Goal: Task Accomplishment & Management: Use online tool/utility

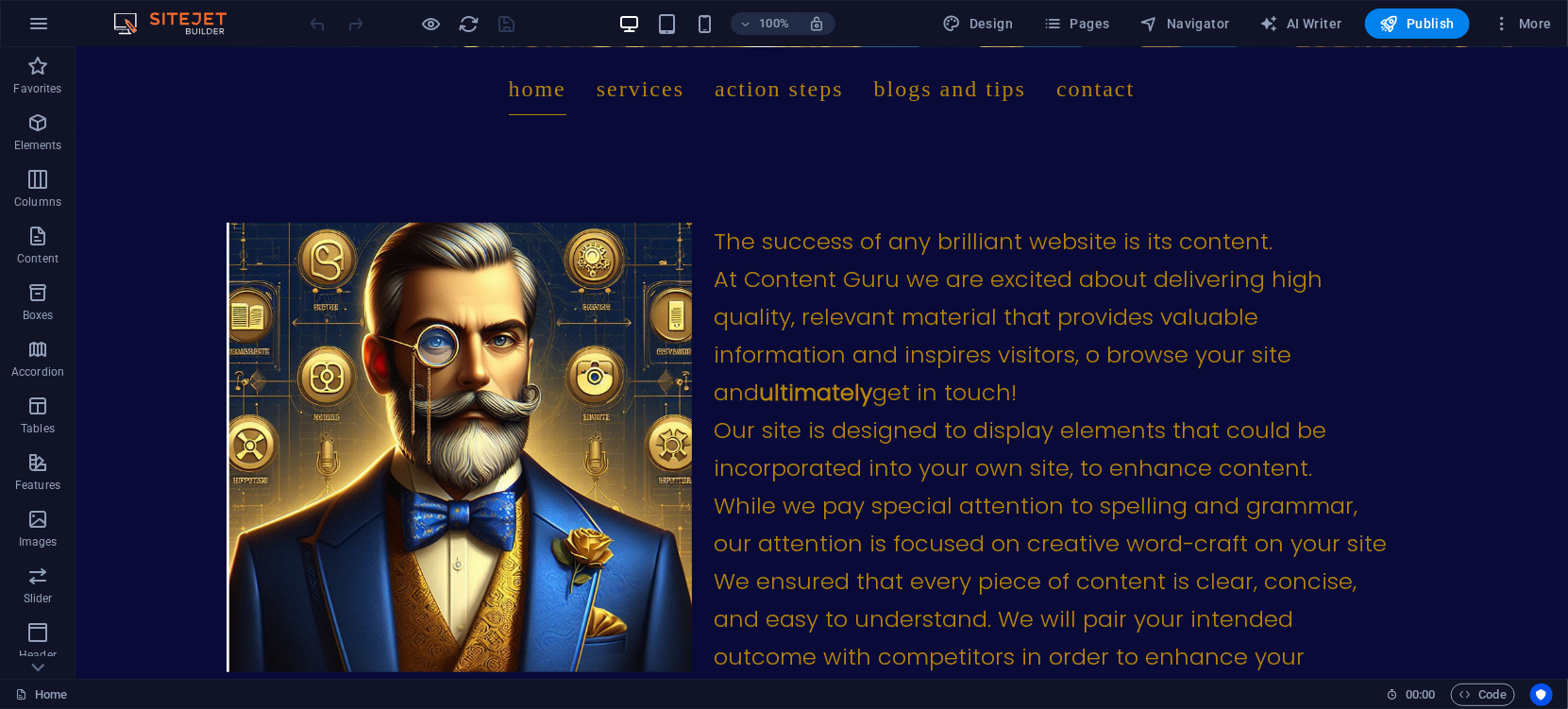
scroll to position [510, 0]
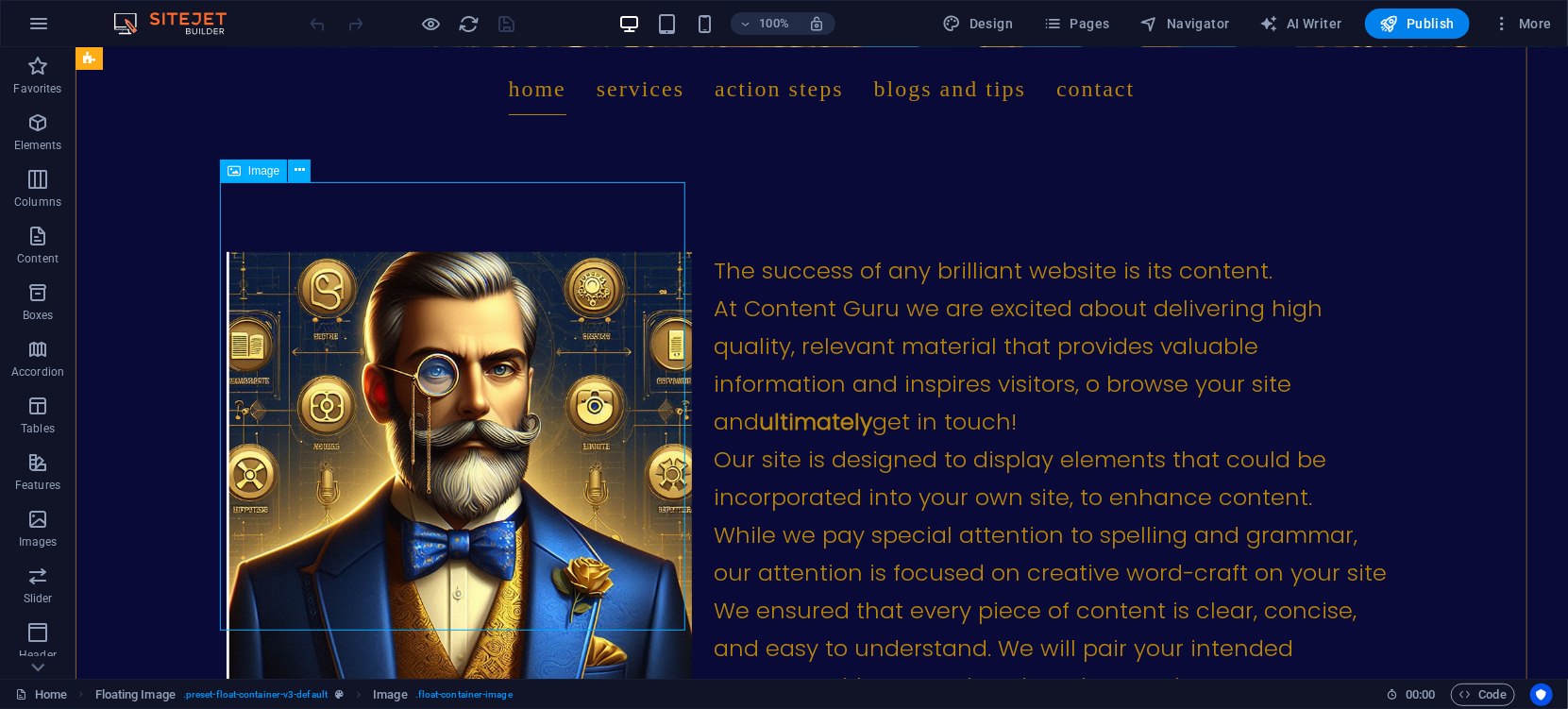
click at [388, 438] on figure at bounding box center [458, 476] width 465 height 449
click at [302, 171] on icon at bounding box center [299, 170] width 11 height 20
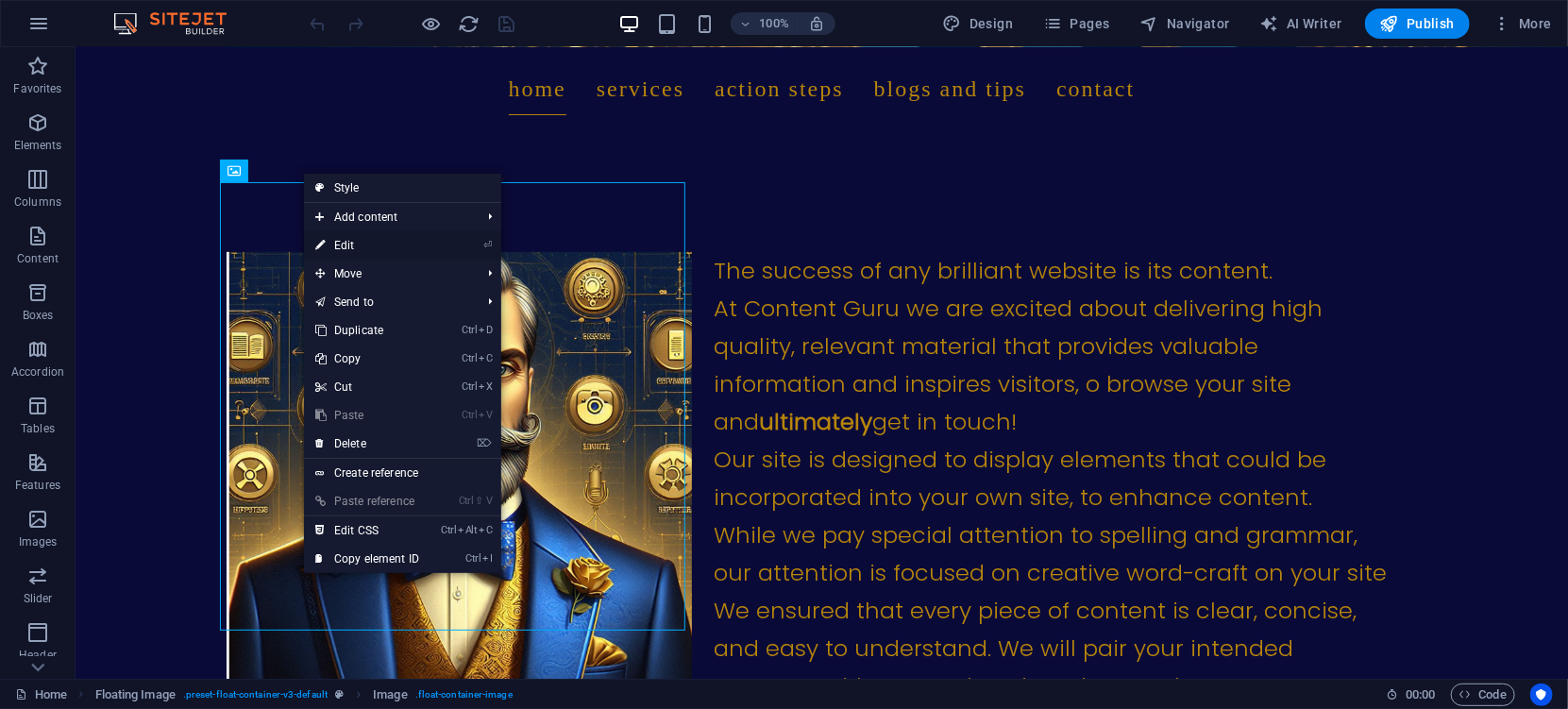
click at [349, 243] on link "⏎ Edit" at bounding box center [367, 245] width 126 height 29
select select "%"
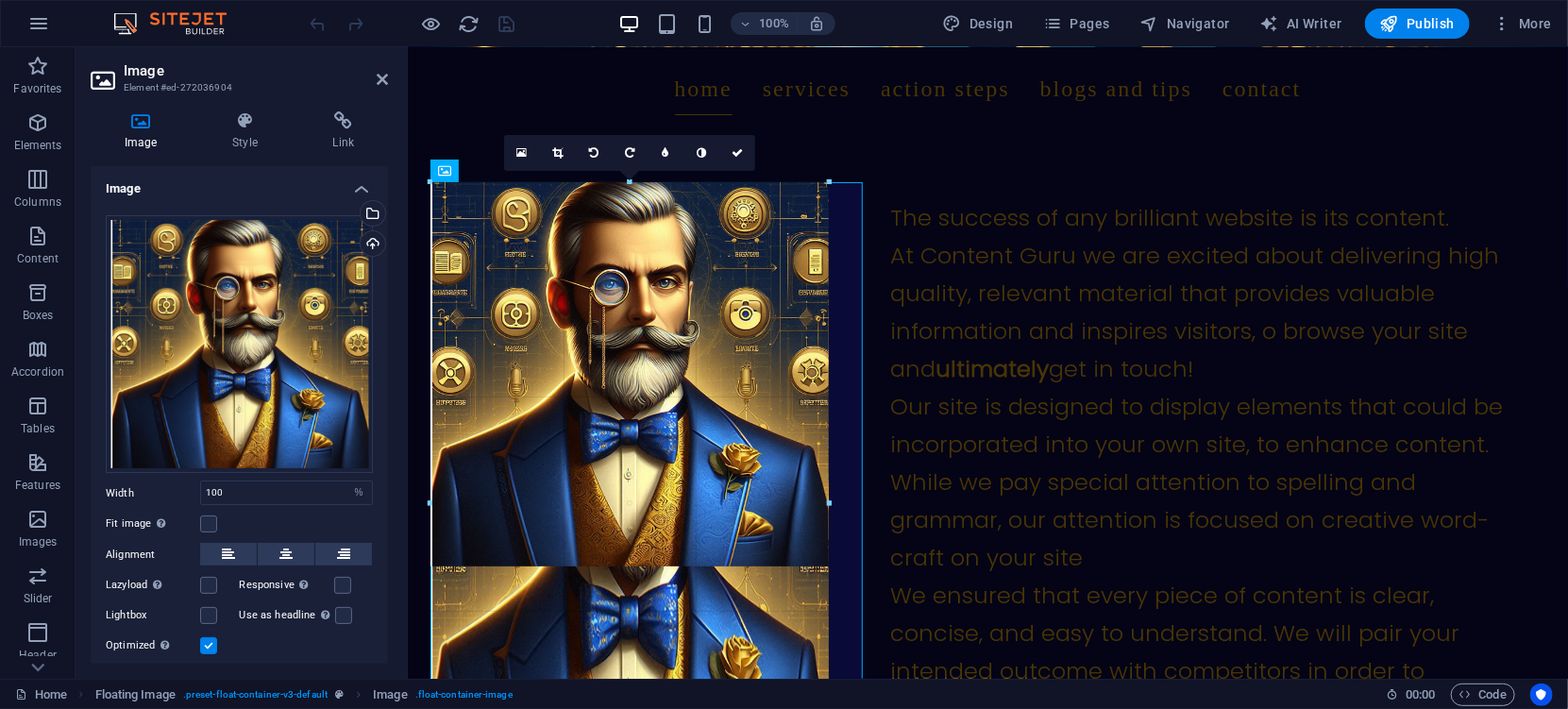
drag, startPoint x: 432, startPoint y: 223, endPoint x: 462, endPoint y: 224, distance: 30.0
type input "422"
select select "px"
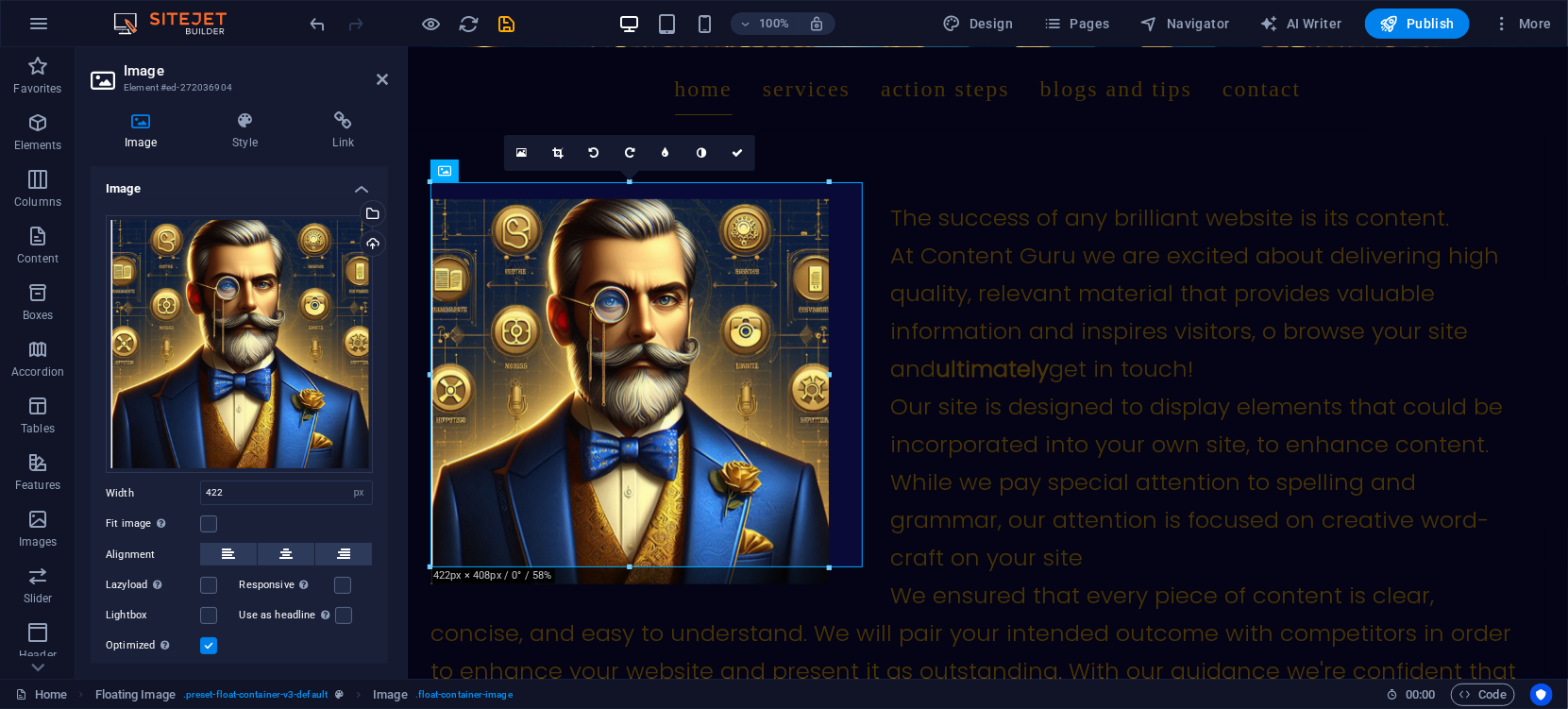
click at [356, 189] on h4 "Image" at bounding box center [239, 183] width 297 height 33
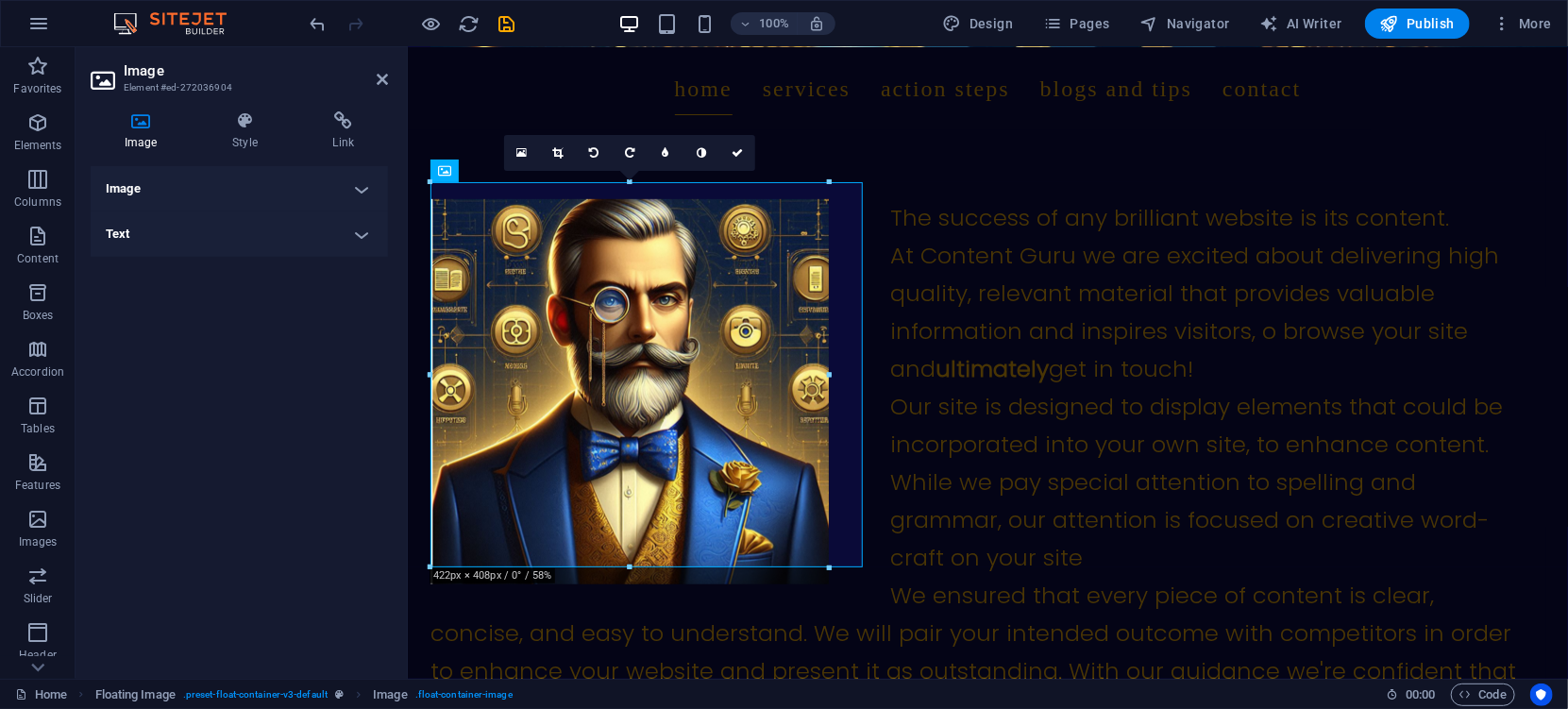
click at [356, 189] on h4 "Image" at bounding box center [239, 189] width 297 height 45
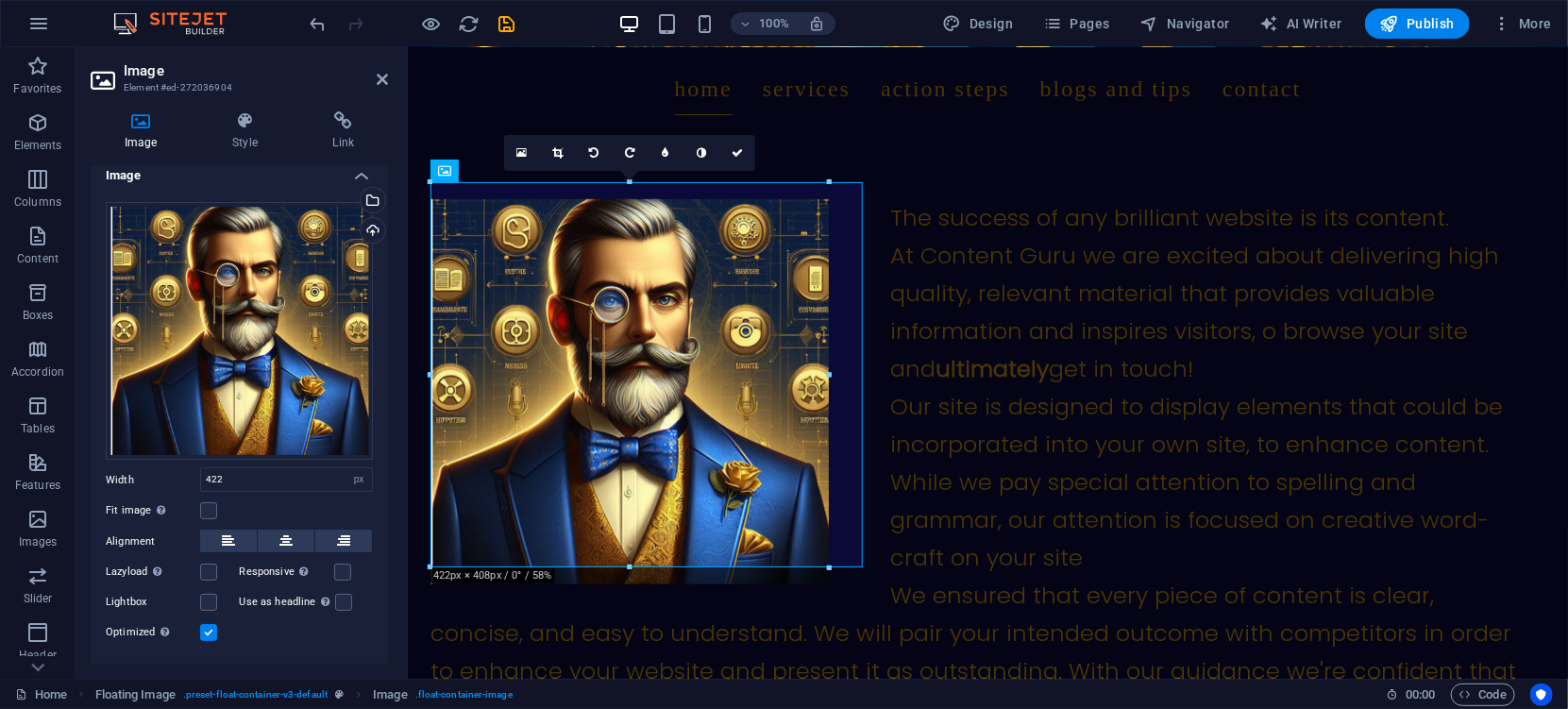
scroll to position [11, 0]
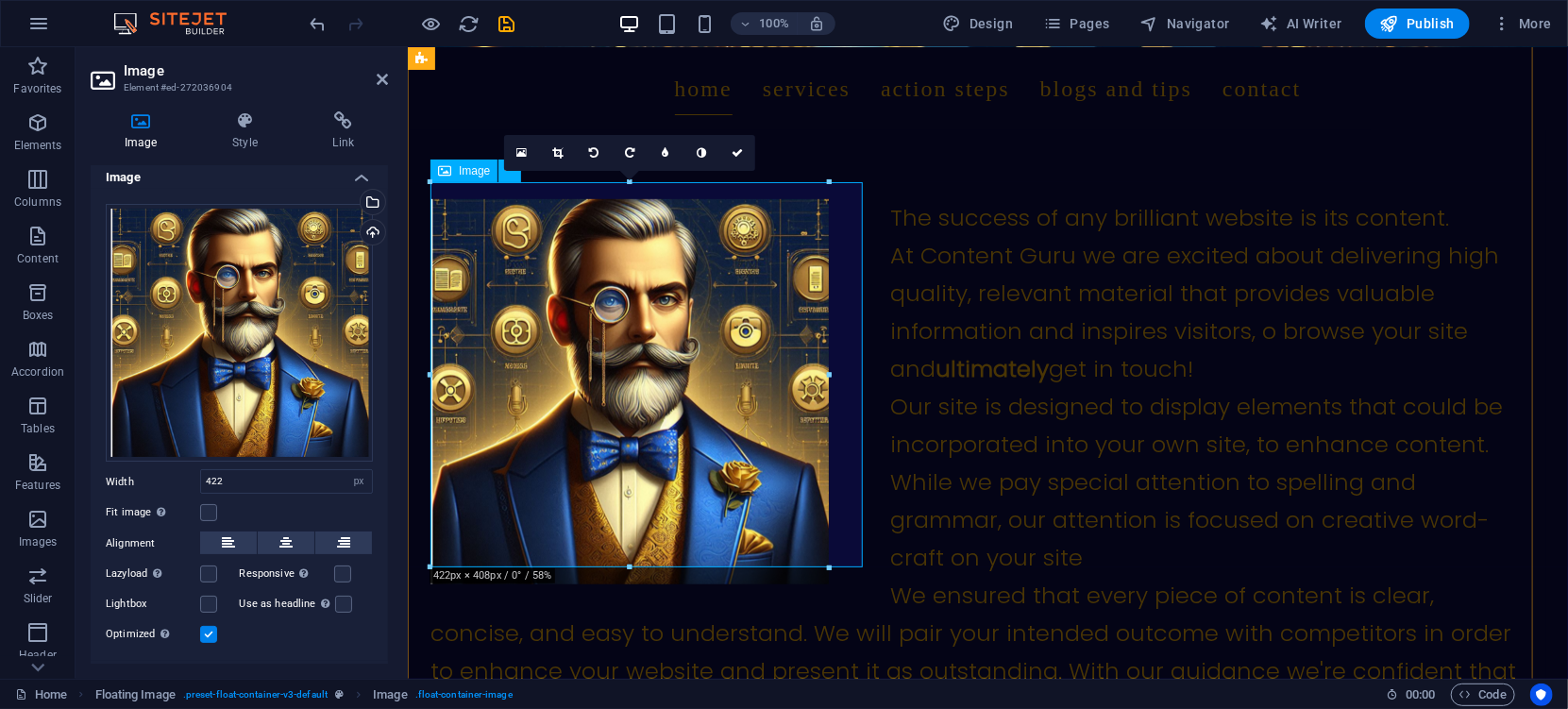
click at [501, 253] on figure at bounding box center [648, 390] width 437 height 385
click at [464, 169] on span "Image" at bounding box center [475, 170] width 32 height 11
click at [556, 151] on icon at bounding box center [557, 152] width 11 height 11
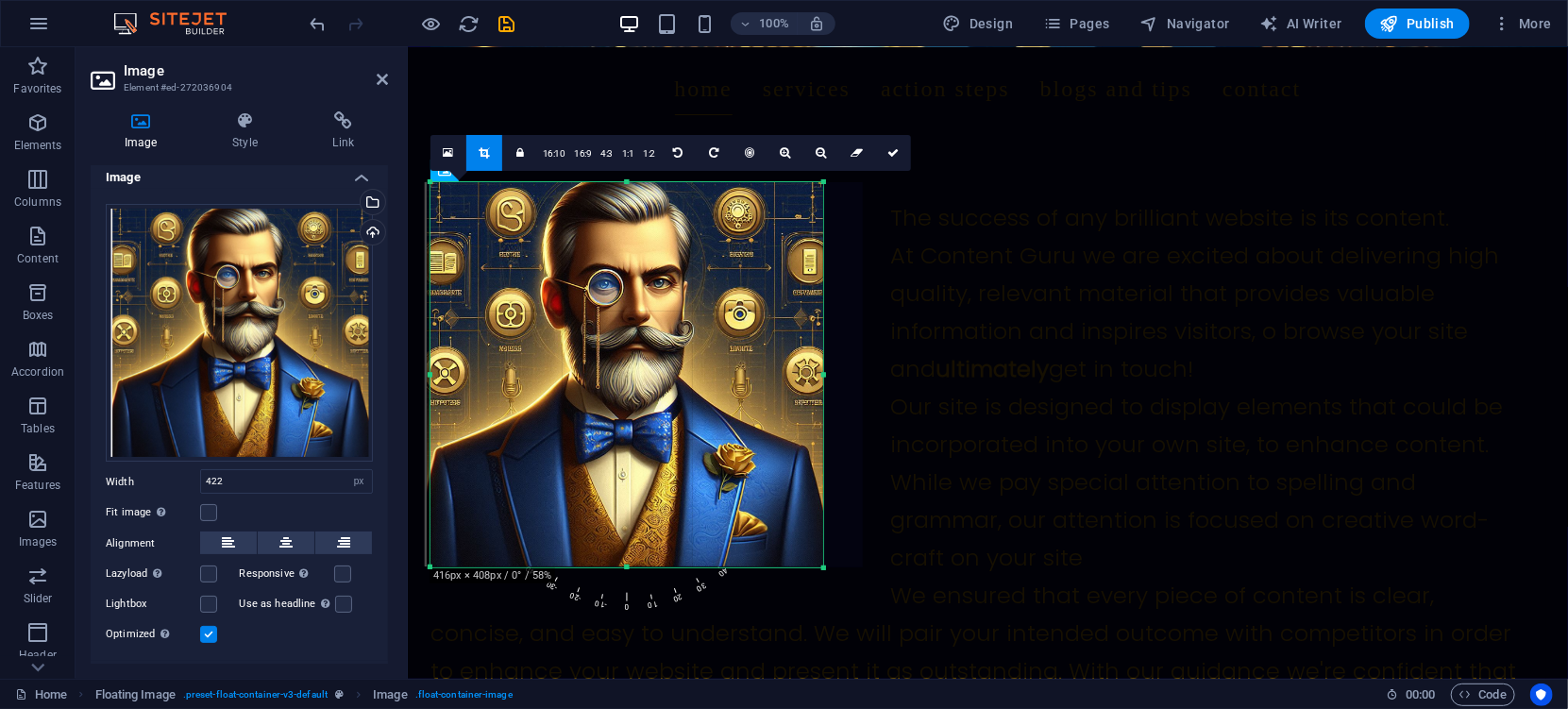
click at [438, 327] on div "180 170 160 150 140 130 120 110 100 90 80 70 60 50 40 30 20 10 0 -10 -20 -30 -4…" at bounding box center [626, 374] width 393 height 385
click at [906, 408] on div "The success of any brilliant website is its content. At Content Guru we are exc…" at bounding box center [976, 556] width 1093 height 717
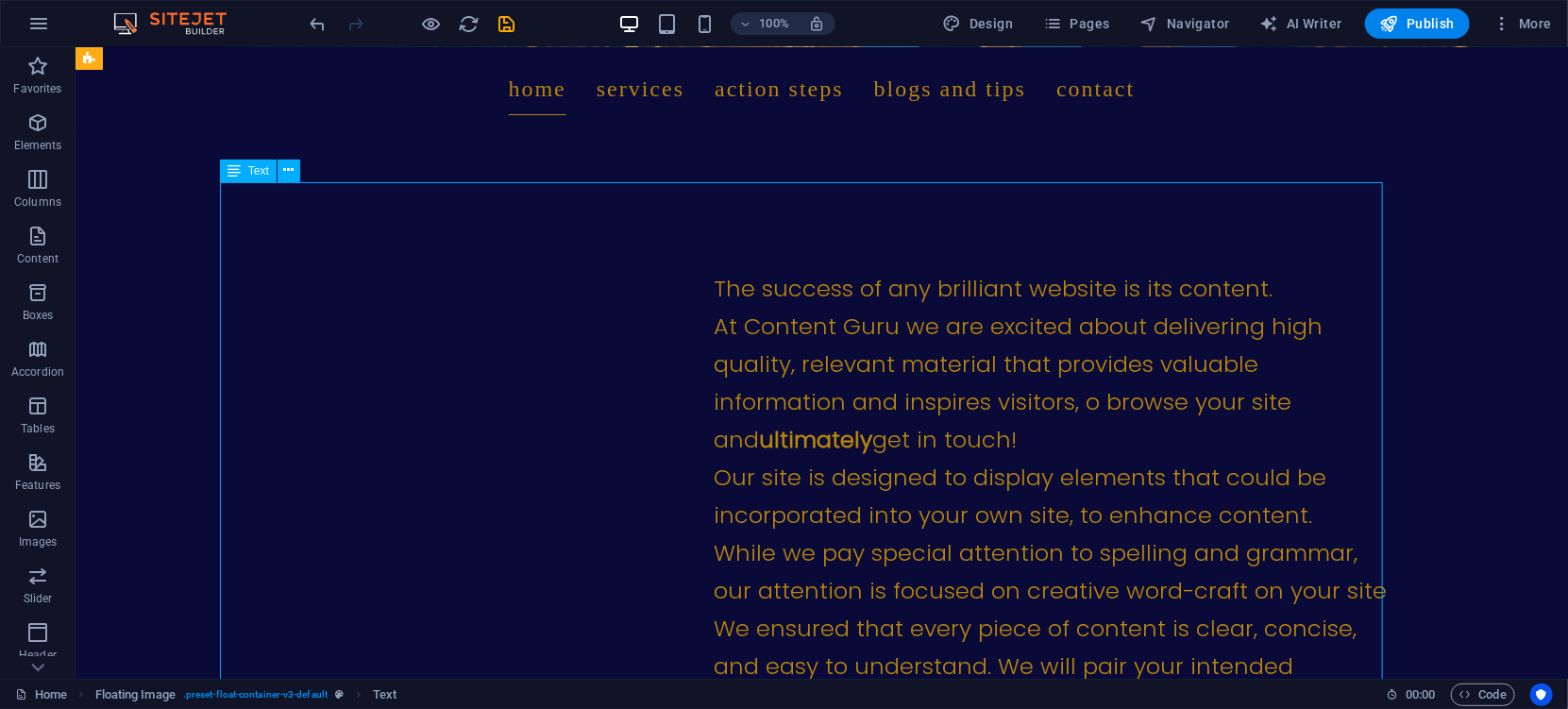
scroll to position [510, 0]
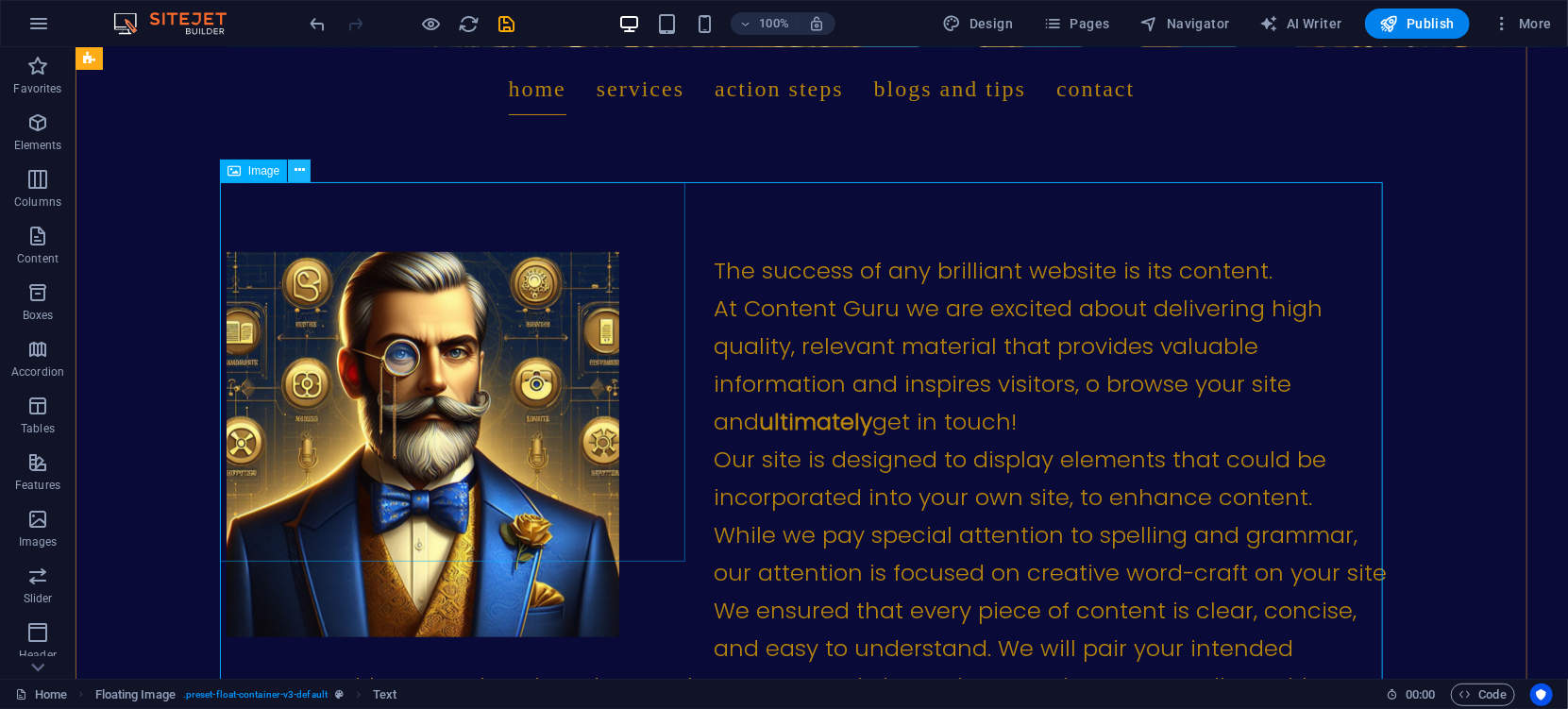
click at [297, 167] on icon at bounding box center [299, 170] width 11 height 20
click at [260, 169] on span "Image" at bounding box center [264, 170] width 32 height 11
click at [319, 251] on figure at bounding box center [458, 443] width 465 height 385
click at [743, 374] on div "The success of any brilliant website is its content. At Content Guru we are exc…" at bounding box center [807, 591] width 1163 height 679
click at [852, 125] on div "Home Services Action Steps Blogs and Tips Contact" at bounding box center [820, 88] width 1492 height 83
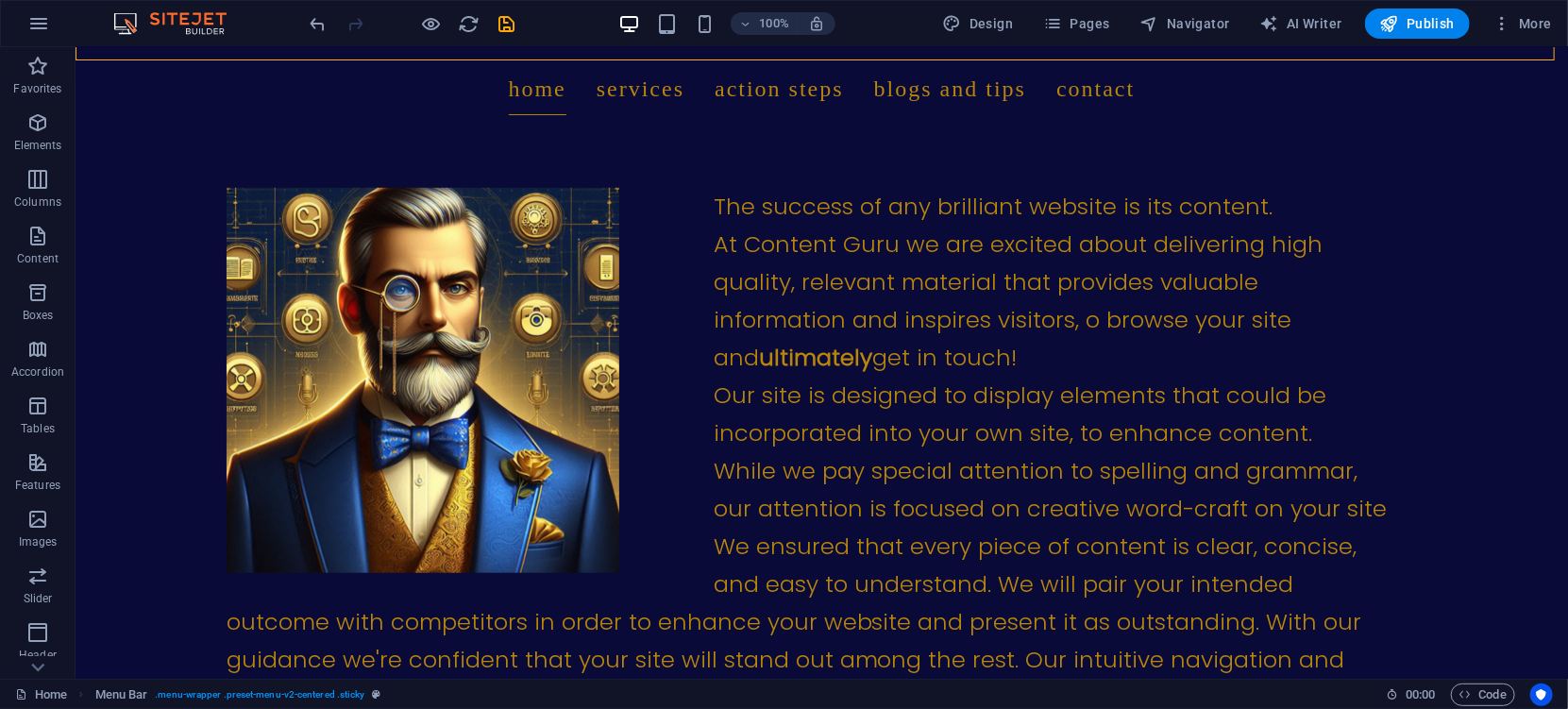
scroll to position [580, 0]
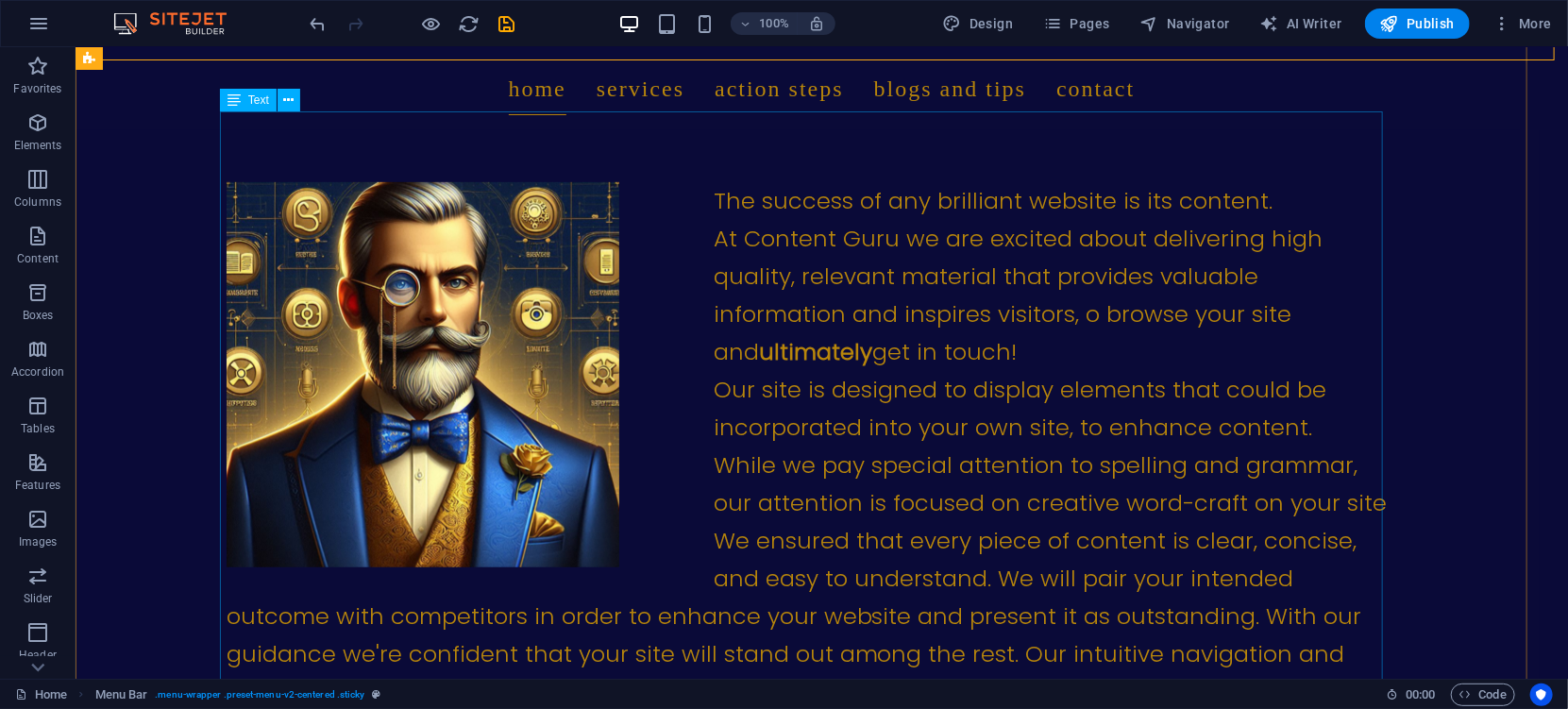
click at [936, 240] on div "The success of any brilliant website is its content. At Content Guru we are exc…" at bounding box center [807, 521] width 1163 height 679
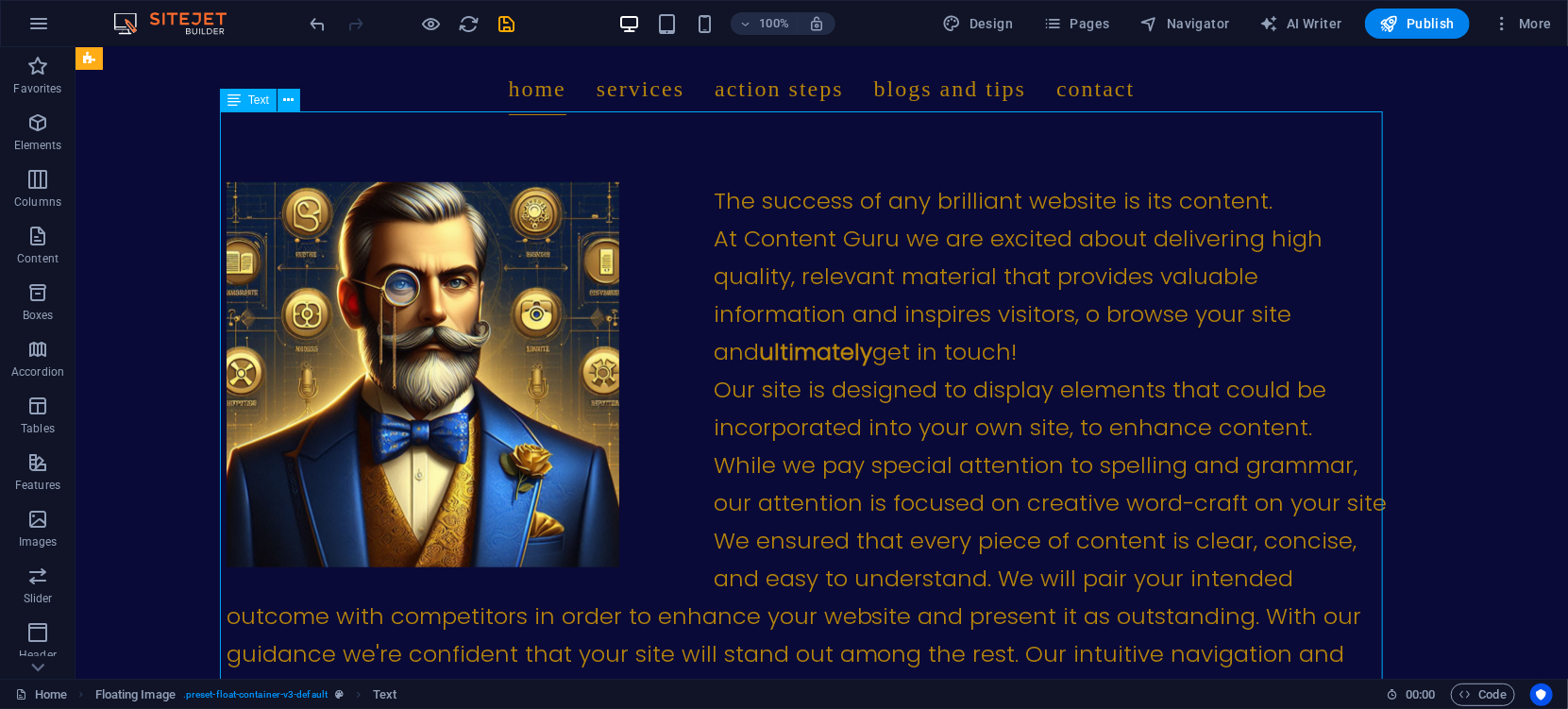
click at [936, 240] on div "The success of any brilliant website is its content. At Content Guru we are exc…" at bounding box center [807, 521] width 1163 height 679
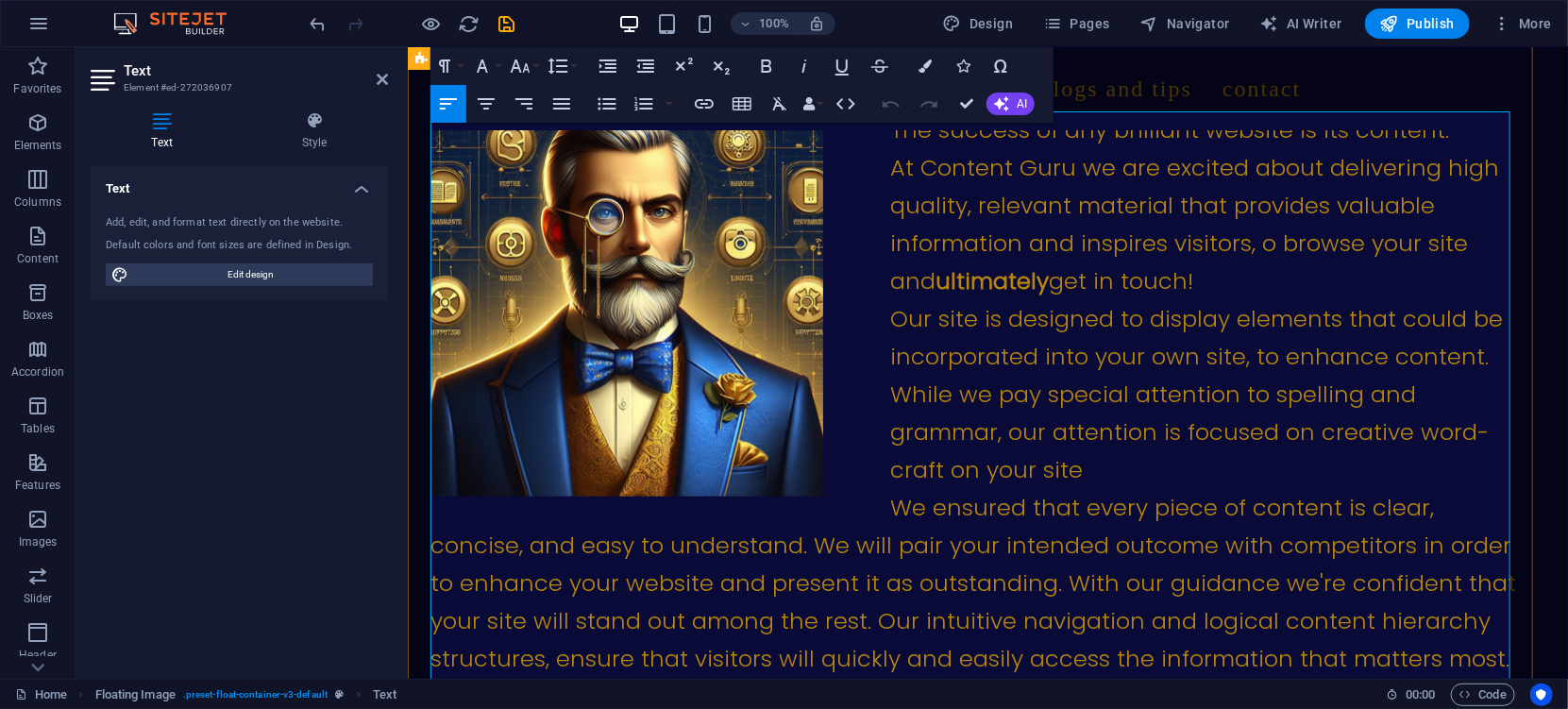
scroll to position [562, 0]
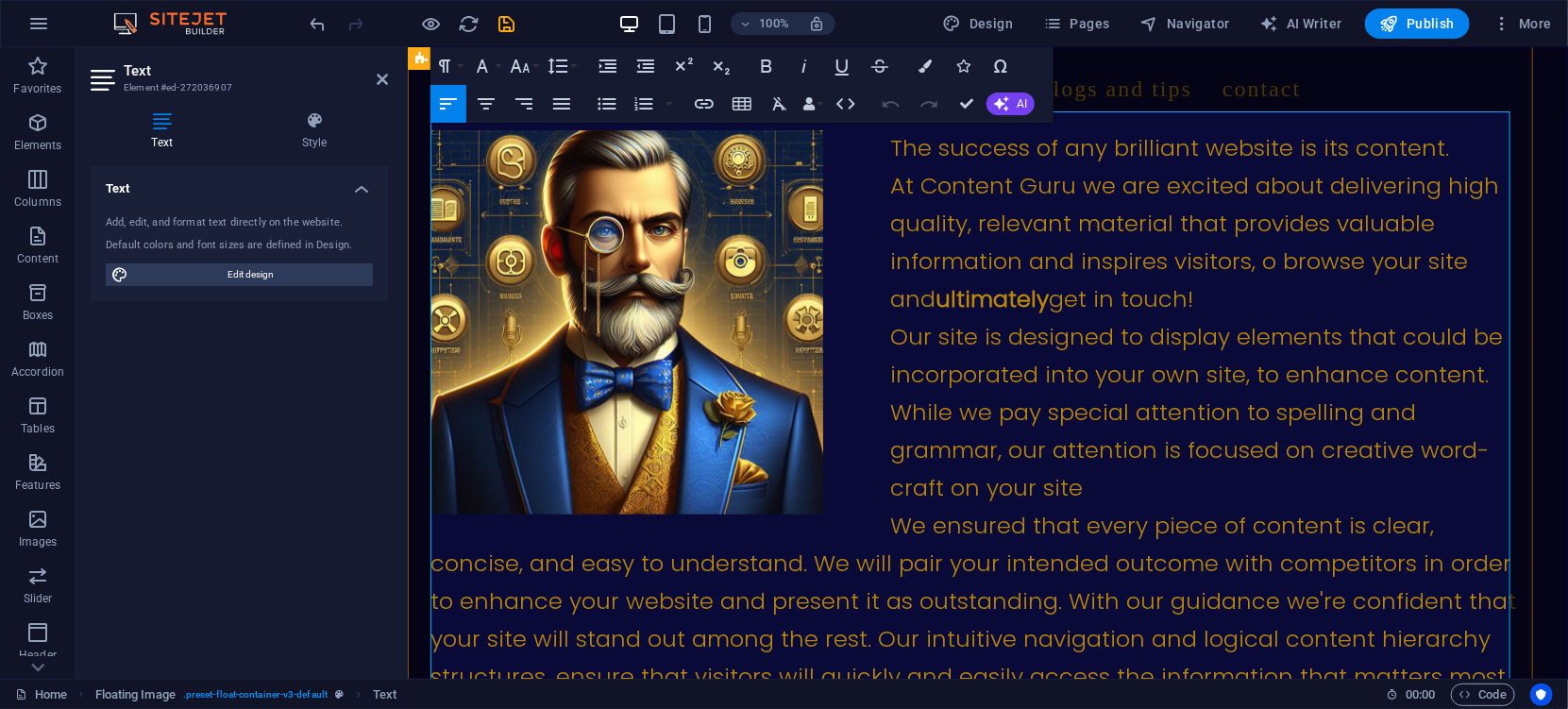
click at [1254, 246] on span "The success of any brilliant website is its content. At Content Guru we are exc…" at bounding box center [1194, 222] width 609 height 182
click at [1440, 157] on span "The success of any brilliant website is its content. At Content Guru we are exc…" at bounding box center [1194, 222] width 609 height 182
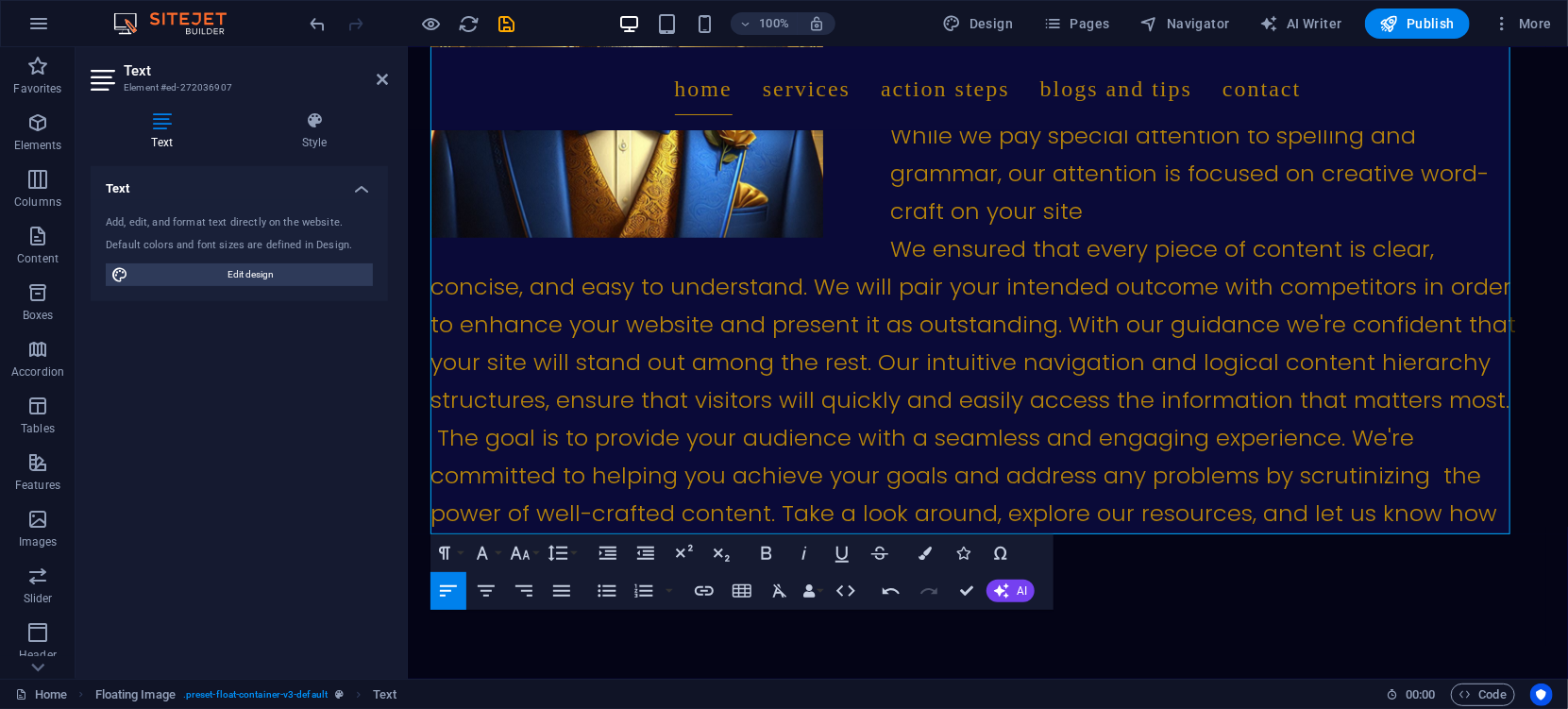
scroll to position [864, 0]
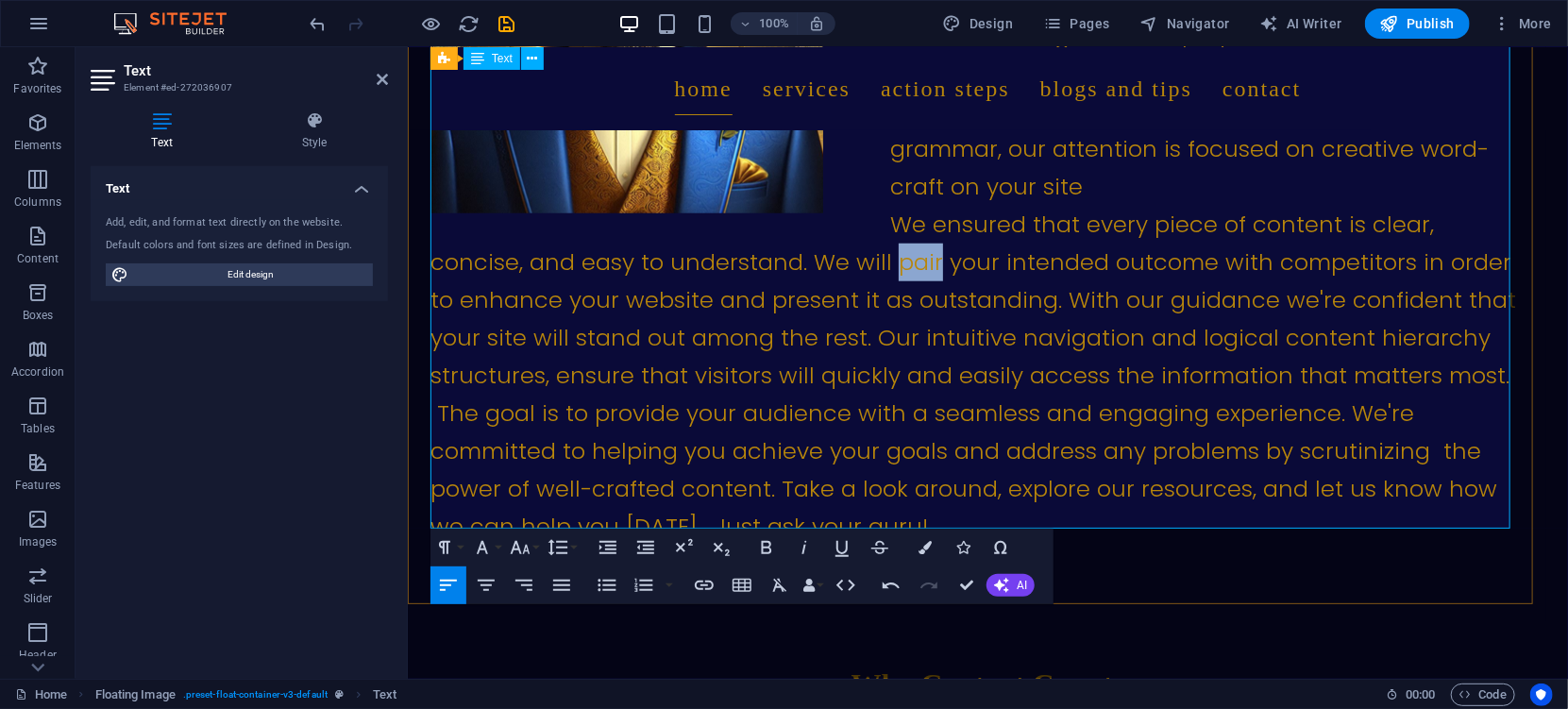
drag, startPoint x: 934, startPoint y: 246, endPoint x: 892, endPoint y: 247, distance: 42.0
click at [892, 247] on span "Our site is designed to display elements that could be incorporated into your o…" at bounding box center [972, 280] width 1085 height 522
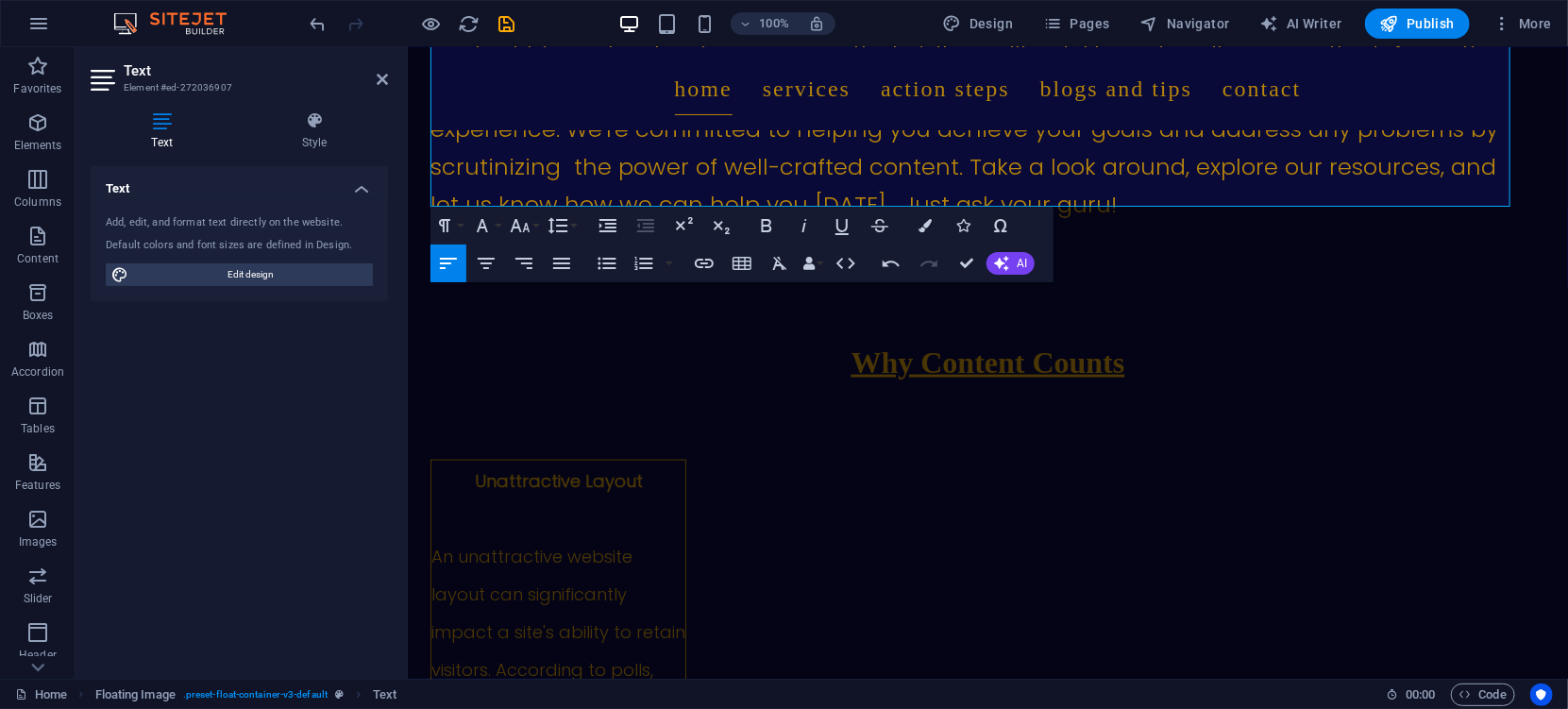
scroll to position [1229, 0]
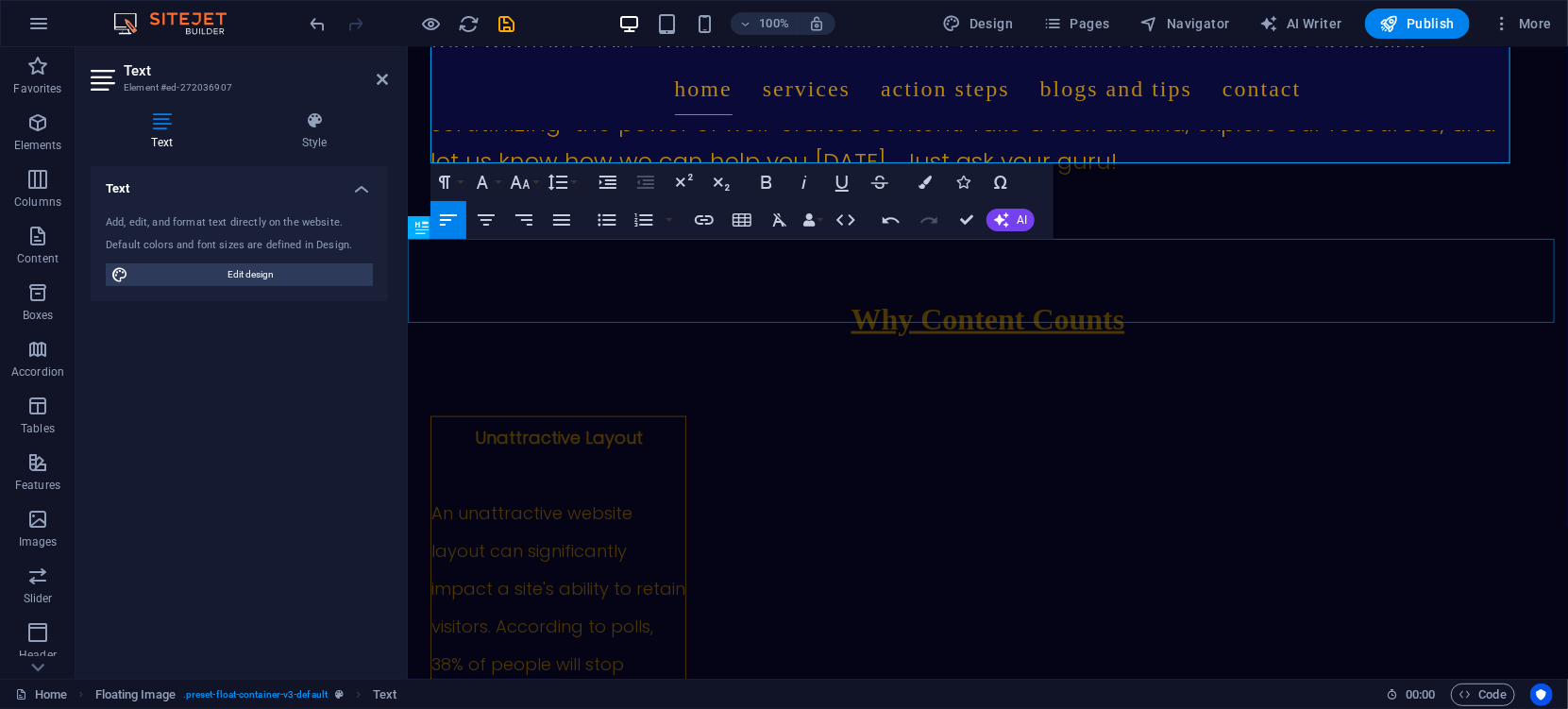
click at [1320, 272] on div "Why Content Counts" at bounding box center [987, 297] width 1160 height 85
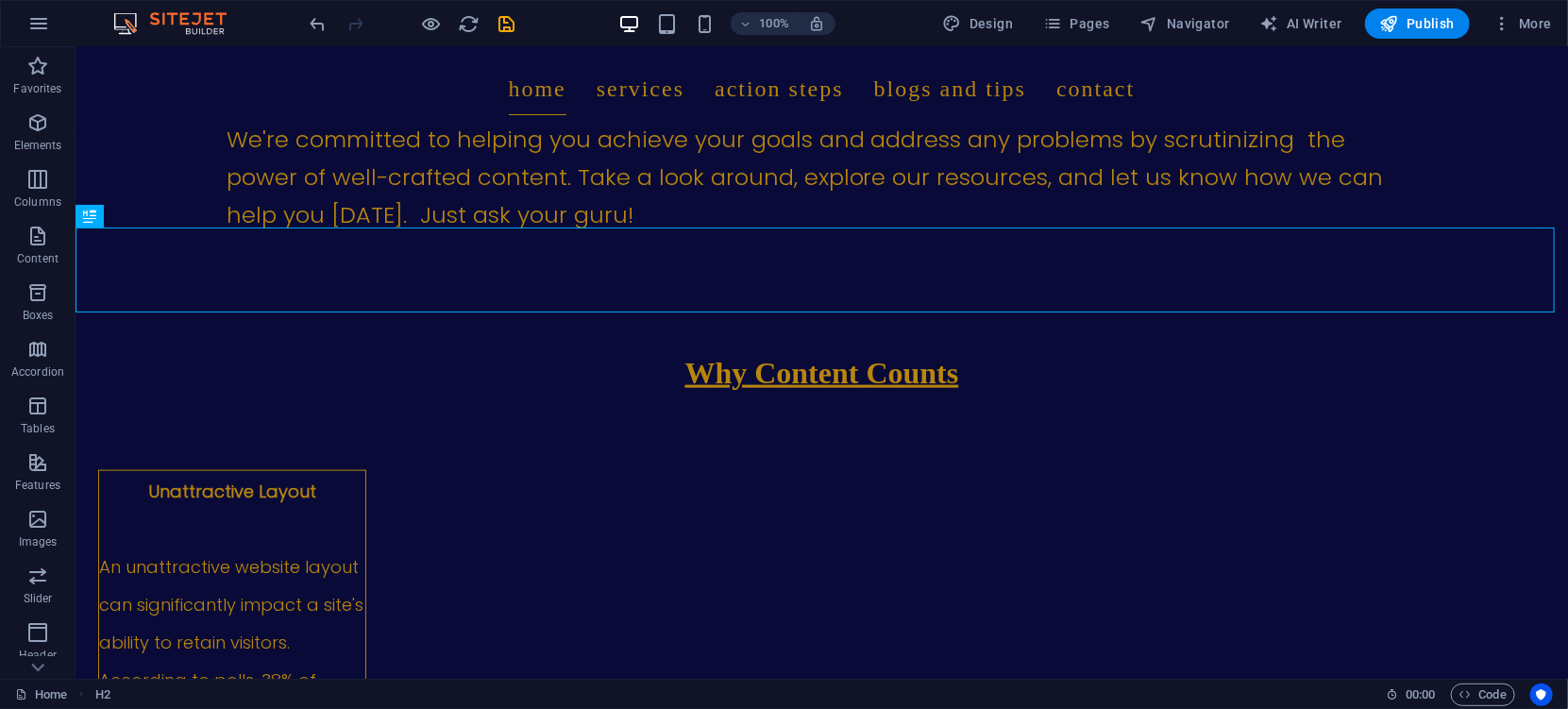
scroll to position [1196, 0]
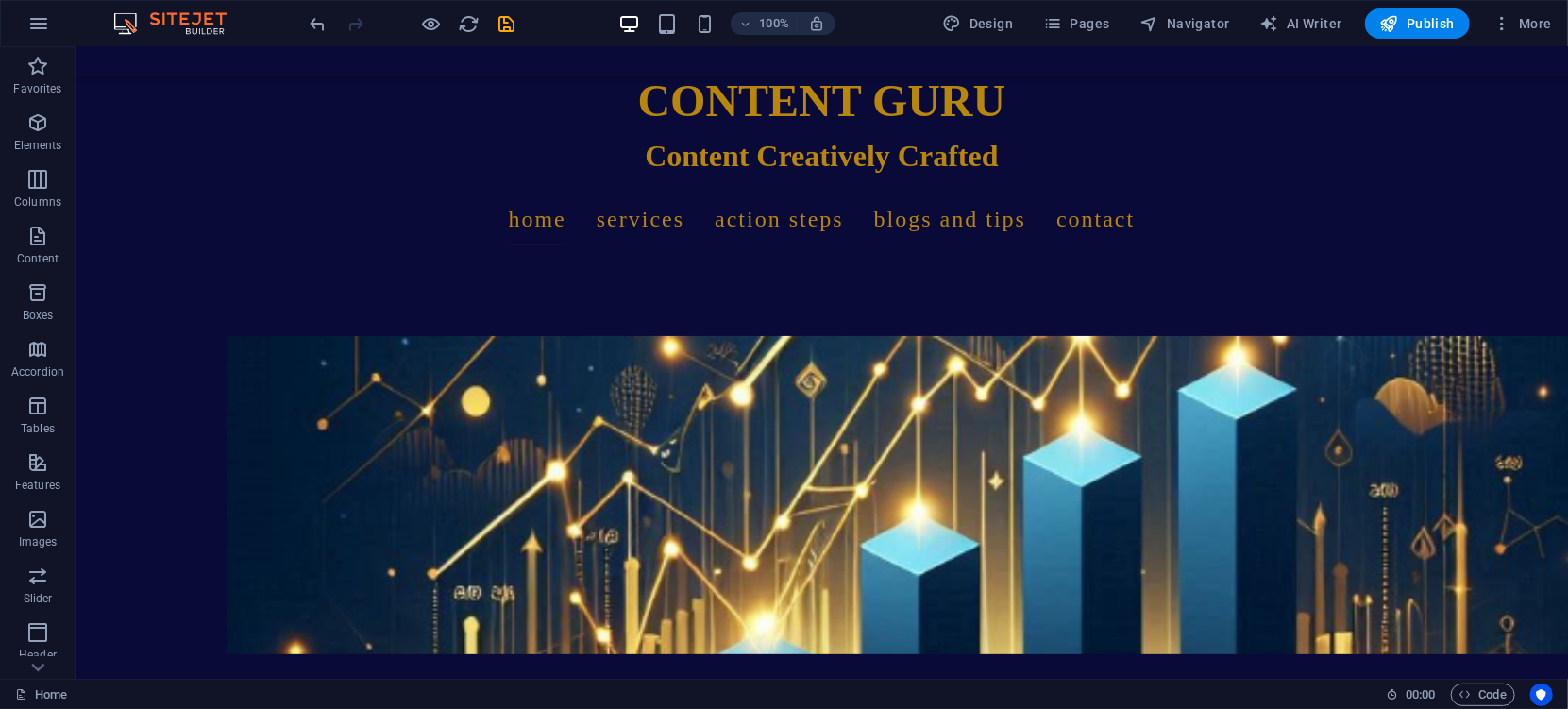
scroll to position [0, 0]
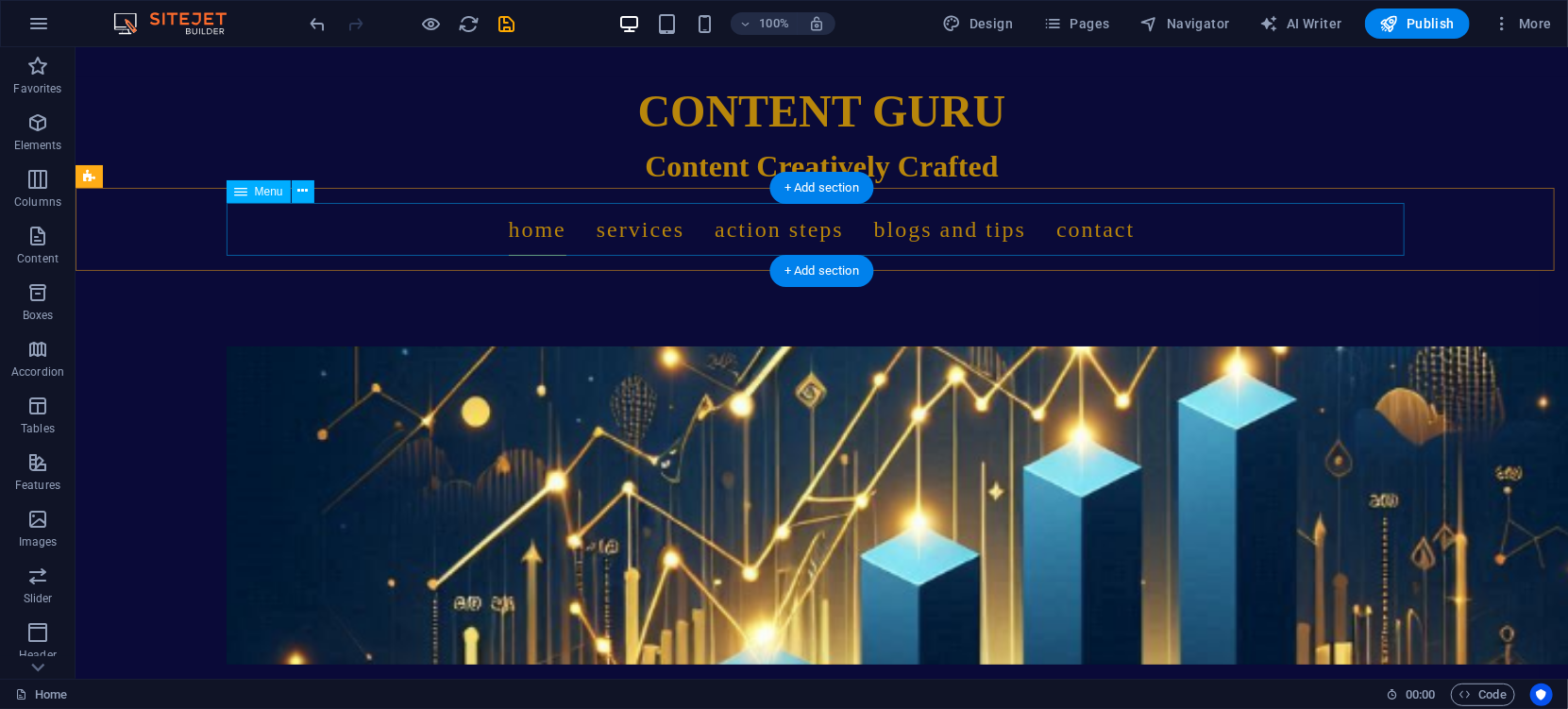
click at [619, 228] on nav "Home Services Action Steps Blogs and Tips Contact" at bounding box center [821, 228] width 1178 height 53
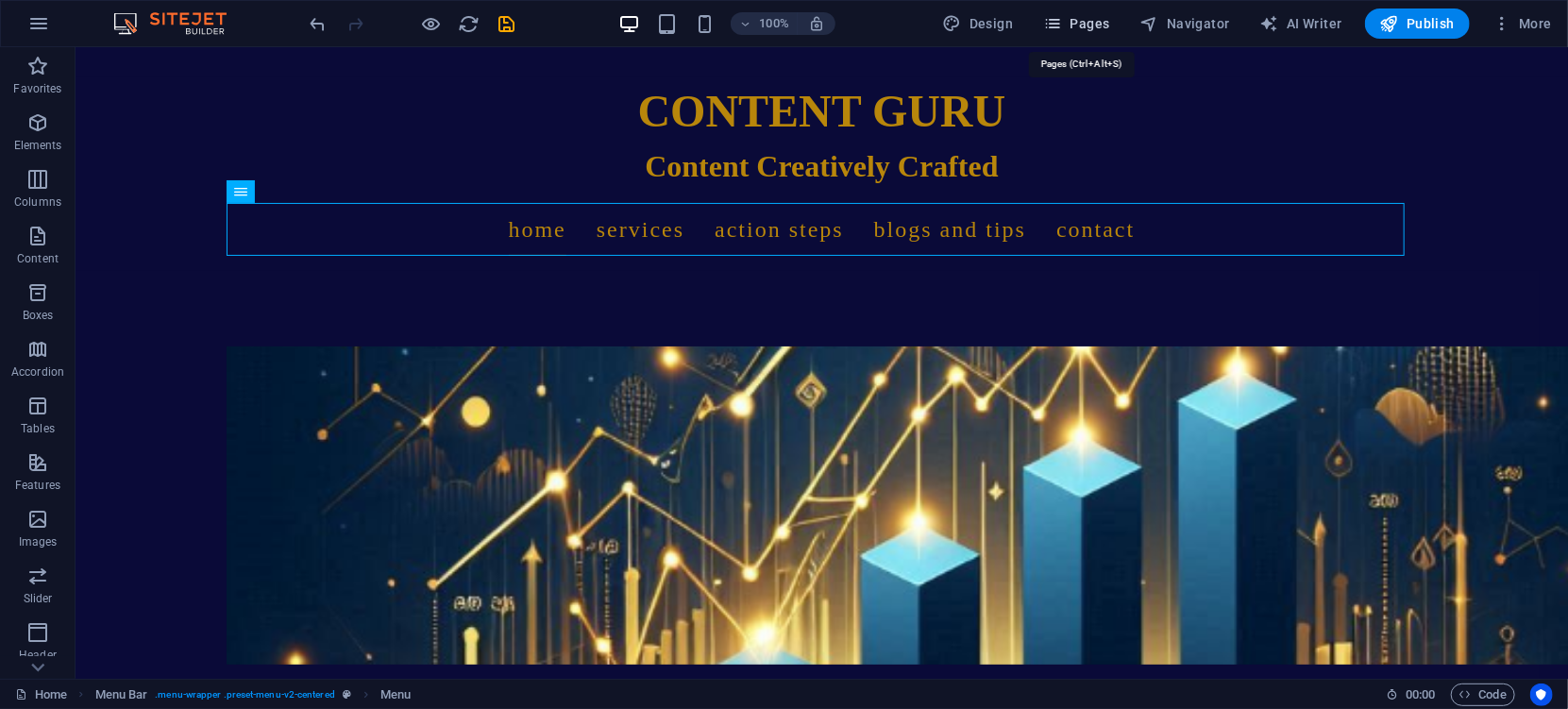
click at [1092, 19] on span "Pages" at bounding box center [1076, 23] width 66 height 19
click at [1087, 25] on span "Pages" at bounding box center [1076, 23] width 66 height 19
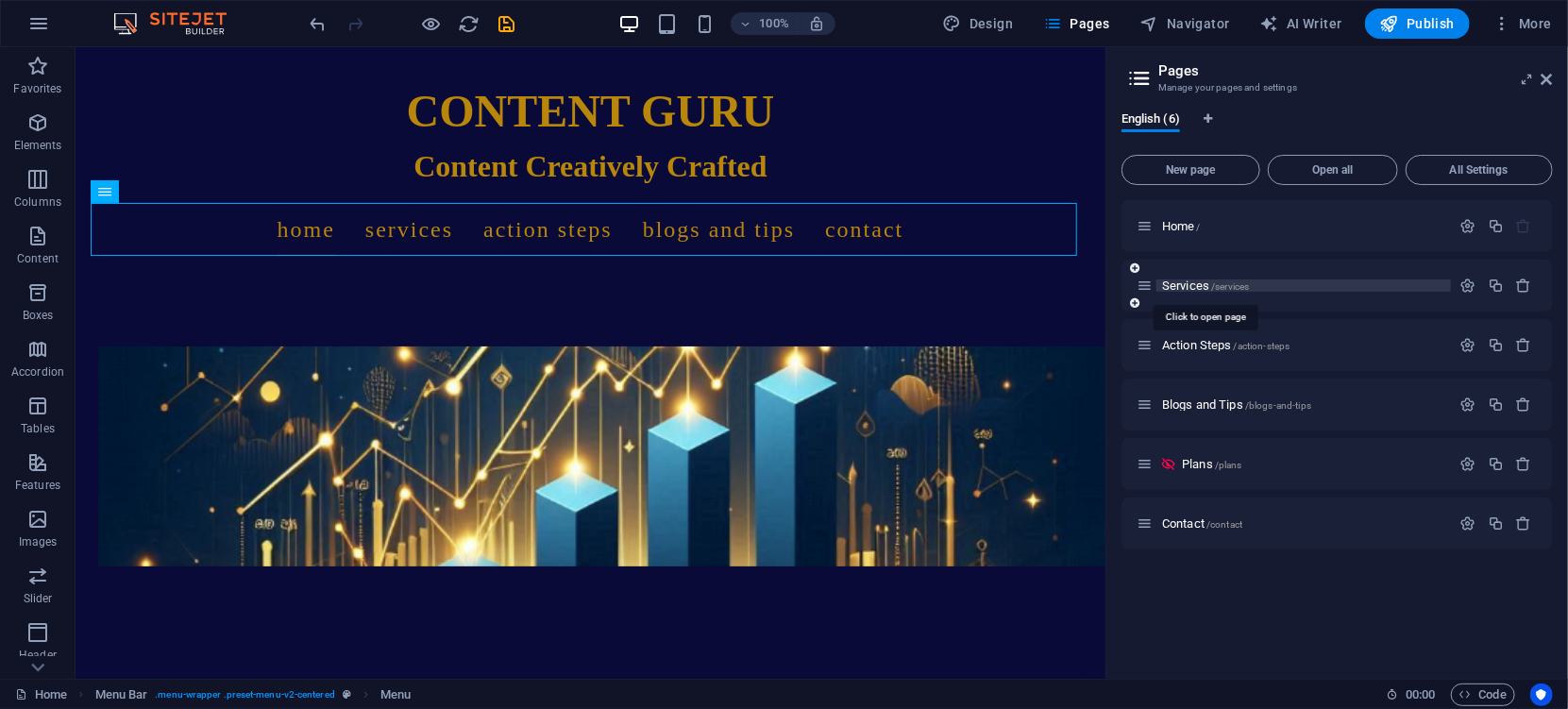
click at [1184, 284] on span "Services /services" at bounding box center [1206, 286] width 87 height 14
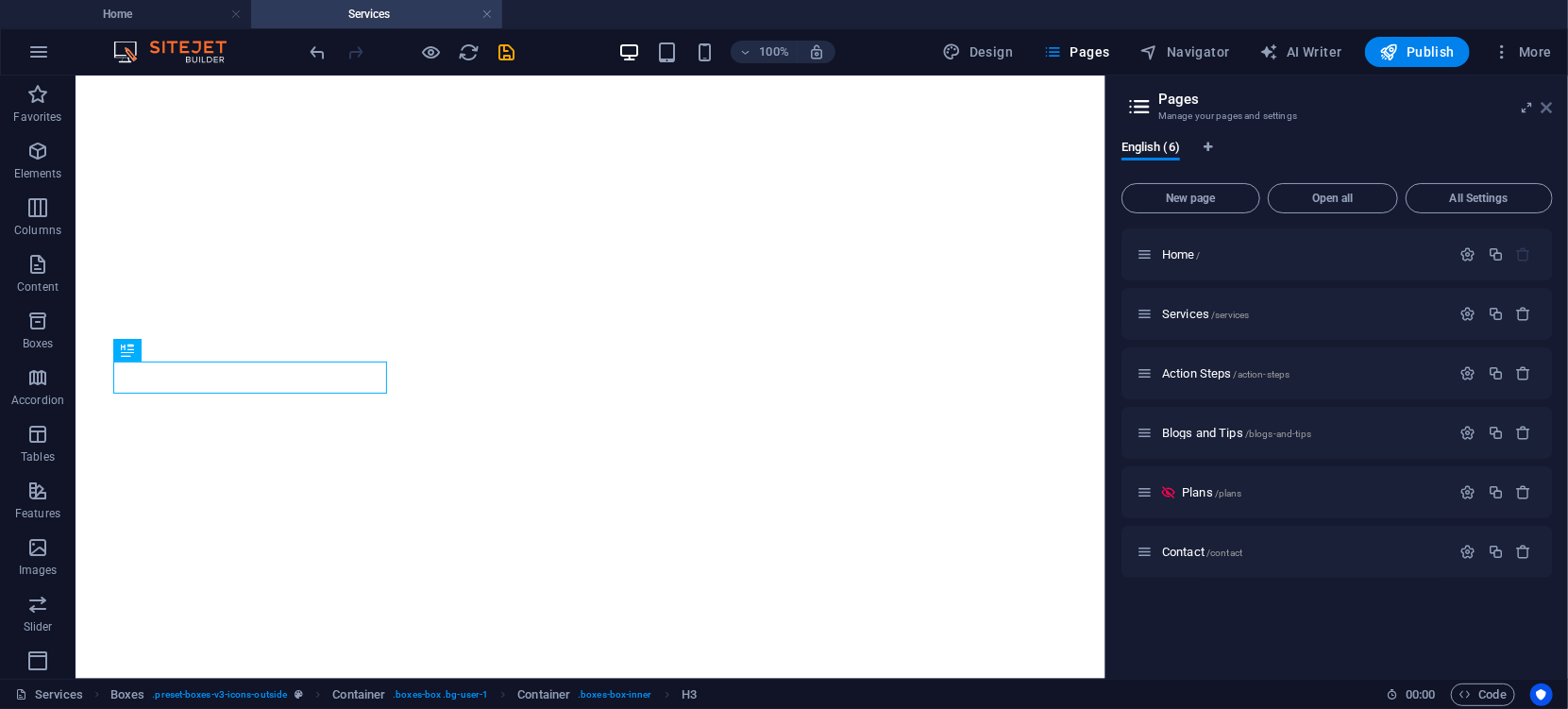
click at [1549, 60] on button "More" at bounding box center [1522, 51] width 75 height 31
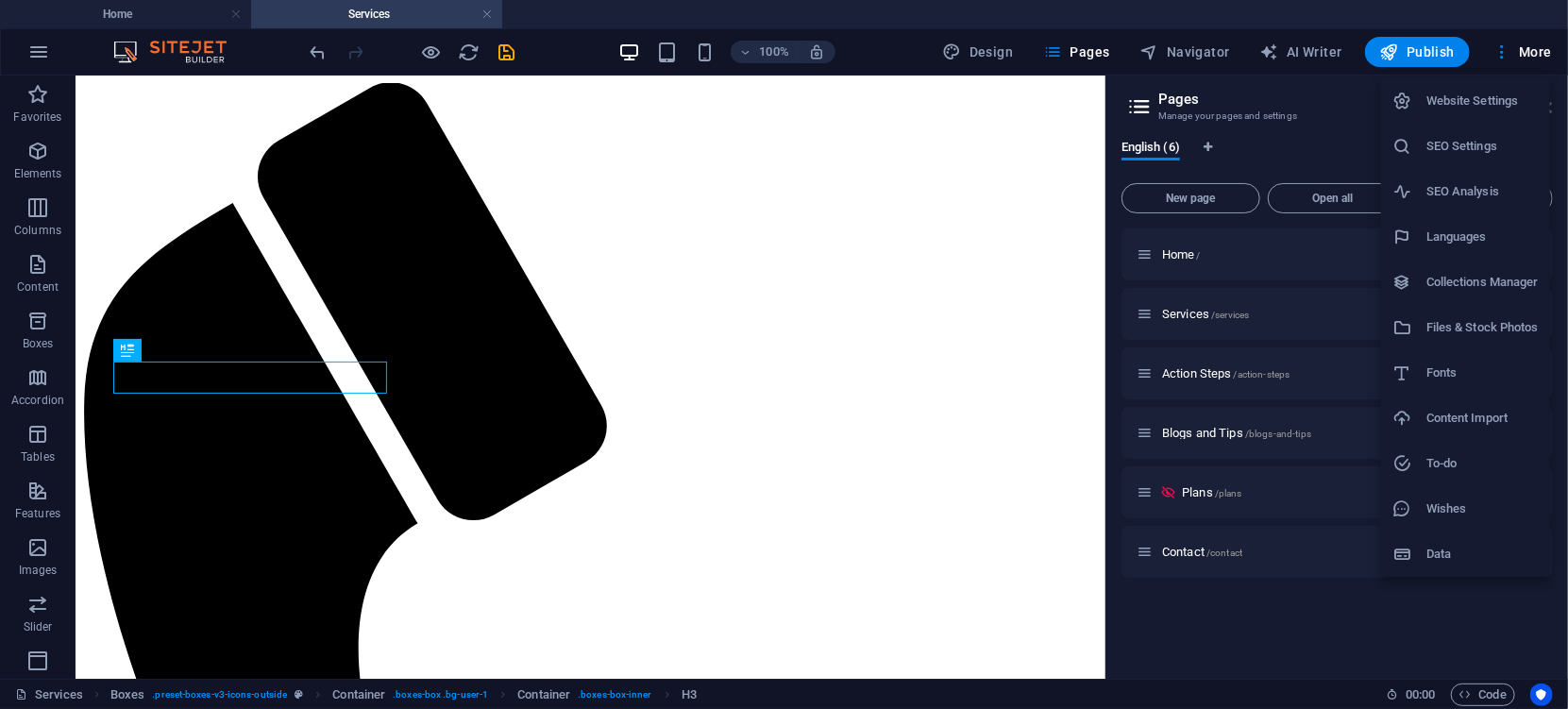
scroll to position [423, 0]
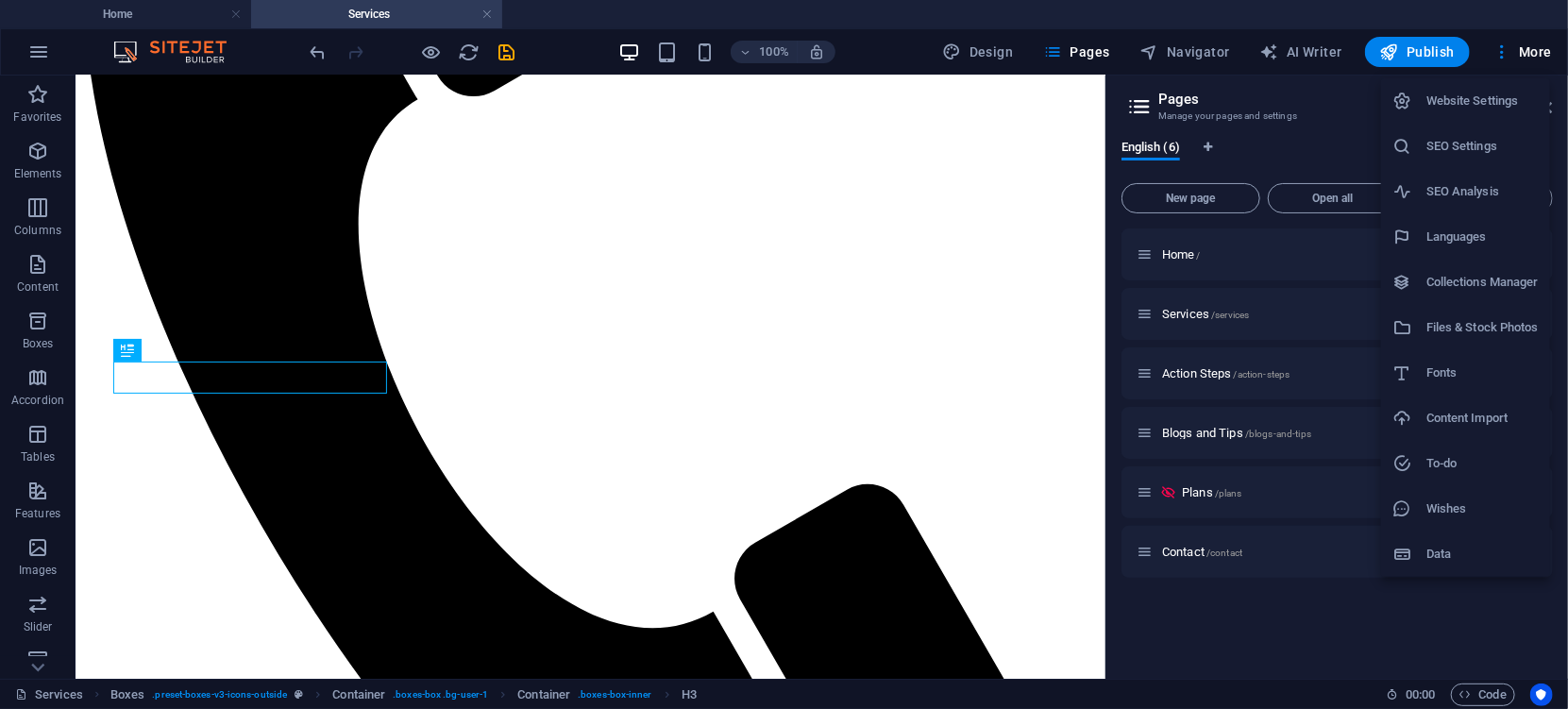
click at [1002, 115] on div at bounding box center [784, 354] width 1568 height 709
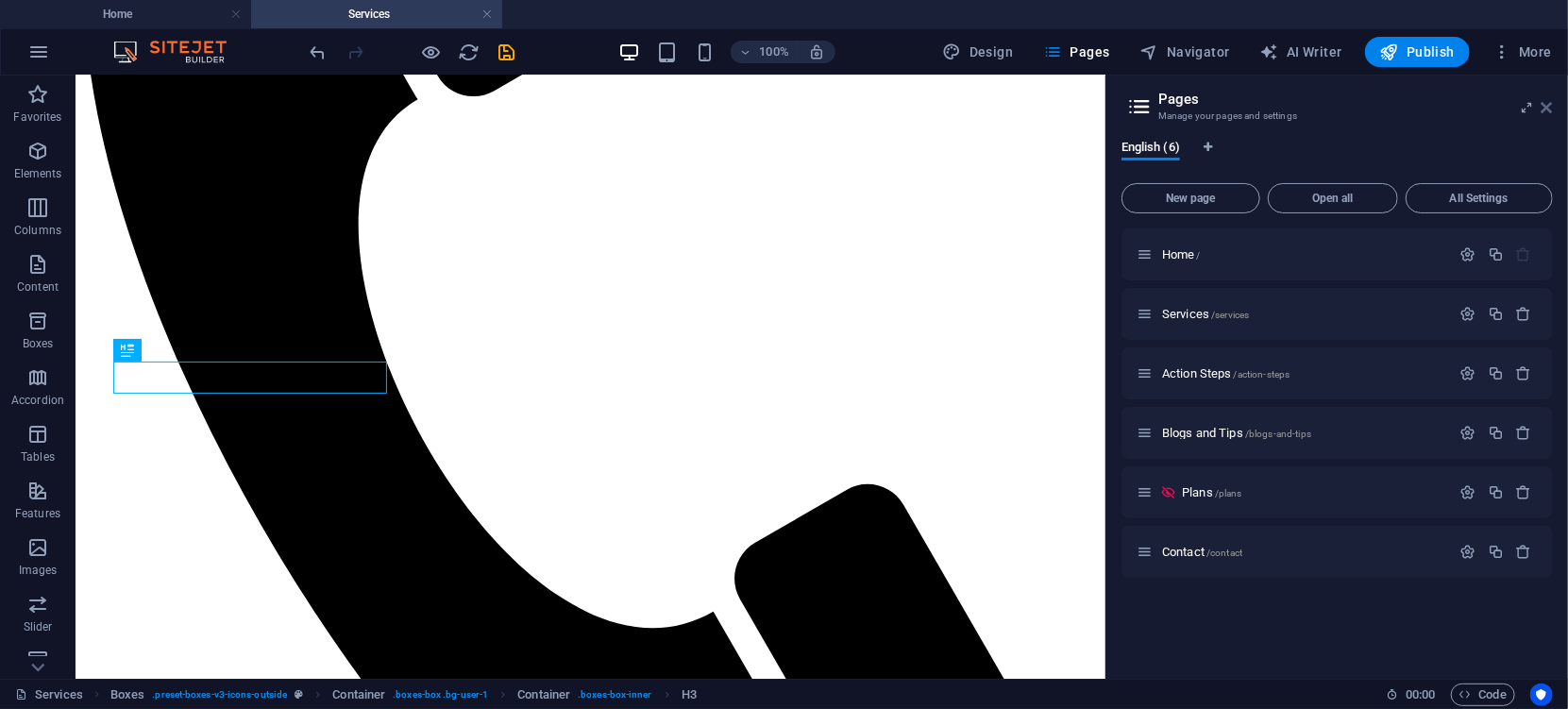
click at [1550, 102] on icon at bounding box center [1546, 107] width 11 height 15
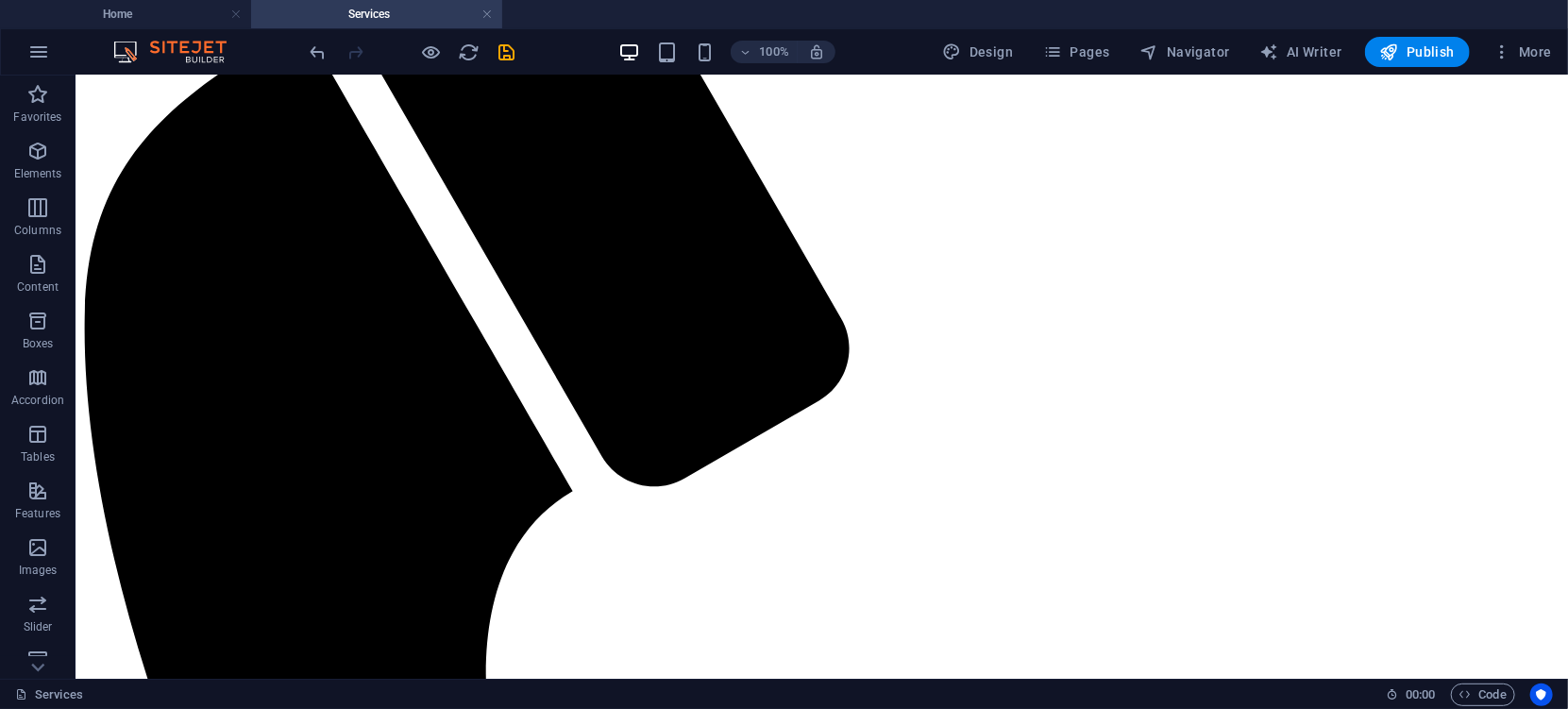
scroll to position [241, 0]
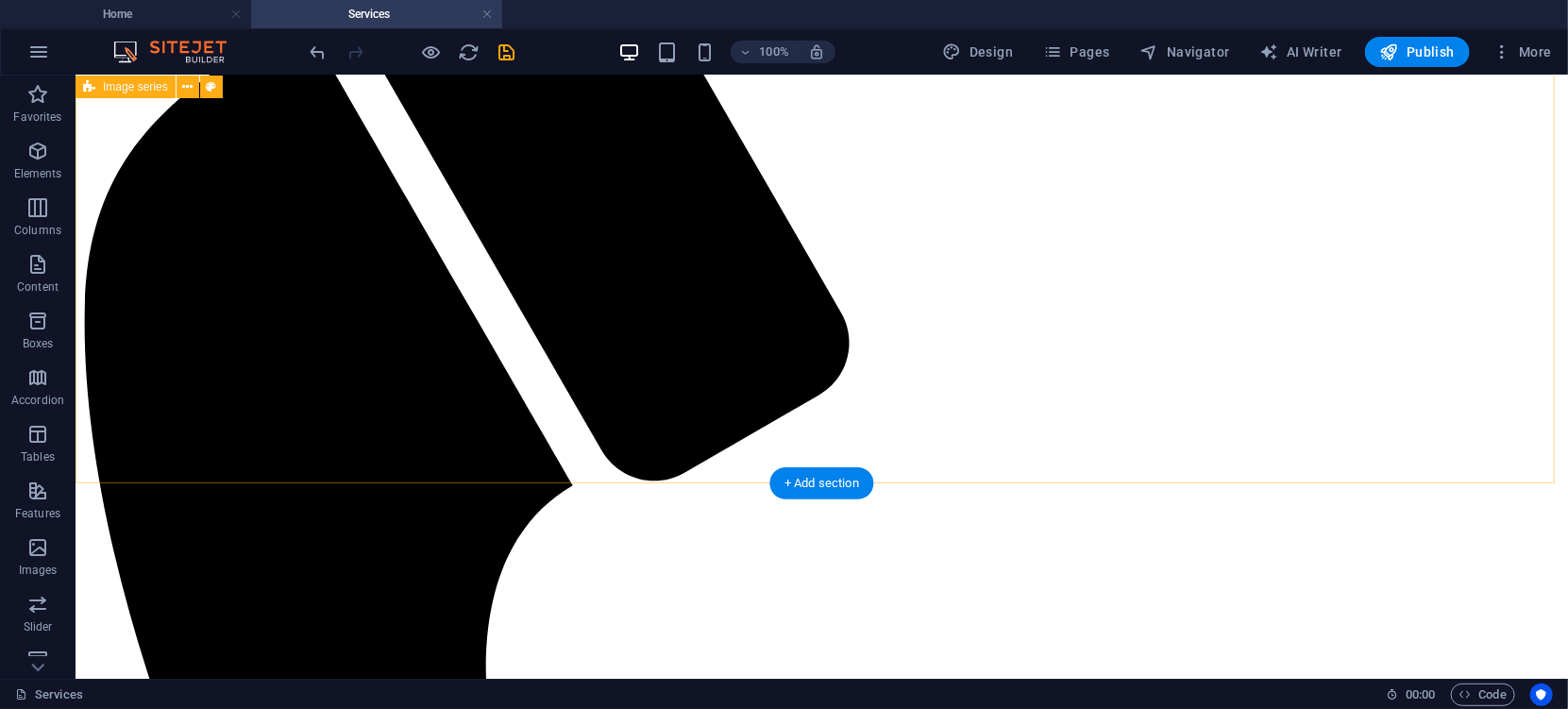
drag, startPoint x: 908, startPoint y: 552, endPoint x: 825, endPoint y: 437, distance: 141.8
drag, startPoint x: 697, startPoint y: 483, endPoint x: 687, endPoint y: 450, distance: 34.5
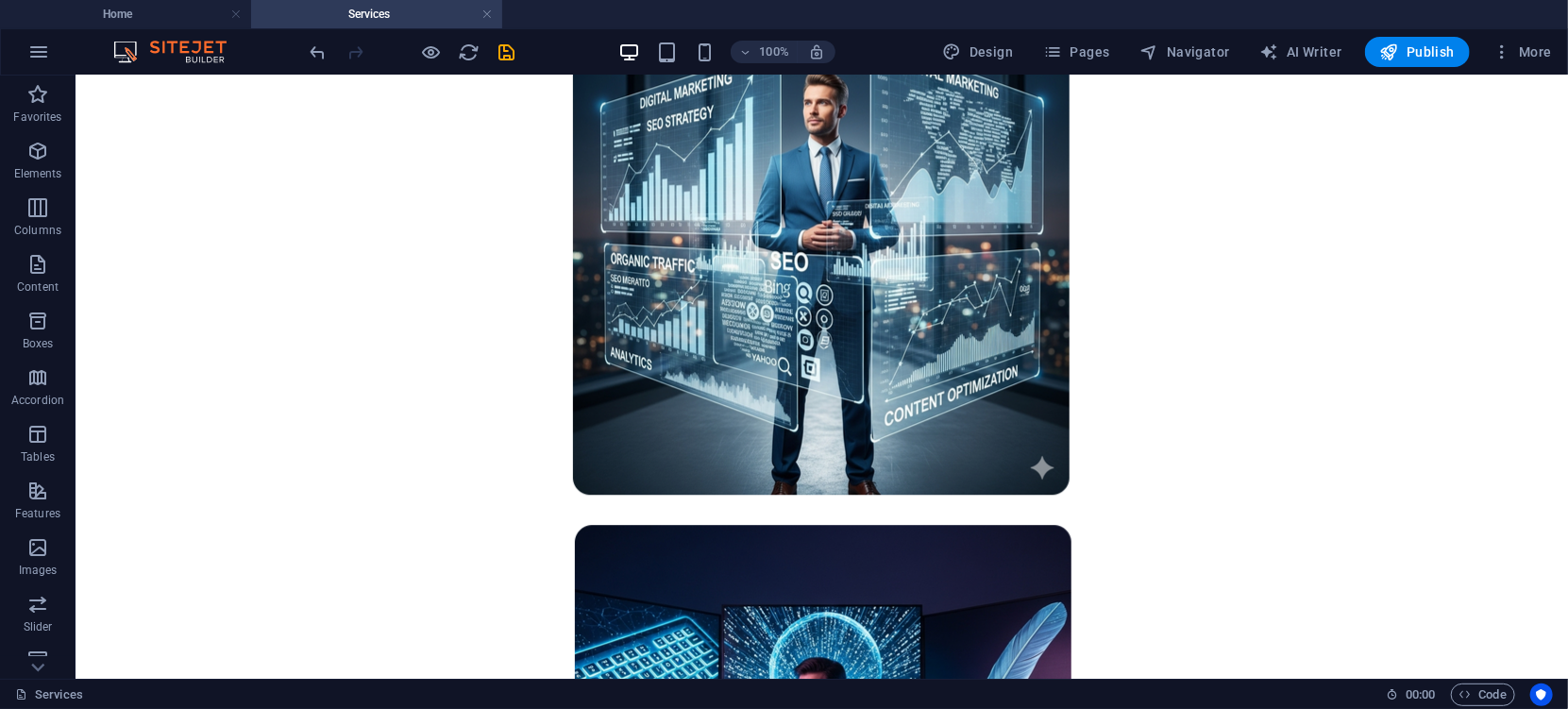
scroll to position [2705, 0]
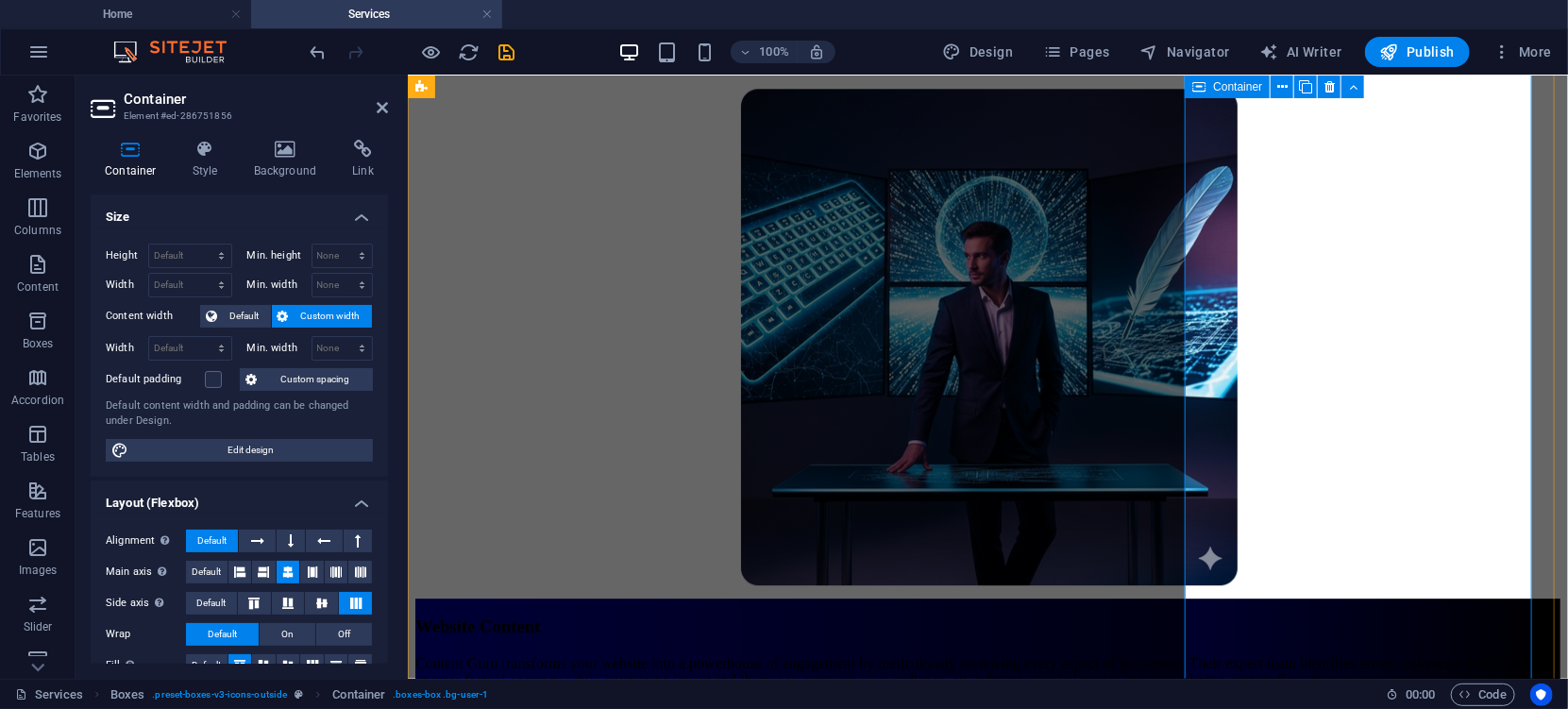
scroll to position [2778, 0]
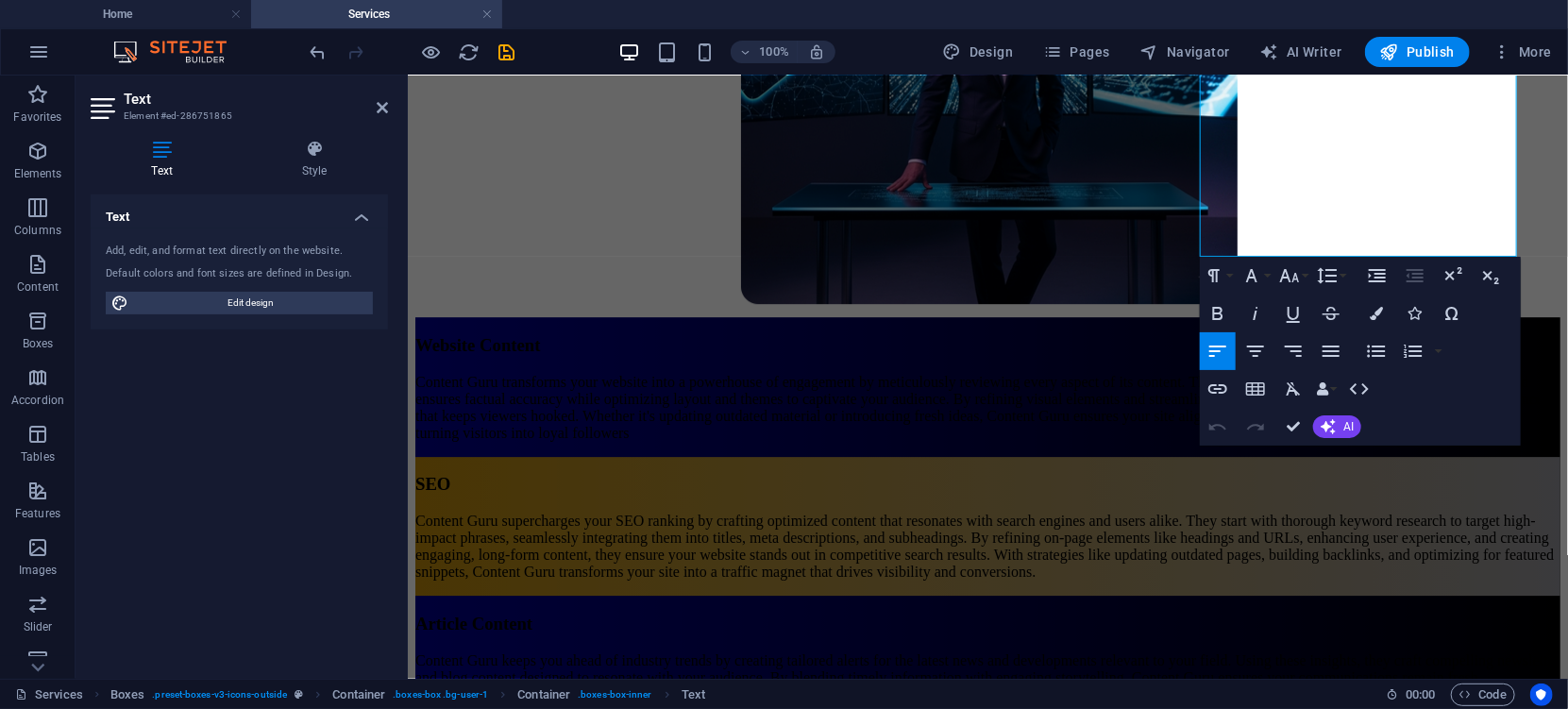
scroll to position [3185, 0]
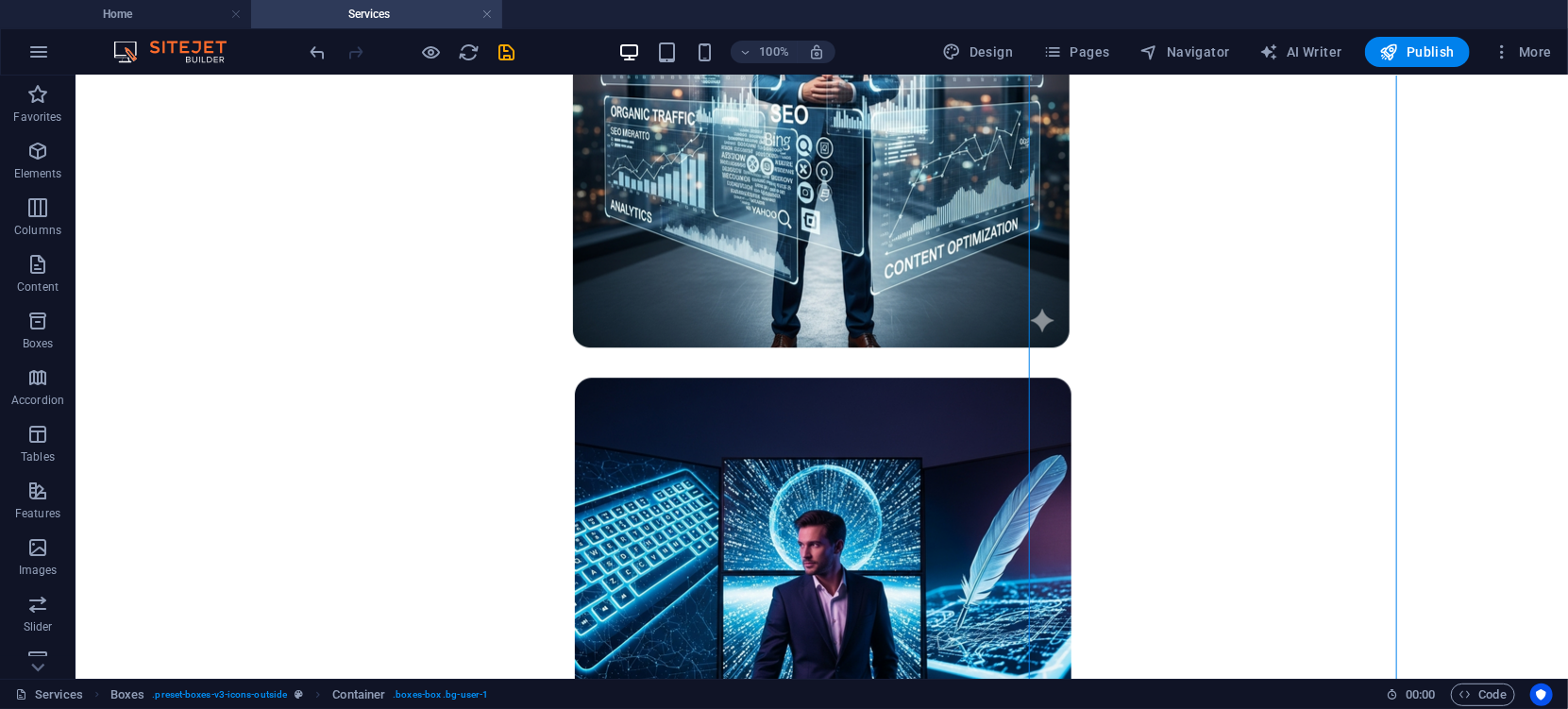
scroll to position [2853, 0]
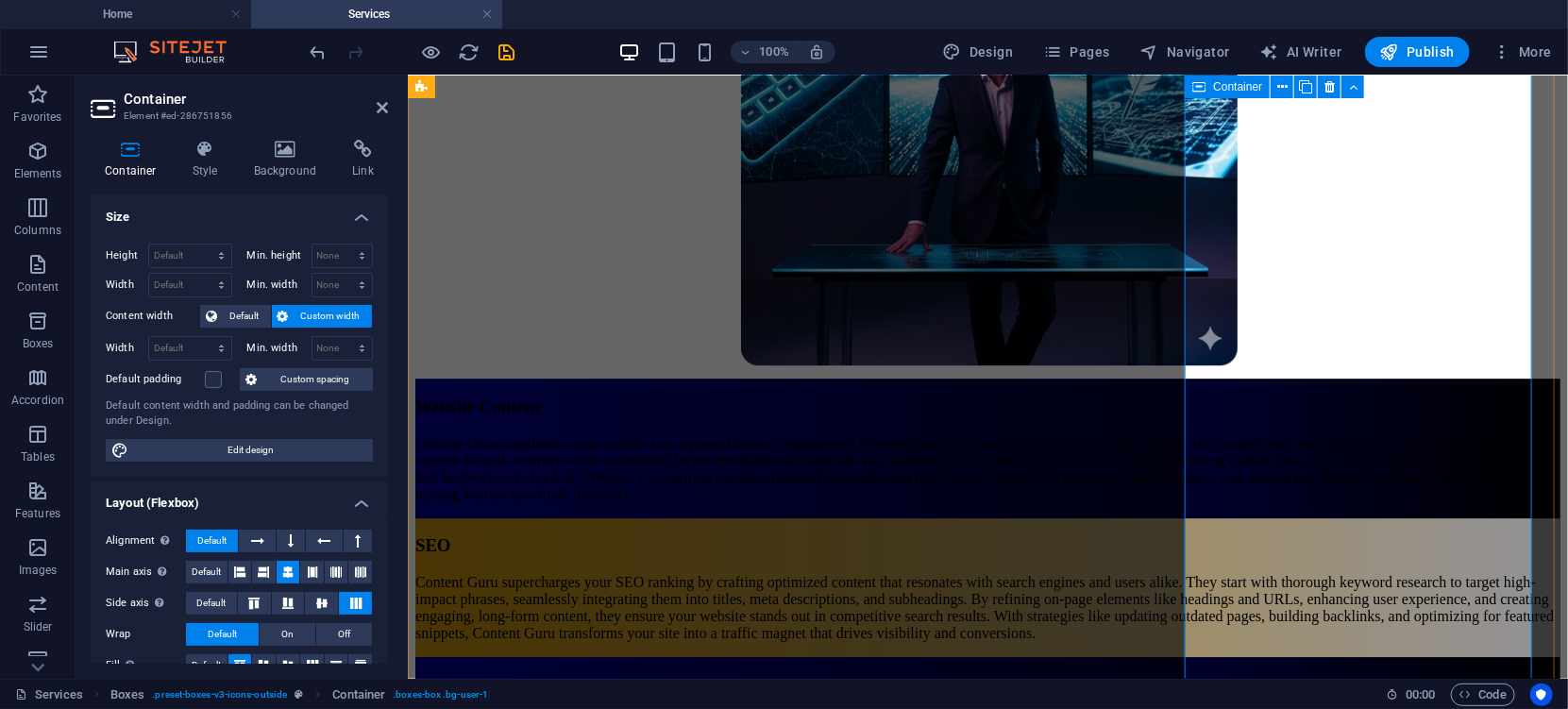
click at [37, 164] on span "Elements" at bounding box center [37, 162] width 76 height 45
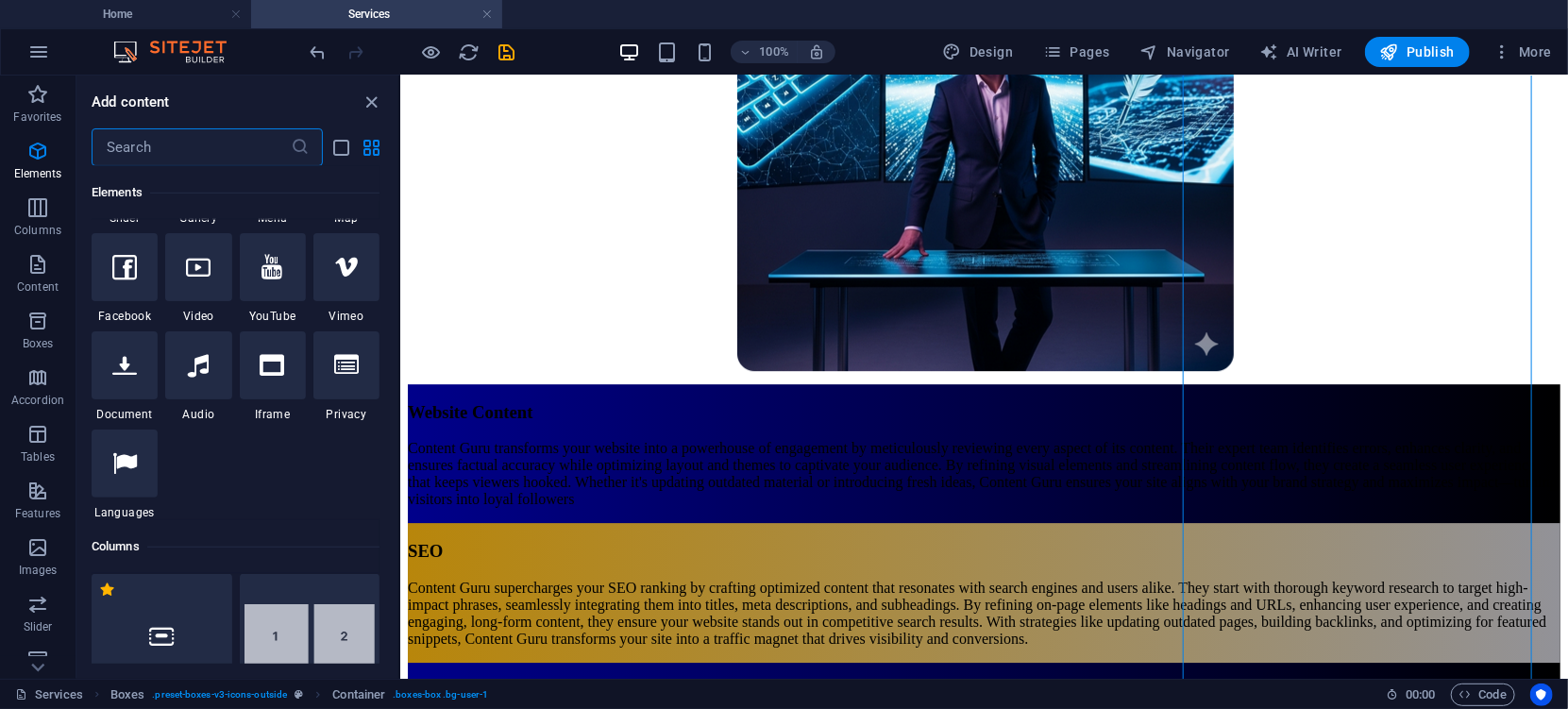
scroll to position [397, 0]
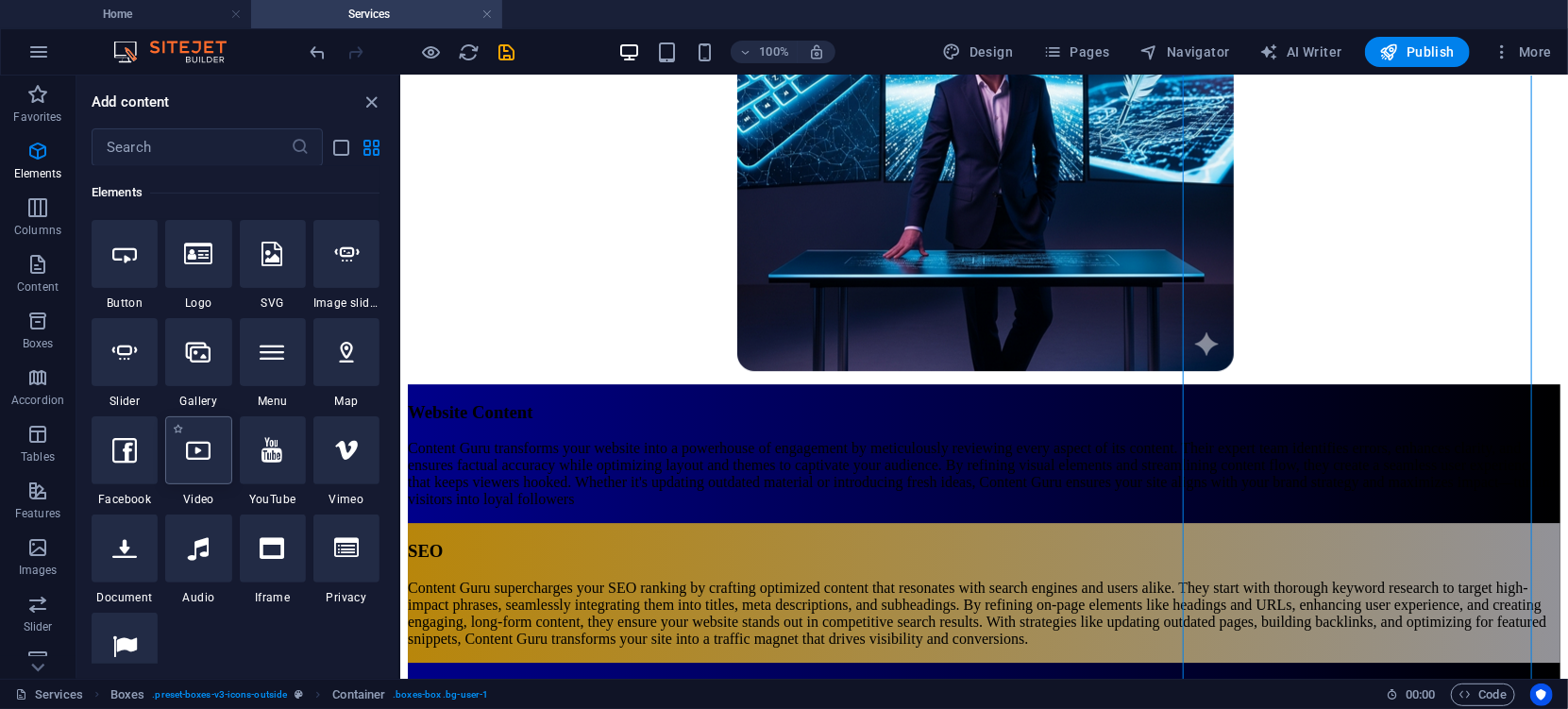
drag, startPoint x: 186, startPoint y: 454, endPoint x: 314, endPoint y: 485, distance: 131.7
click at [186, 454] on icon at bounding box center [198, 450] width 25 height 25
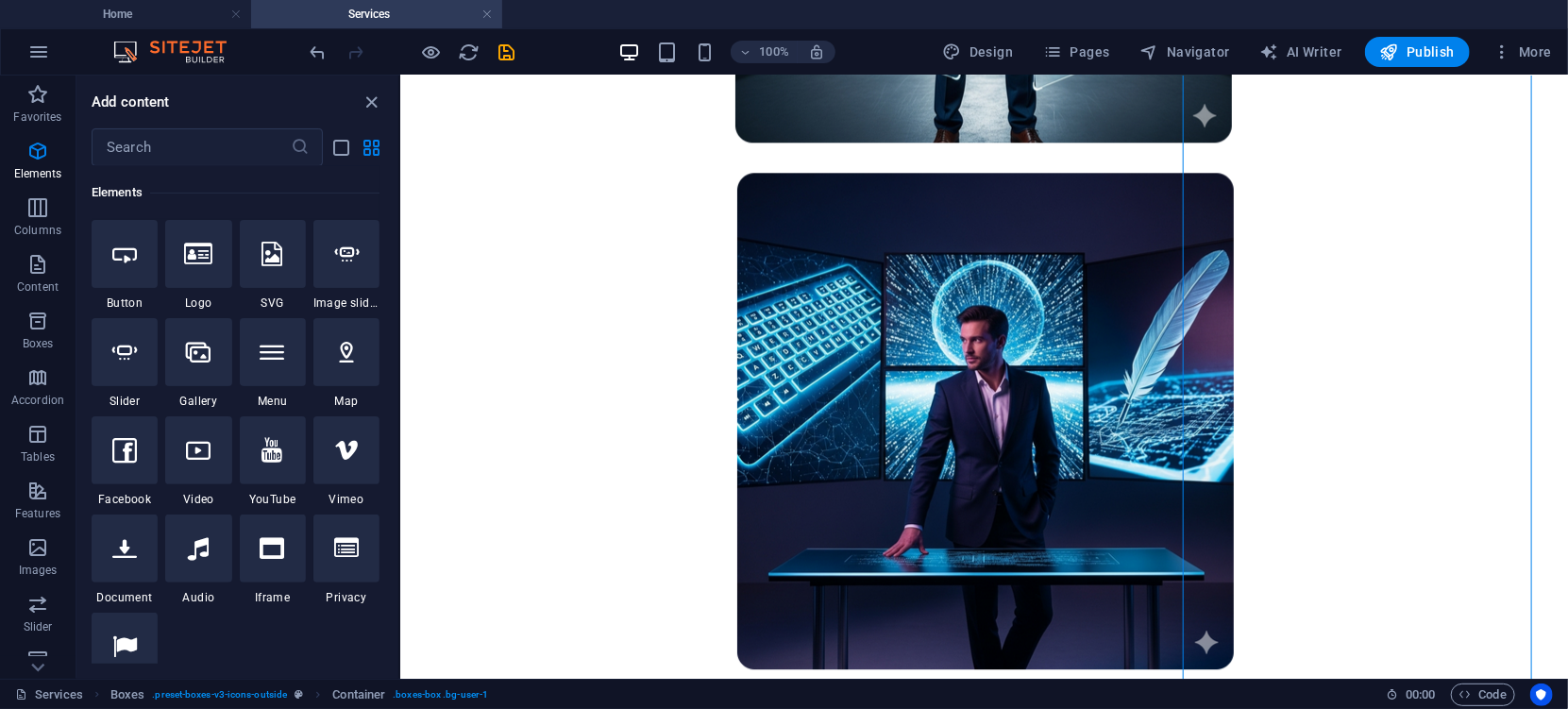
select select "%"
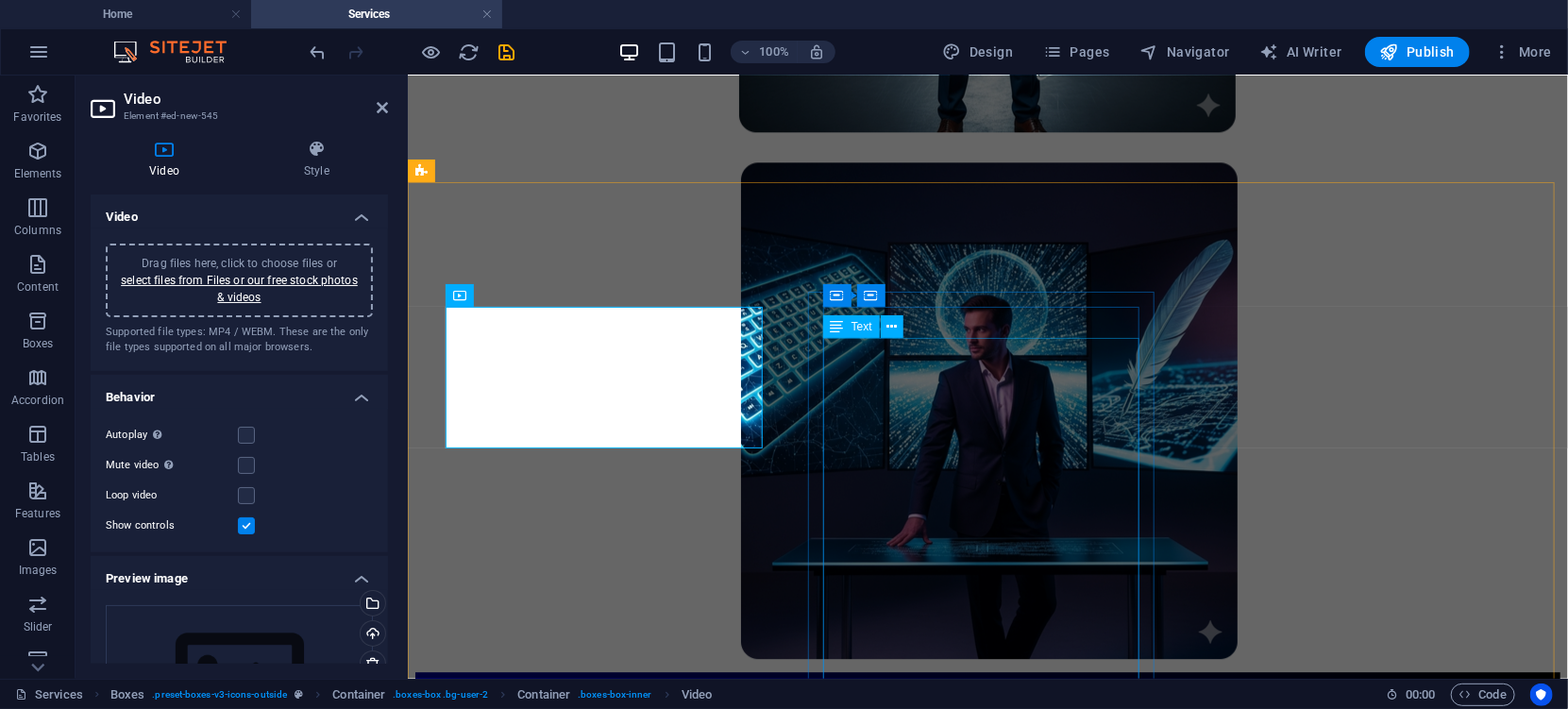
scroll to position [2373, 0]
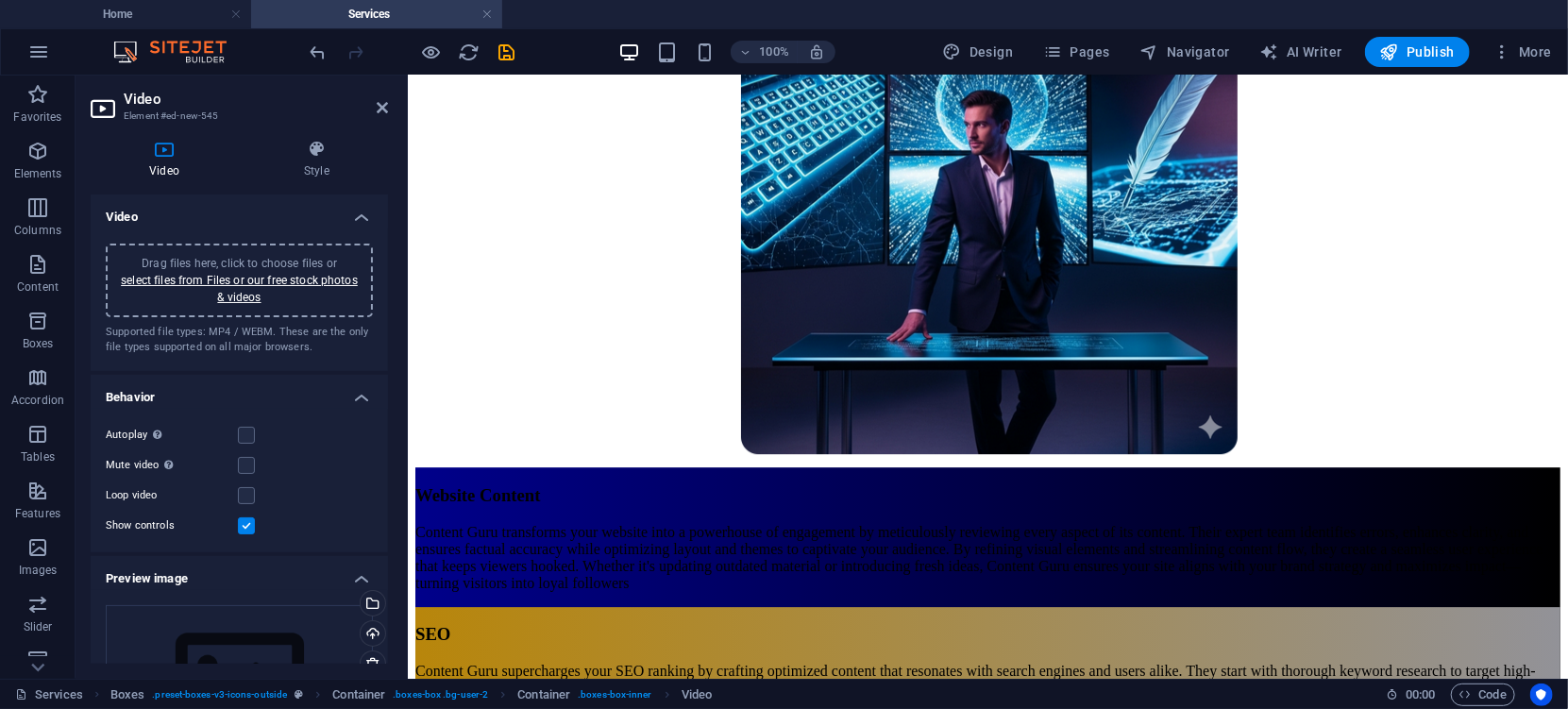
drag, startPoint x: 584, startPoint y: 392, endPoint x: 1278, endPoint y: 443, distance: 695.9
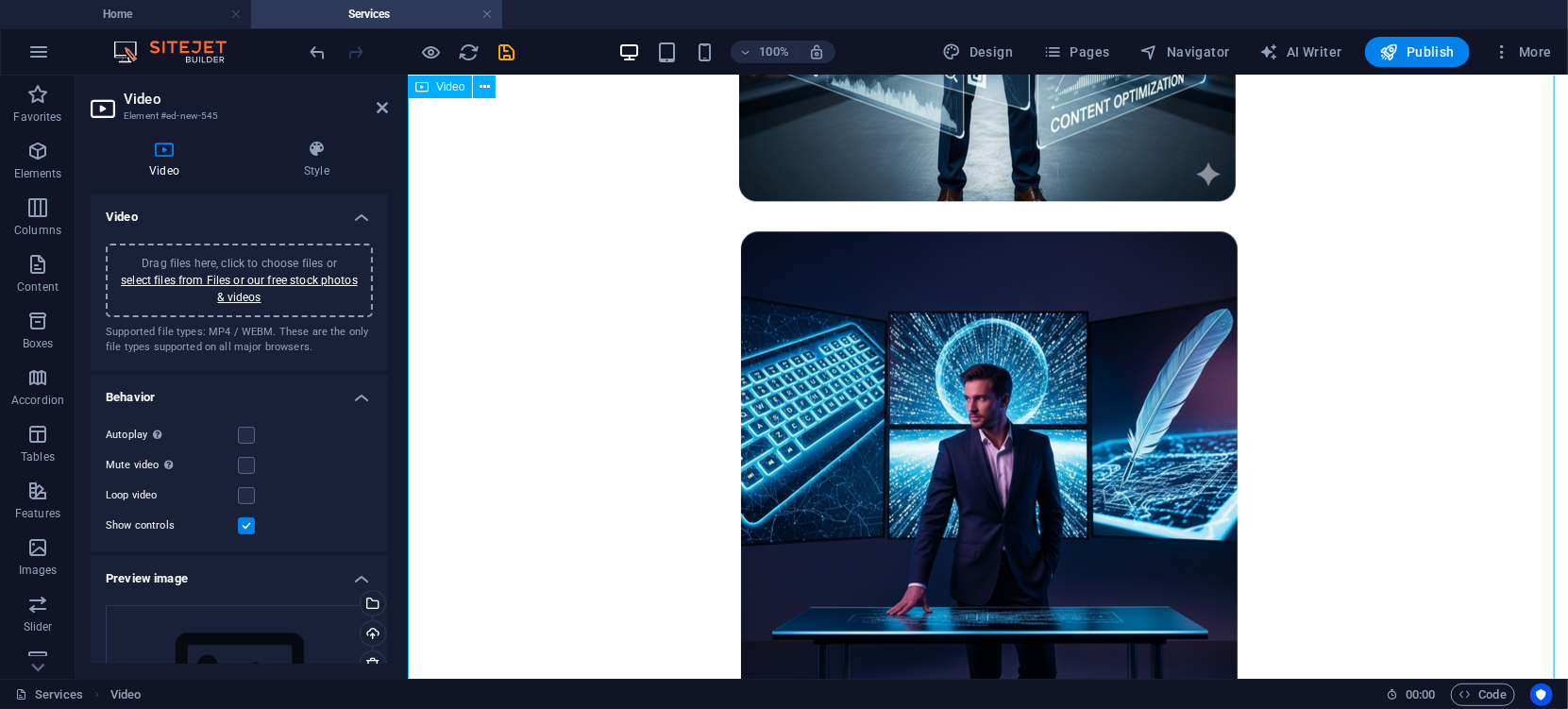
scroll to position [2499, 0]
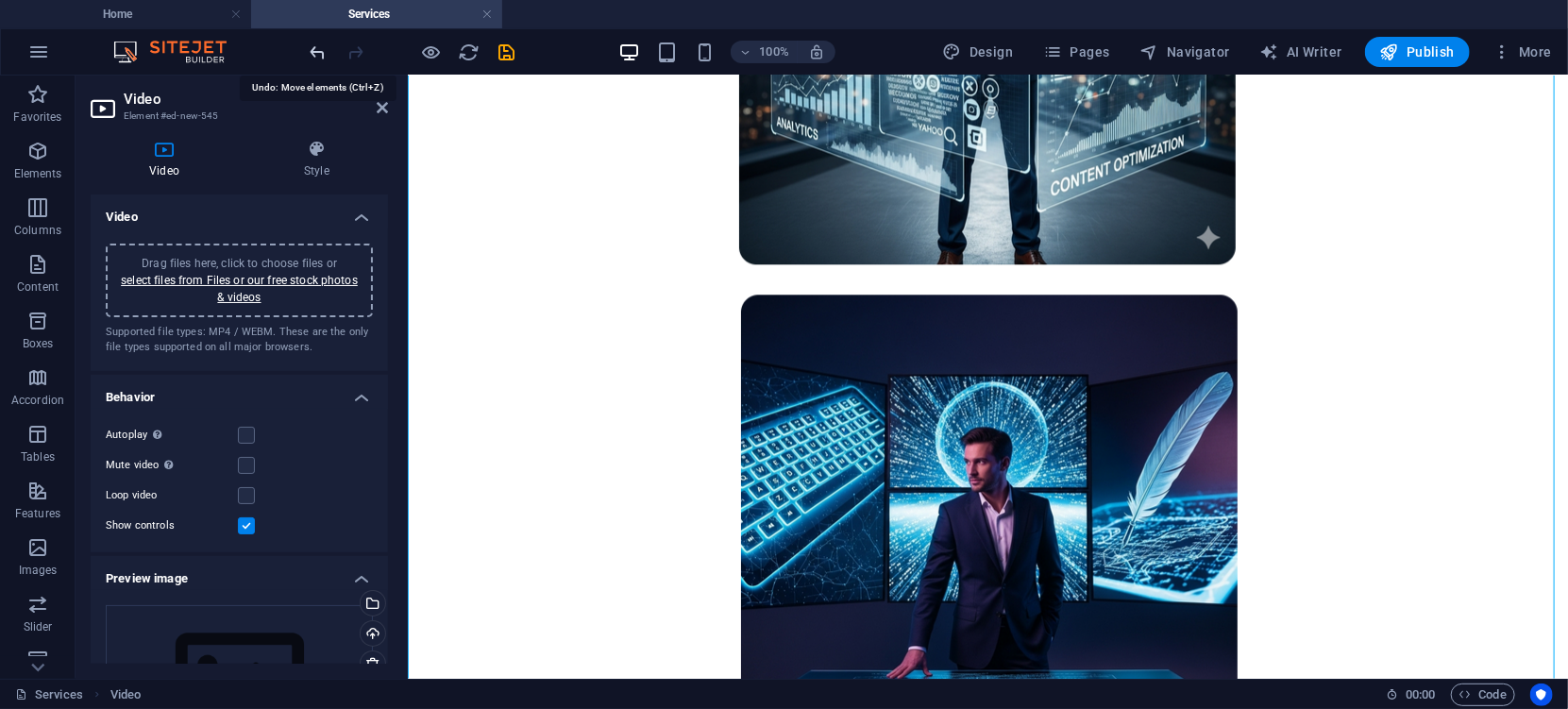
click at [323, 49] on icon "undo" at bounding box center [318, 52] width 22 height 22
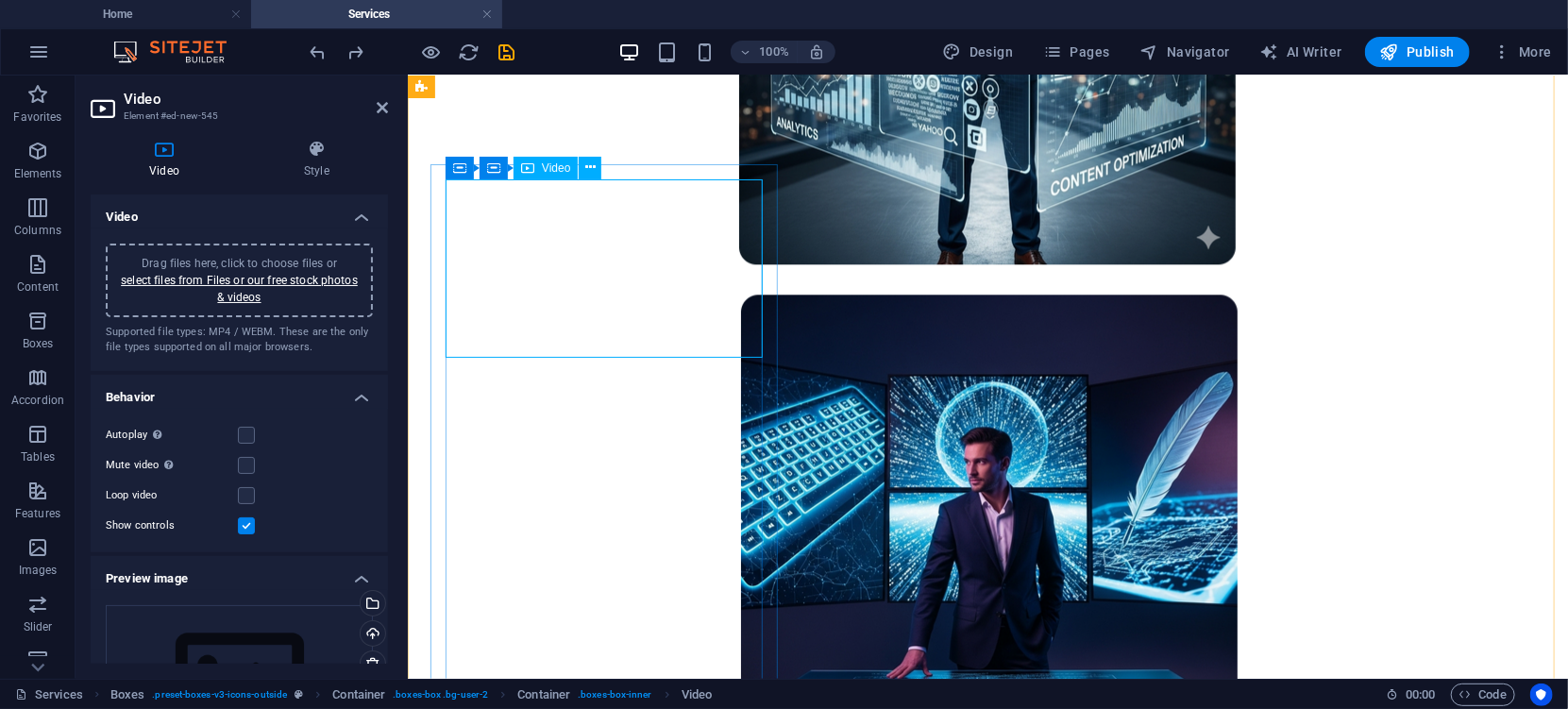
click at [586, 167] on icon at bounding box center [590, 167] width 11 height 20
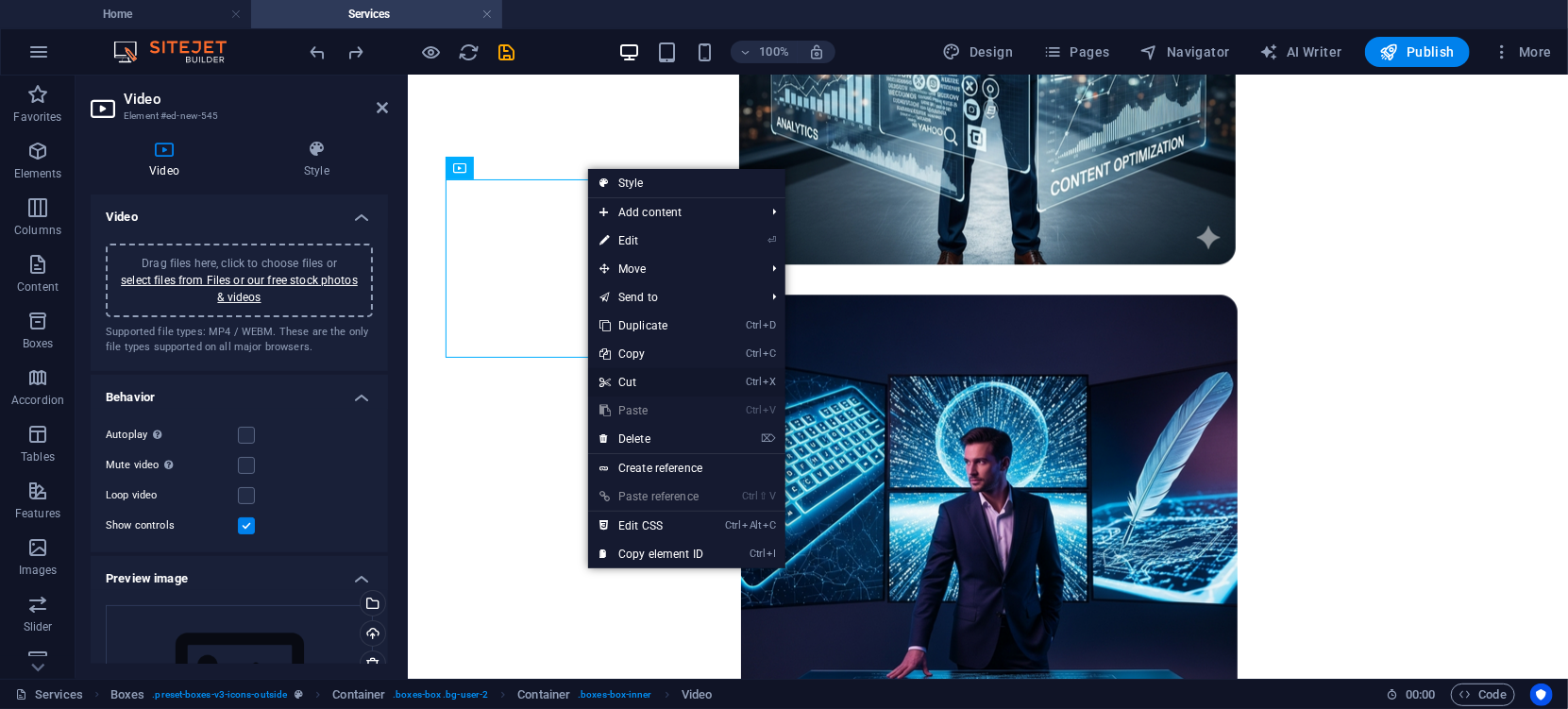
click at [633, 381] on link "Ctrl X Cut" at bounding box center [651, 382] width 126 height 29
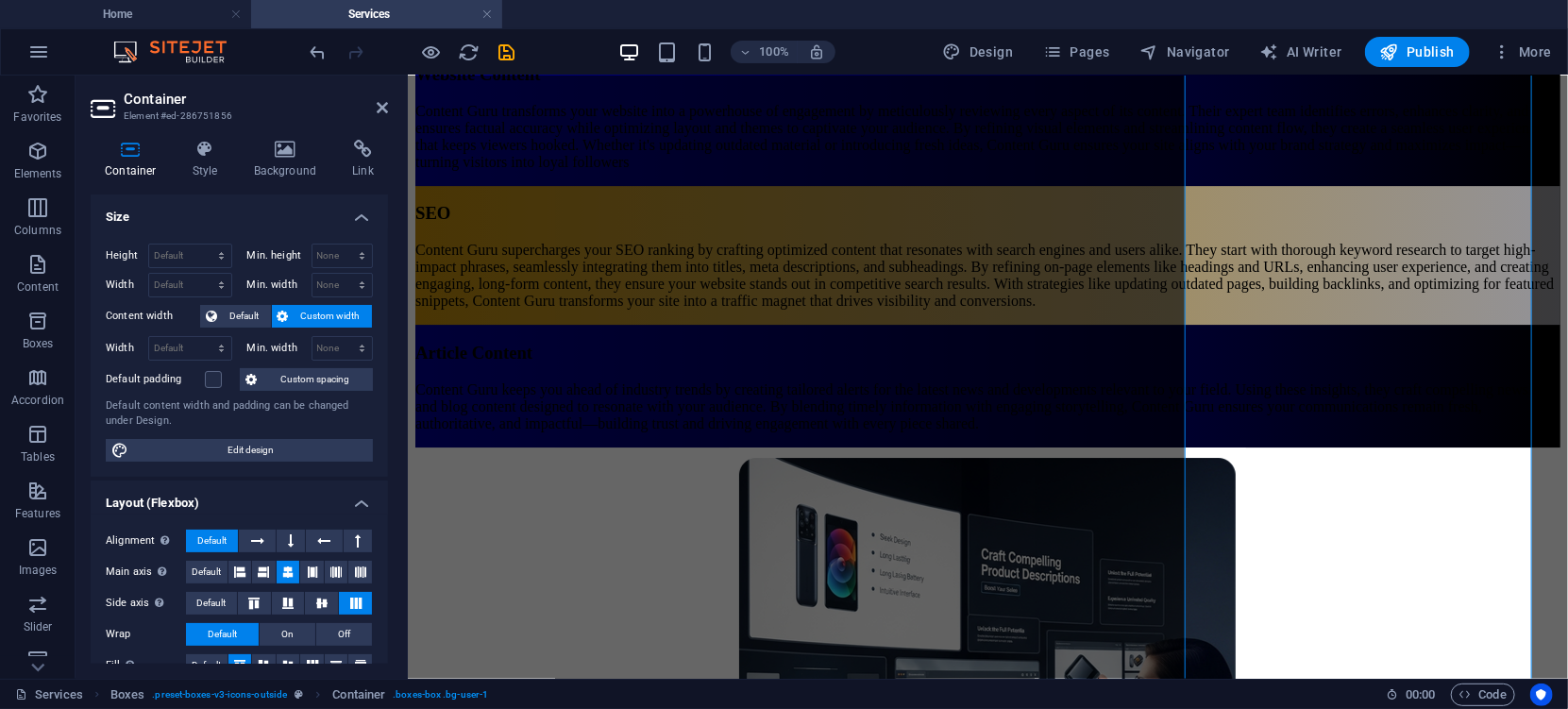
scroll to position [2800, 0]
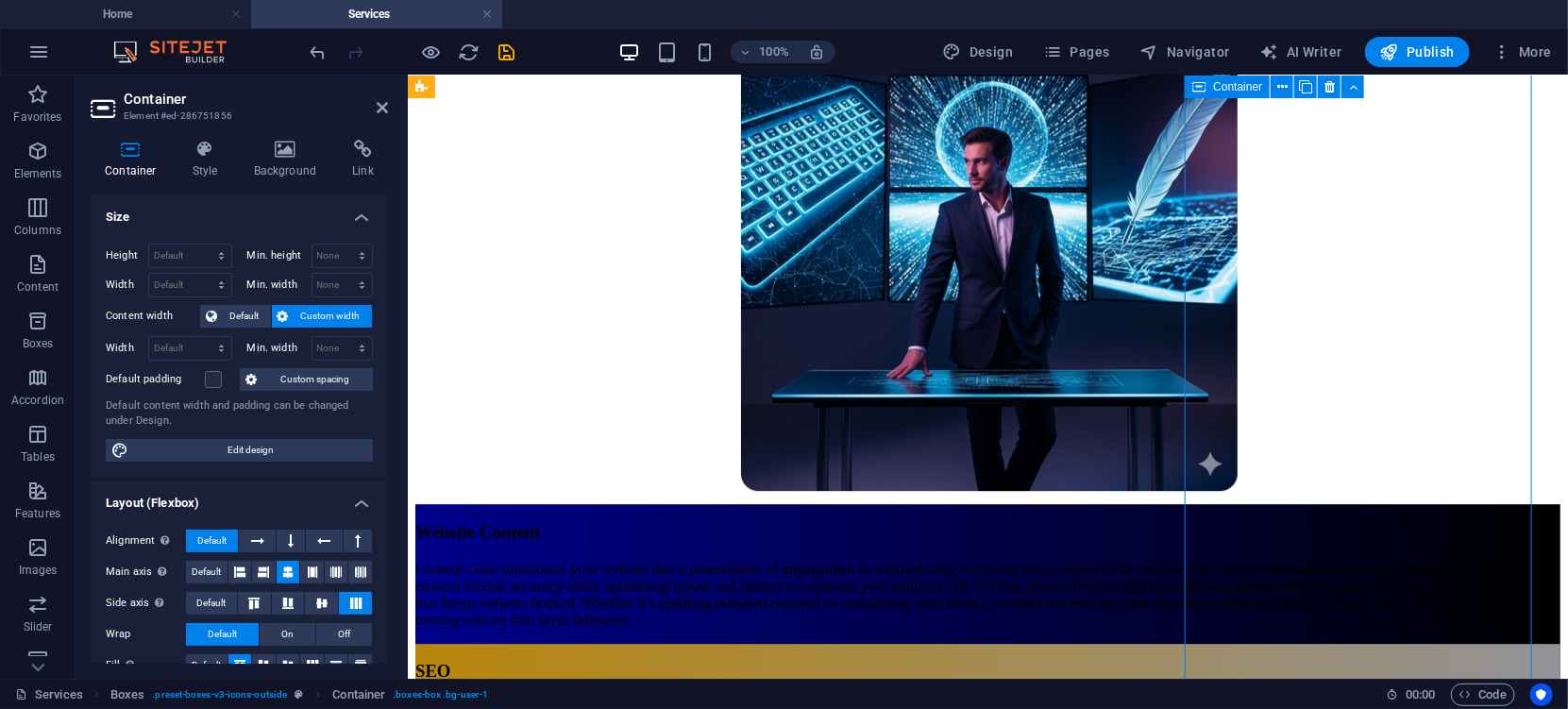
drag, startPoint x: 1344, startPoint y: 386, endPoint x: 1298, endPoint y: 395, distance: 46.9
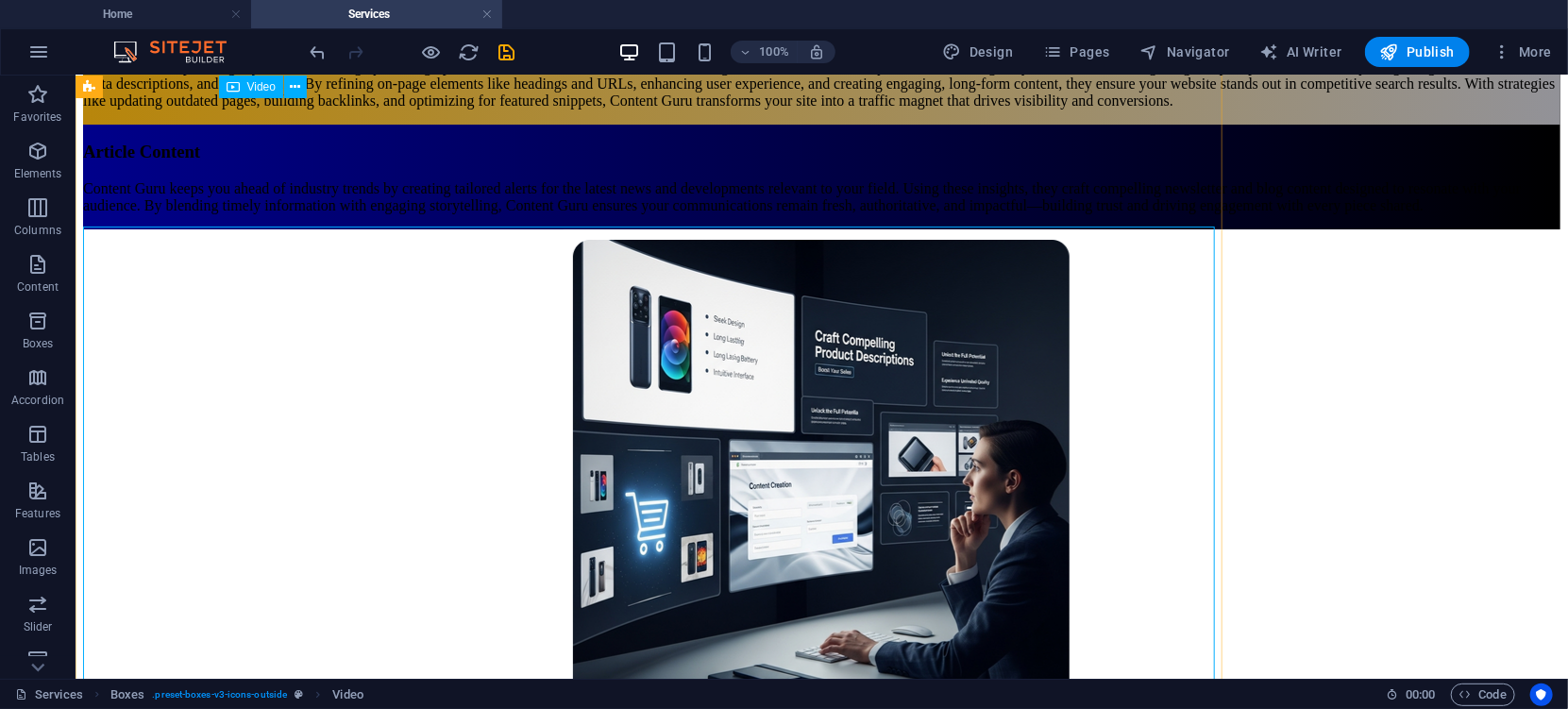
scroll to position [3986, 0]
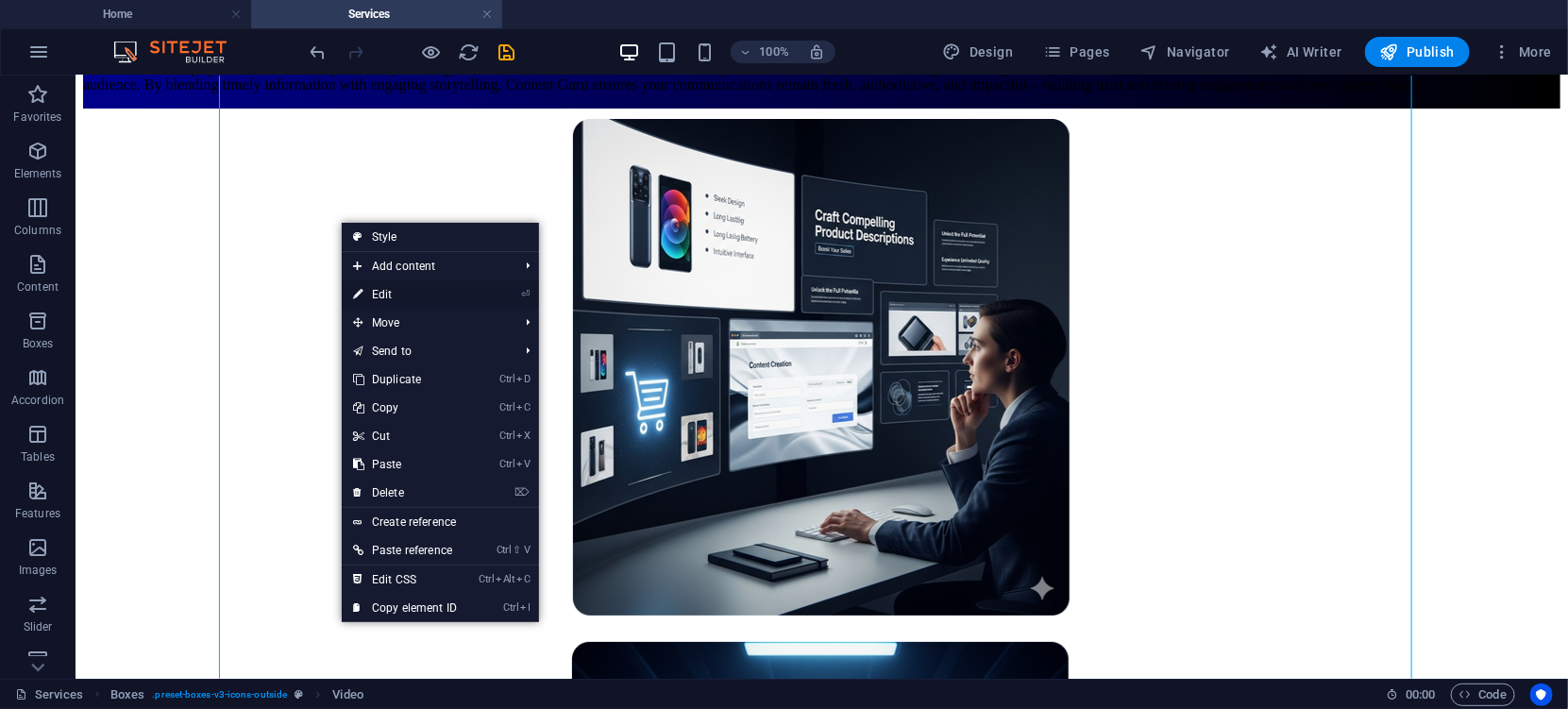
click at [392, 295] on link "⏎ Edit" at bounding box center [405, 294] width 126 height 29
select select "%"
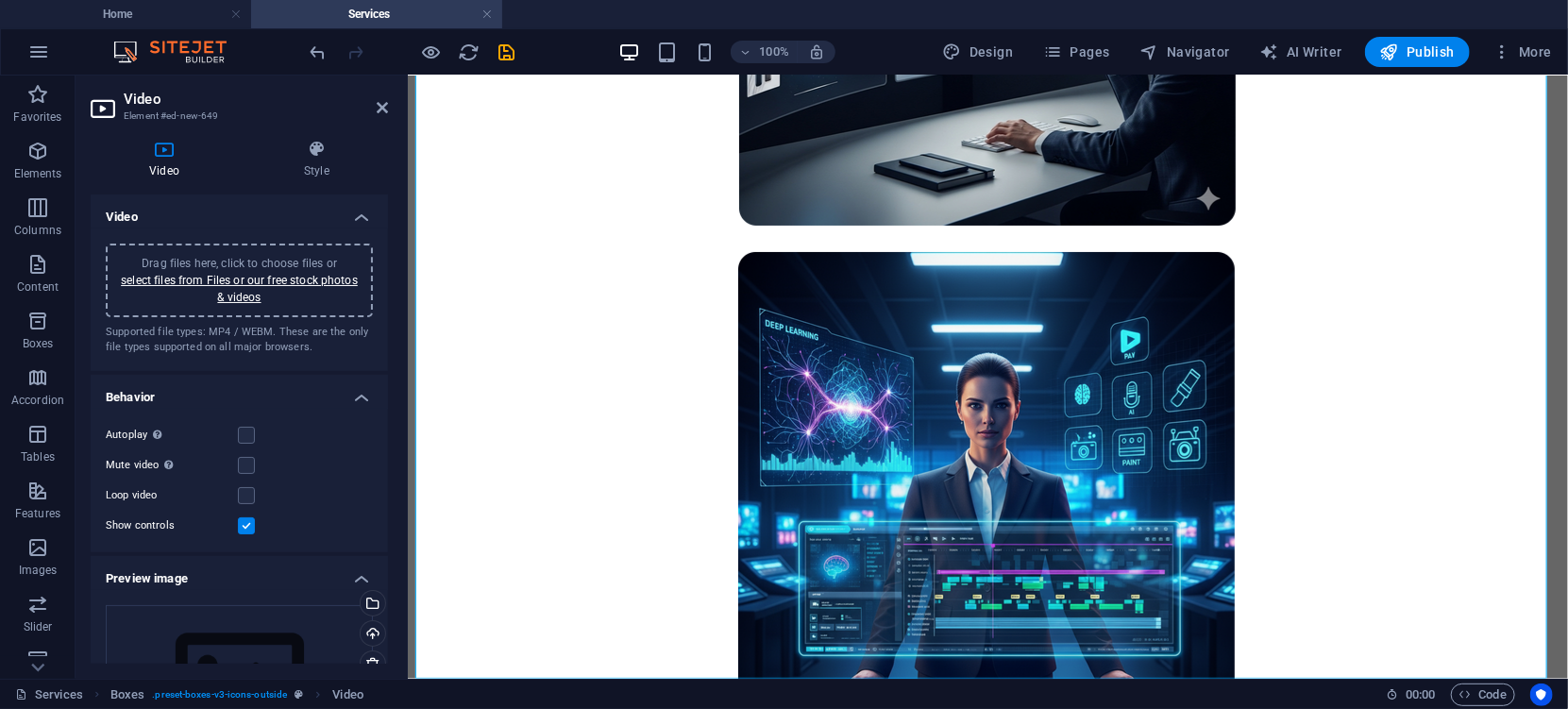
scroll to position [4171, 0]
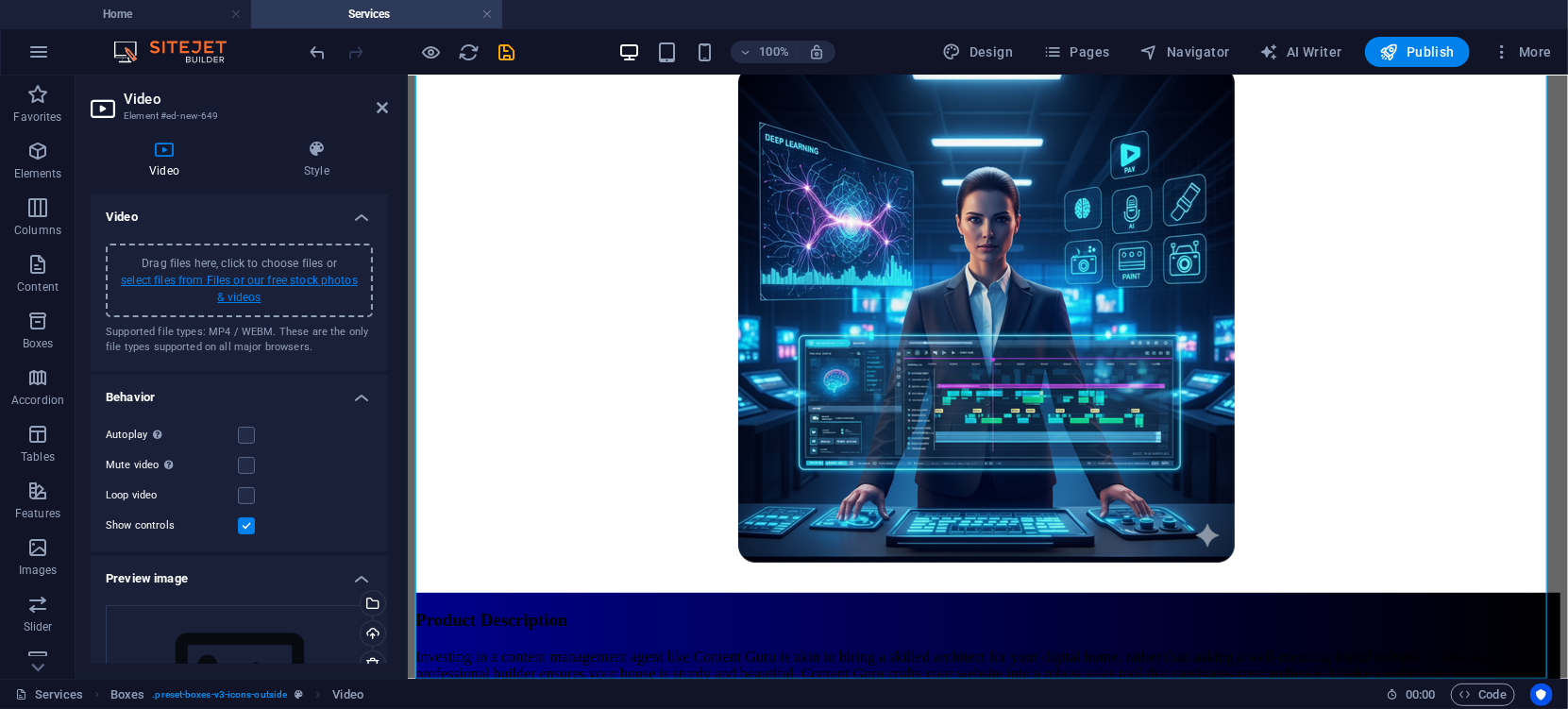
click at [233, 282] on link "select files from Files or our free stock photos & videos" at bounding box center [239, 289] width 237 height 31
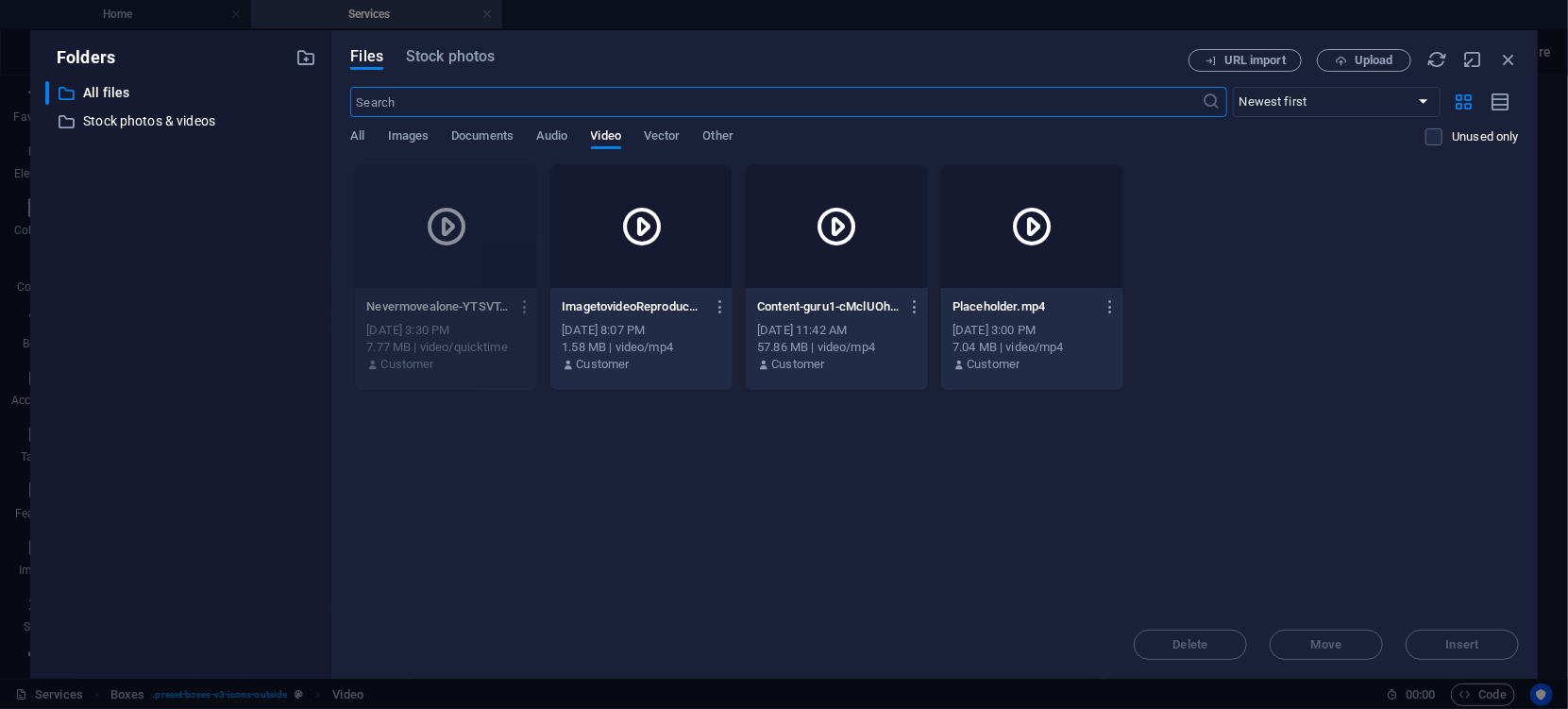
scroll to position [4577, 0]
click at [1378, 62] on span "Upload" at bounding box center [1373, 60] width 38 height 11
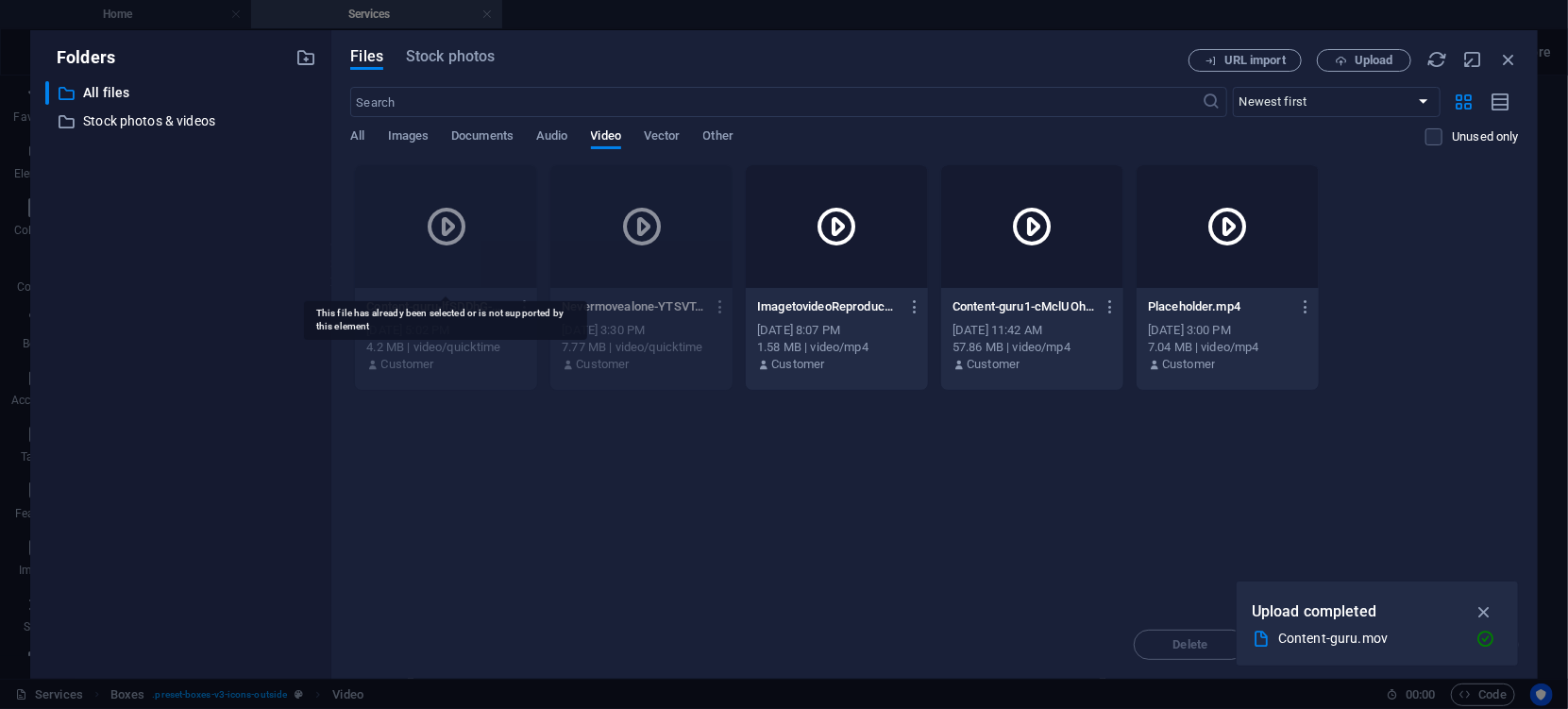
click at [486, 212] on div at bounding box center [445, 226] width 182 height 123
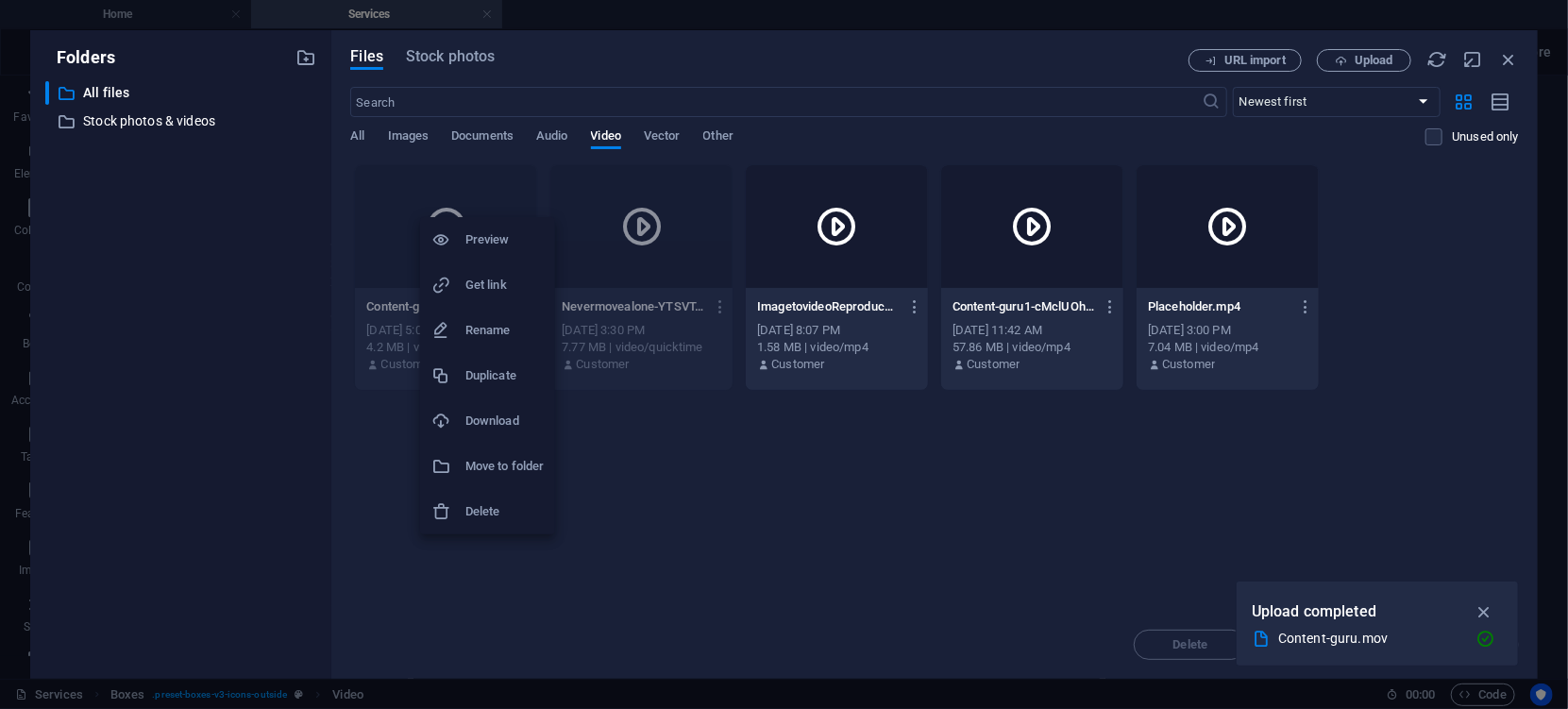
click at [488, 512] on h6 "Delete" at bounding box center [504, 511] width 79 height 23
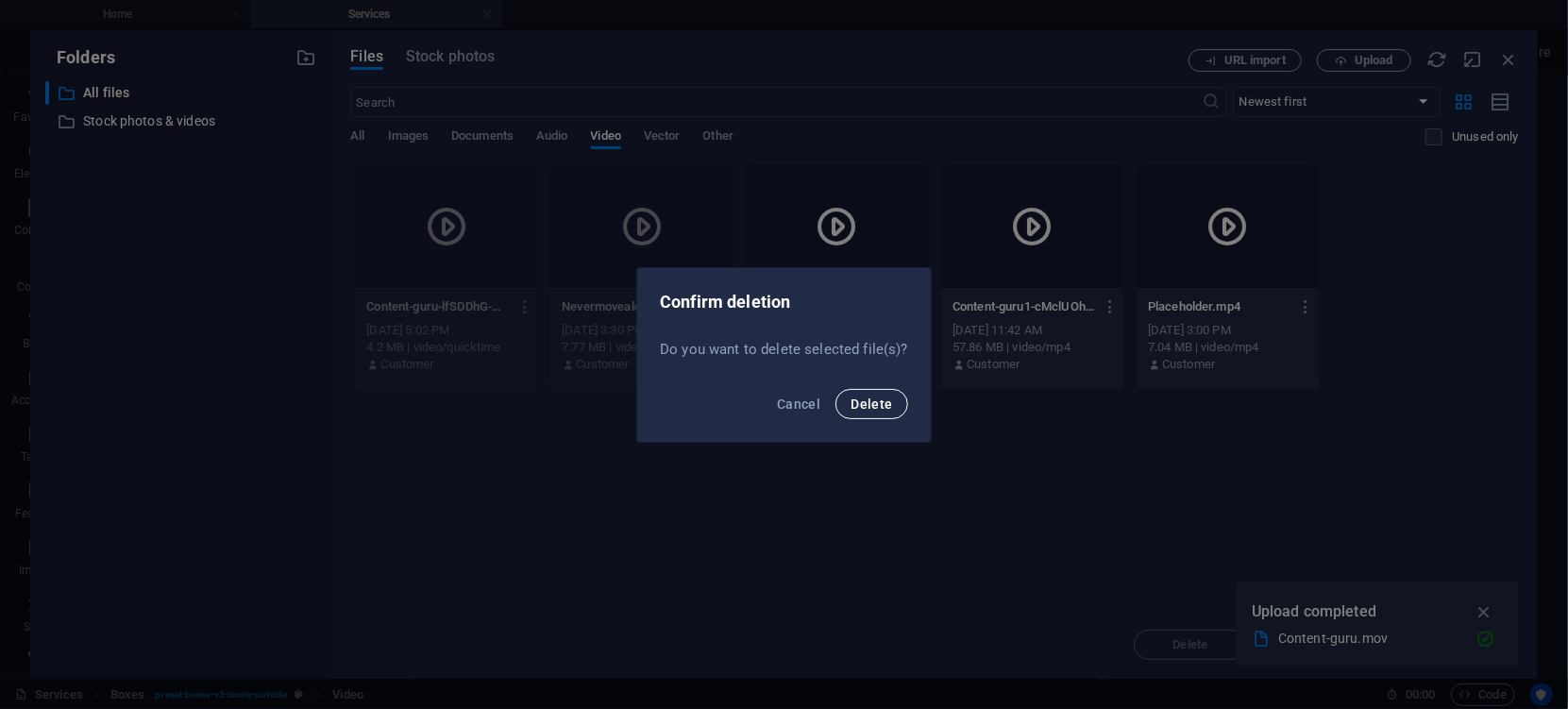
click at [852, 398] on span "Delete" at bounding box center [871, 403] width 41 height 15
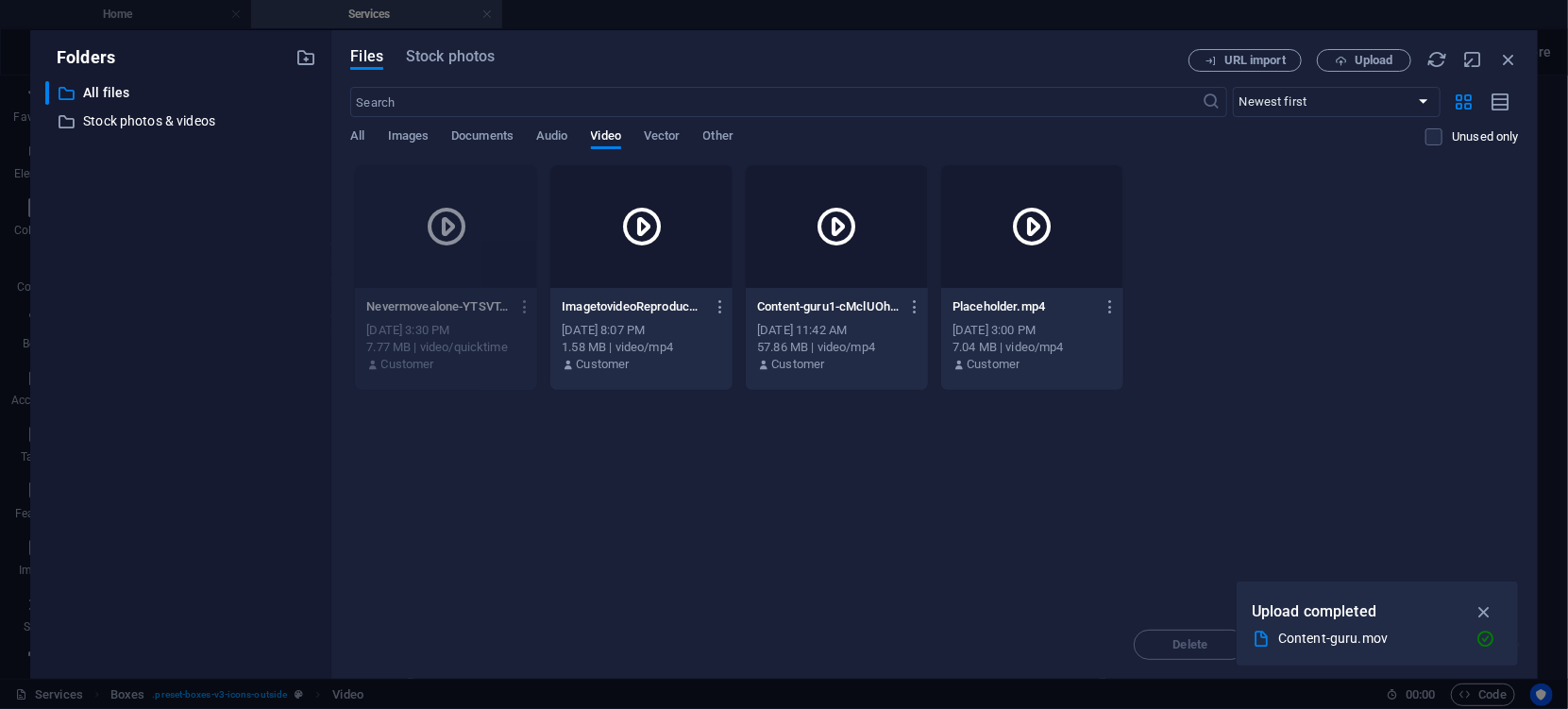
click at [811, 478] on div "Drop files here to upload them instantly Nevermovealone-YTSVT-6nq1UXZLGRX_yj0Q.…" at bounding box center [934, 387] width 1168 height 446
click at [842, 234] on icon at bounding box center [837, 226] width 45 height 45
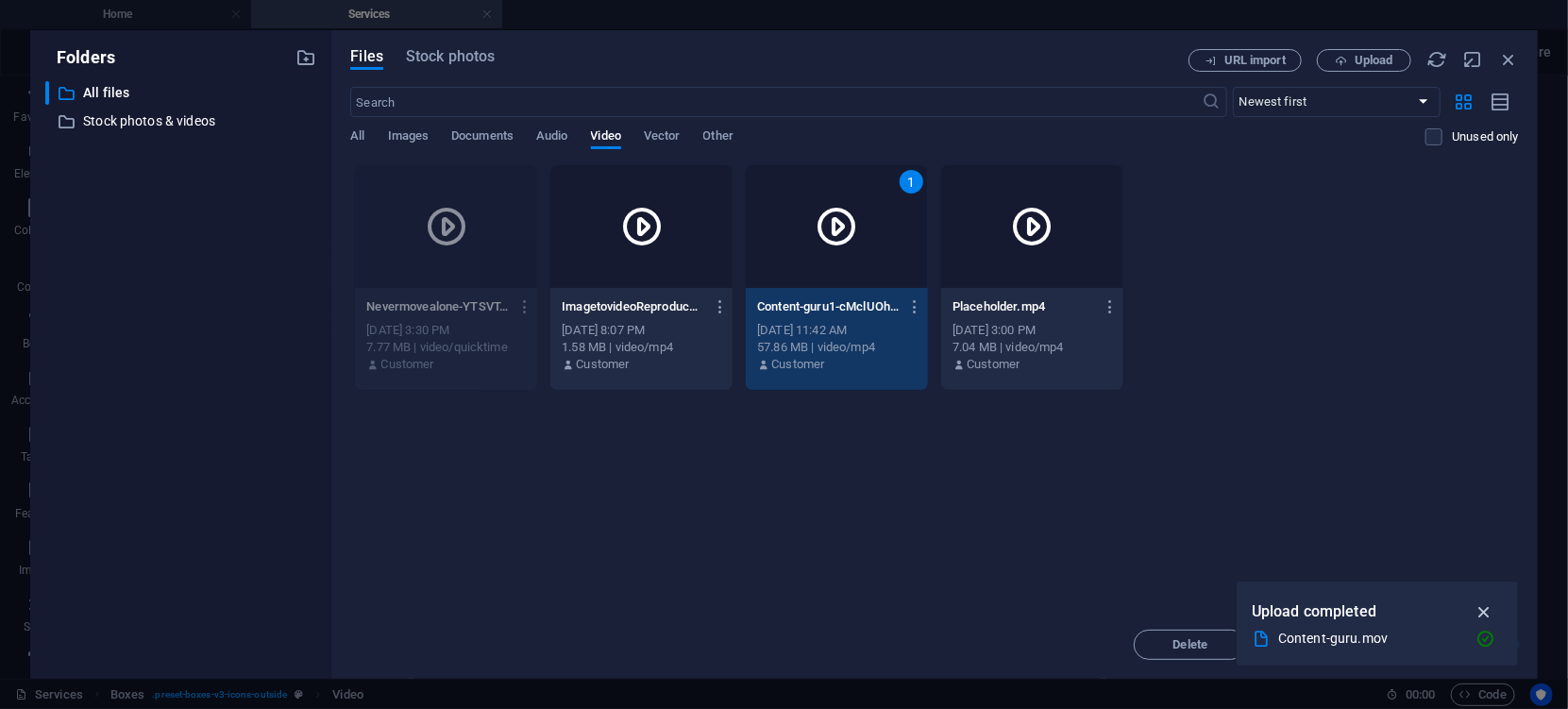
click at [1483, 611] on icon "button" at bounding box center [1484, 611] width 22 height 21
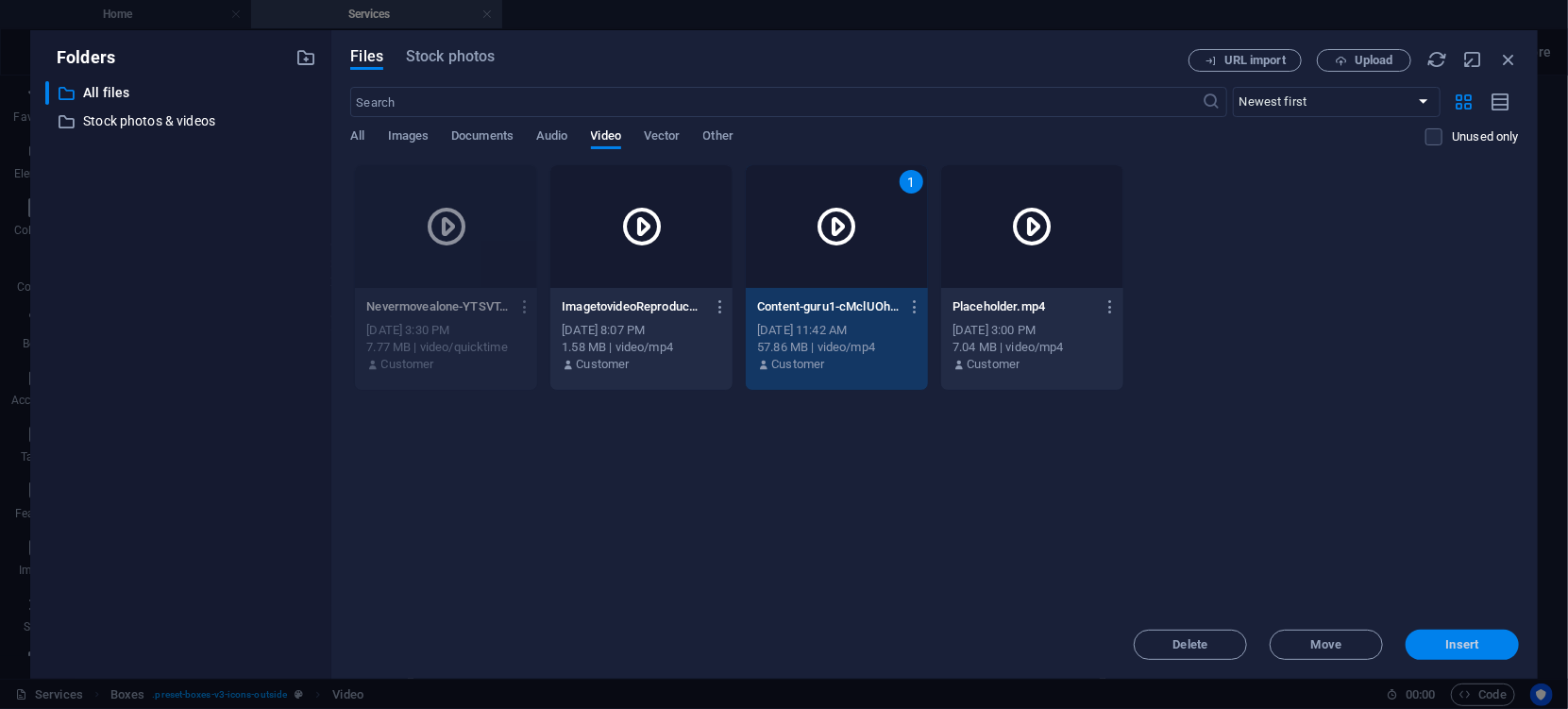
click at [1449, 645] on span "Insert" at bounding box center [1463, 644] width 33 height 11
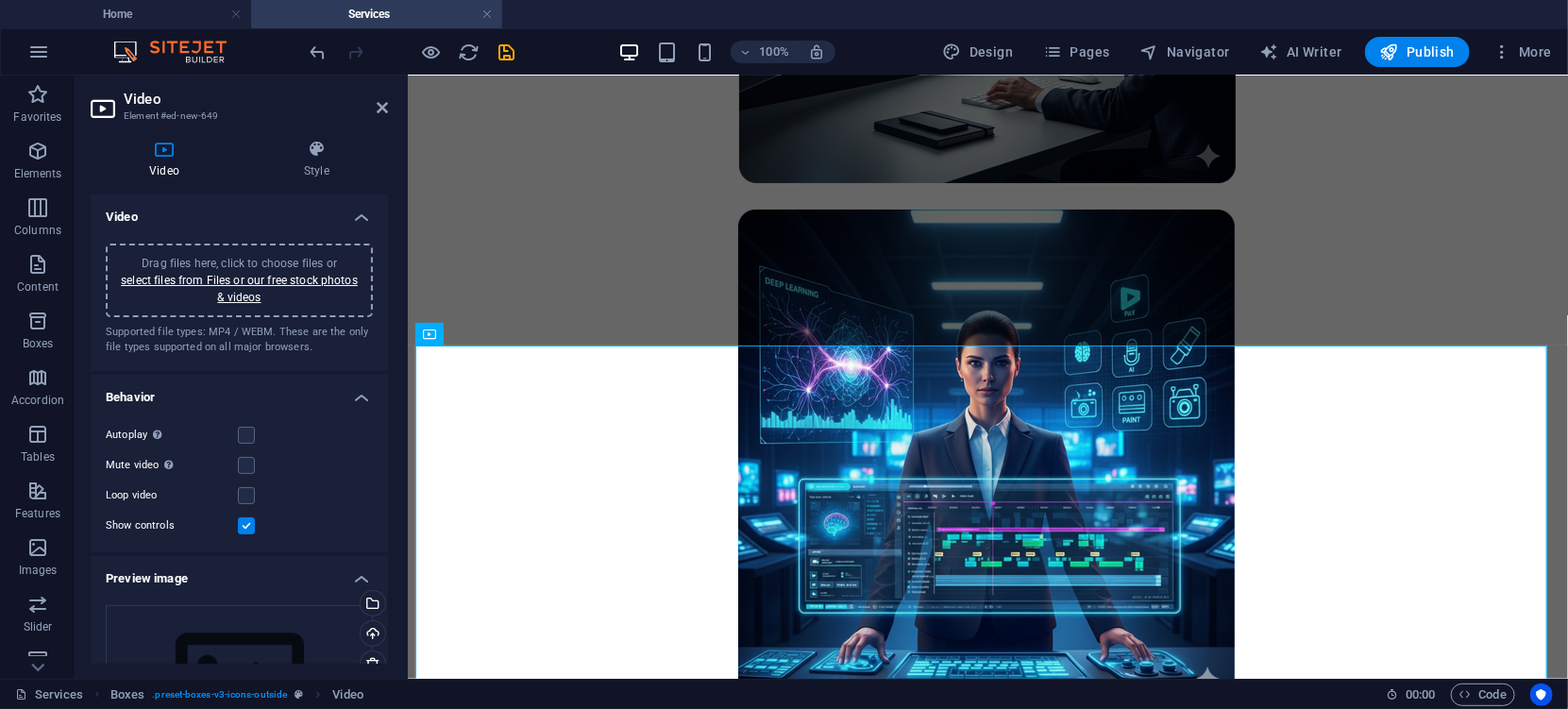
scroll to position [4037, 0]
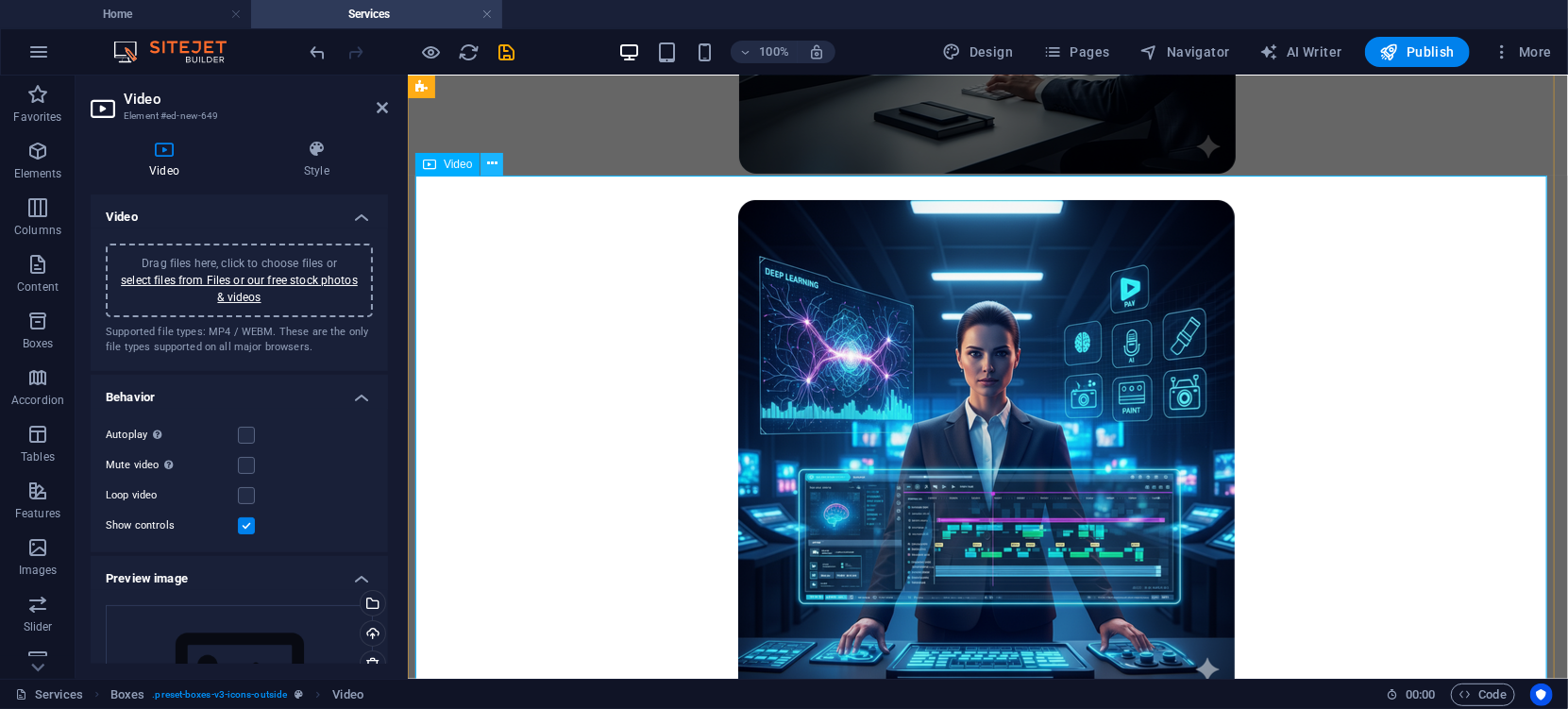
click at [489, 163] on icon at bounding box center [491, 163] width 11 height 20
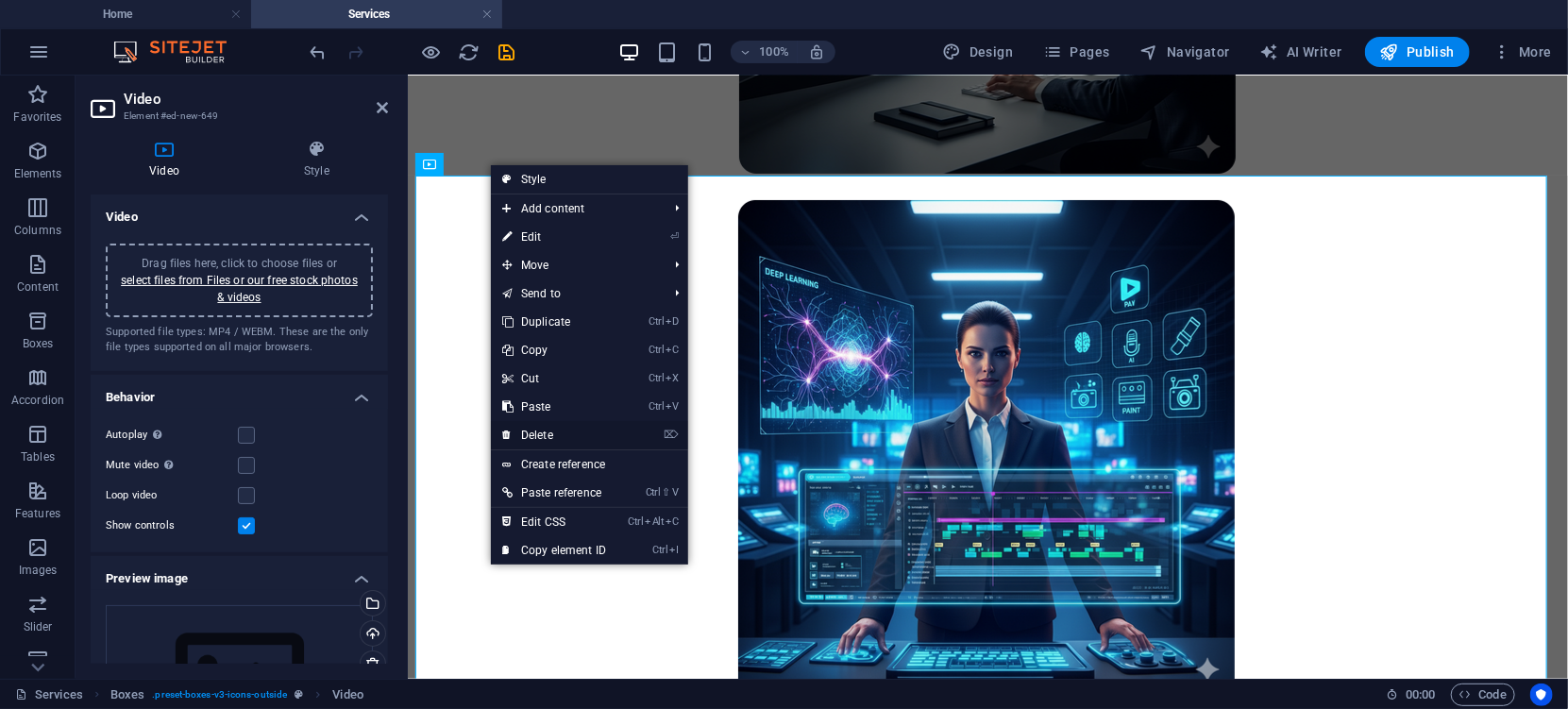
click at [548, 432] on link "⌦ Delete" at bounding box center [554, 434] width 126 height 29
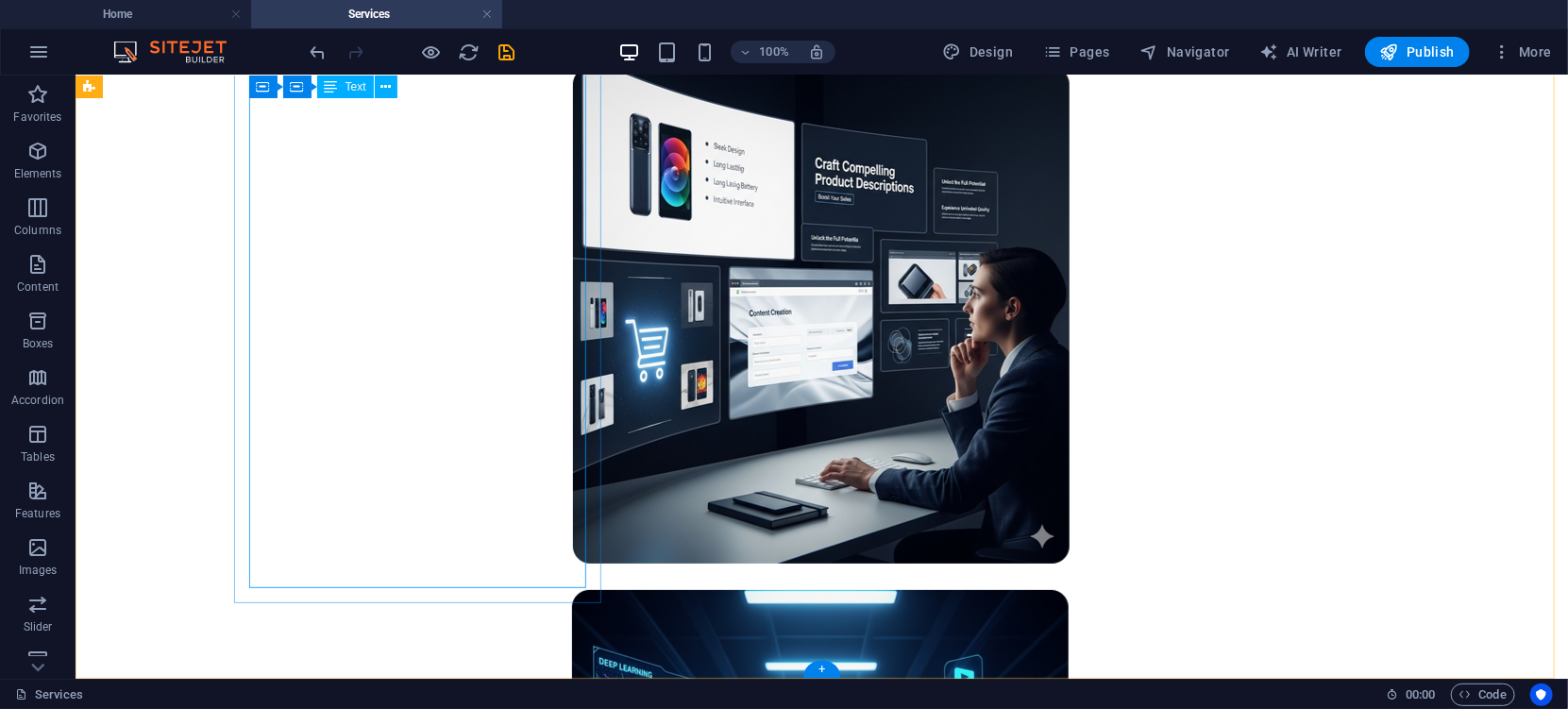
scroll to position [3409, 0]
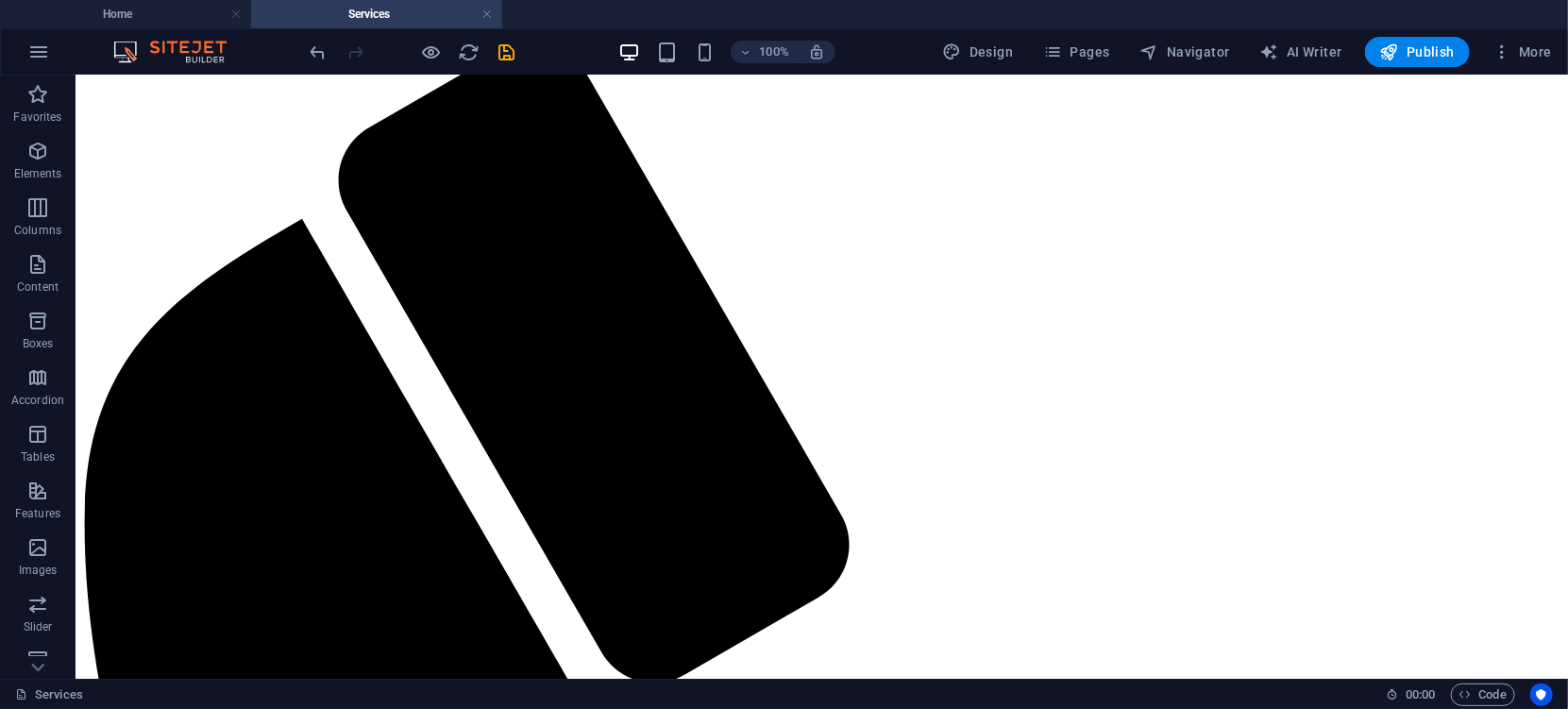
scroll to position [0, 0]
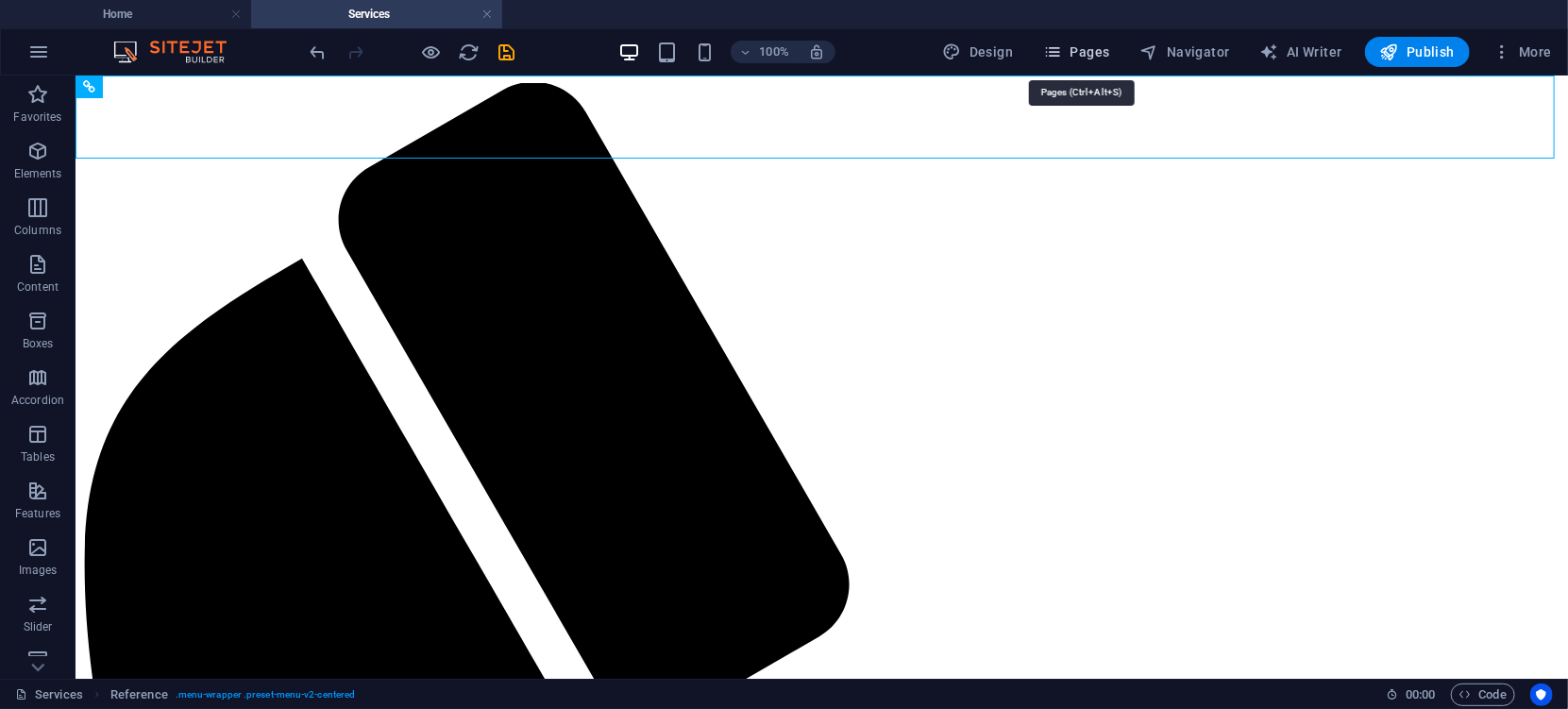
click at [1101, 50] on span "Pages" at bounding box center [1076, 51] width 66 height 19
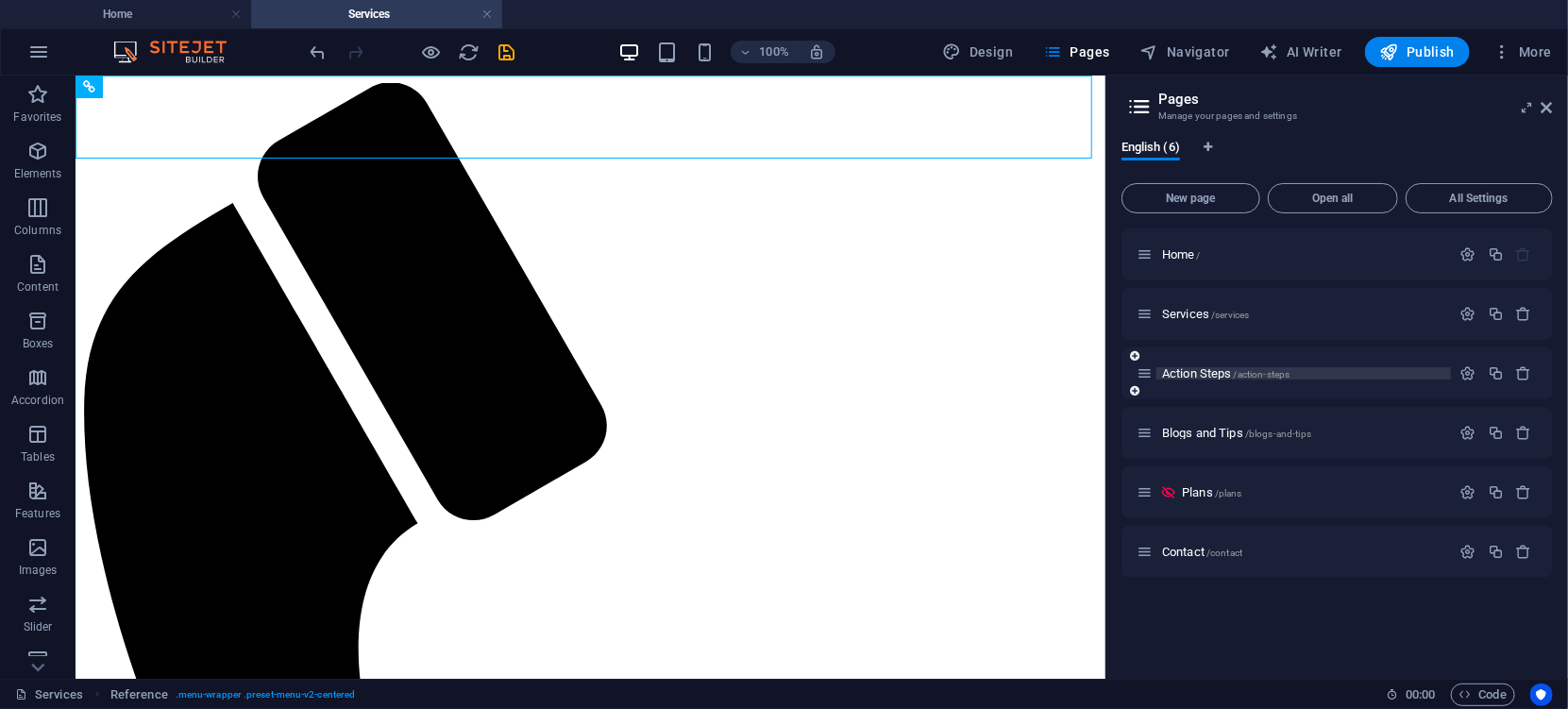
click at [1183, 375] on span "Action Steps /action-steps" at bounding box center [1225, 373] width 127 height 14
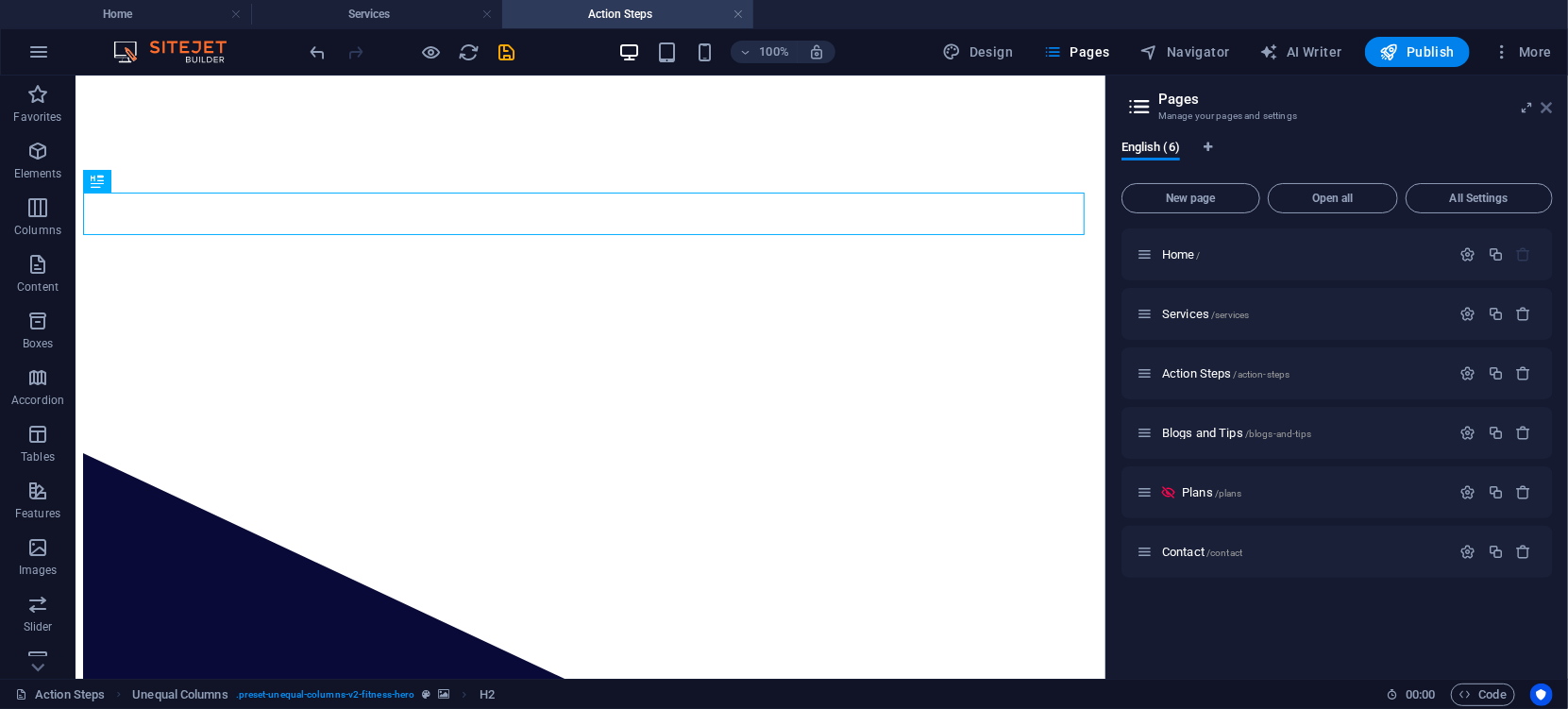
click at [1549, 102] on icon at bounding box center [1546, 107] width 11 height 15
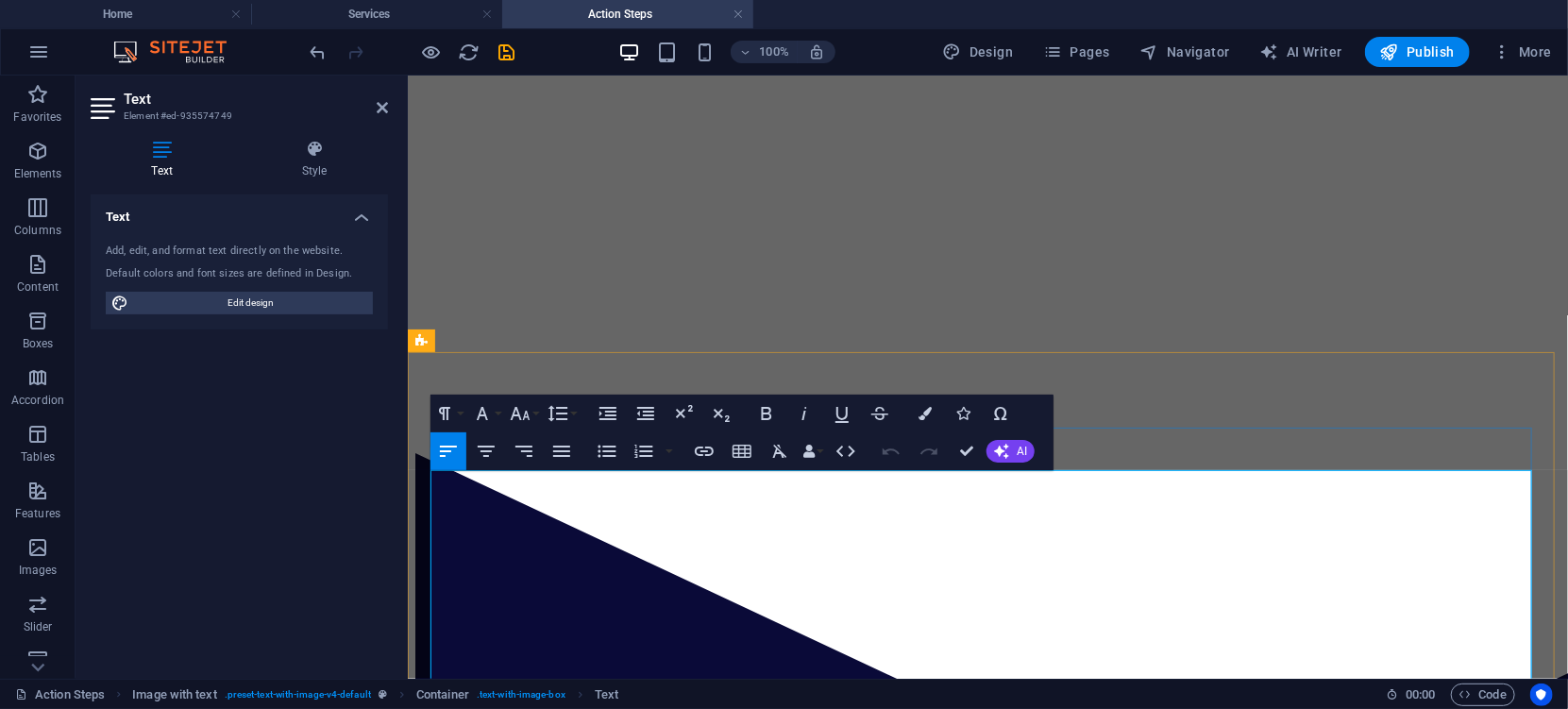
drag, startPoint x: 463, startPoint y: 488, endPoint x: 435, endPoint y: 483, distance: 28.4
click at [1094, 82] on div at bounding box center [987, 82] width 1144 height 0
click at [1424, 82] on div at bounding box center [987, 82] width 1144 height 0
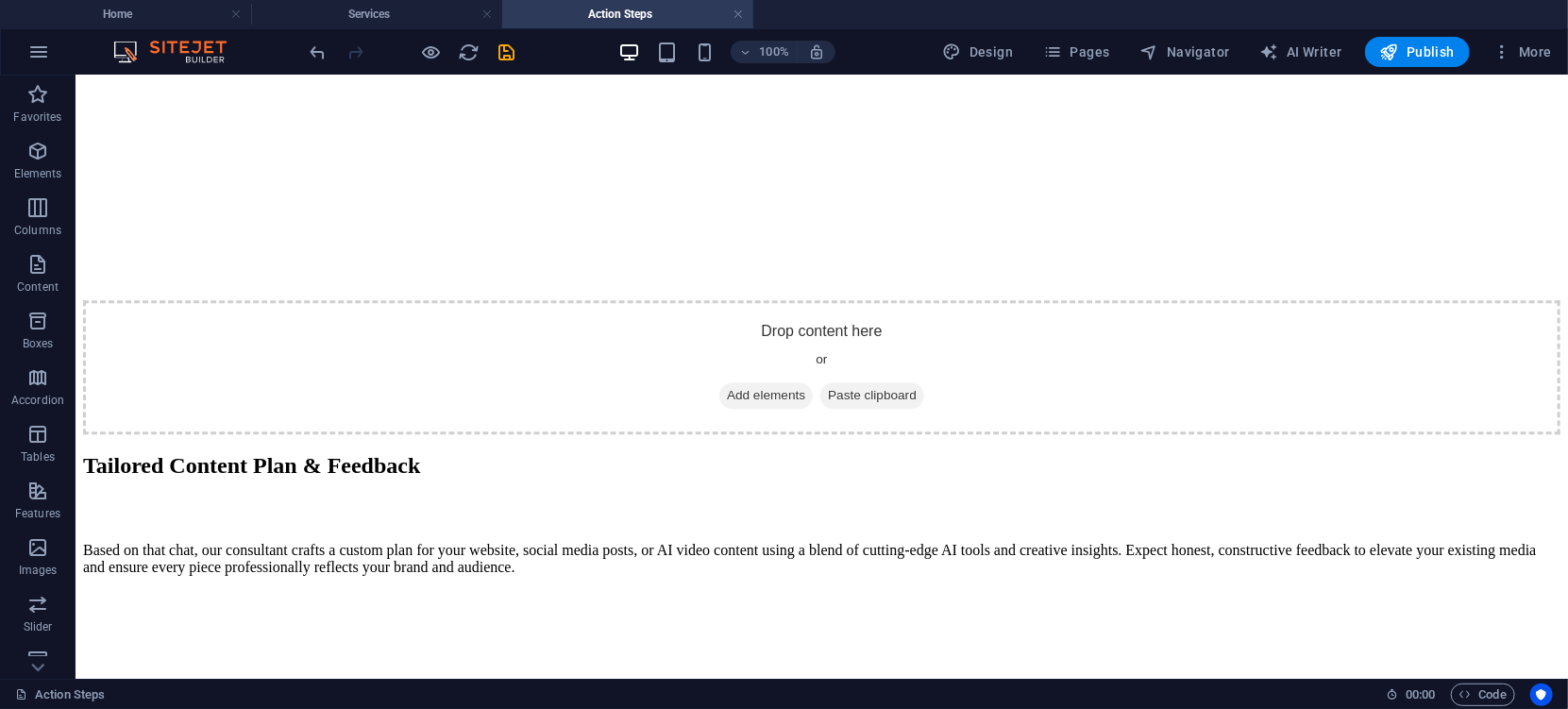
scroll to position [2275, 0]
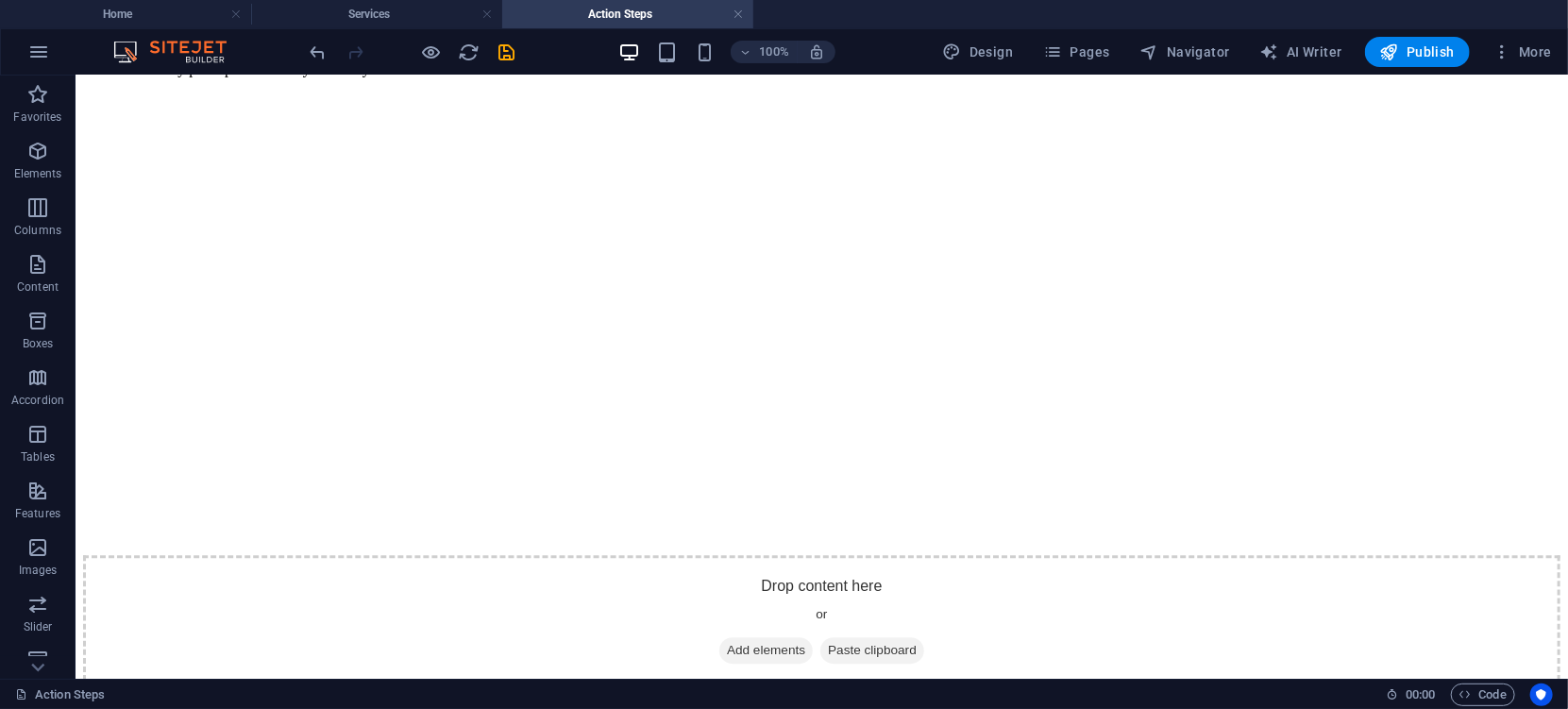
scroll to position [2773, 0]
click at [931, 156] on icon at bounding box center [927, 159] width 11 height 20
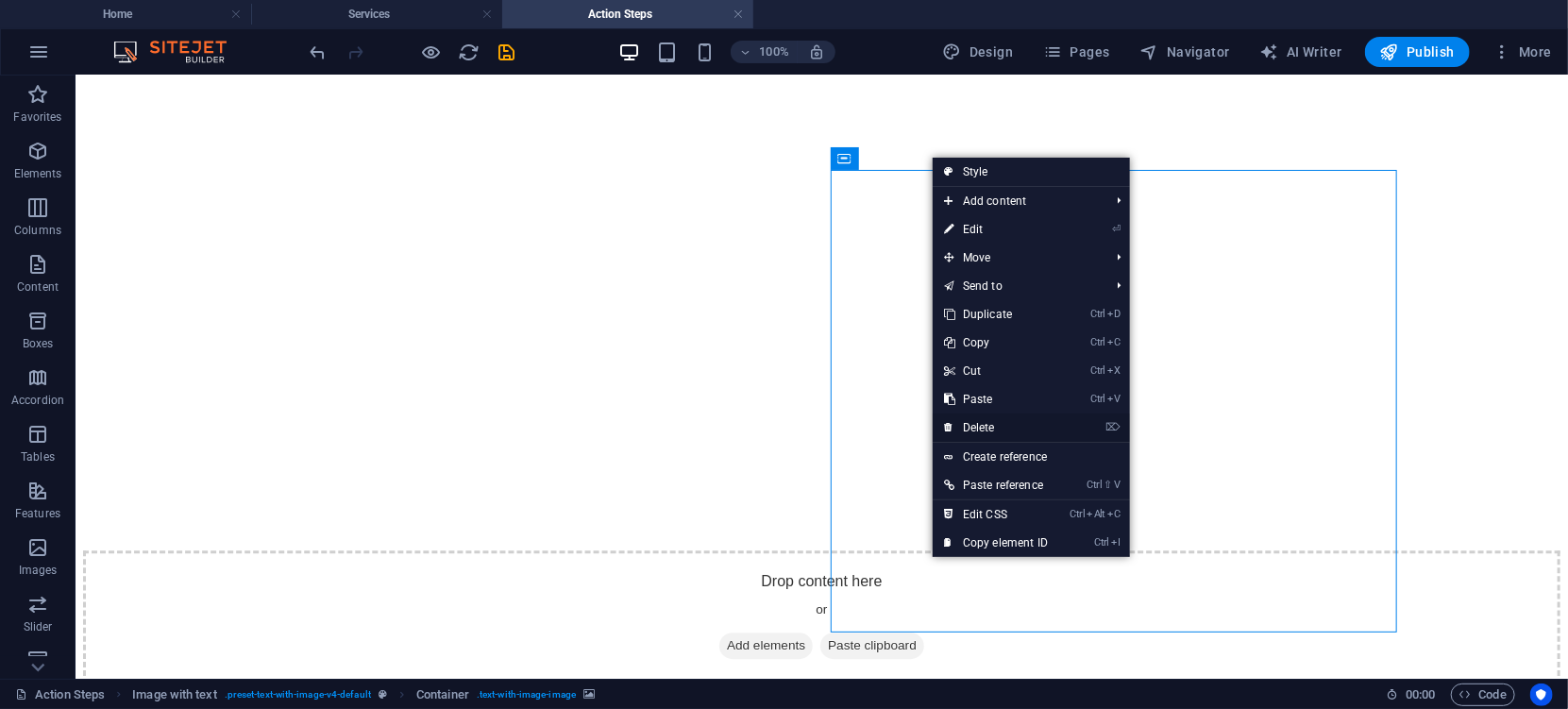
click at [985, 420] on link "⌦ Delete" at bounding box center [996, 427] width 126 height 29
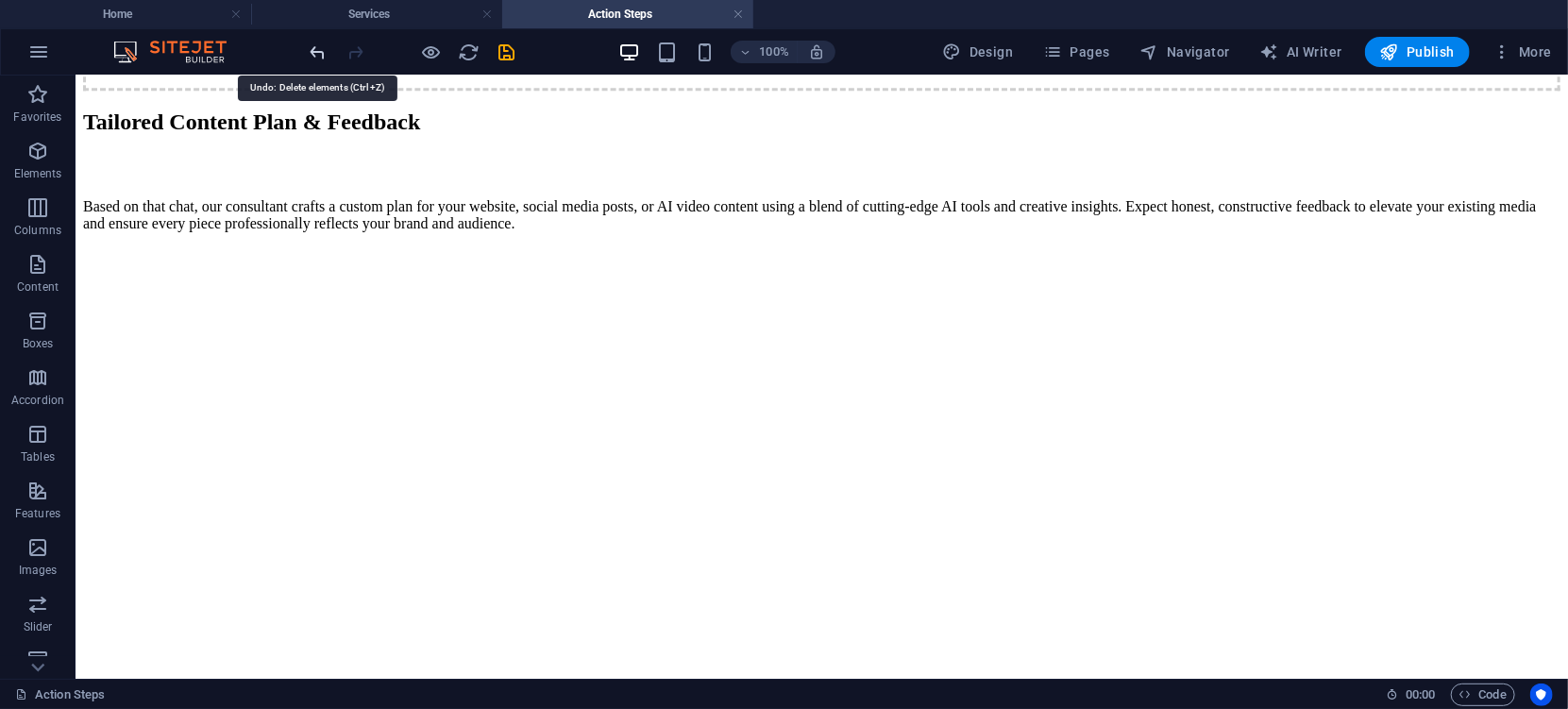
click at [320, 48] on icon "undo" at bounding box center [318, 52] width 22 height 22
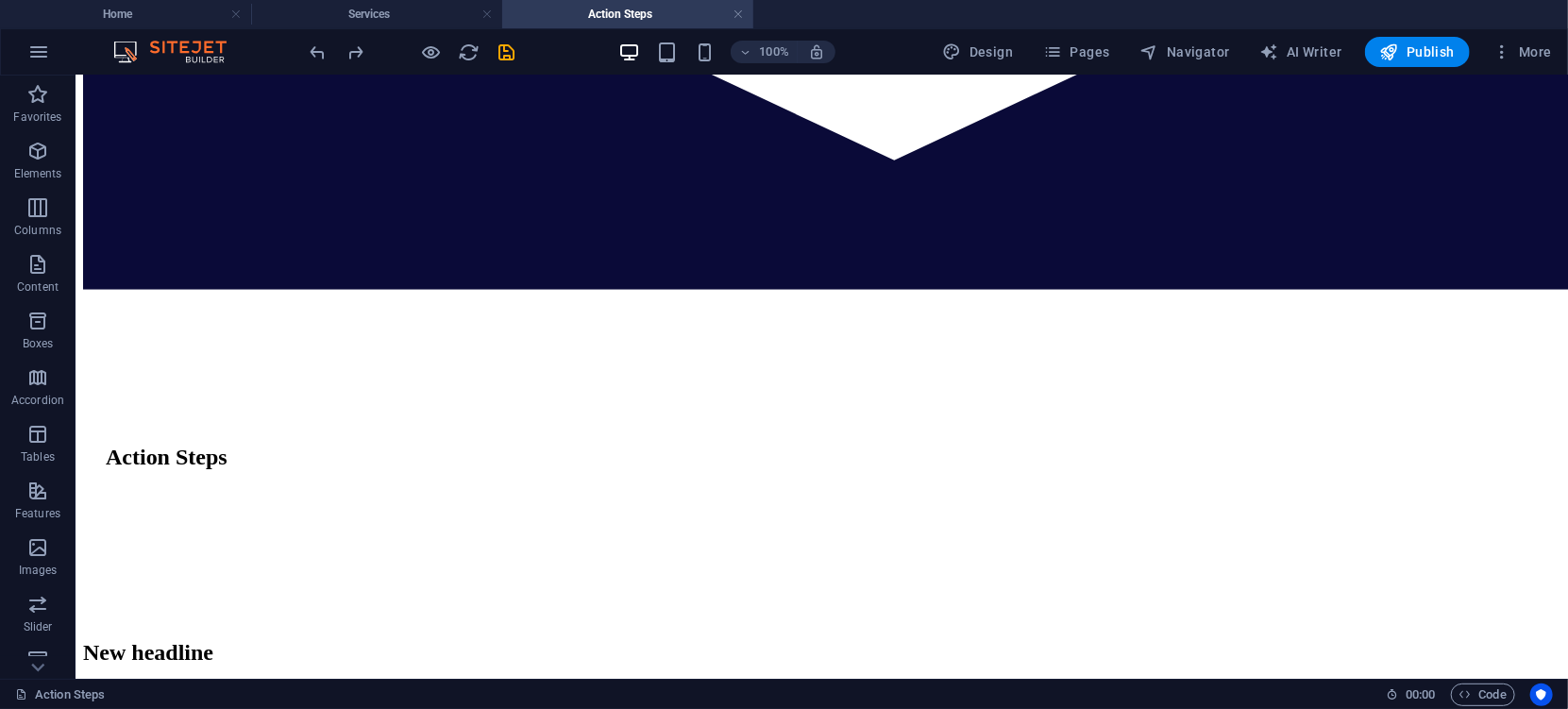
scroll to position [0, 0]
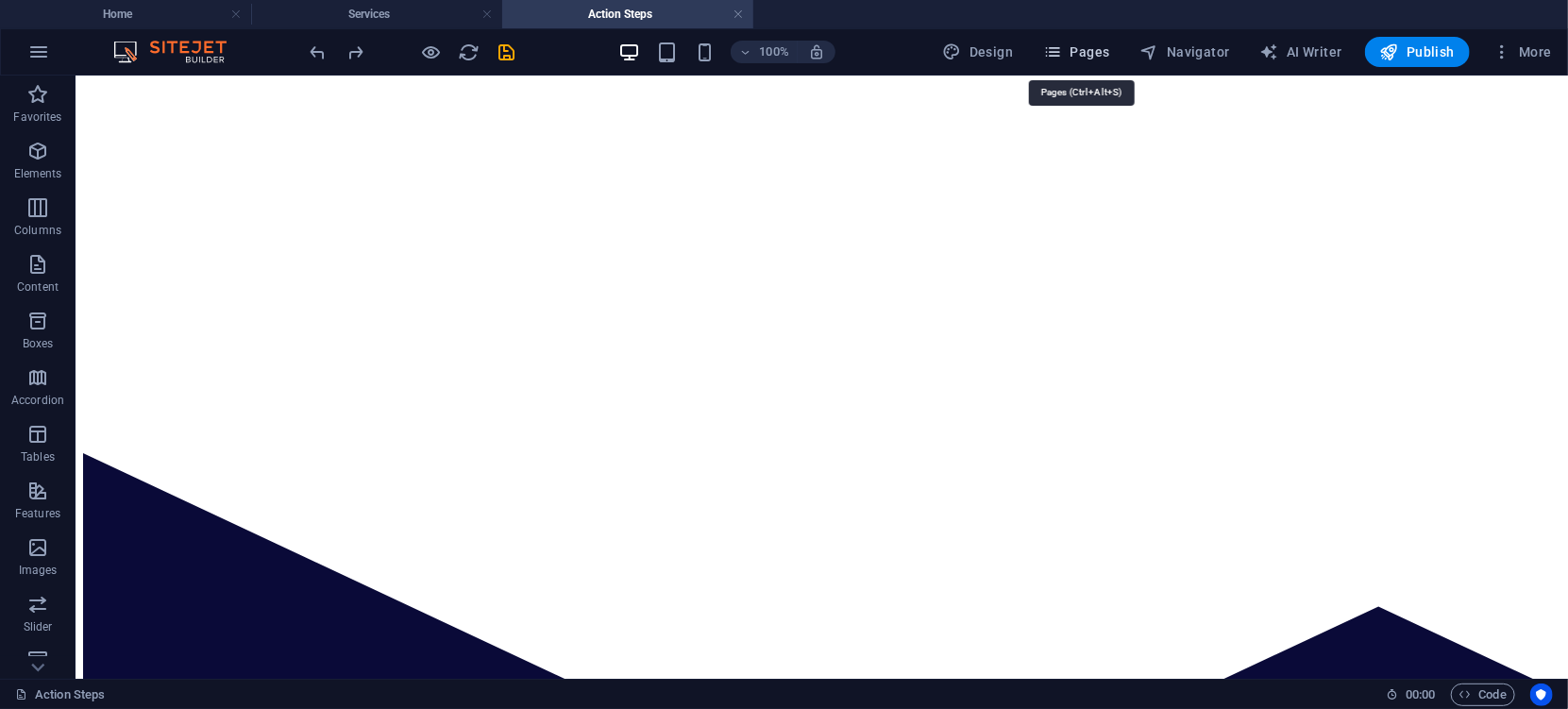
click at [1095, 48] on span "Pages" at bounding box center [1076, 51] width 66 height 19
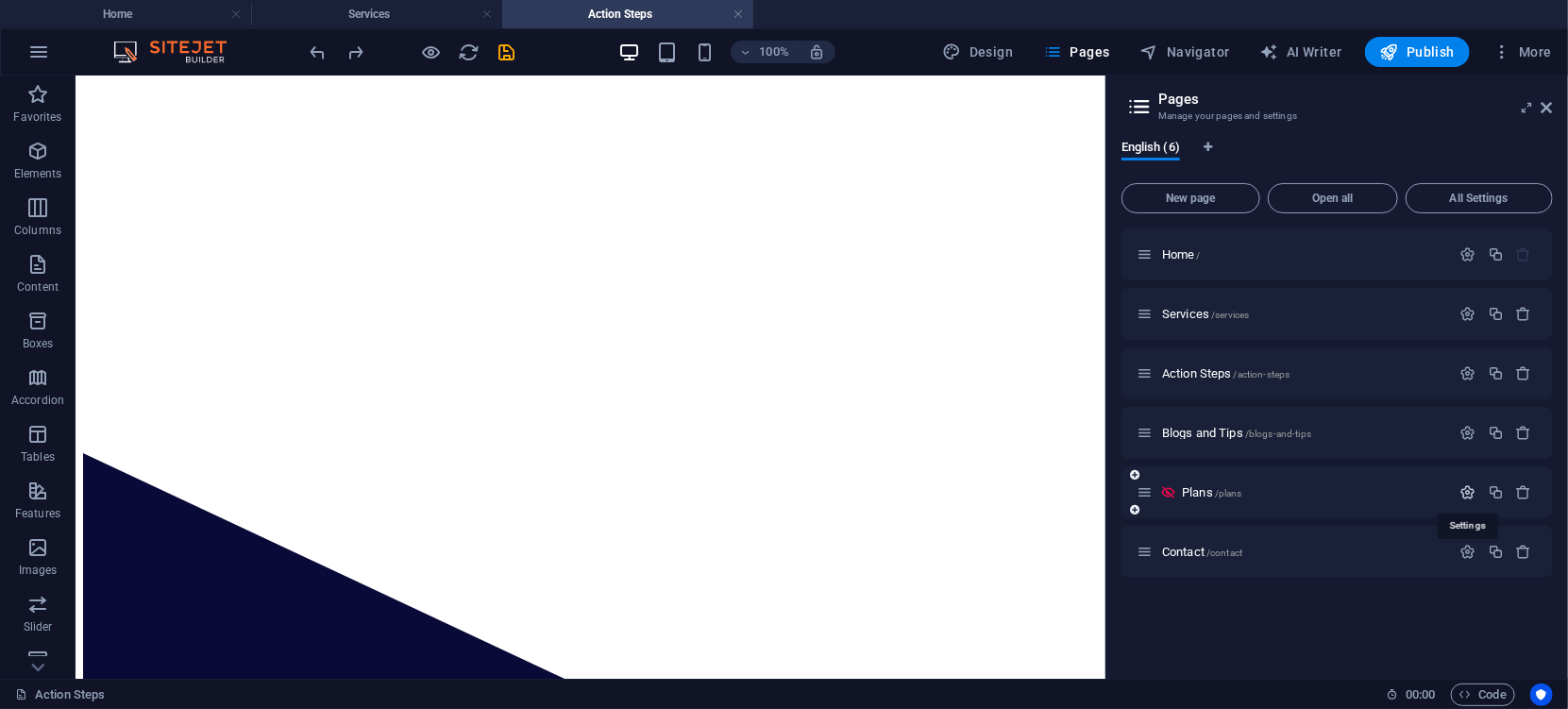
click at [1465, 489] on icon "button" at bounding box center [1468, 492] width 16 height 16
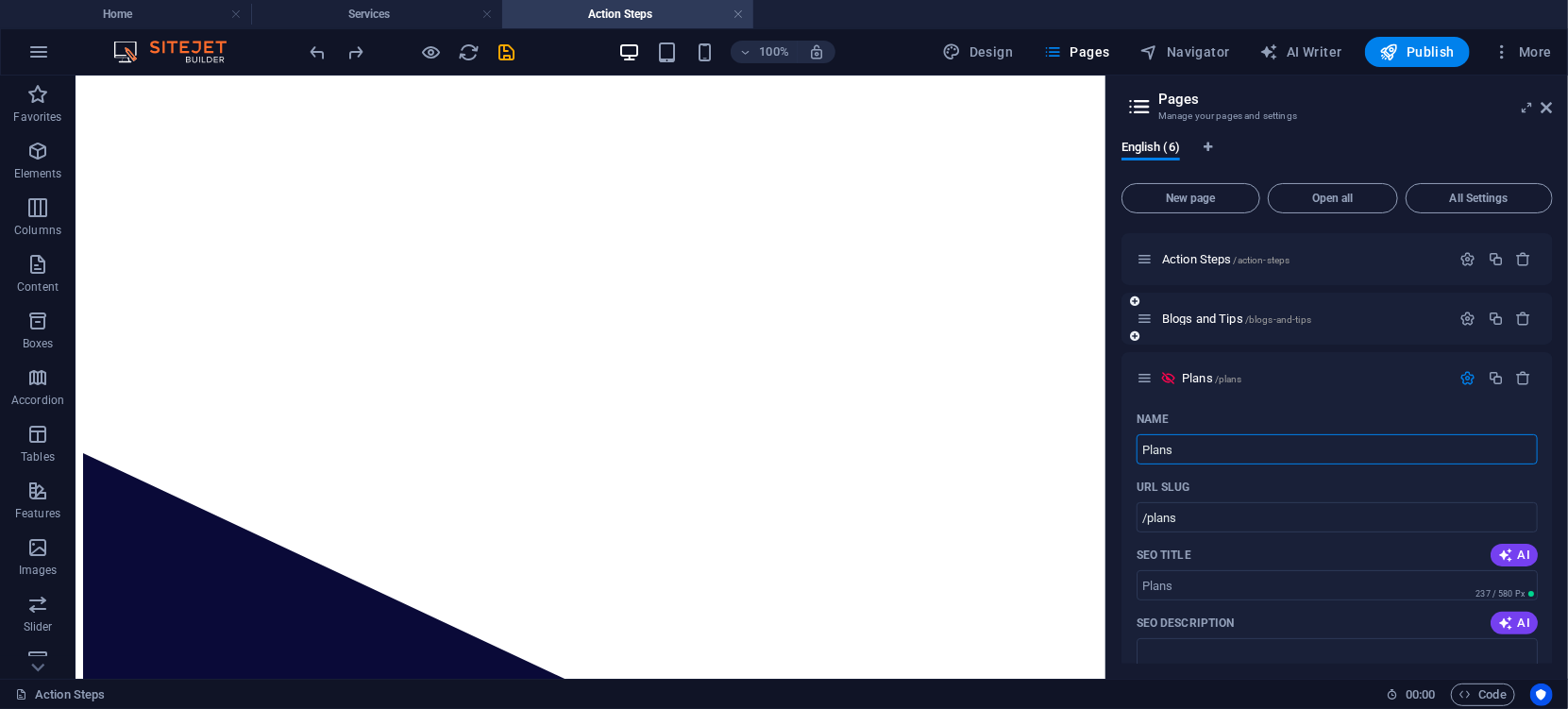
scroll to position [85, 0]
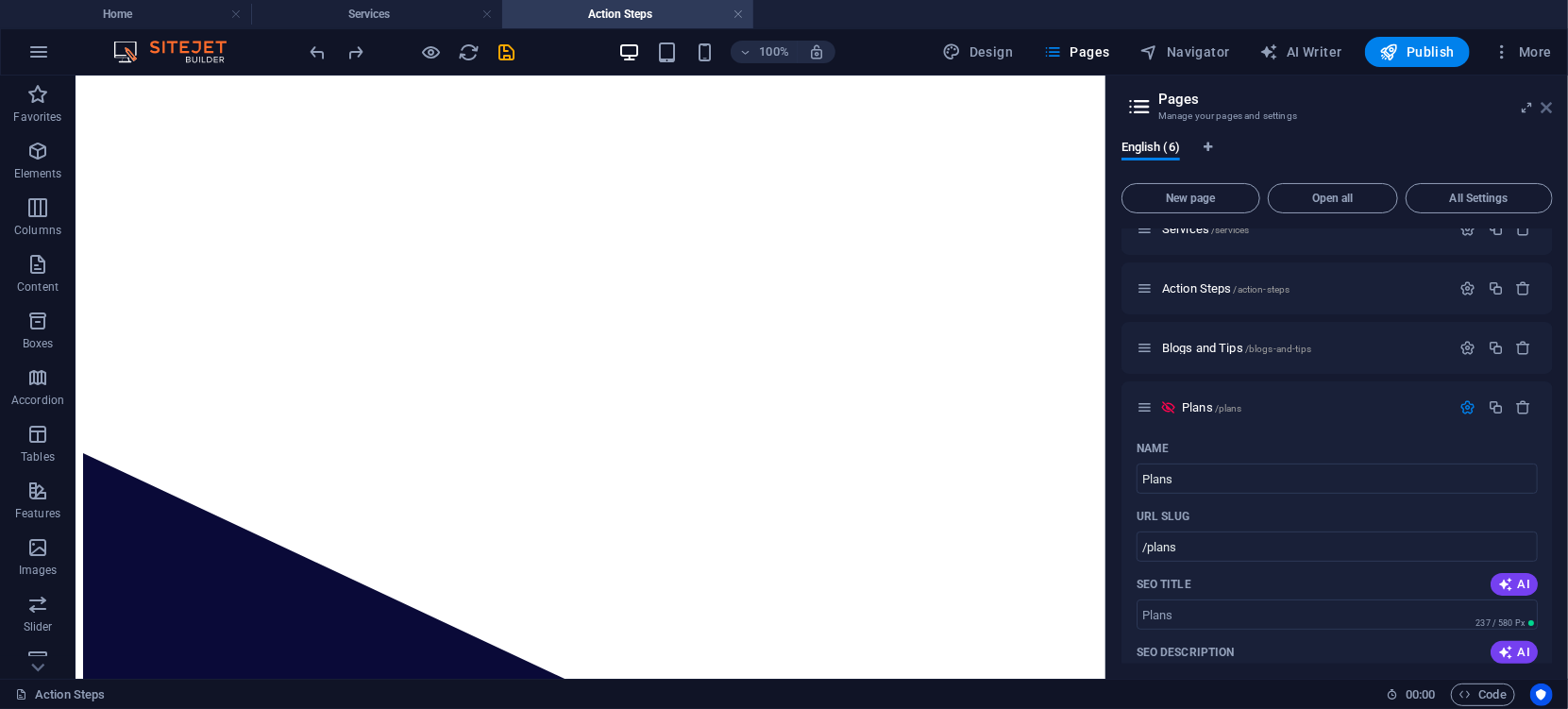
click at [1546, 104] on icon at bounding box center [1546, 107] width 11 height 15
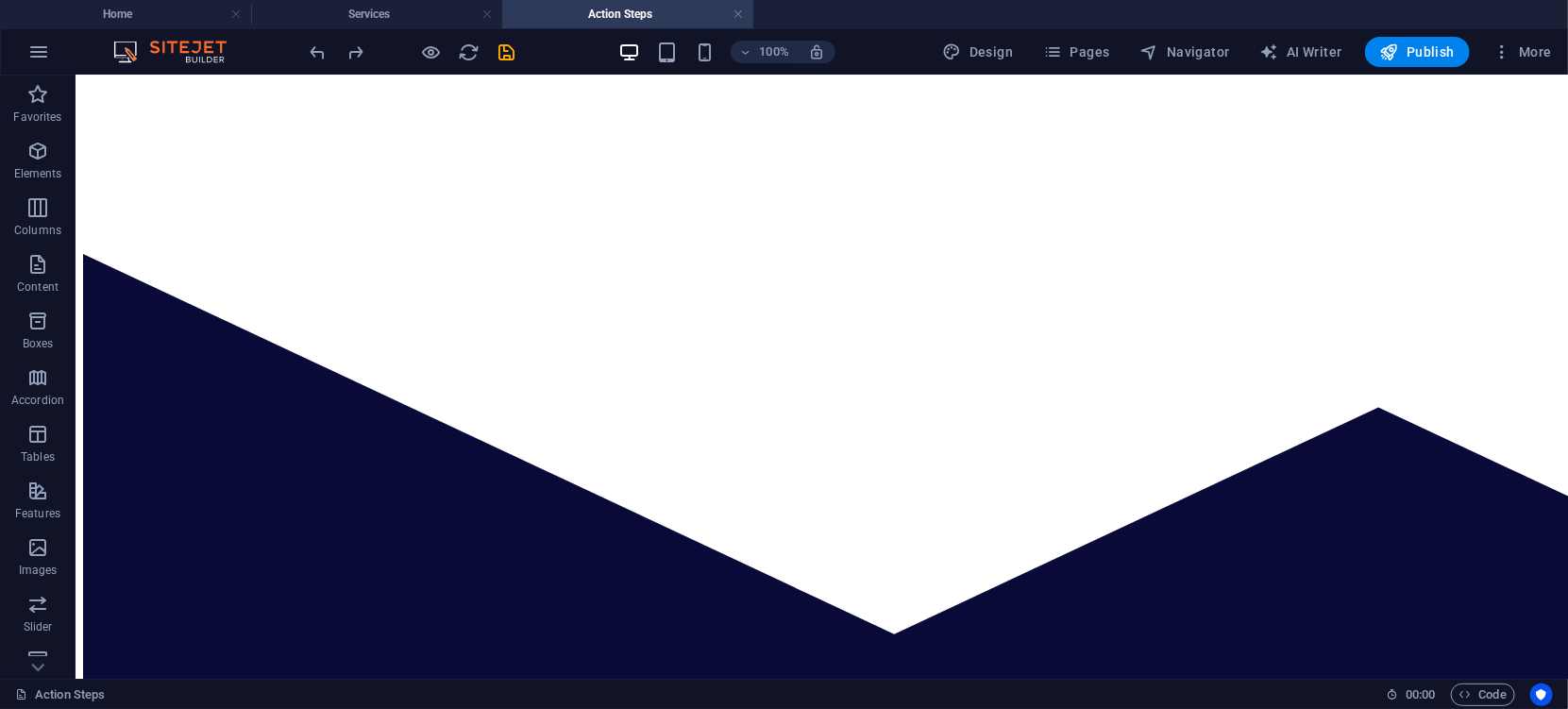
scroll to position [0, 0]
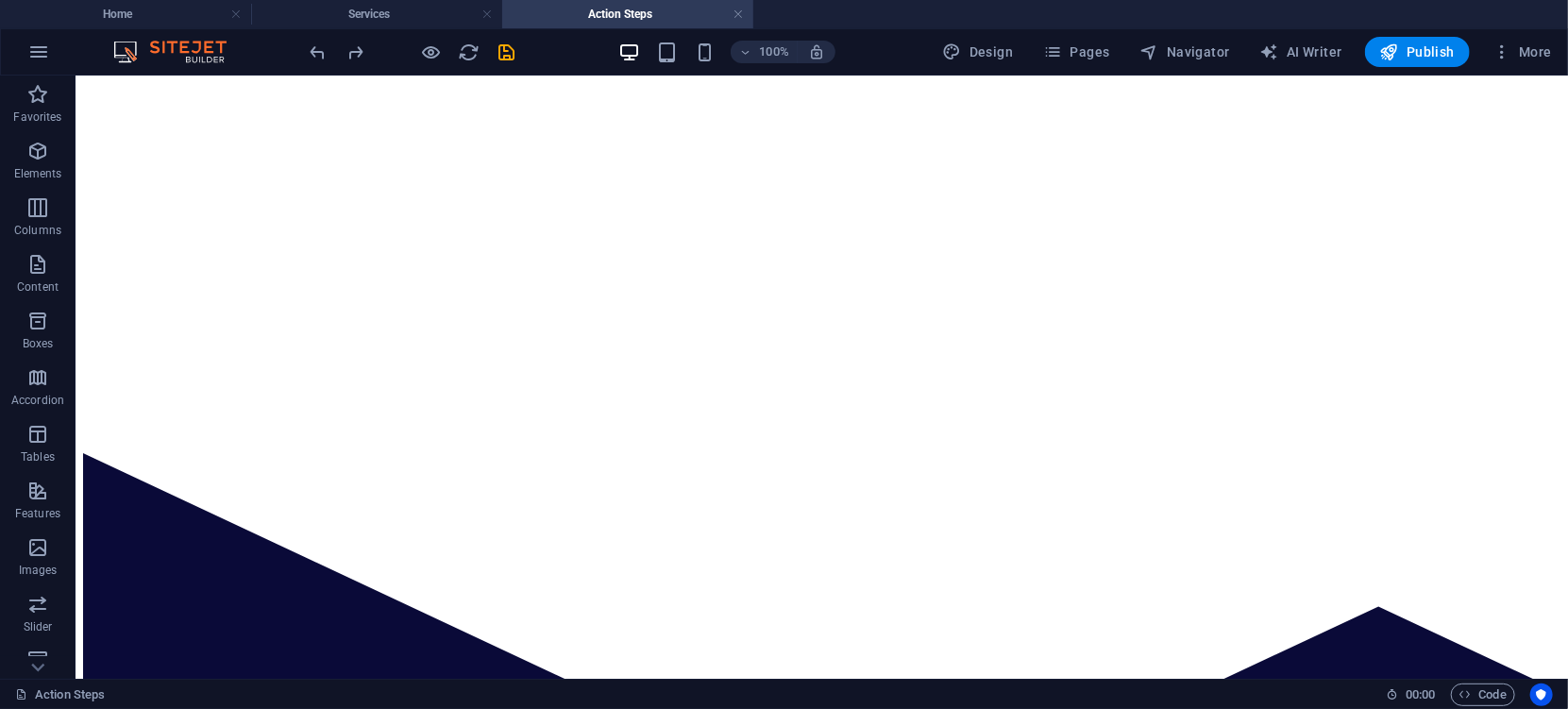
drag, startPoint x: 1559, startPoint y: 118, endPoint x: 1590, endPoint y: 147, distance: 42.4
click at [1094, 49] on span "Pages" at bounding box center [1076, 51] width 66 height 19
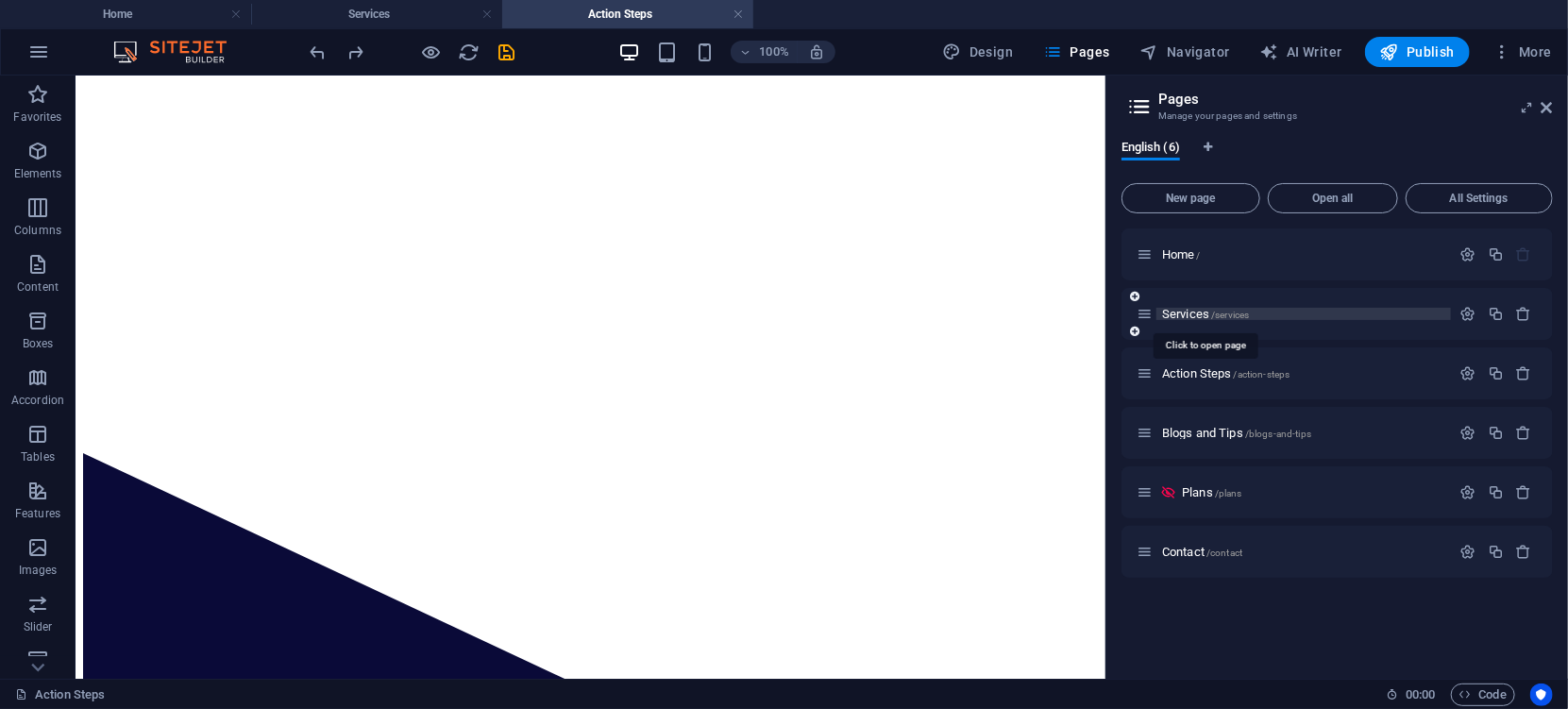
click at [1188, 311] on span "Services /services" at bounding box center [1206, 313] width 87 height 14
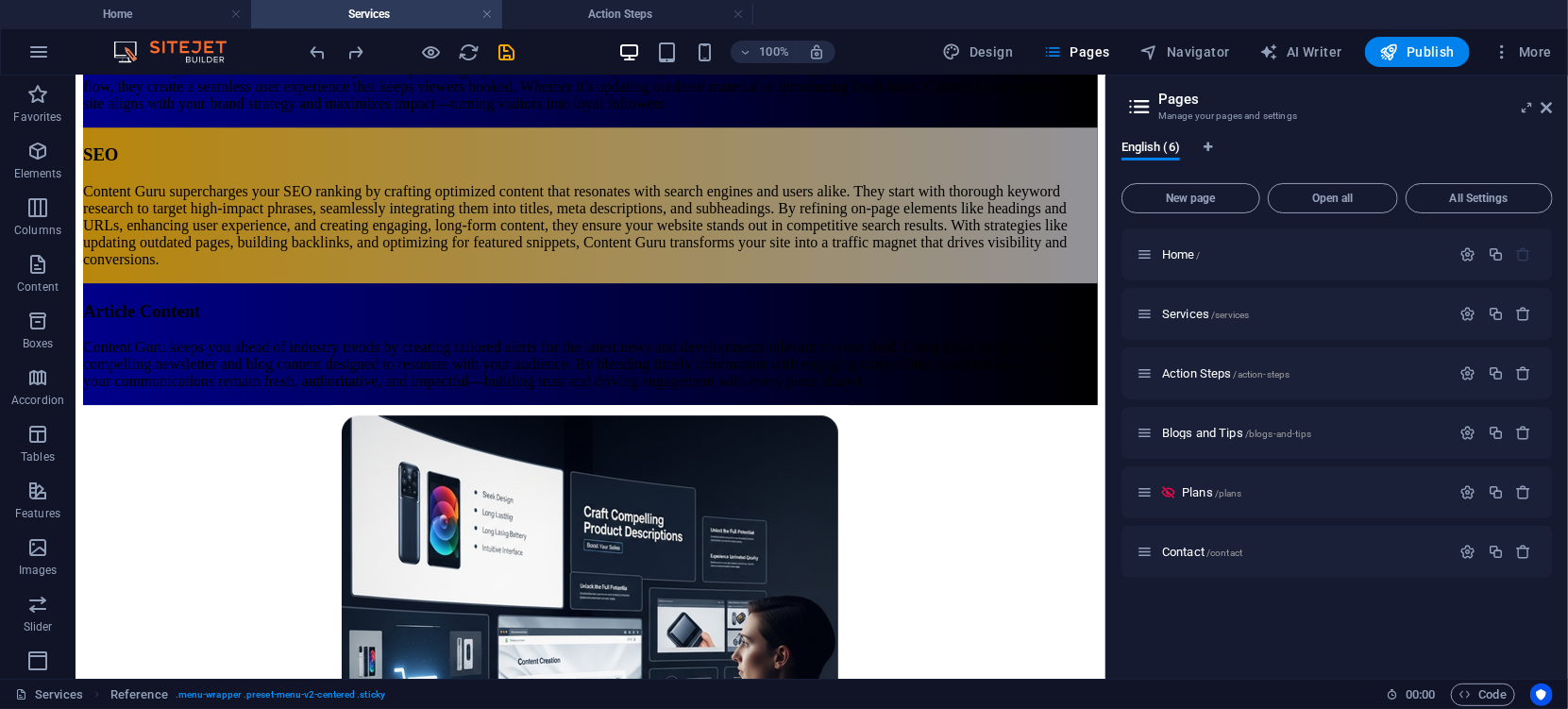
scroll to position [3170, 0]
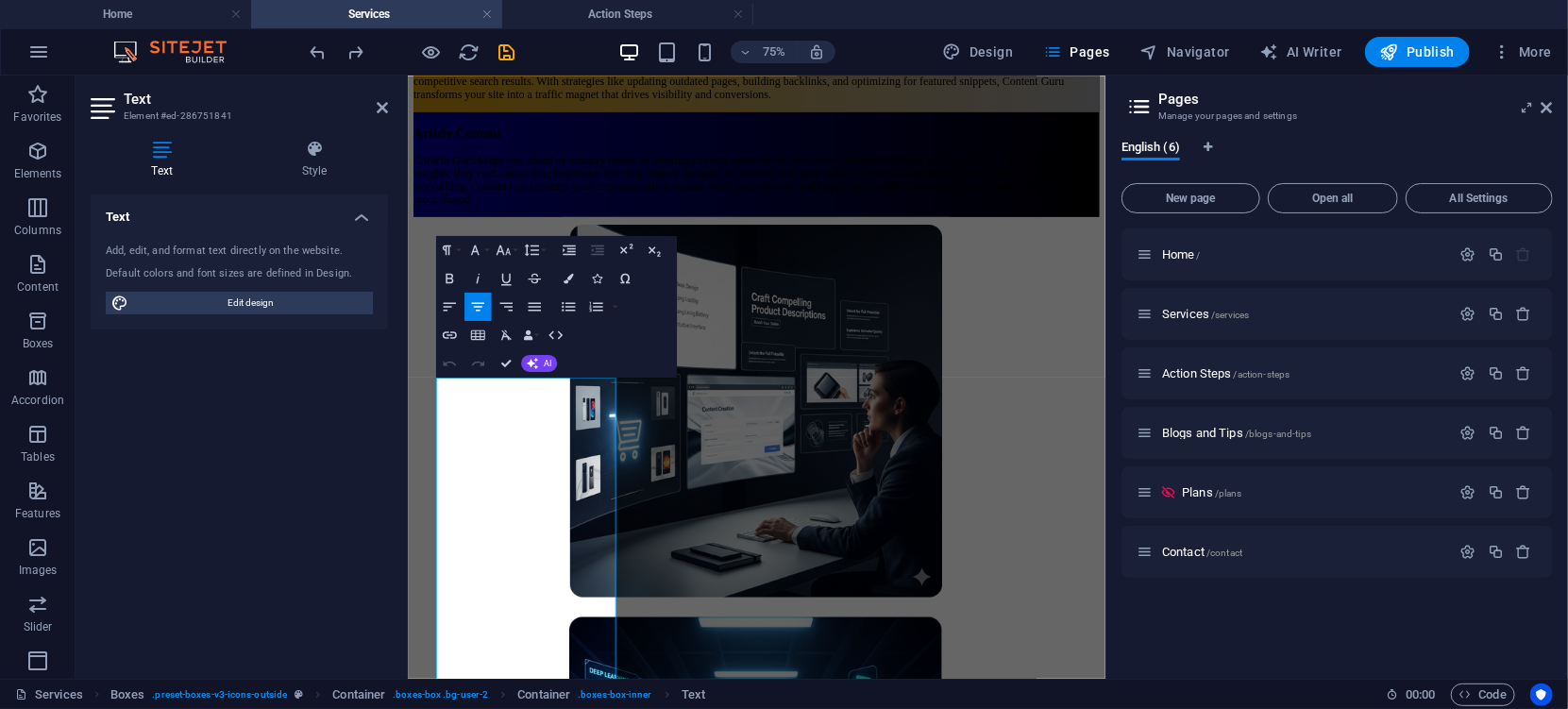
scroll to position [2457, 0]
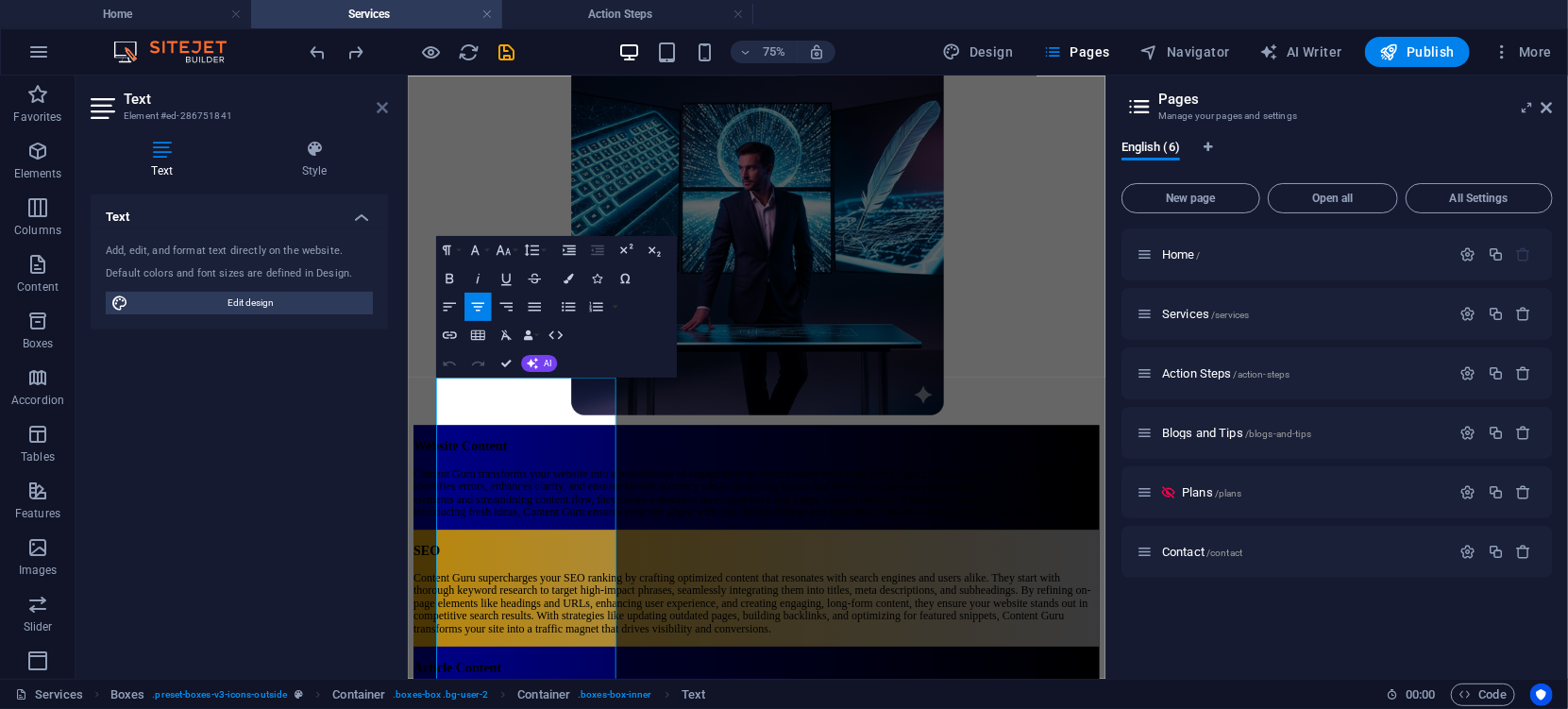
drag, startPoint x: 379, startPoint y: 106, endPoint x: 305, endPoint y: 33, distance: 103.9
click at [379, 106] on icon at bounding box center [381, 107] width 11 height 15
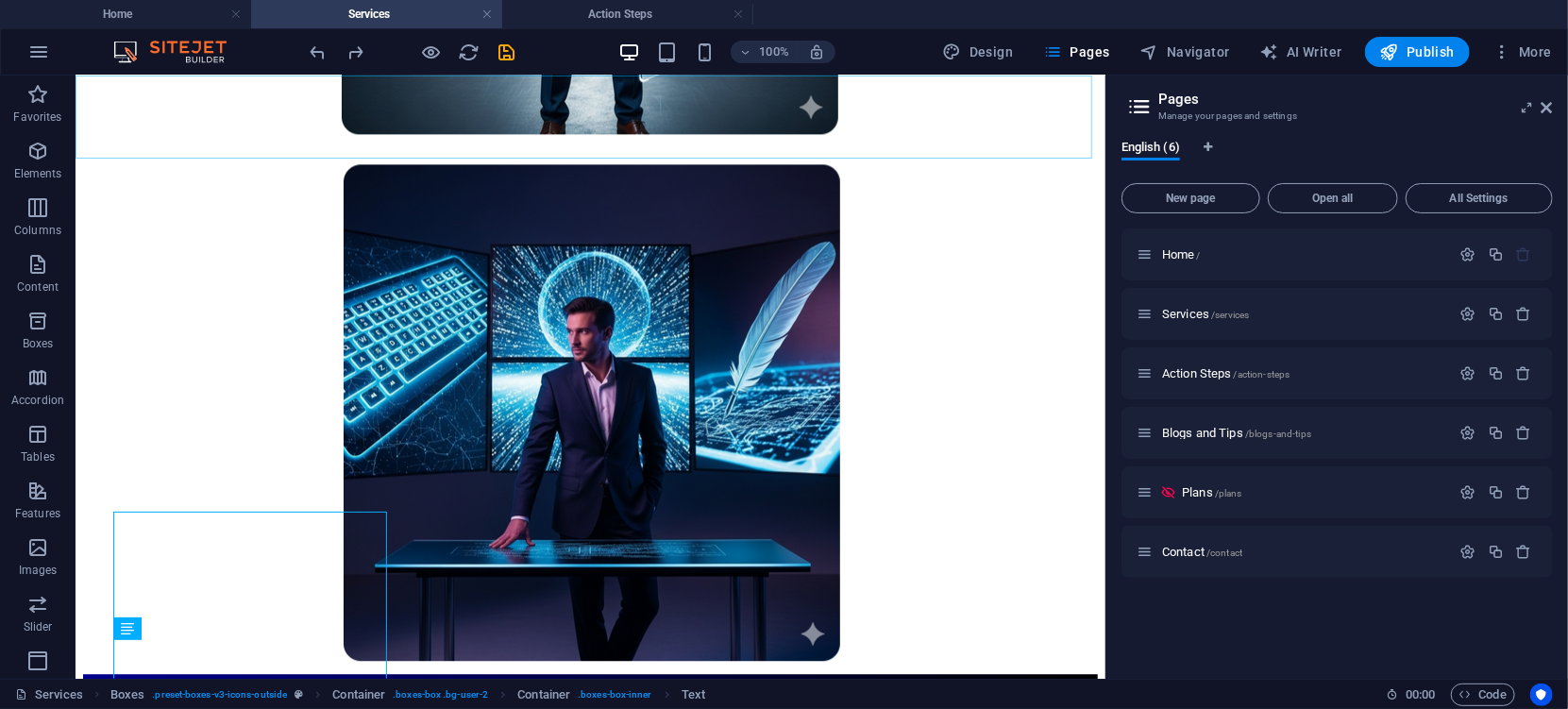
scroll to position [2264, 0]
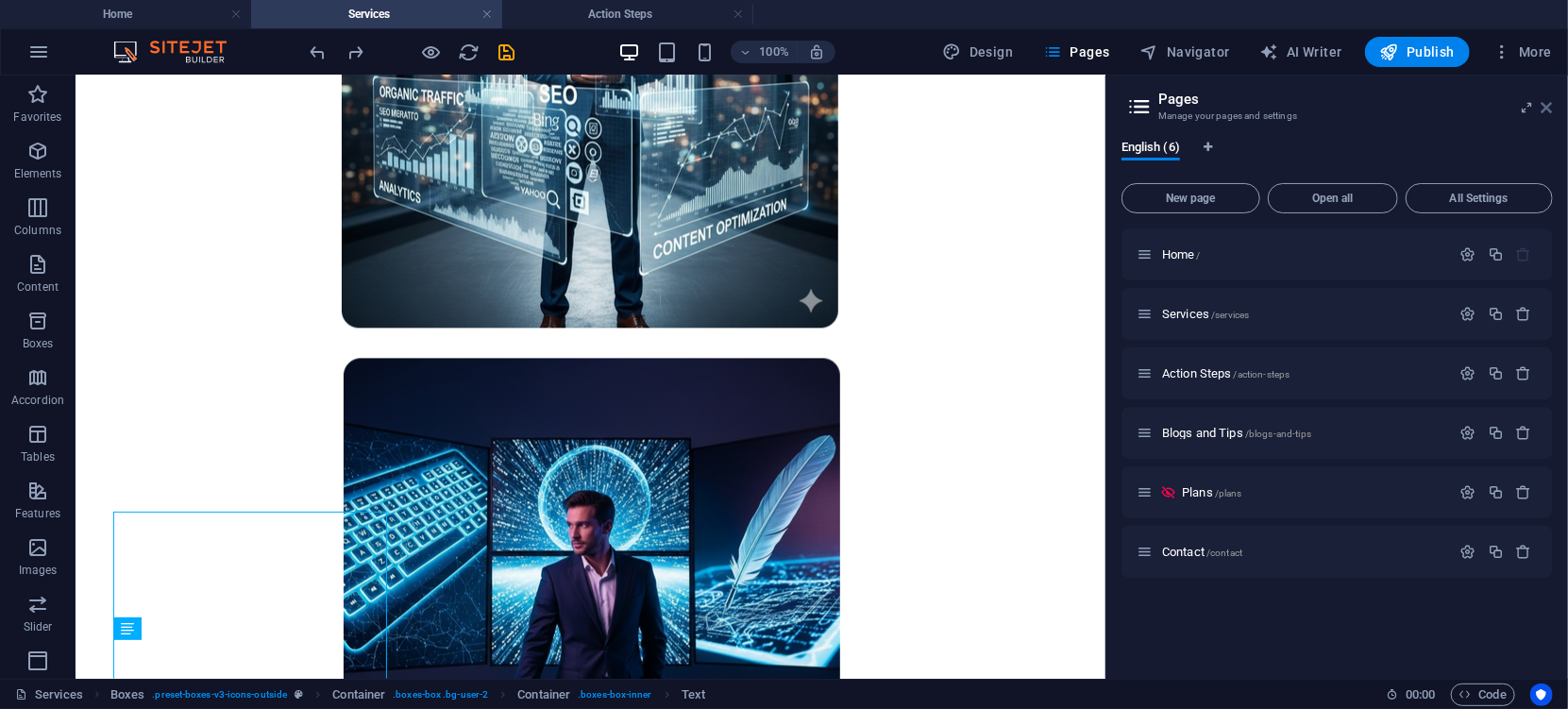
click at [1549, 106] on icon at bounding box center [1546, 107] width 11 height 15
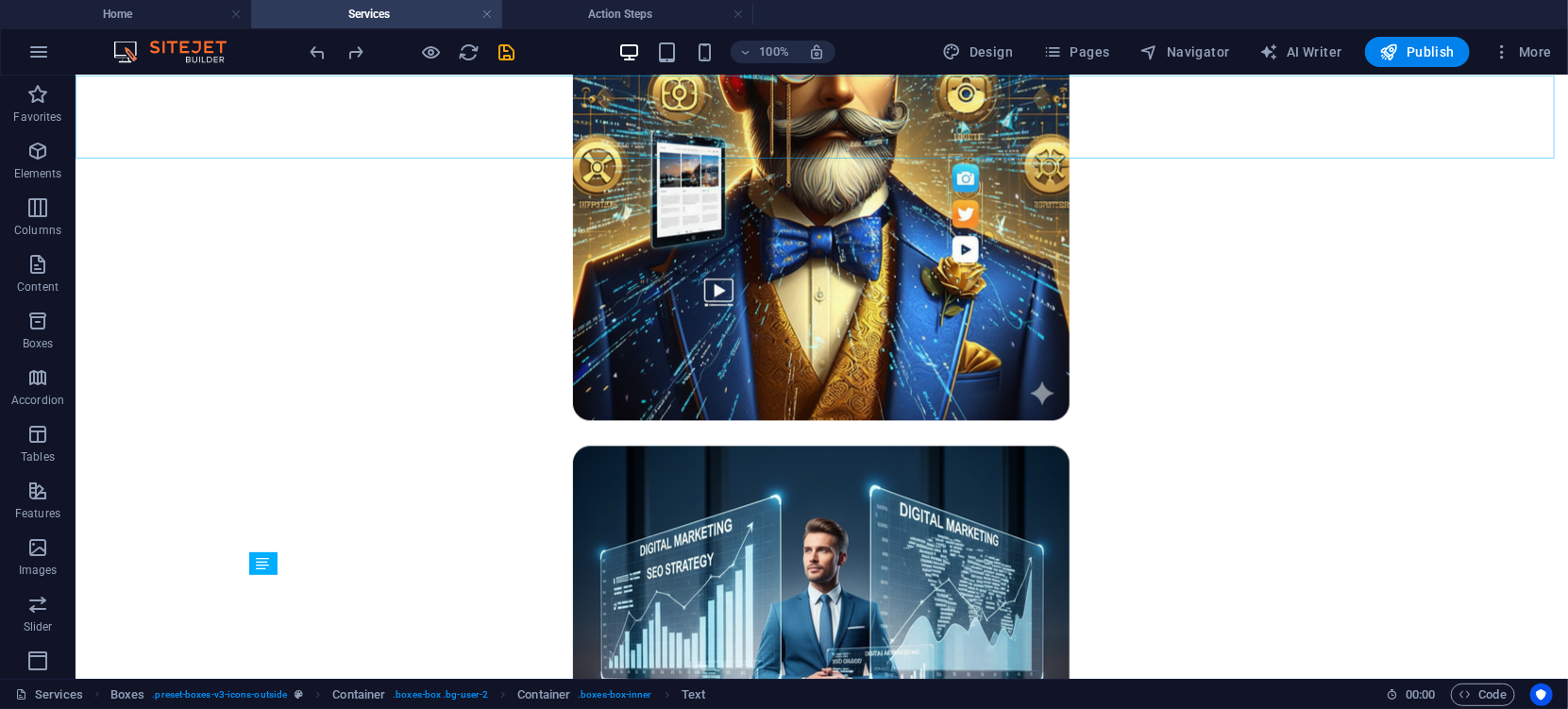
scroll to position [2064, 0]
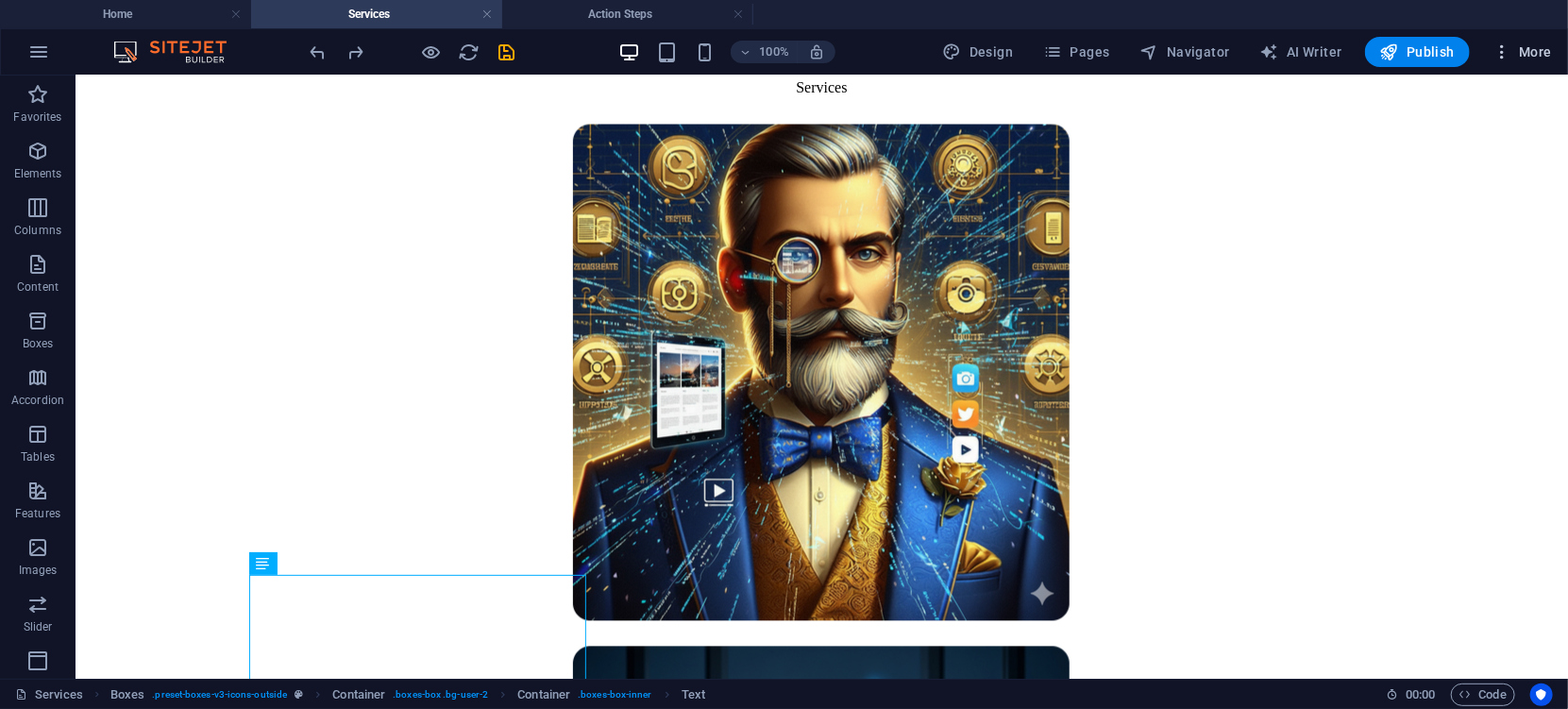
click at [1506, 49] on icon "button" at bounding box center [1501, 51] width 19 height 19
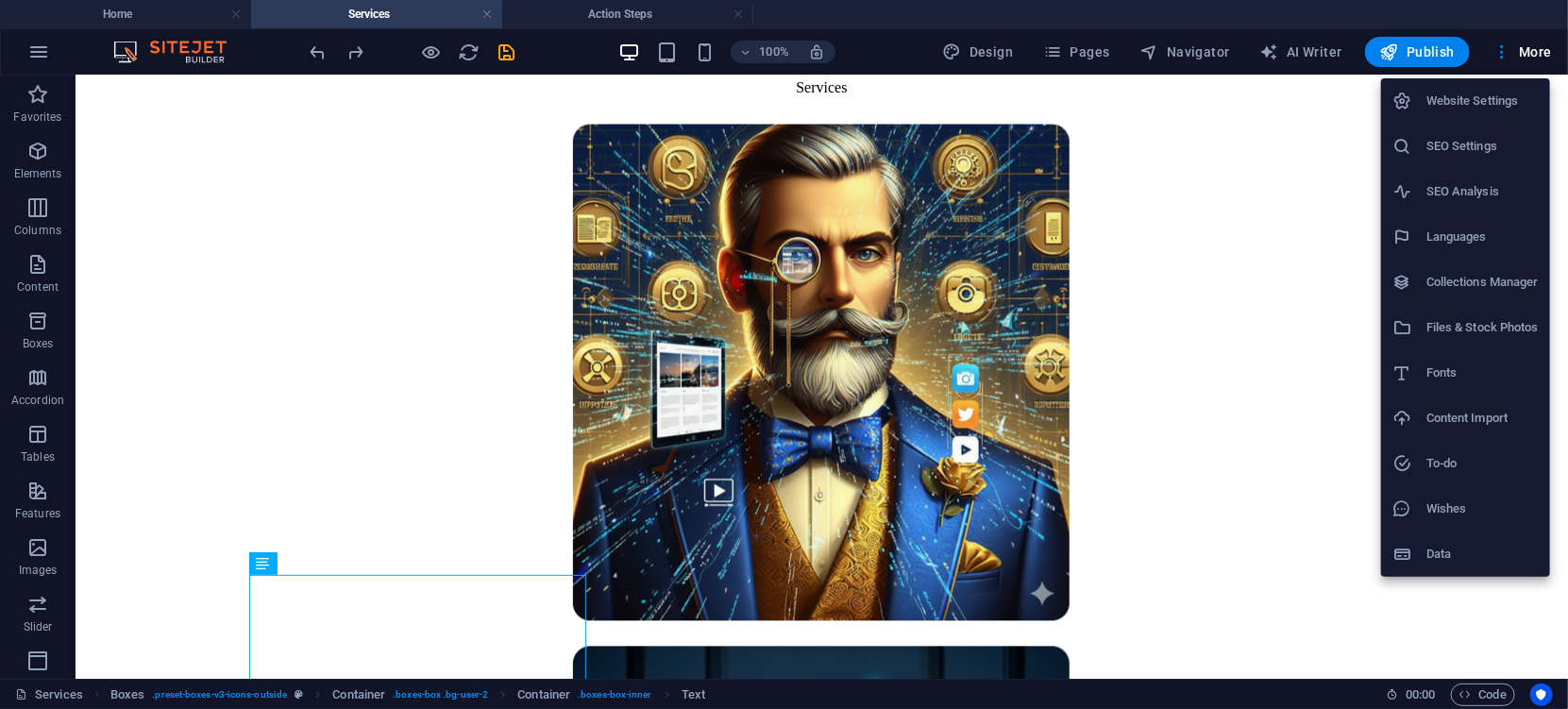
click at [1440, 135] on h6 "SEO Settings" at bounding box center [1482, 146] width 112 height 23
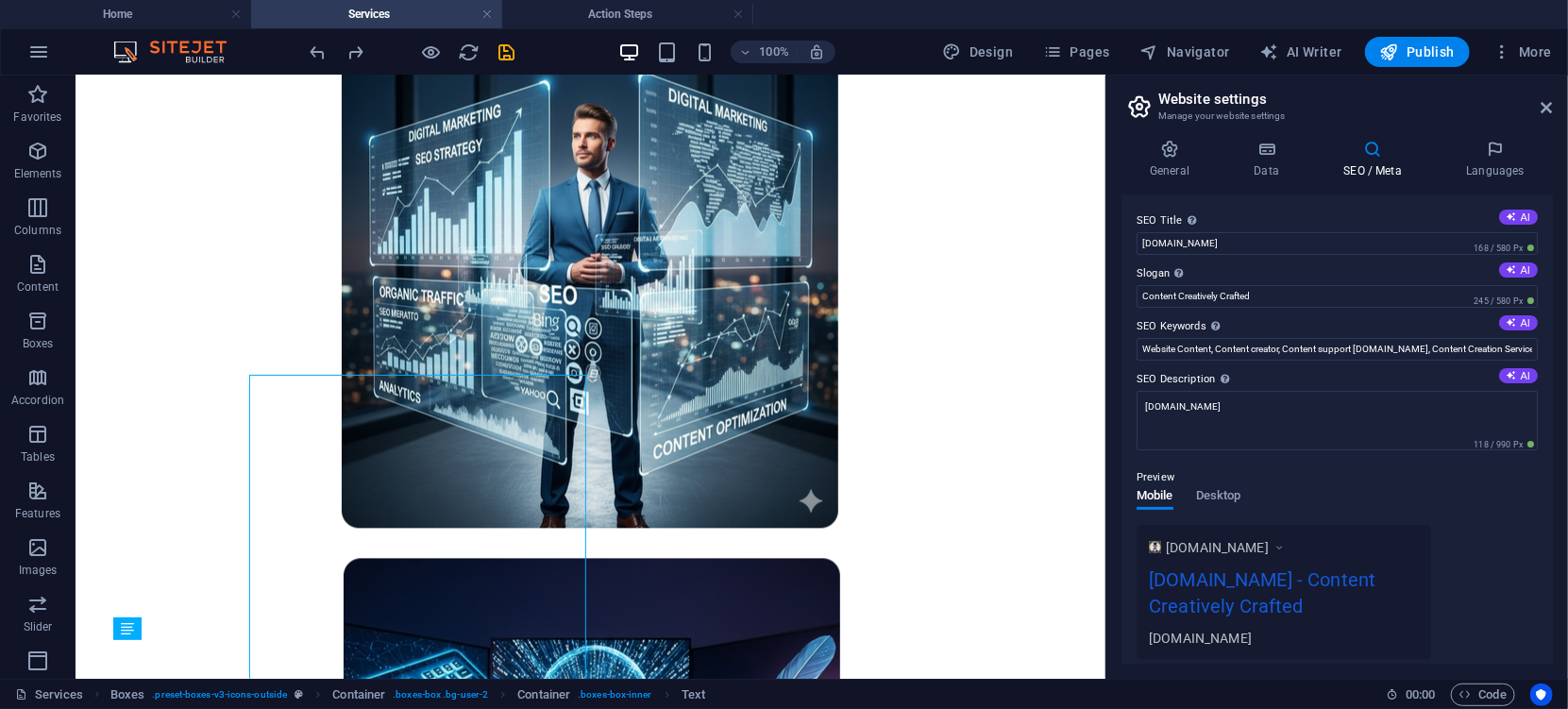
scroll to position [2264, 0]
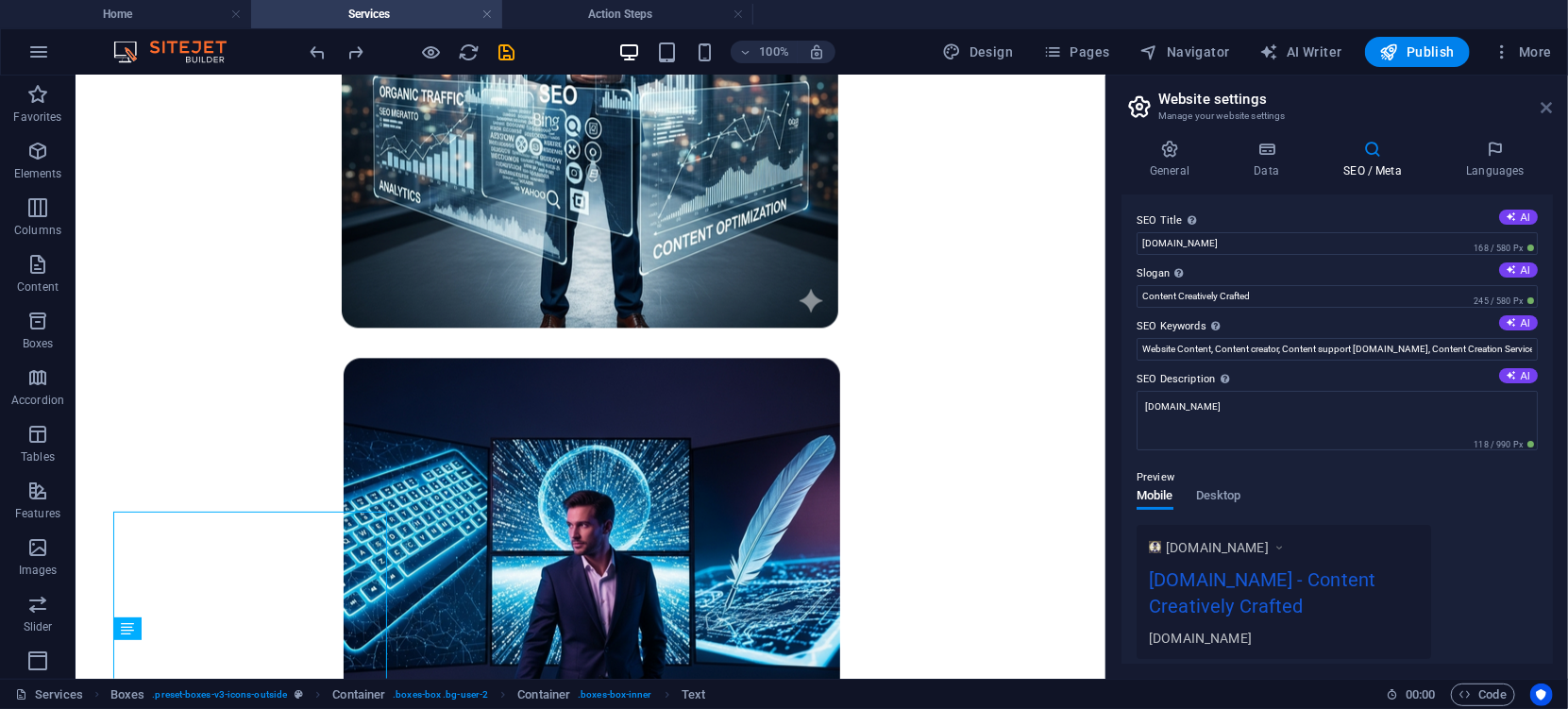
click at [1546, 102] on icon at bounding box center [1546, 107] width 11 height 15
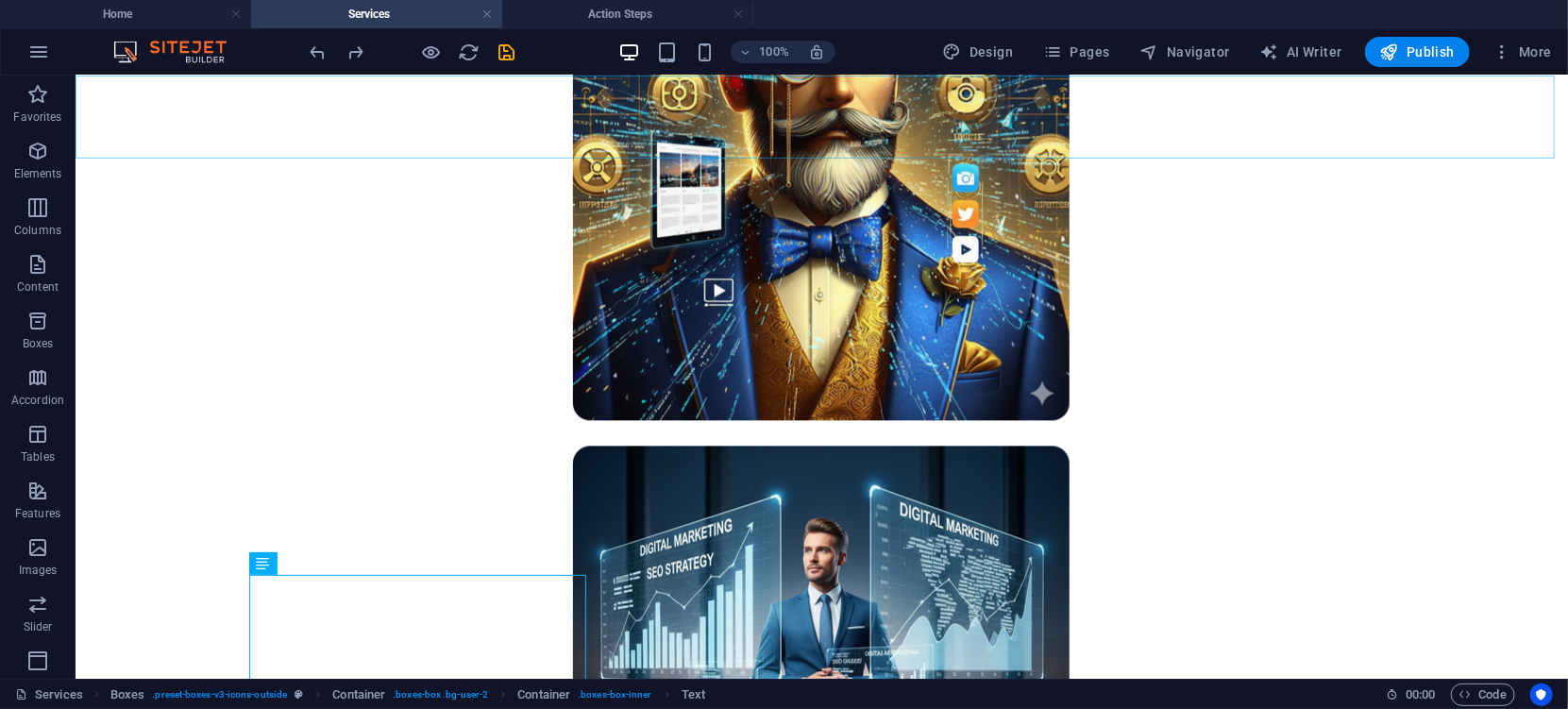
scroll to position [2064, 0]
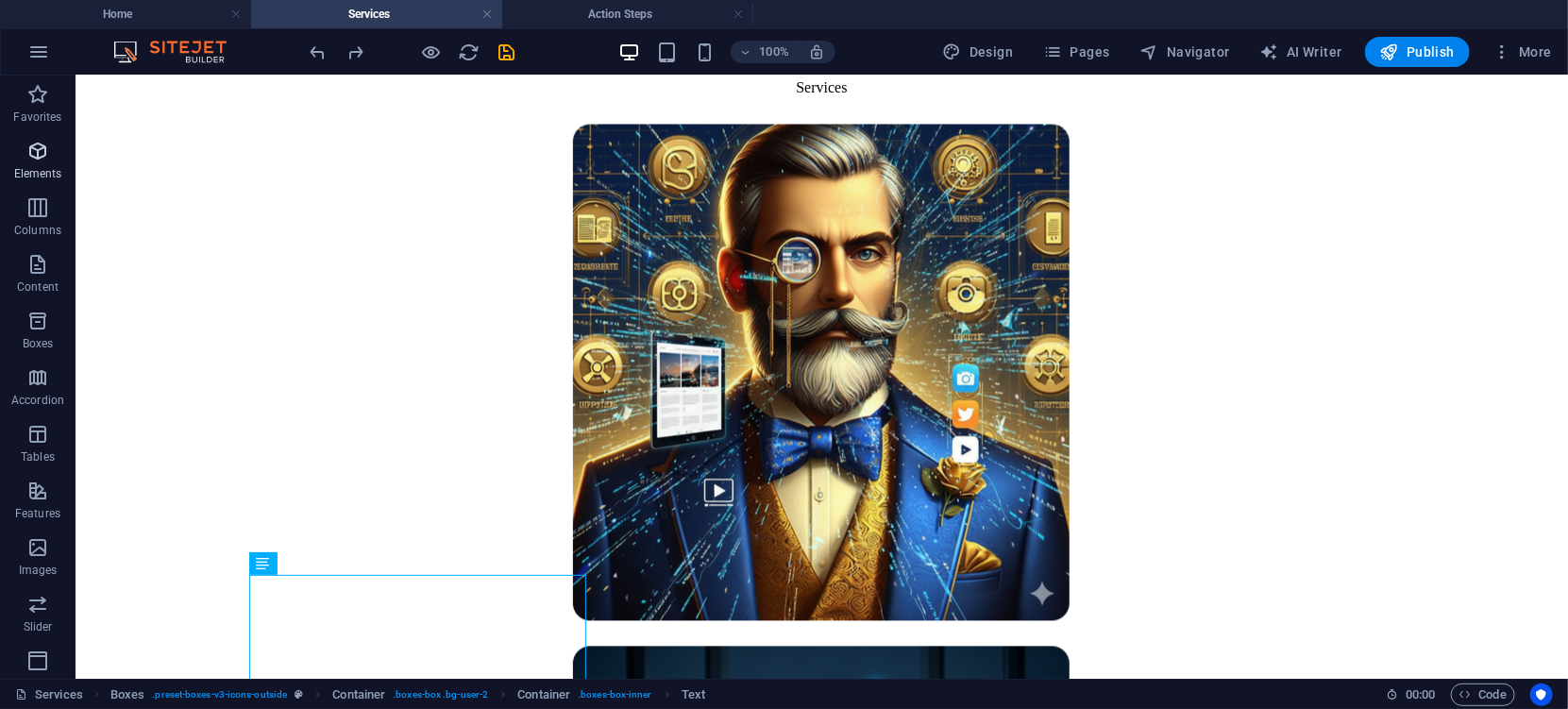
click at [45, 158] on icon "button" at bounding box center [37, 151] width 23 height 23
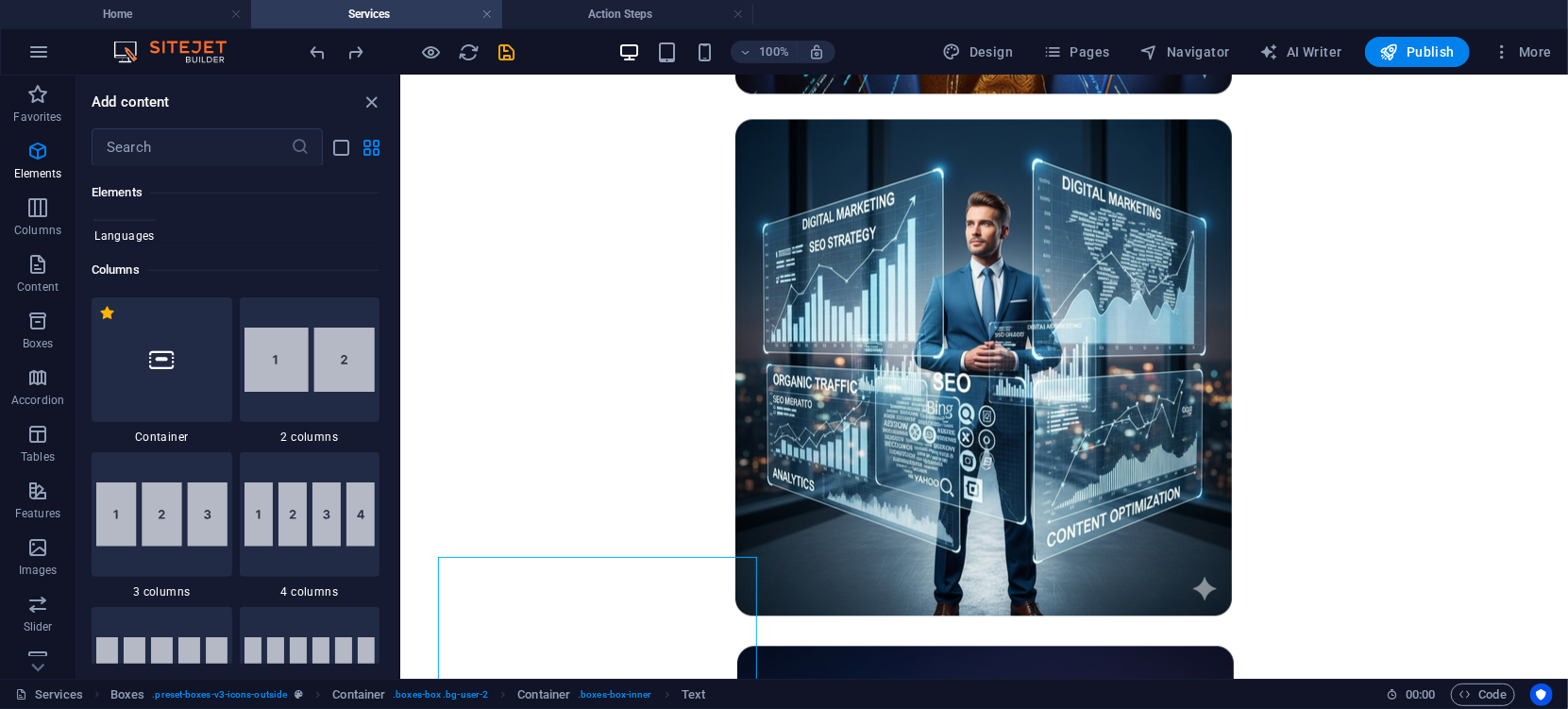
scroll to position [459, 0]
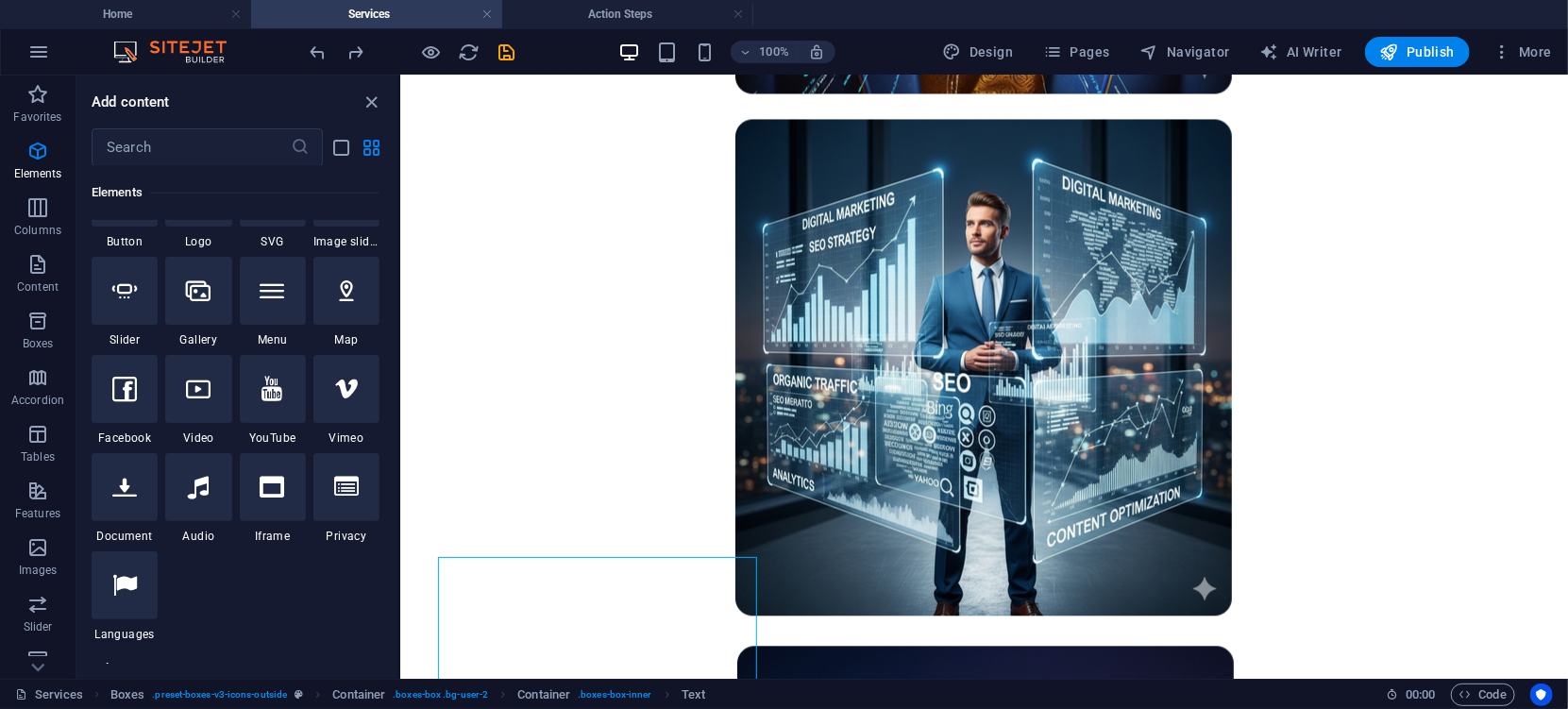
drag, startPoint x: 395, startPoint y: 179, endPoint x: 0, endPoint y: 108, distance: 401.3
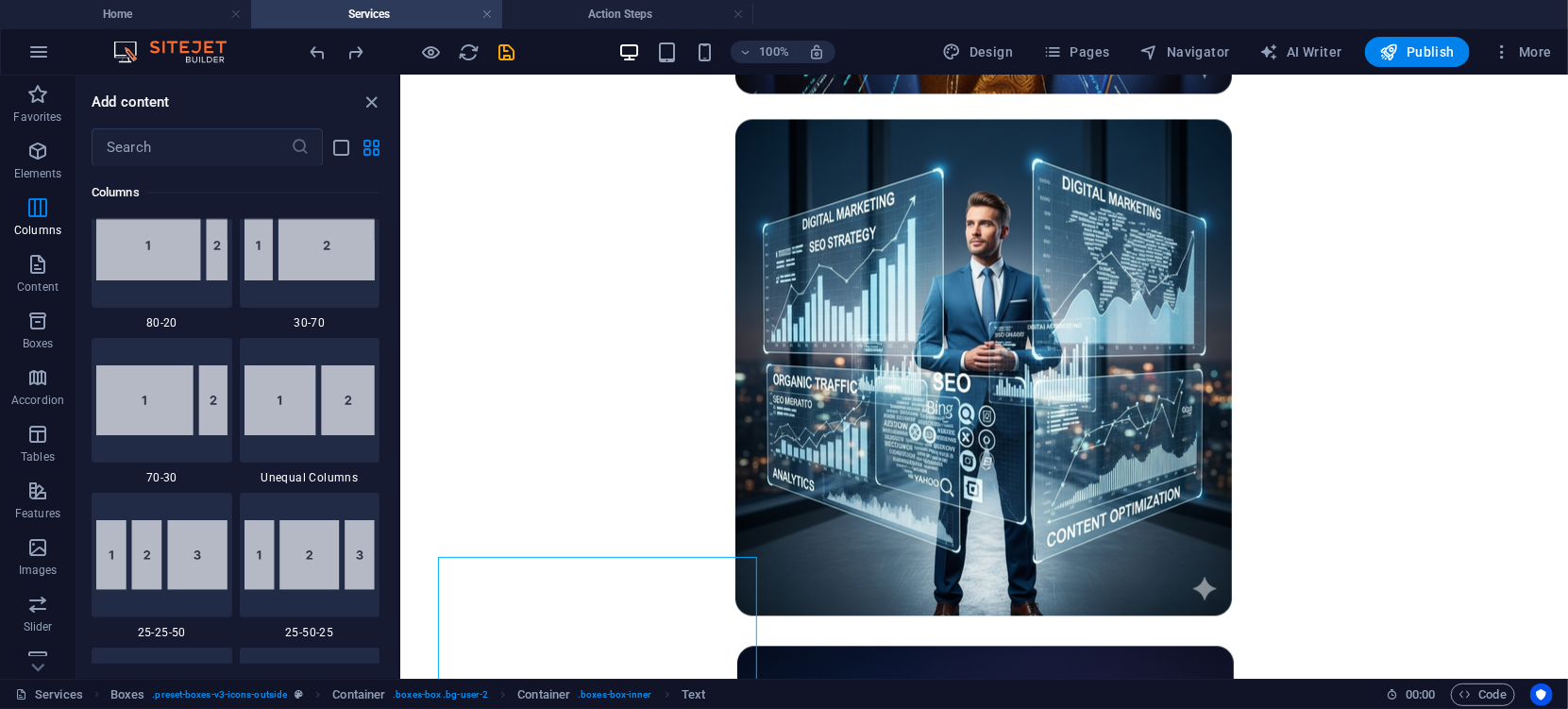
scroll to position [0, 0]
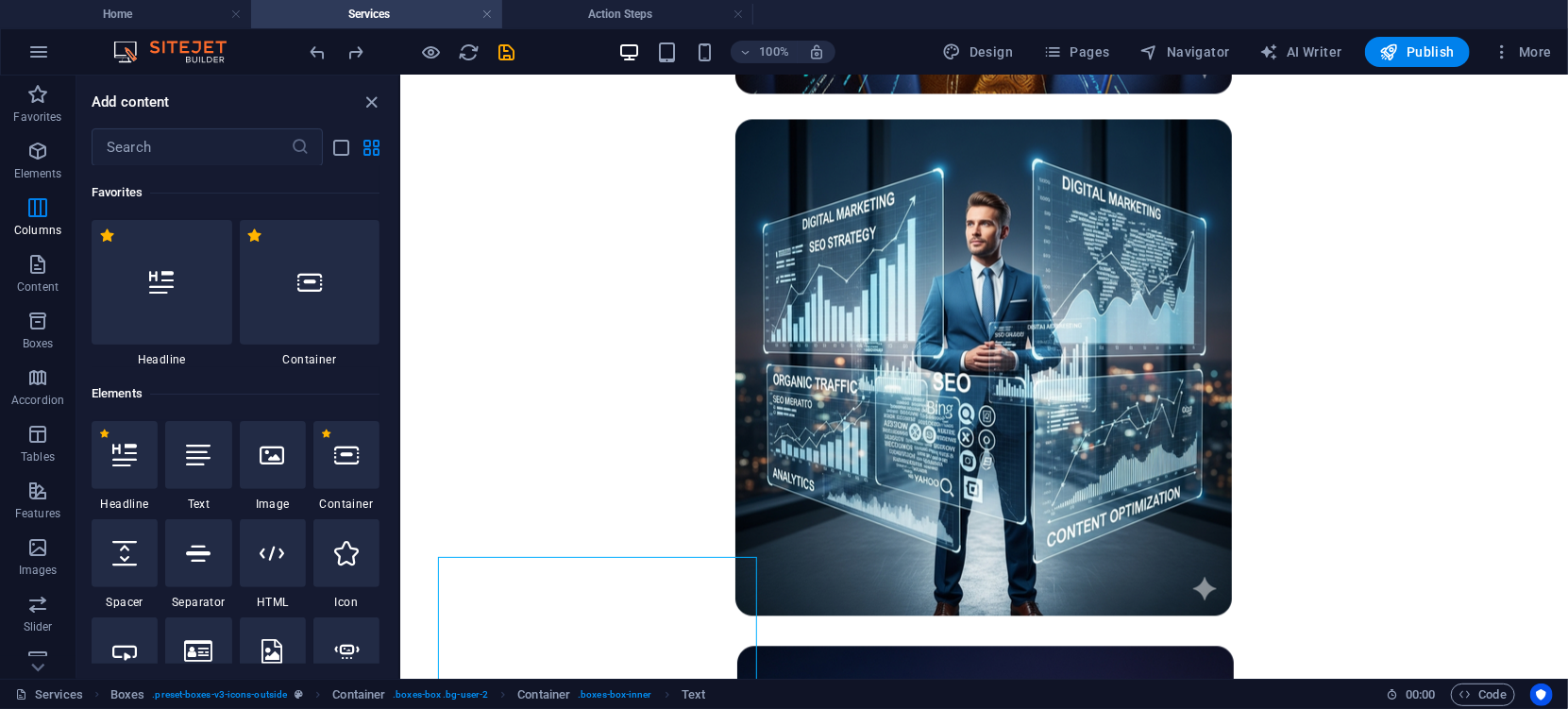
drag, startPoint x: 397, startPoint y: 188, endPoint x: 21, endPoint y: 30, distance: 407.8
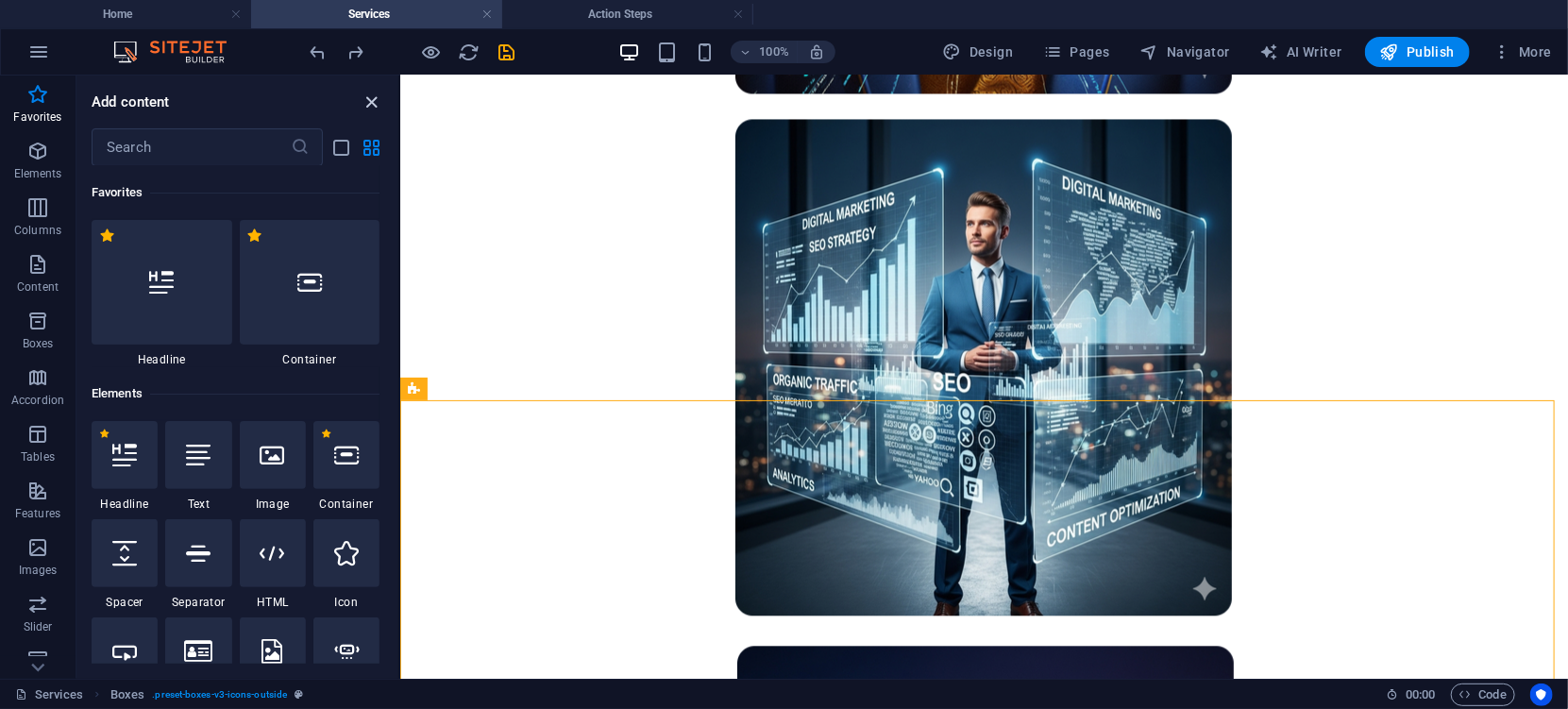
click at [375, 100] on icon "close panel" at bounding box center [372, 102] width 22 height 22
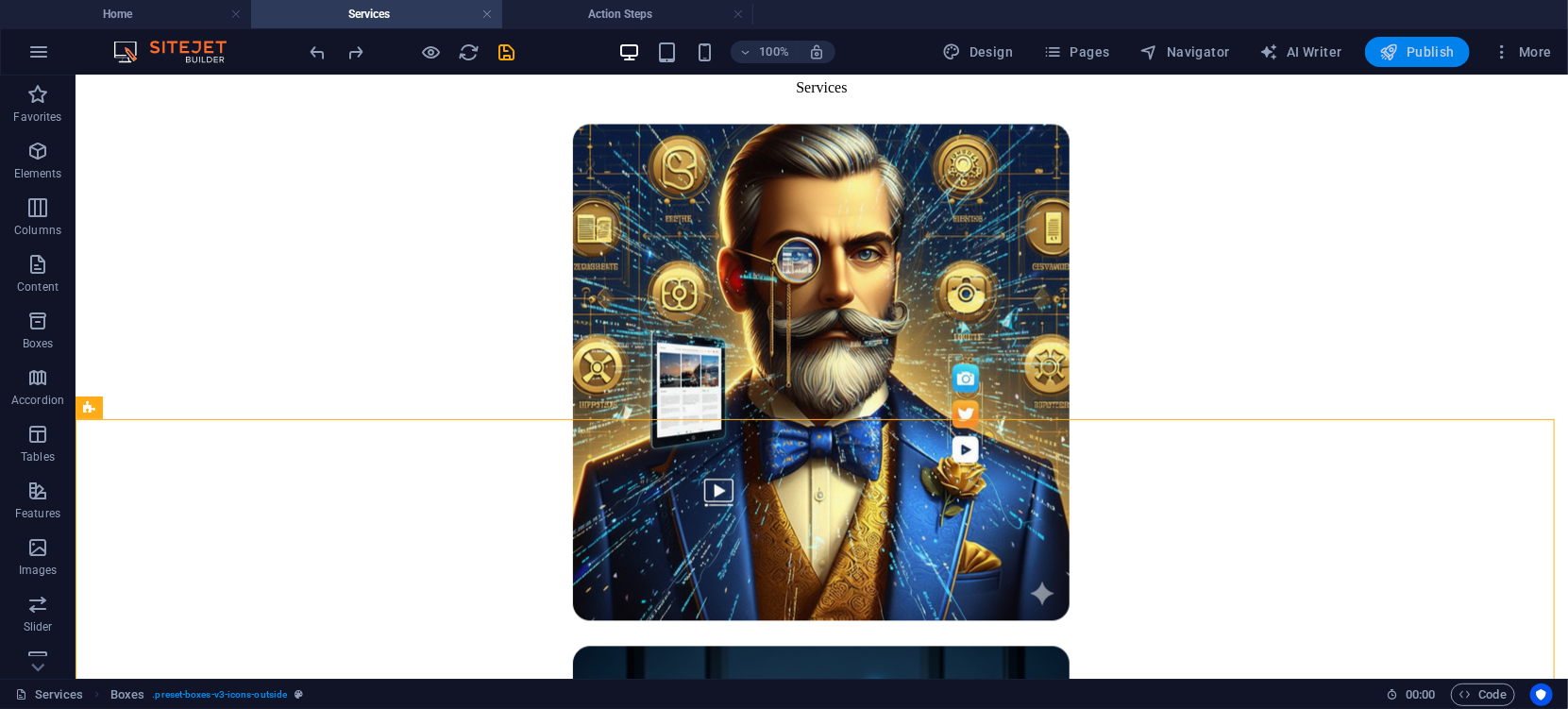
click at [1399, 55] on icon "button" at bounding box center [1389, 51] width 19 height 19
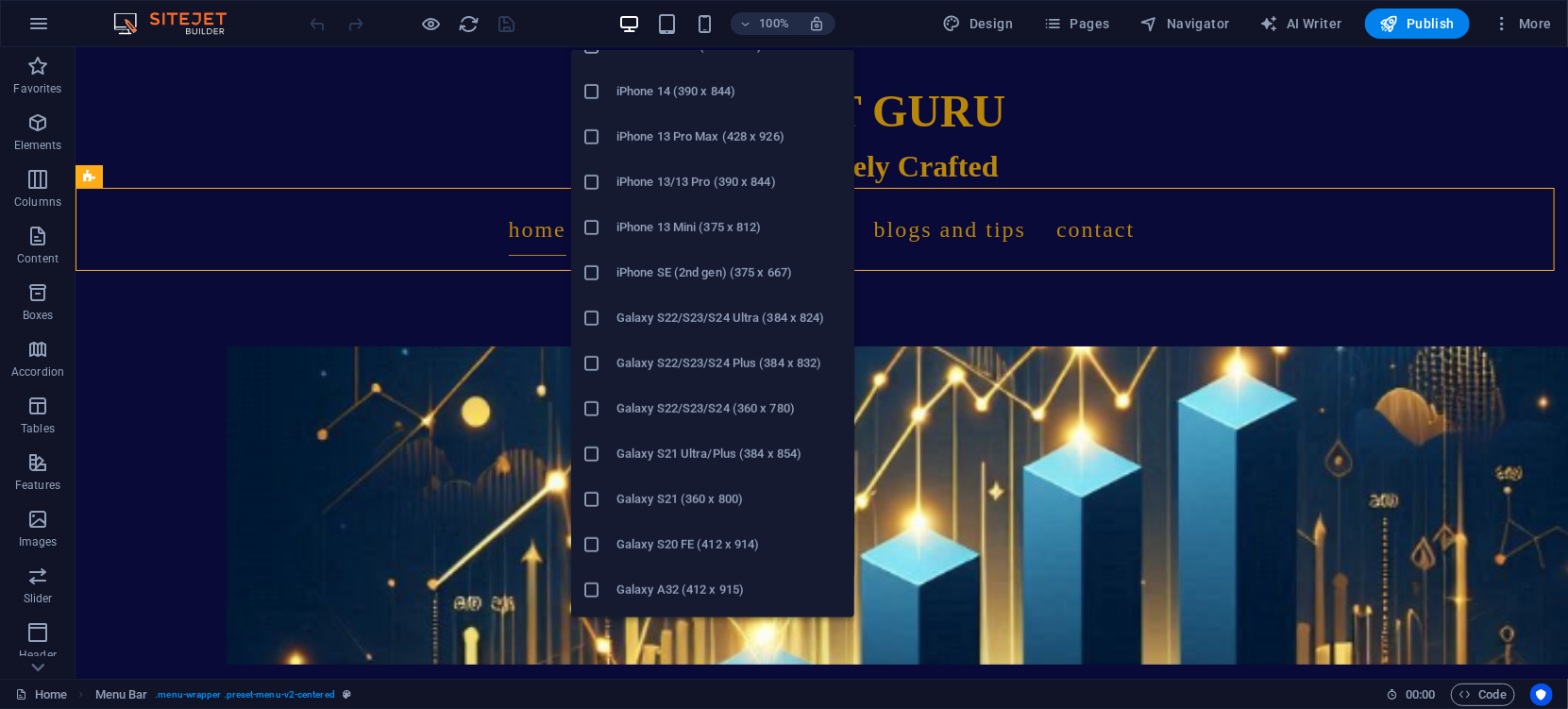
scroll to position [437, 0]
click at [666, 359] on h6 "Galaxy S22/S23/S24 Plus (384 x 832)" at bounding box center [730, 360] width 227 height 23
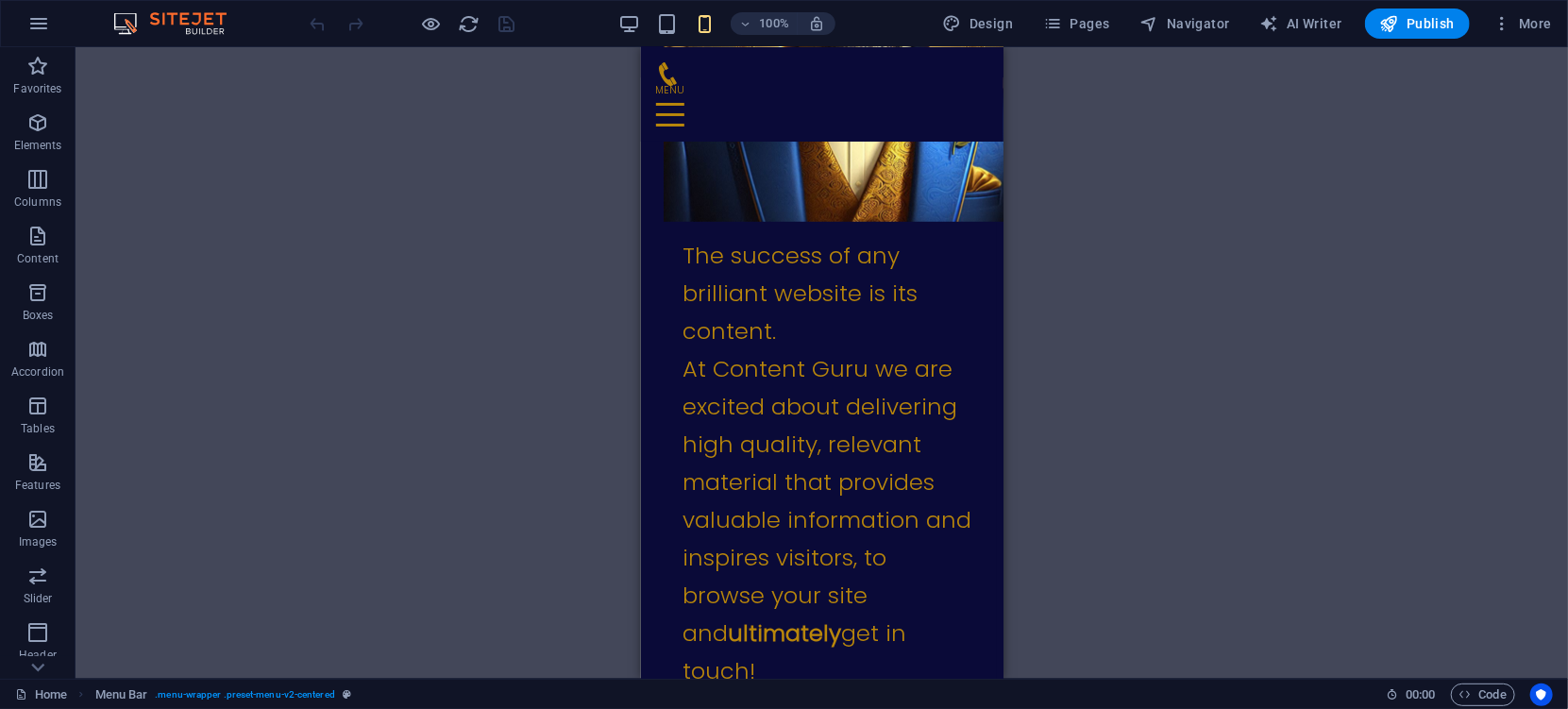
scroll to position [66, 0]
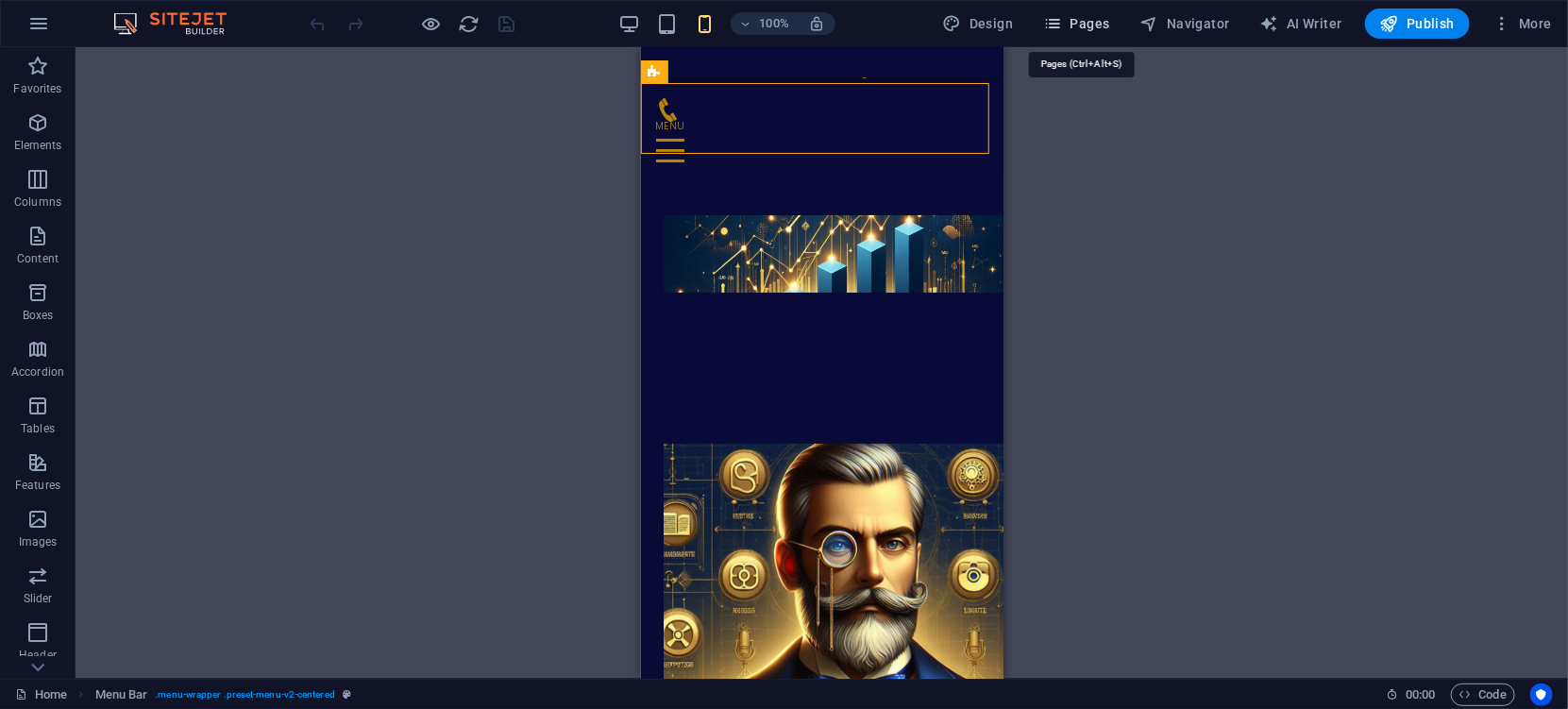
click at [1087, 26] on span "Pages" at bounding box center [1076, 23] width 66 height 19
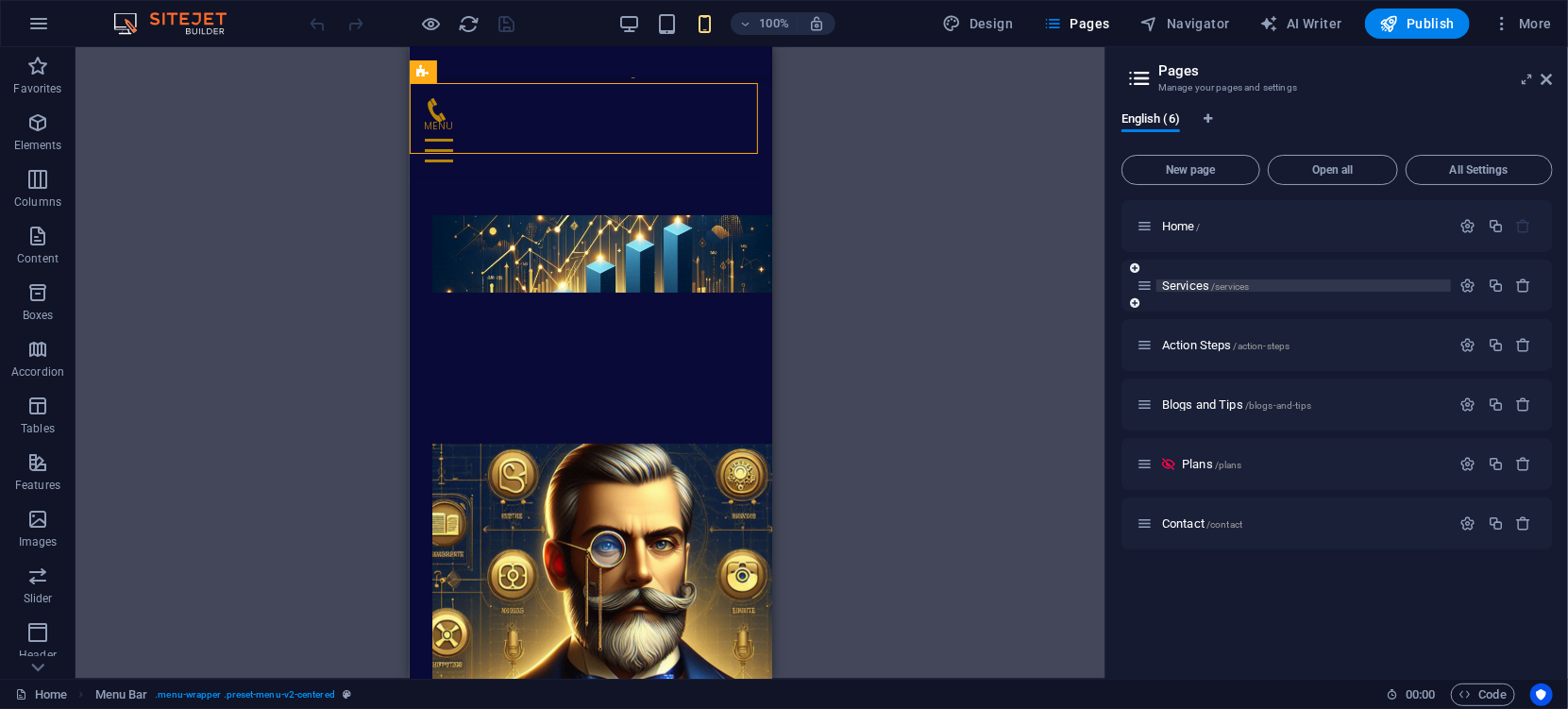
click at [1190, 284] on span "Services /services" at bounding box center [1206, 286] width 87 height 14
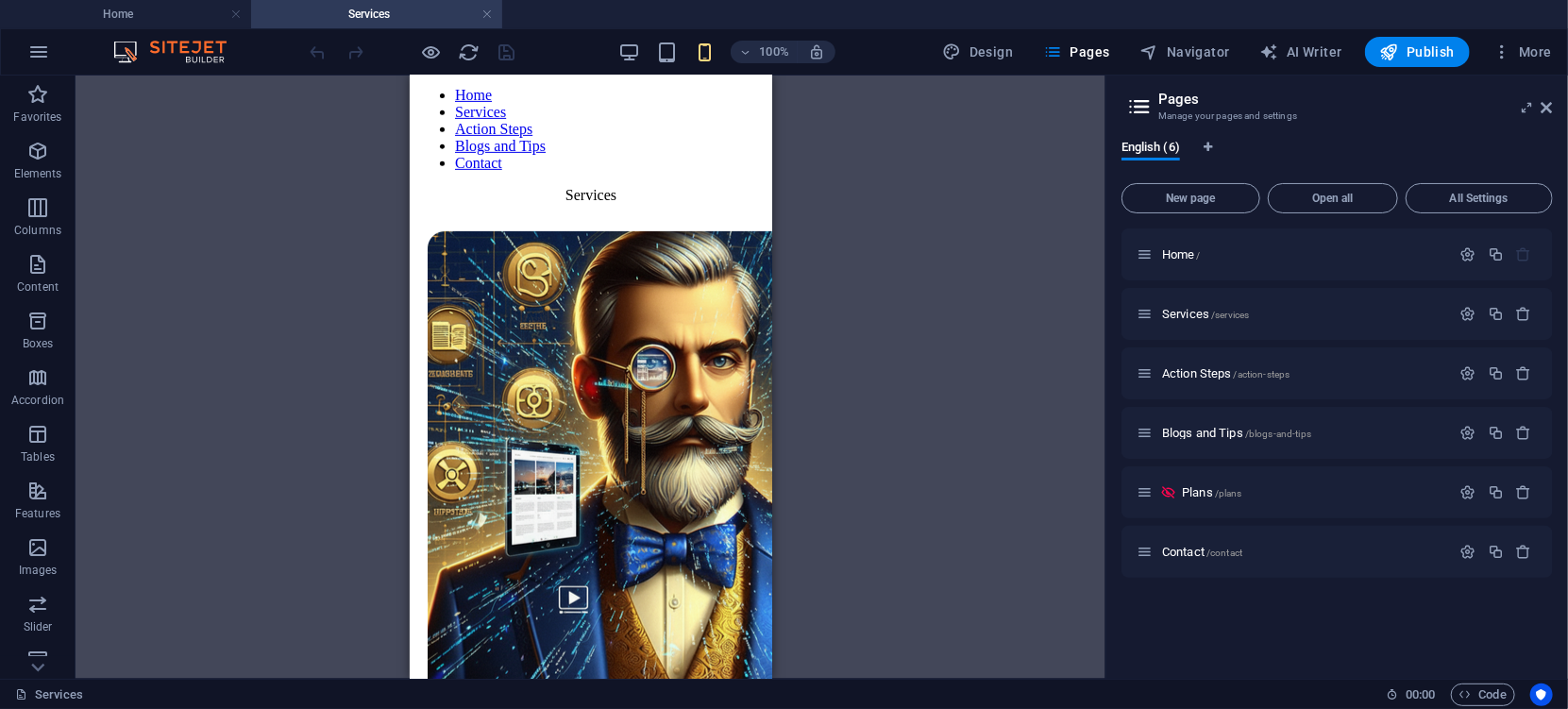
scroll to position [441, 0]
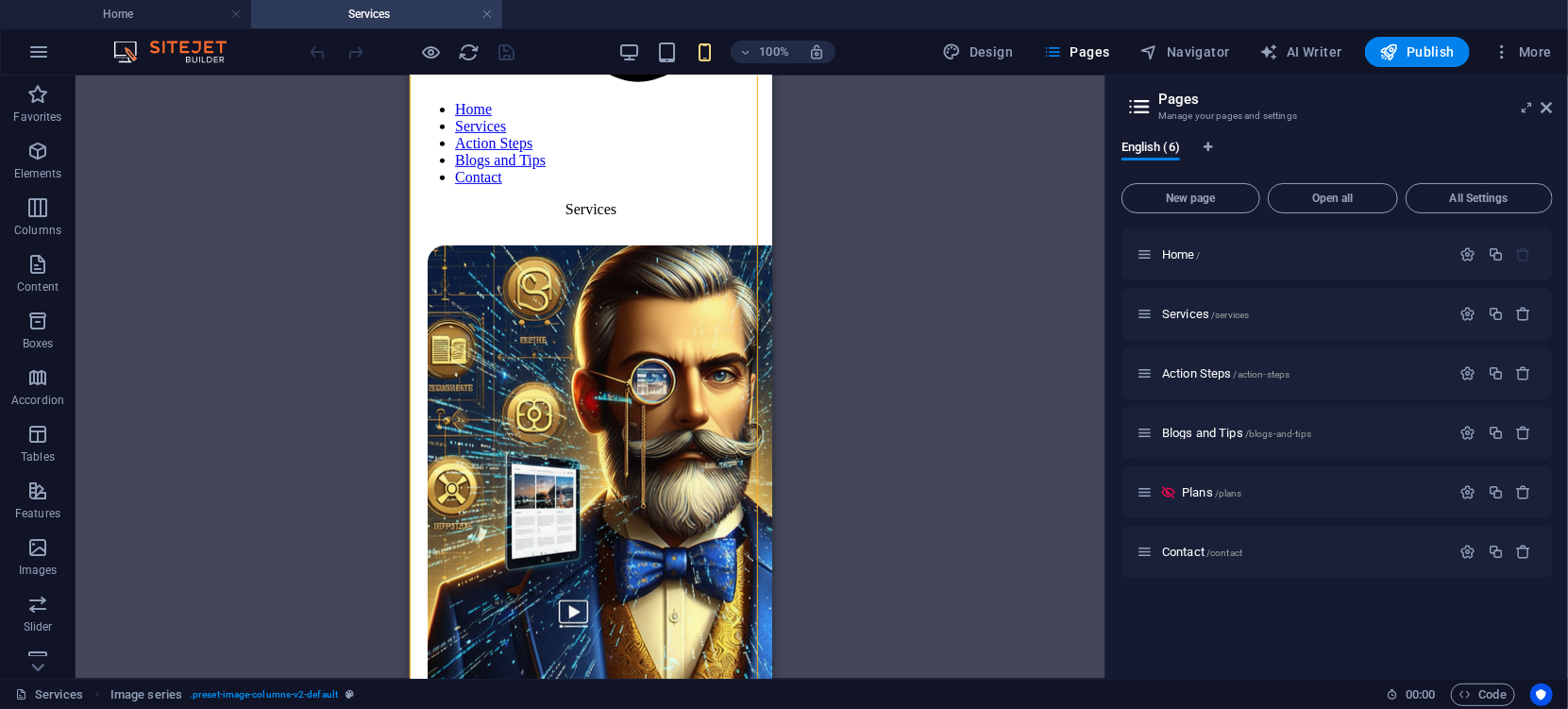
drag, startPoint x: 621, startPoint y: 205, endPoint x: 656, endPoint y: 340, distance: 139.5
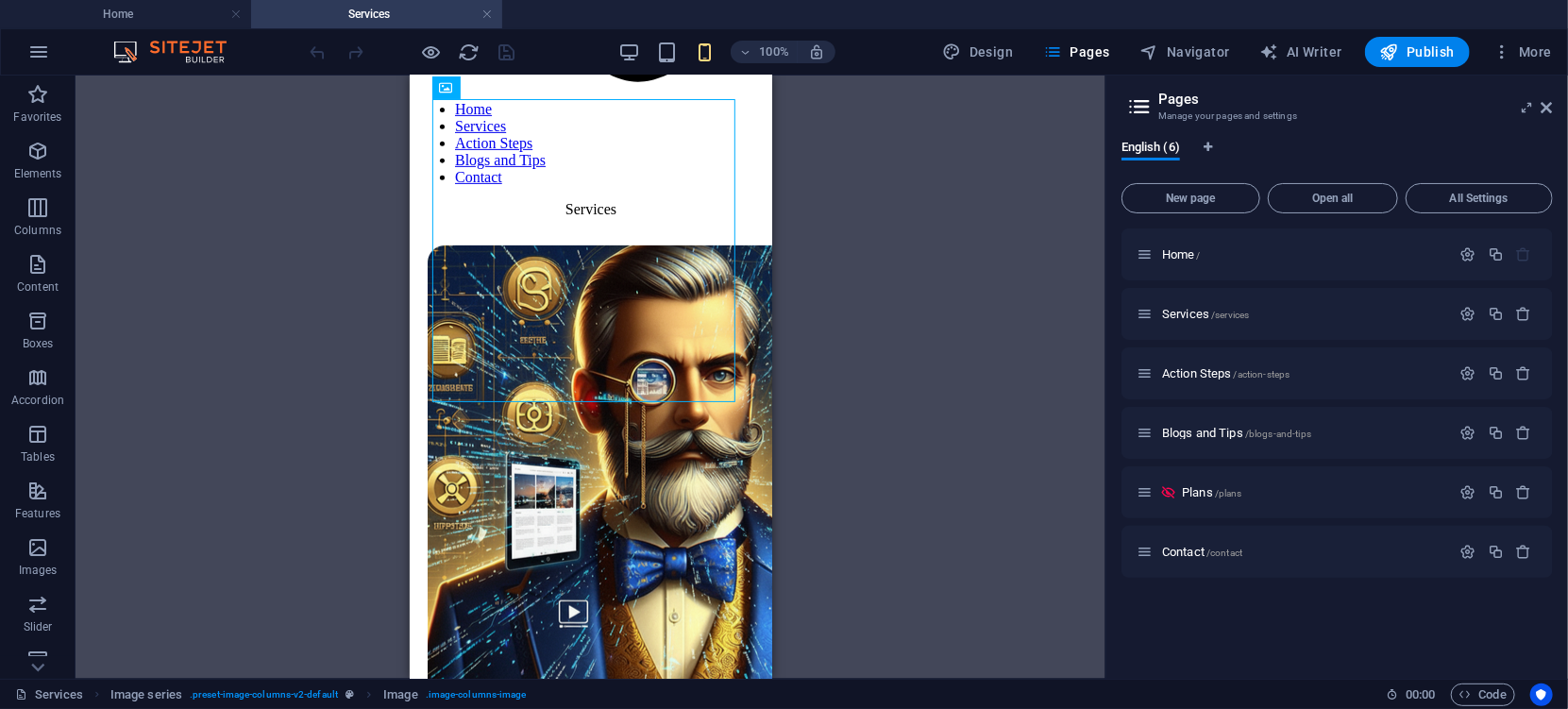
drag, startPoint x: 670, startPoint y: 266, endPoint x: 710, endPoint y: 326, distance: 72.1
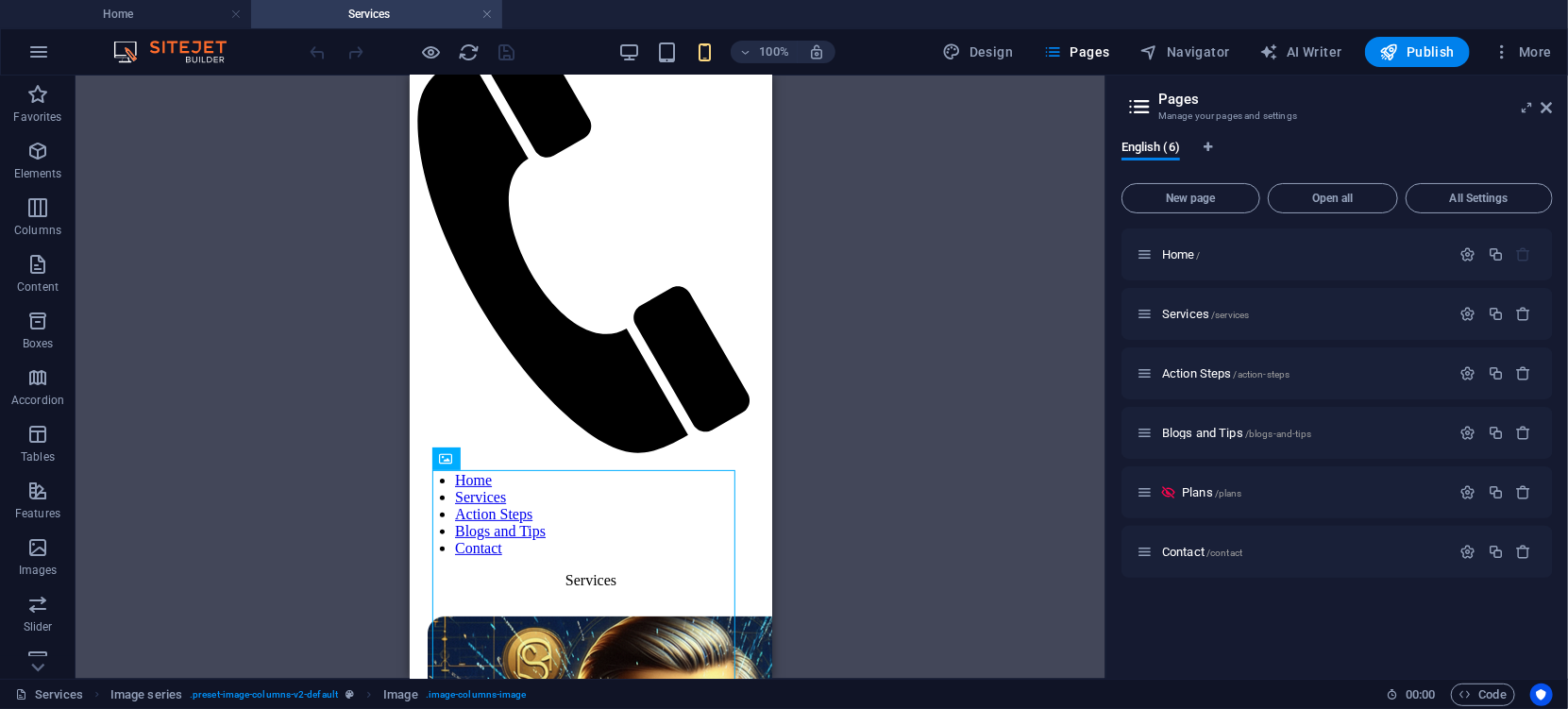
scroll to position [127, 0]
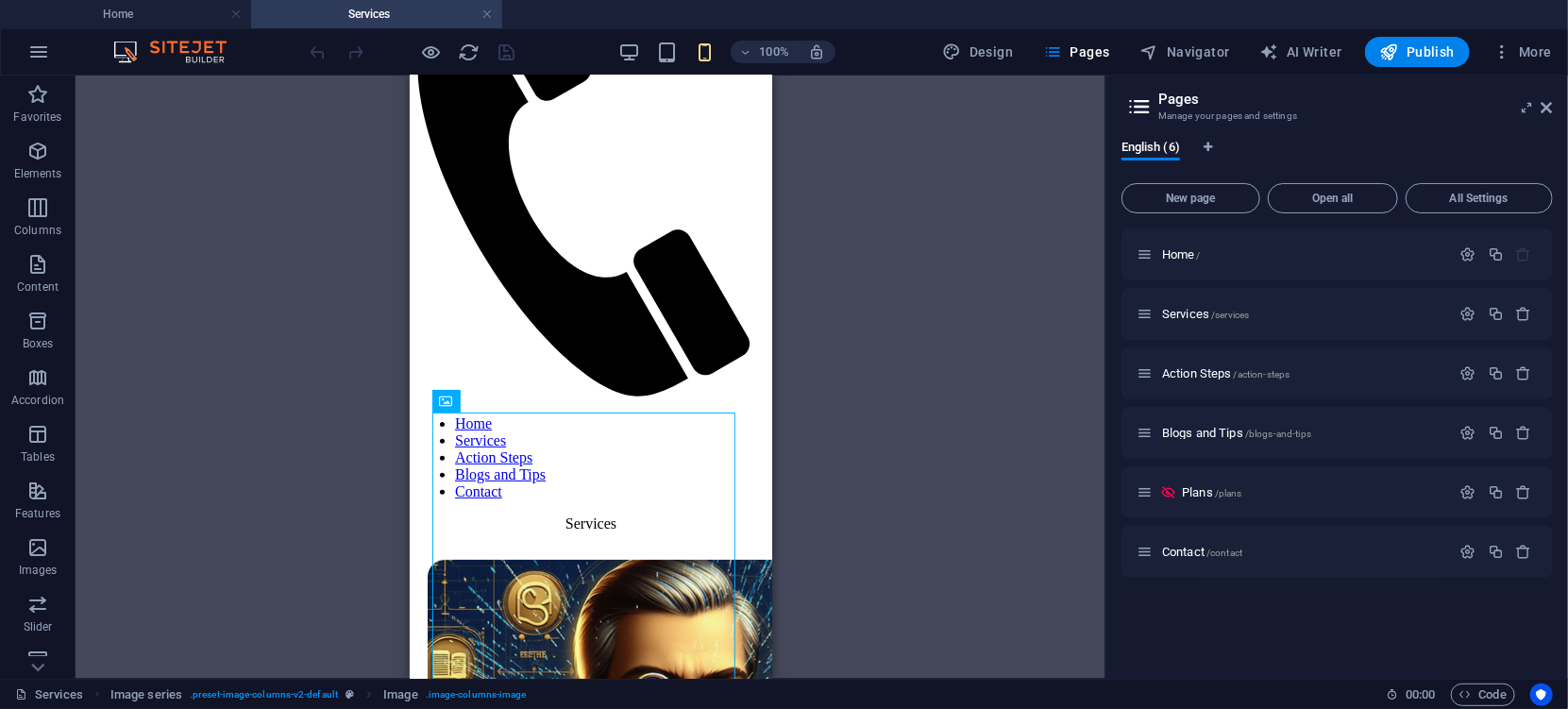
drag, startPoint x: 554, startPoint y: 478, endPoint x: 635, endPoint y: 470, distance: 81.4
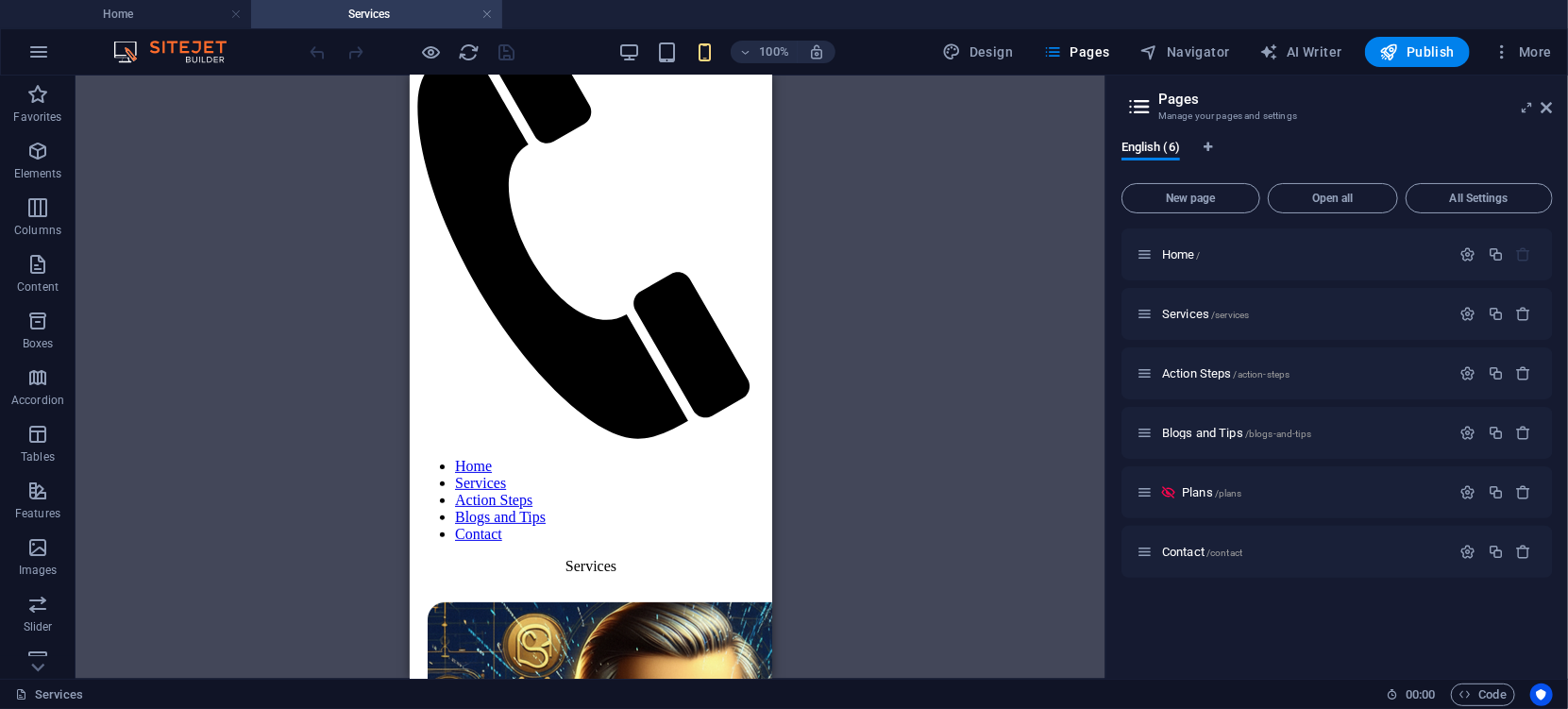
scroll to position [0, 0]
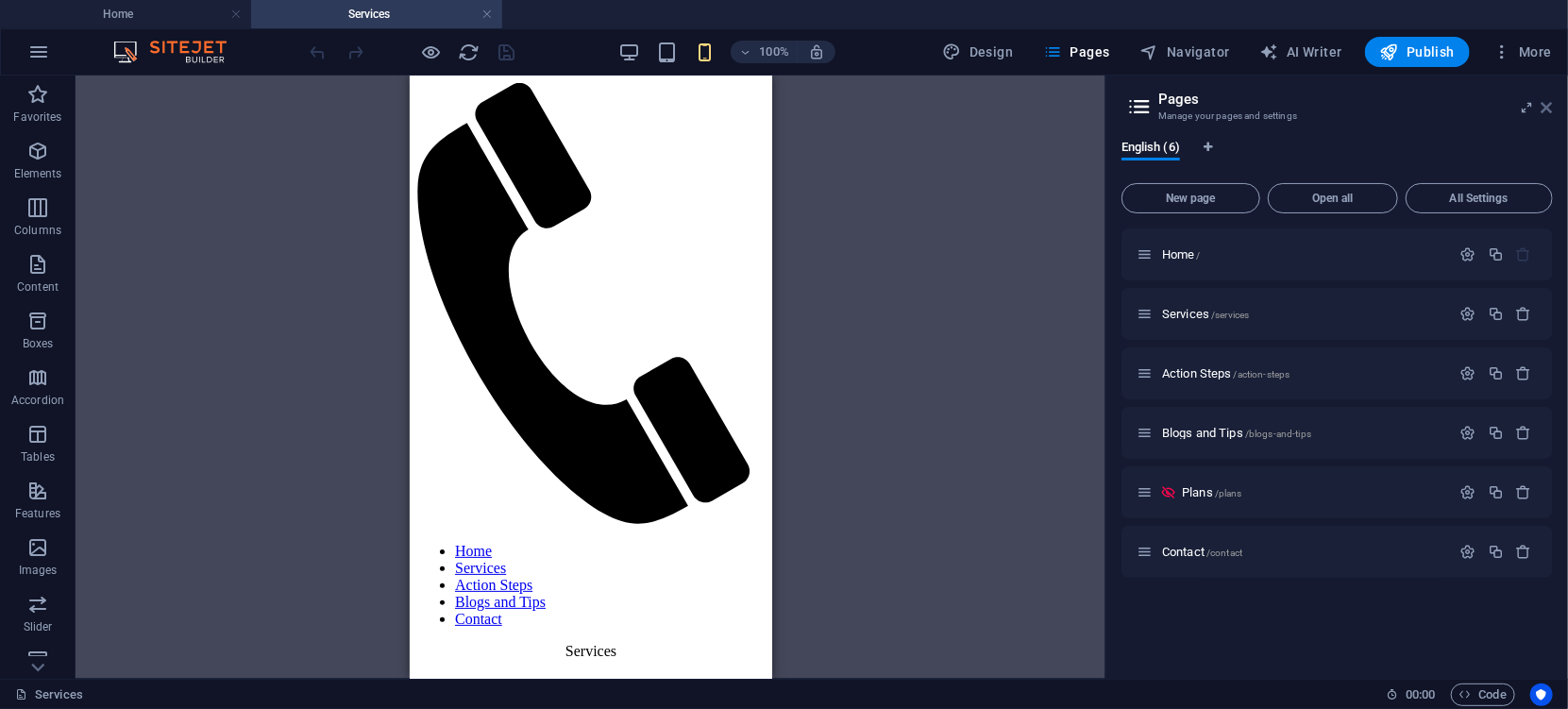
click at [1549, 104] on icon at bounding box center [1546, 107] width 11 height 15
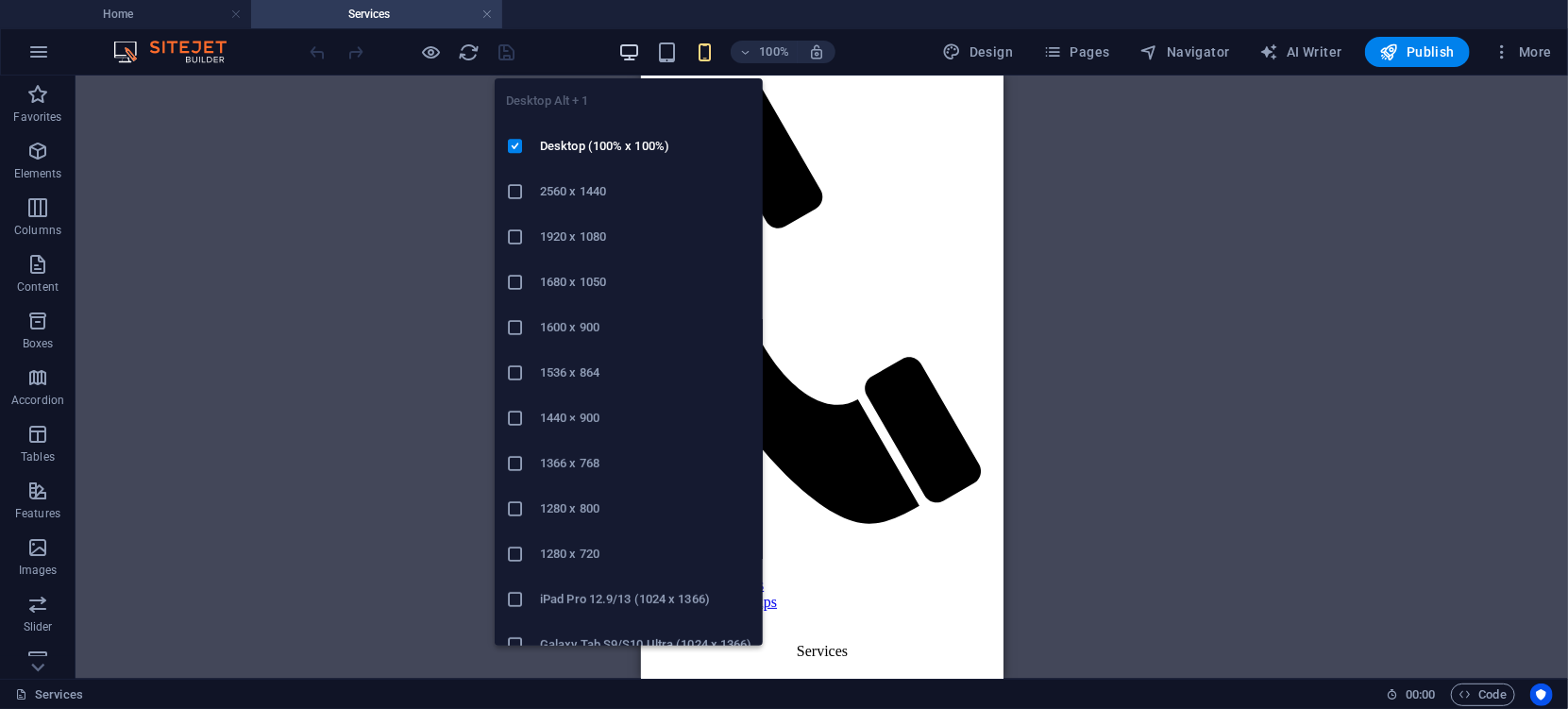
click at [628, 42] on icon "button" at bounding box center [629, 52] width 22 height 22
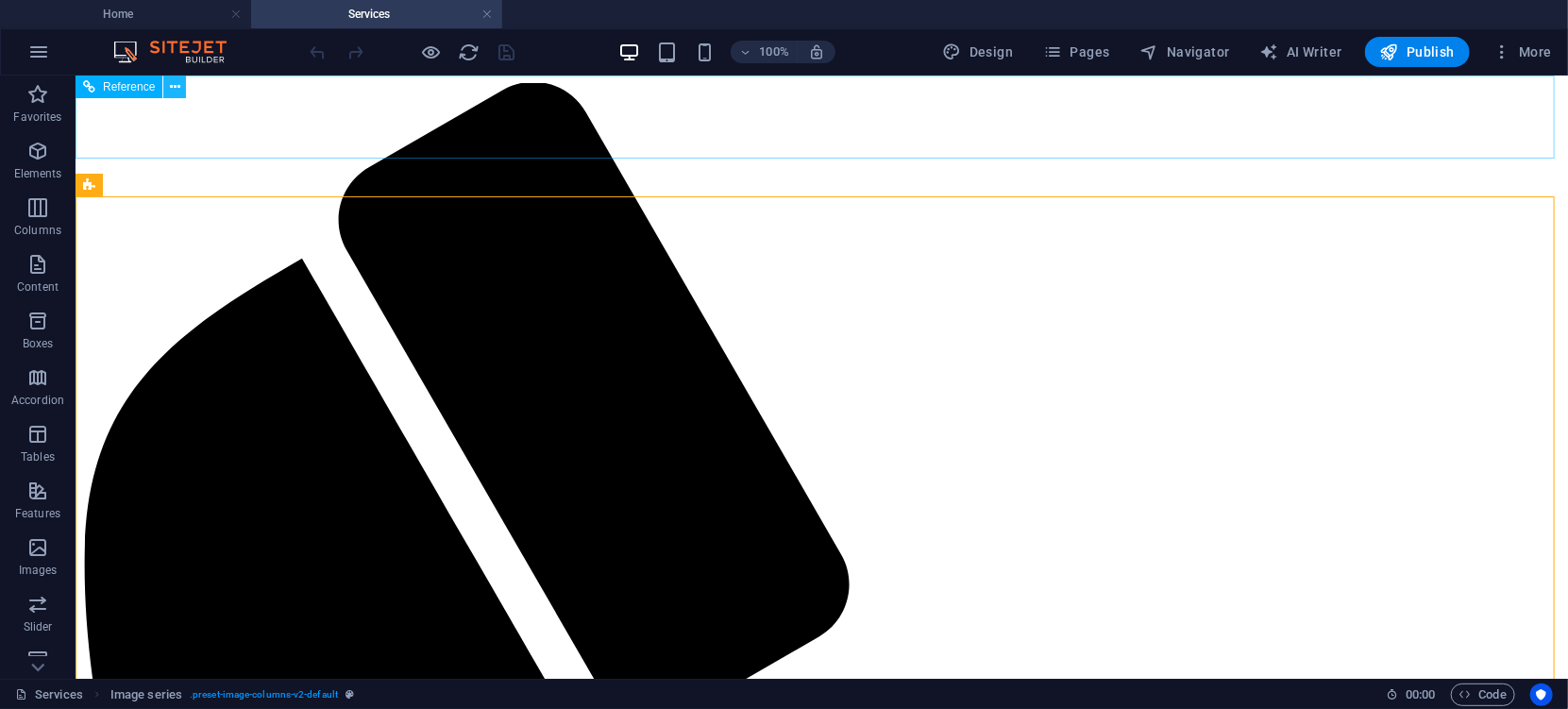
click at [169, 83] on icon at bounding box center [174, 88] width 11 height 20
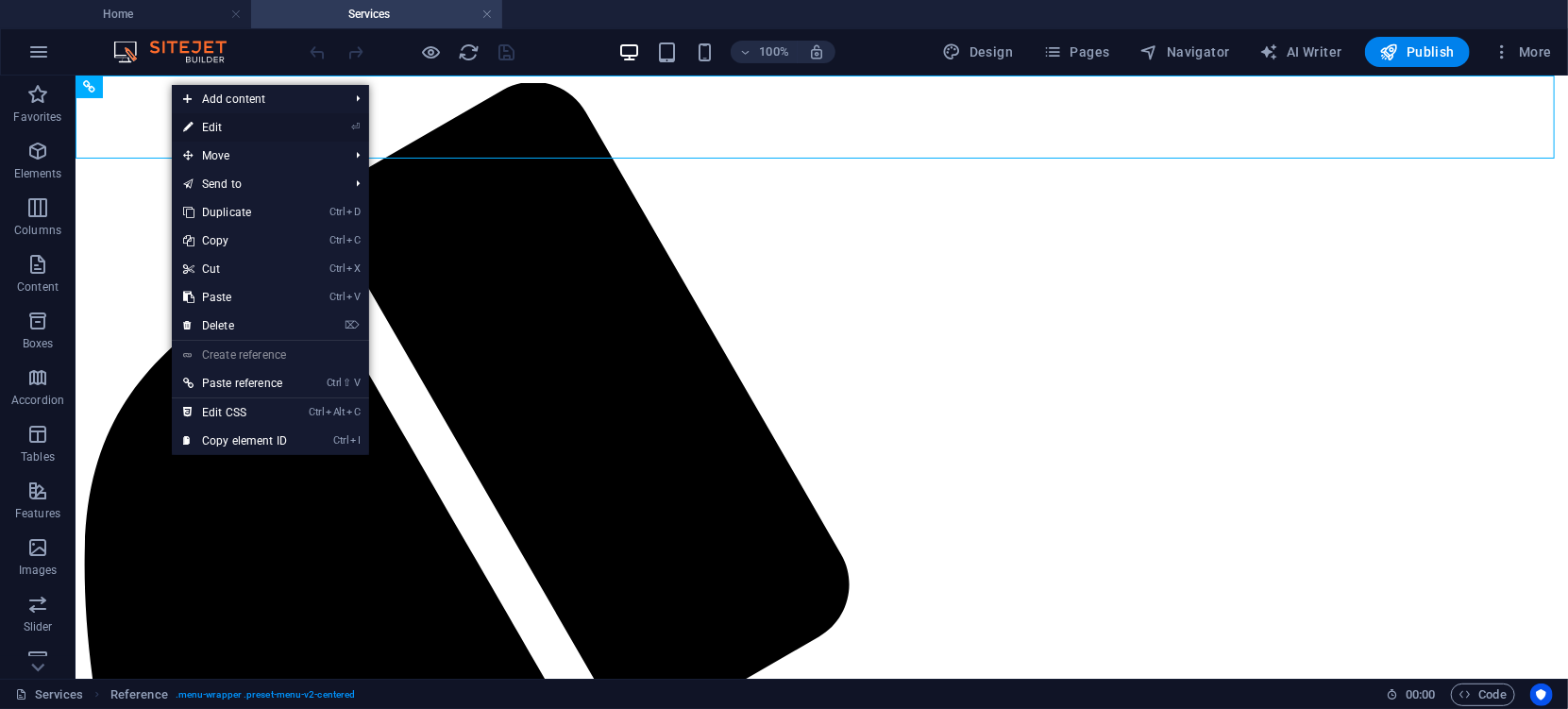
click at [220, 129] on link "⏎ Edit" at bounding box center [234, 127] width 126 height 29
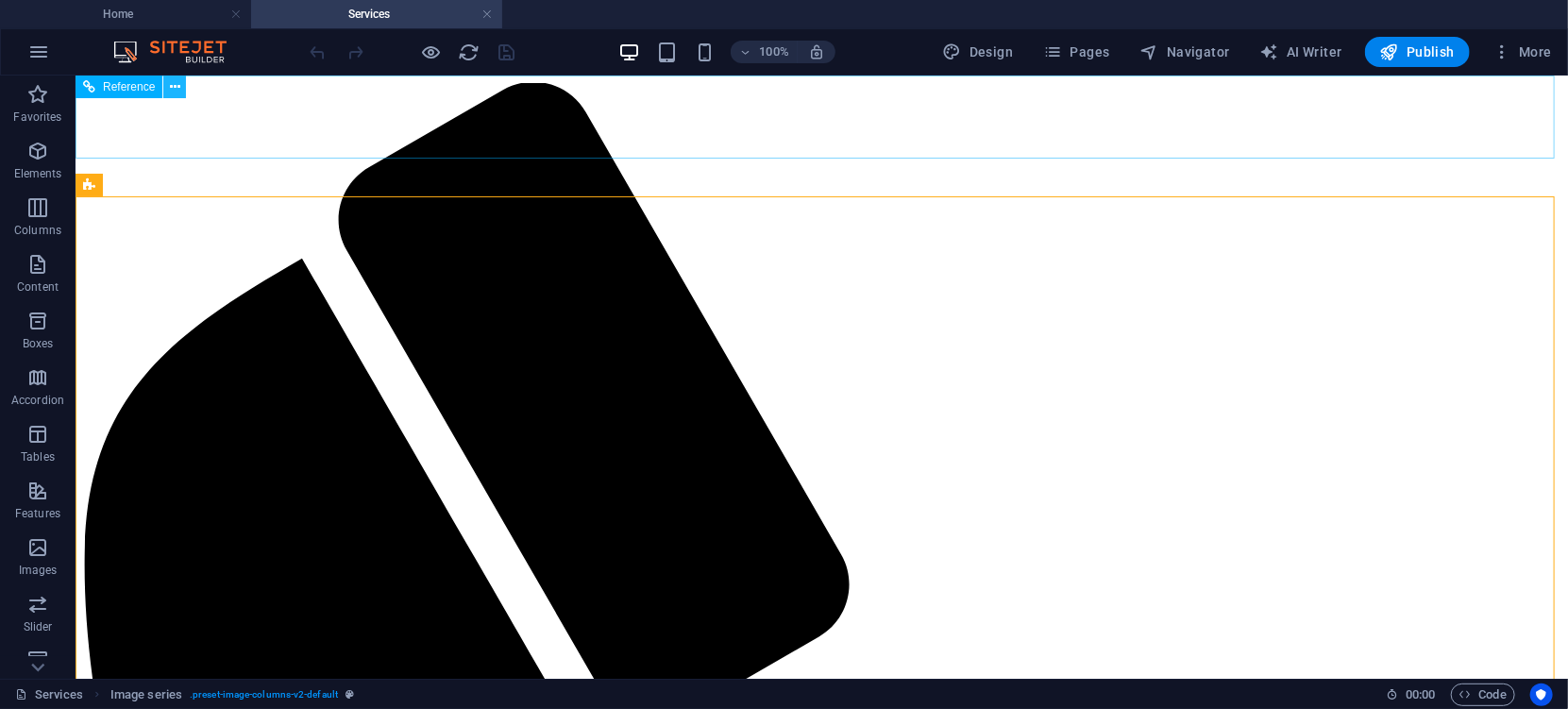
click at [176, 83] on icon at bounding box center [174, 88] width 11 height 20
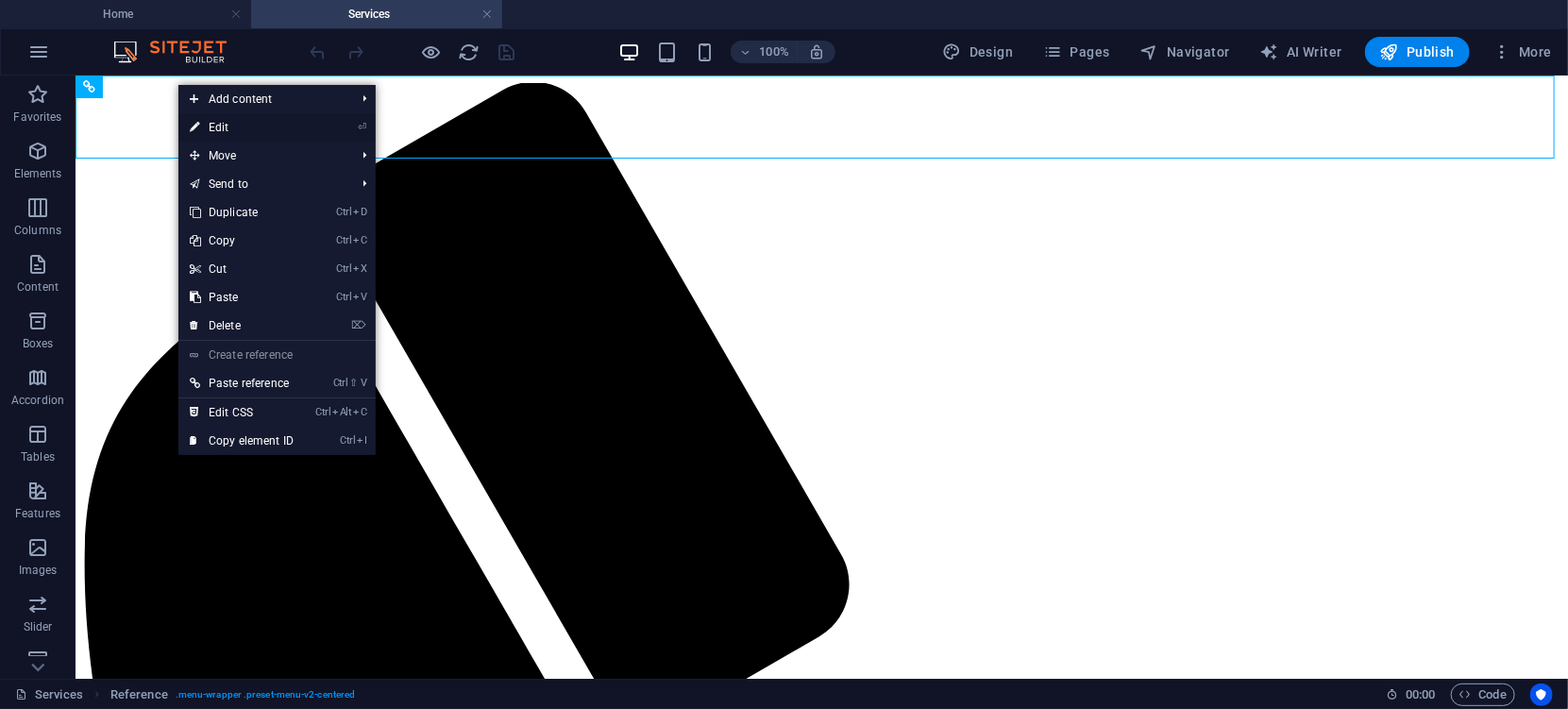
click at [215, 124] on link "⏎ Edit" at bounding box center [241, 127] width 126 height 29
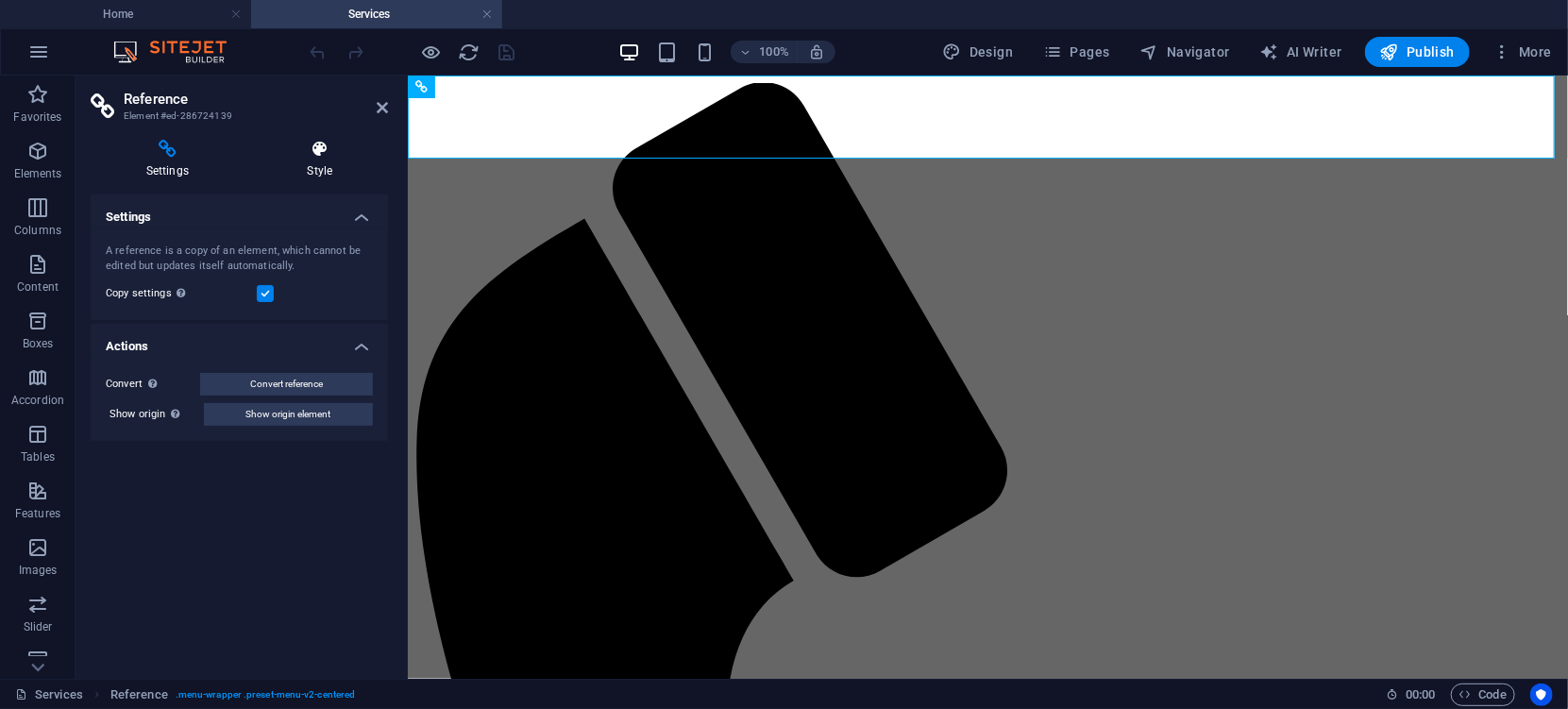
click at [320, 151] on icon at bounding box center [320, 149] width 136 height 19
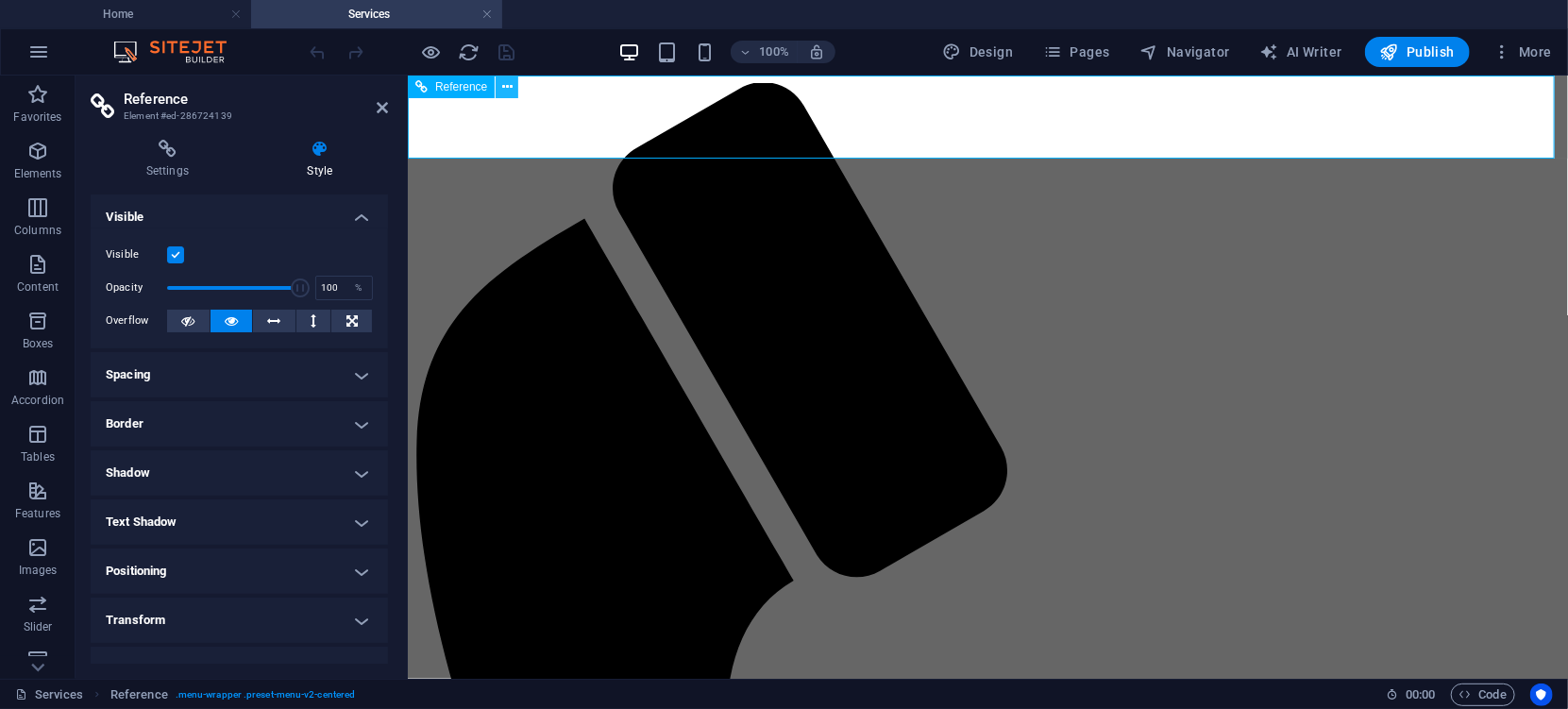
click at [508, 86] on icon at bounding box center [507, 88] width 11 height 20
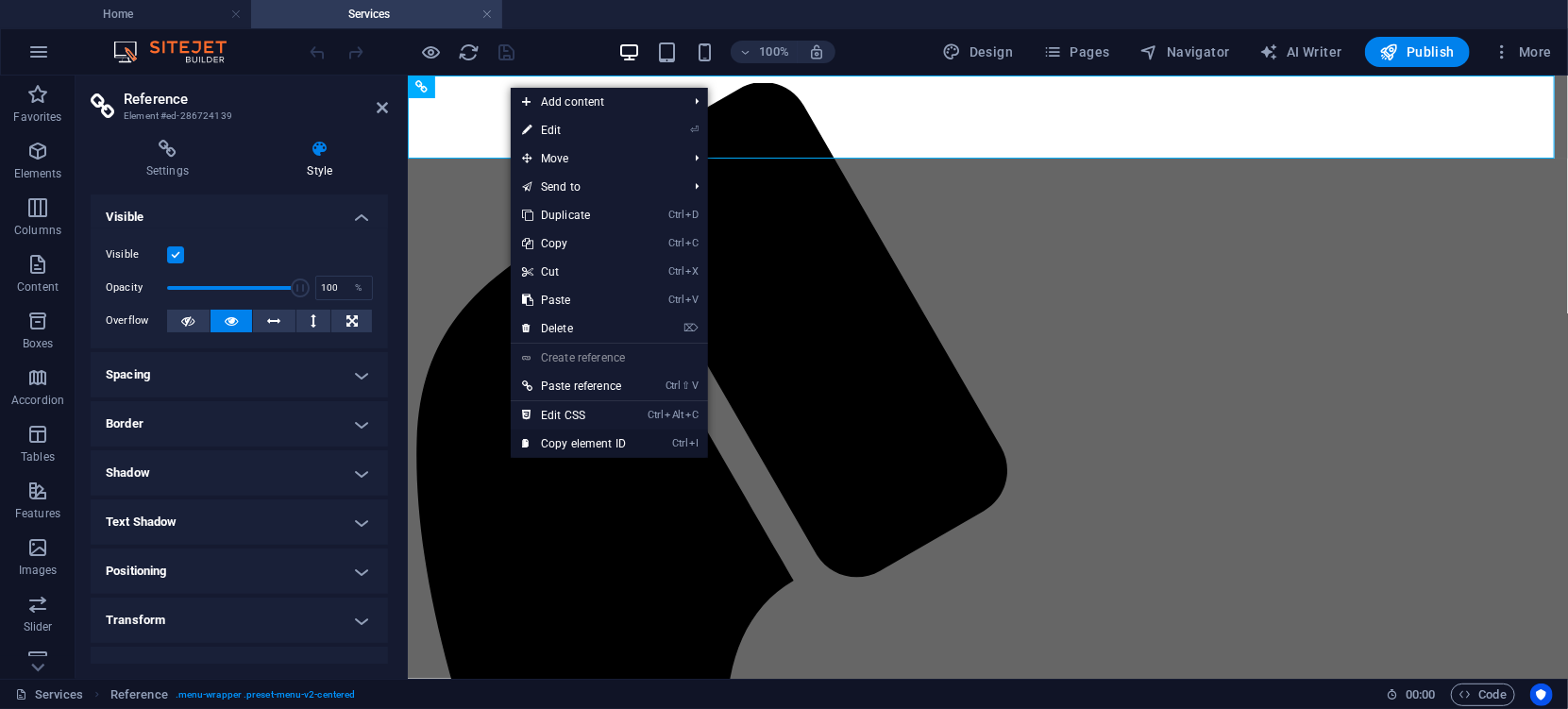
click at [605, 440] on link "Ctrl I Copy element ID" at bounding box center [573, 443] width 126 height 29
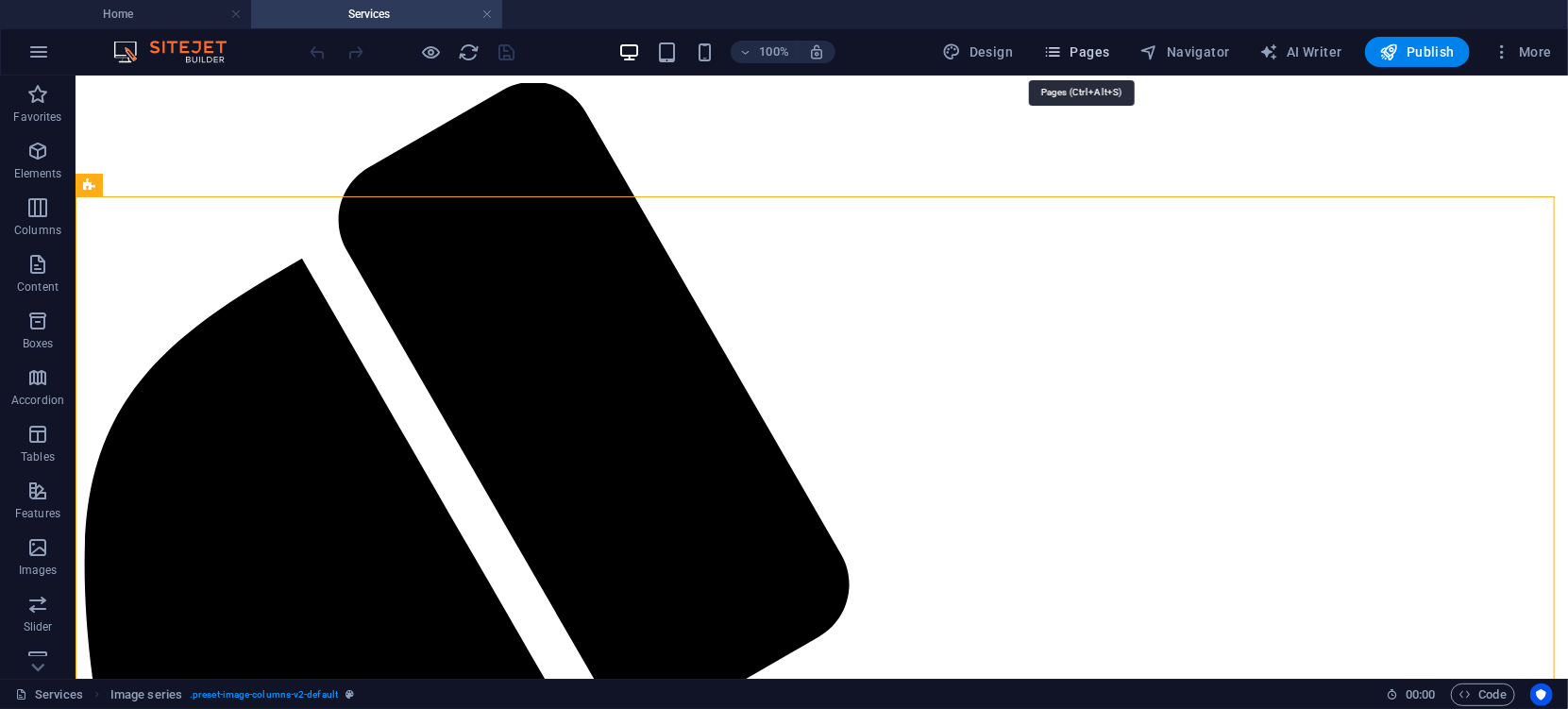
click at [1087, 52] on span "Pages" at bounding box center [1076, 51] width 66 height 19
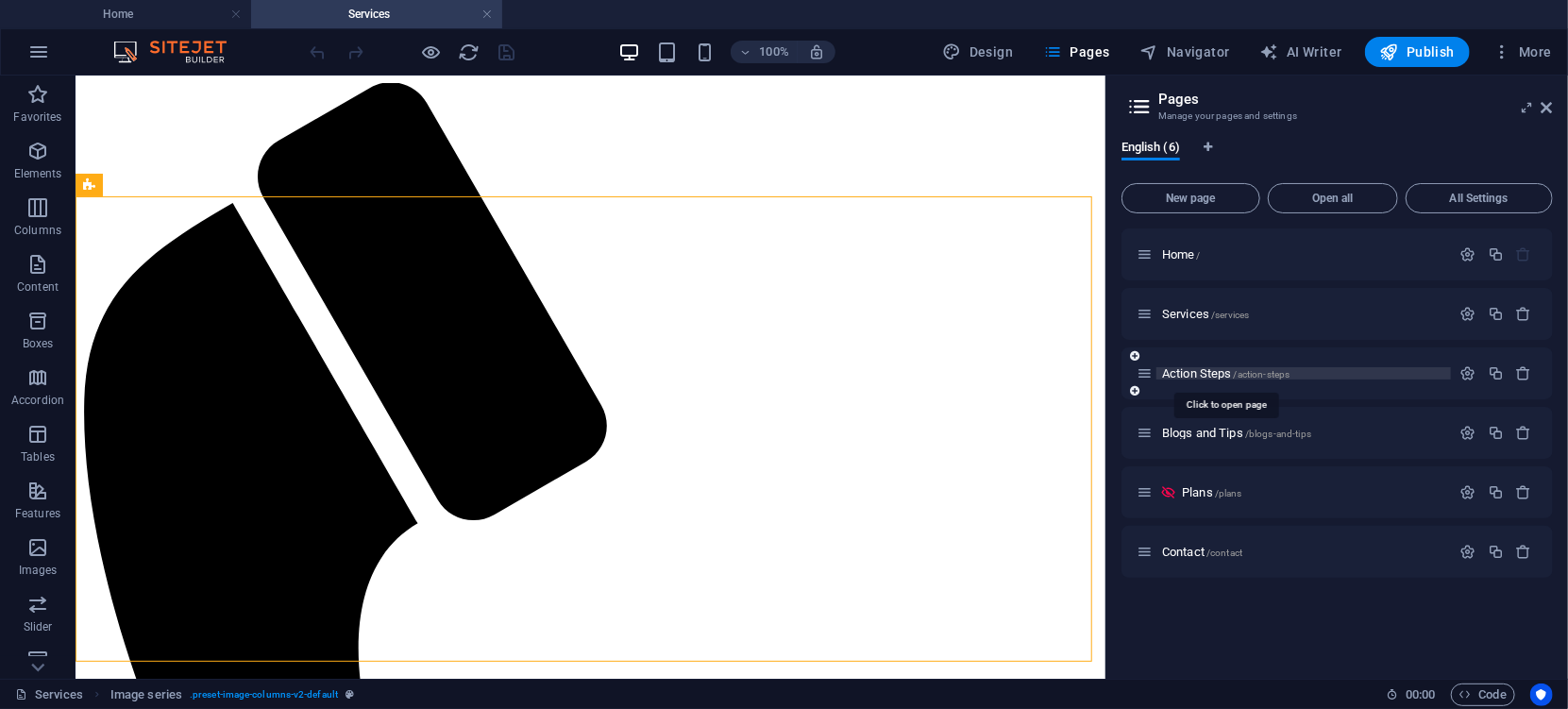
click at [1195, 369] on span "Action Steps /action-steps" at bounding box center [1225, 373] width 127 height 14
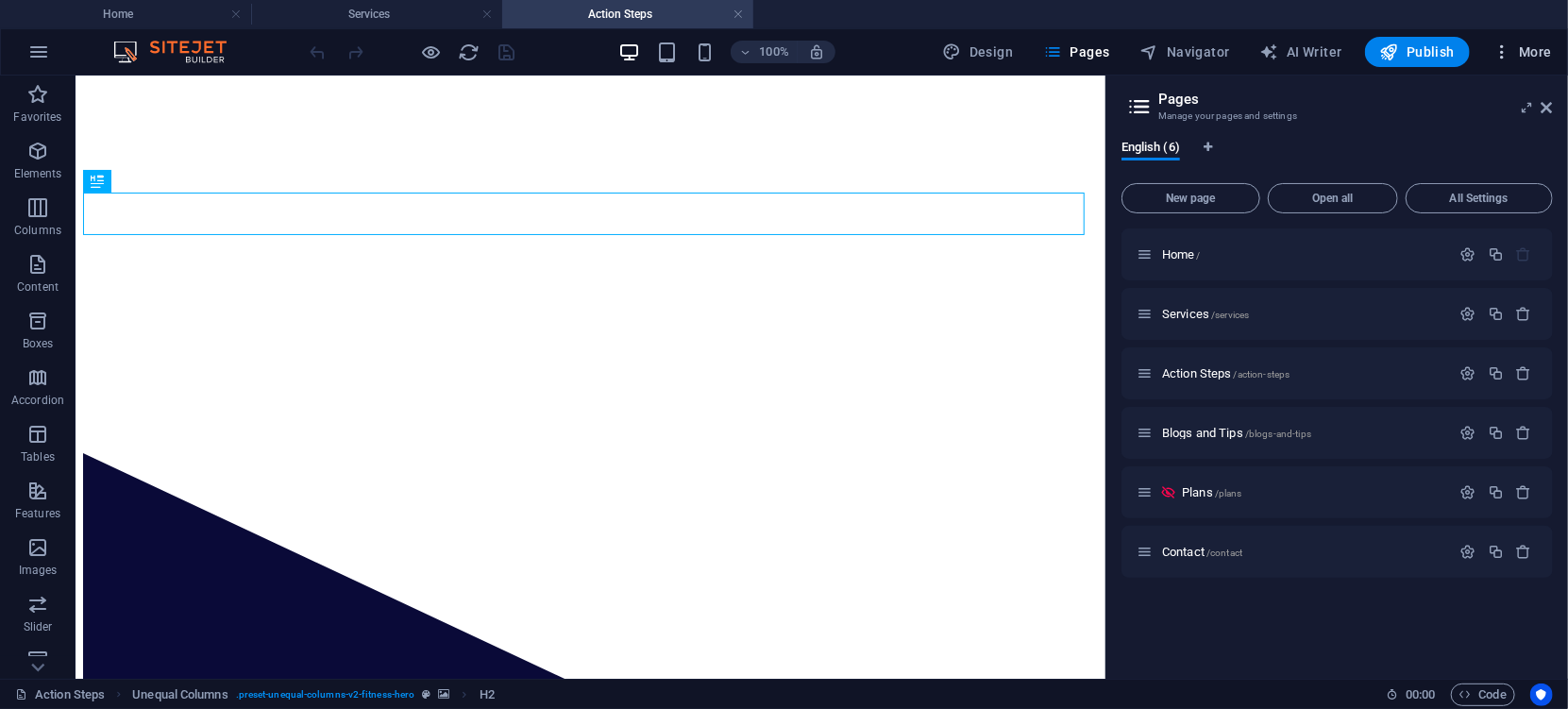
click at [1506, 49] on icon "button" at bounding box center [1501, 51] width 19 height 19
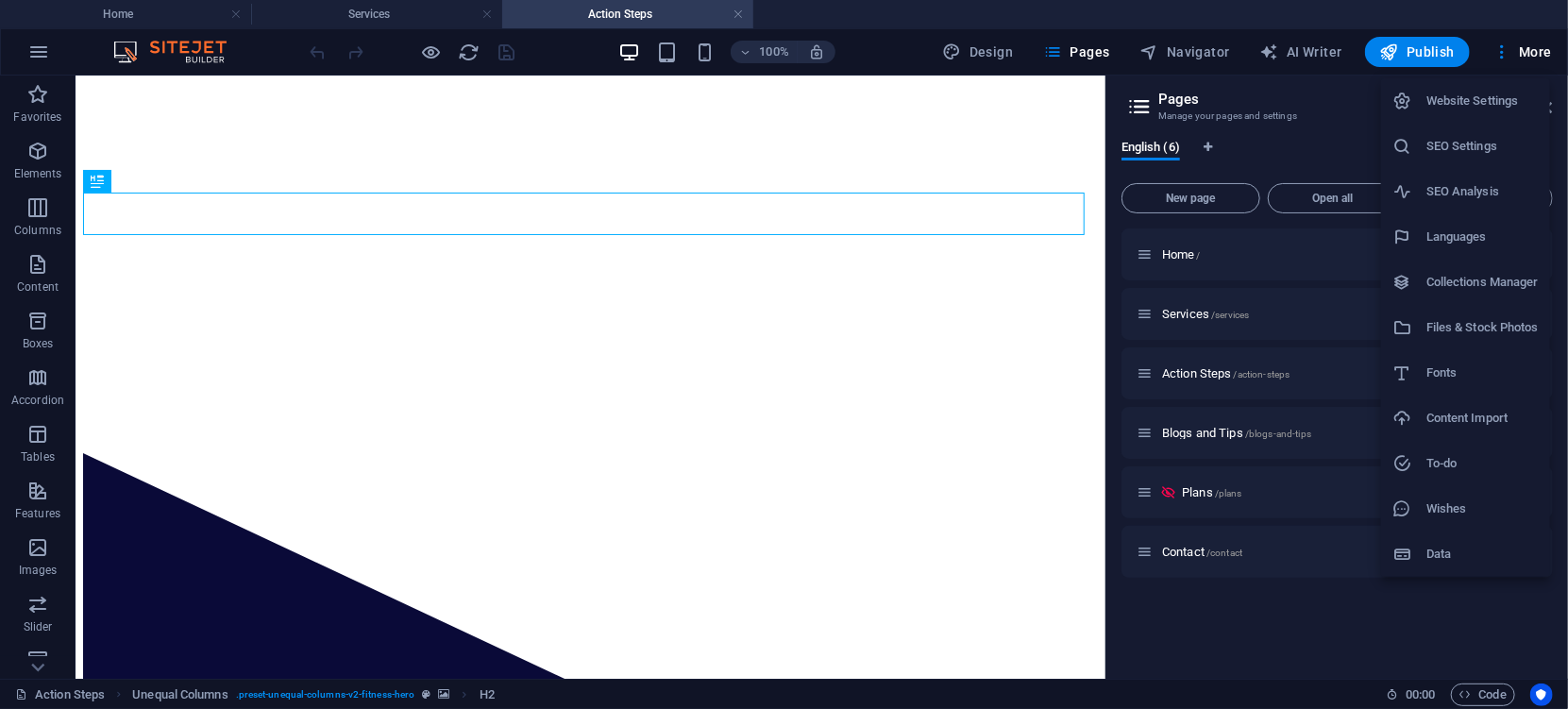
click at [202, 127] on div at bounding box center [784, 354] width 1568 height 709
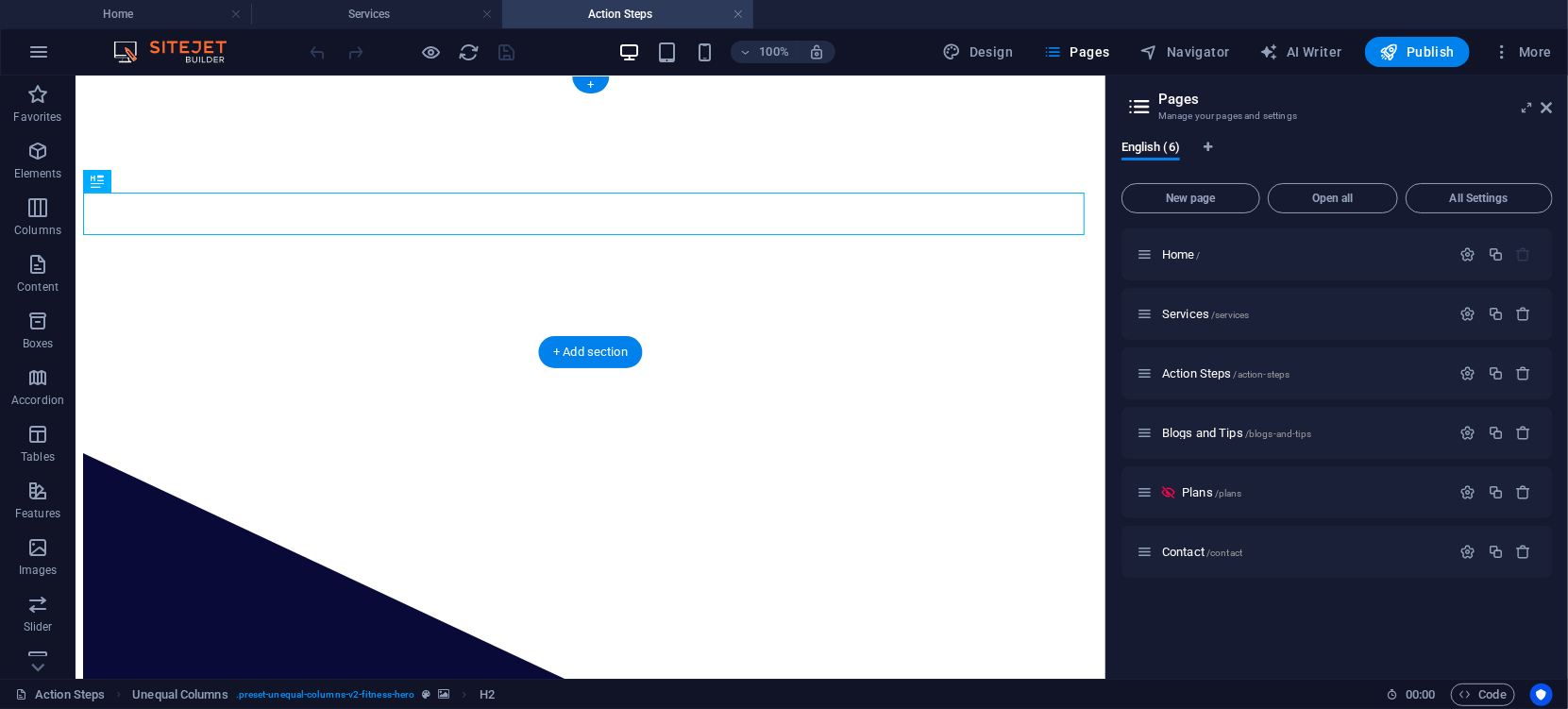
click at [140, 82] on div at bounding box center [589, 82] width 1014 height 0
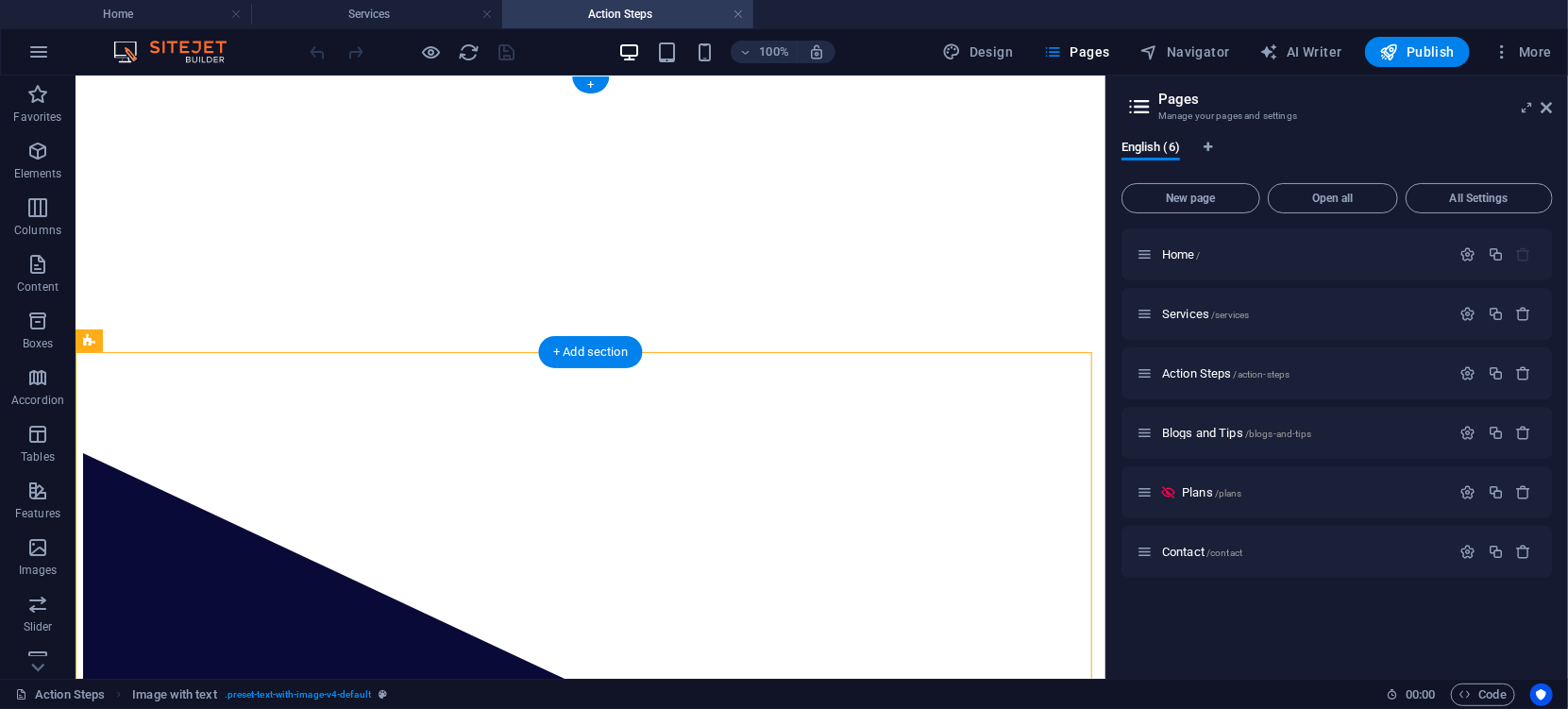
click at [225, 82] on div at bounding box center [589, 82] width 1014 height 0
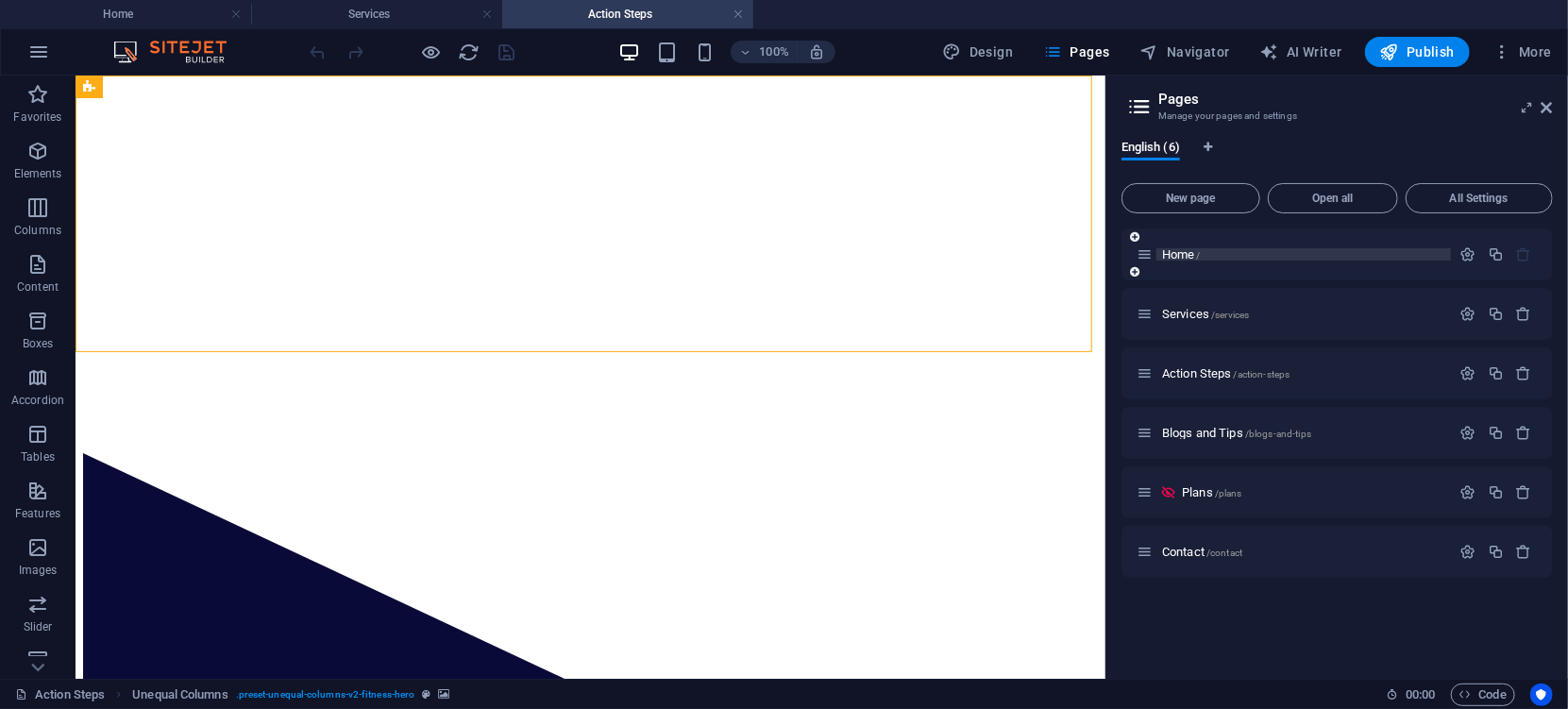
click at [1164, 254] on span "Home /" at bounding box center [1181, 254] width 38 height 14
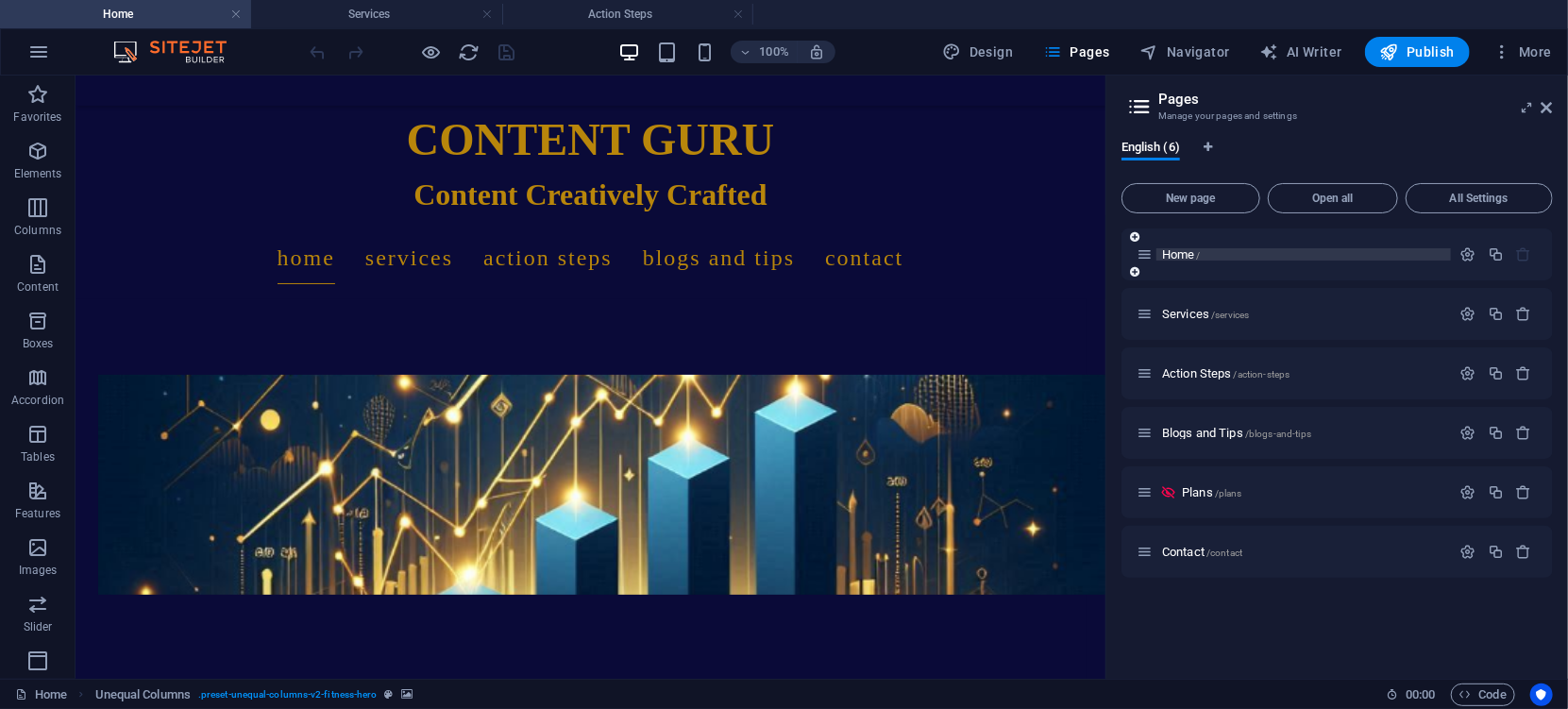
scroll to position [66, 0]
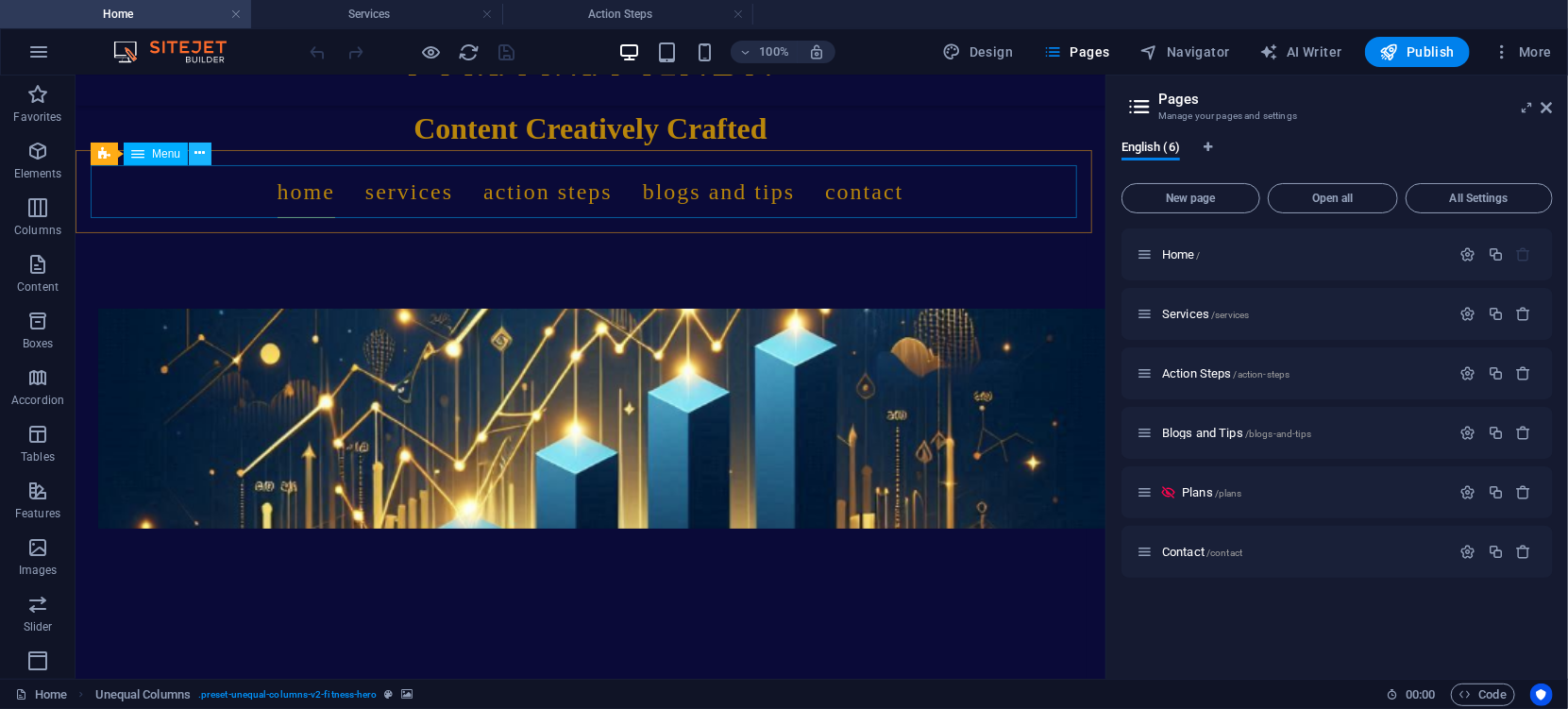
click at [202, 158] on icon at bounding box center [200, 154] width 11 height 20
click at [1461, 193] on span "All Settings" at bounding box center [1478, 197] width 130 height 11
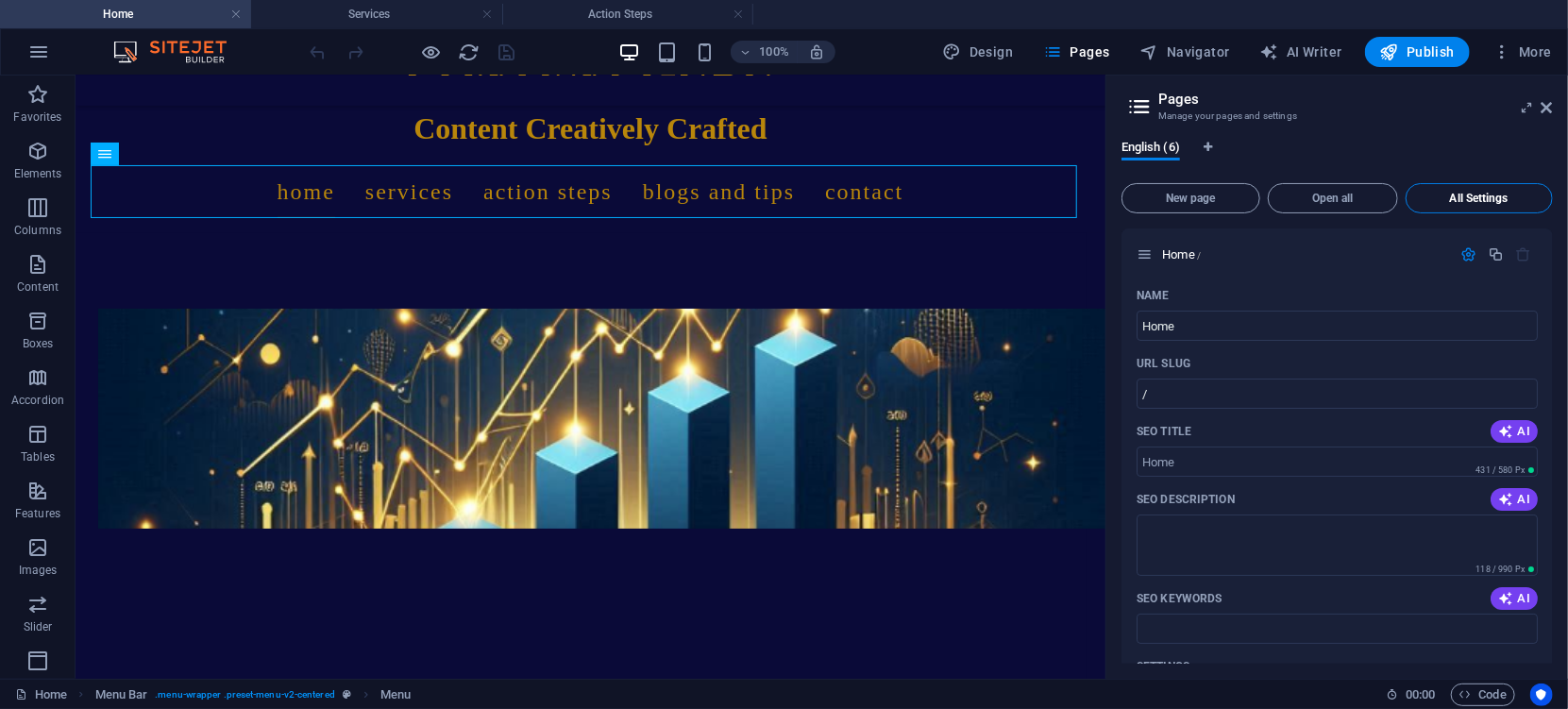
scroll to position [3771, 0]
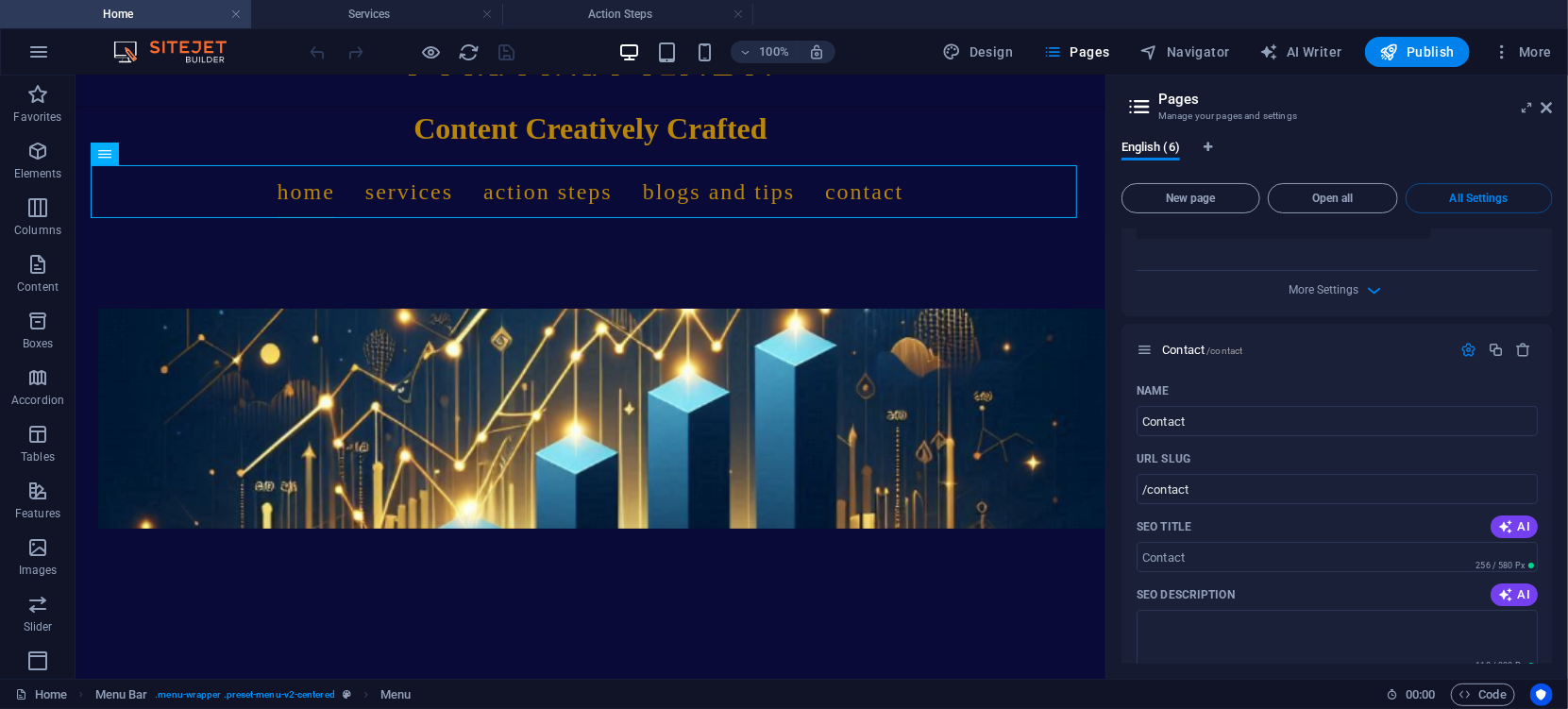
click at [1558, 612] on div "English (6) New page Open all All Settings Home / Name Home ​ URL SLUG / ​ SEO …" at bounding box center [1337, 401] width 462 height 553
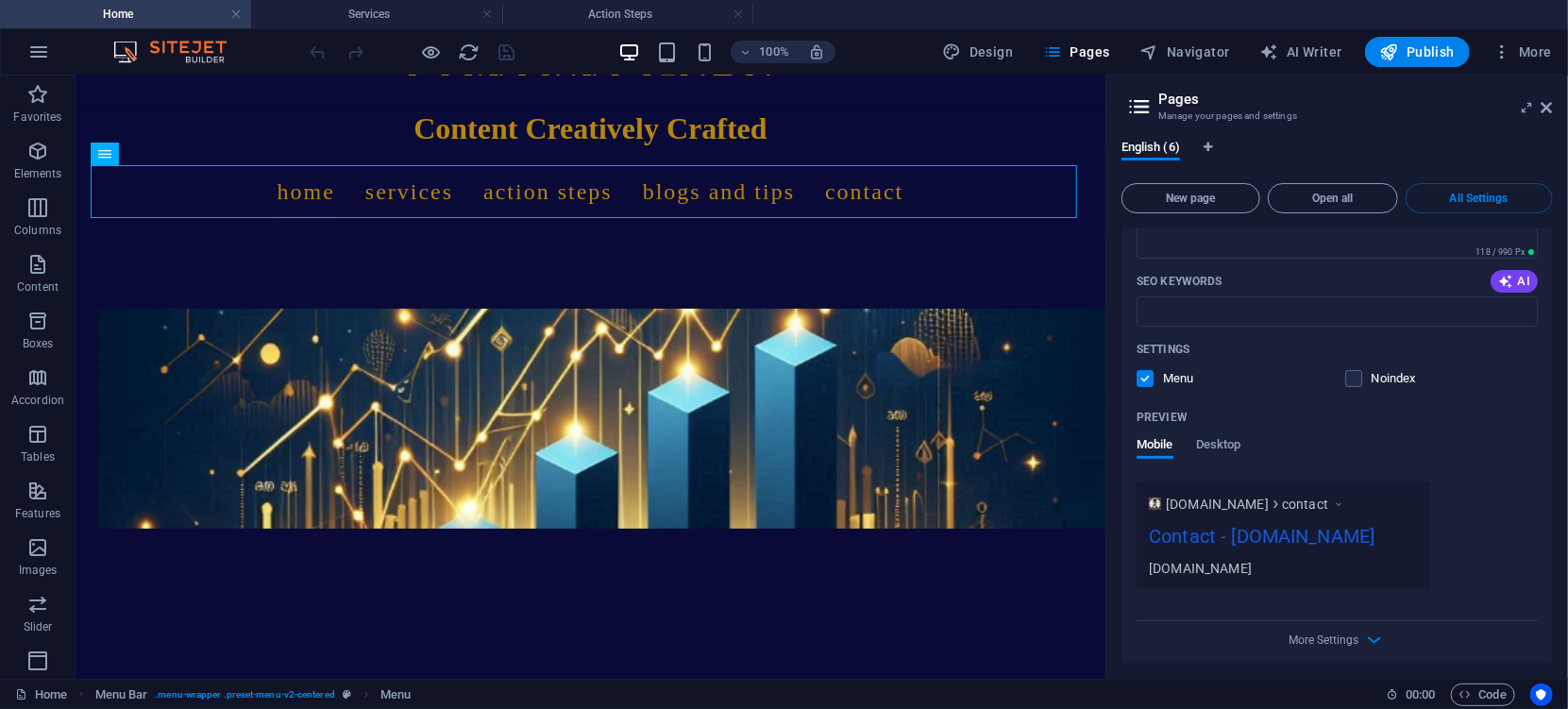
scroll to position [4220, 0]
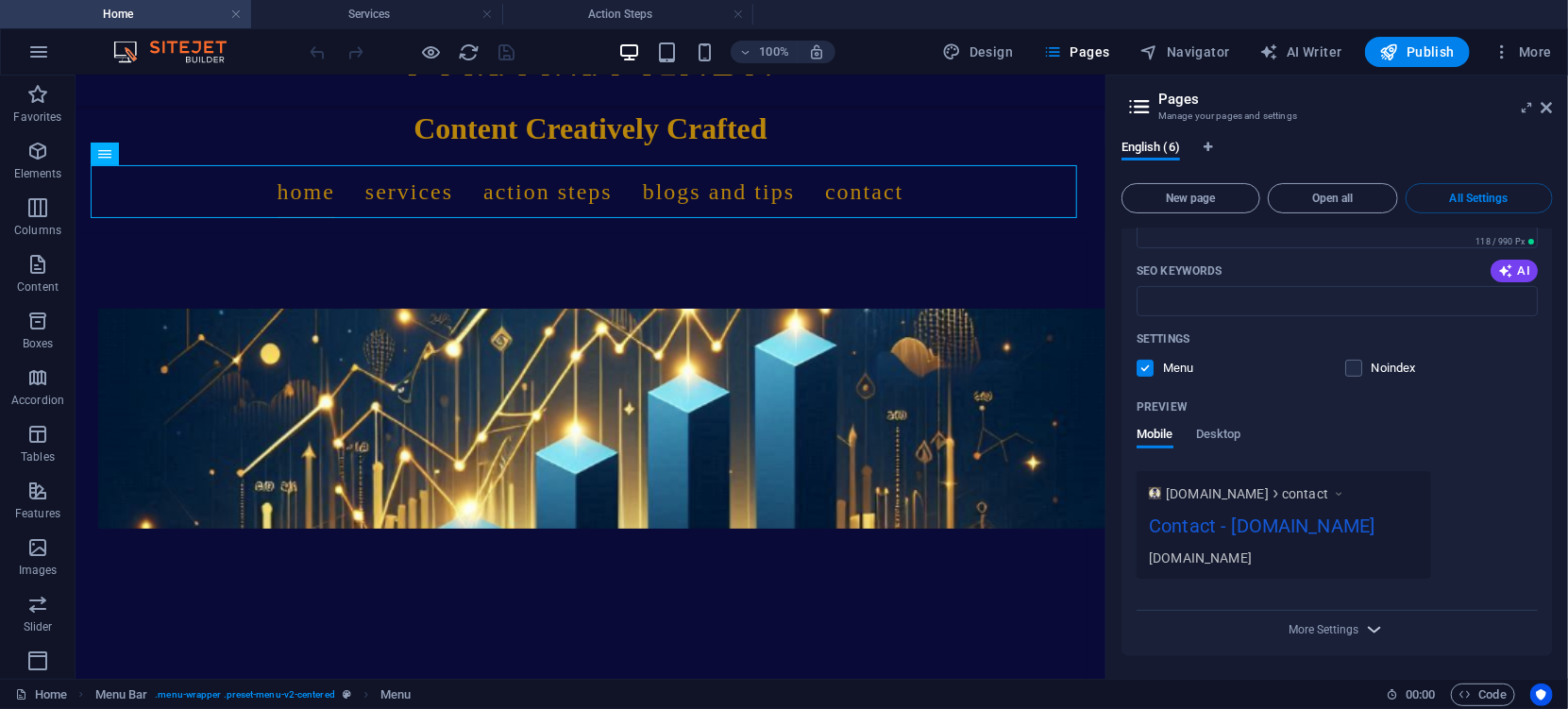
click at [1374, 626] on icon "button" at bounding box center [1375, 629] width 22 height 22
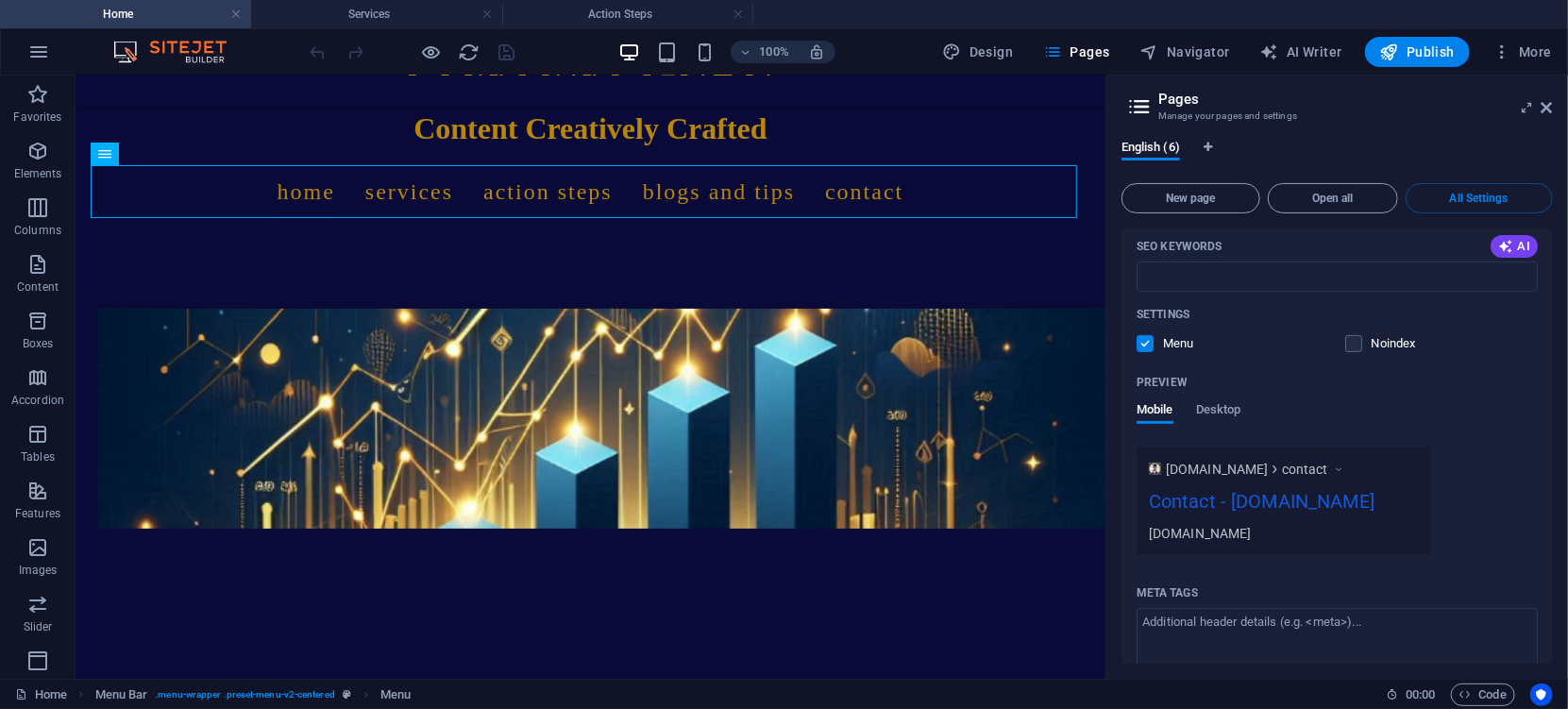
drag, startPoint x: 1552, startPoint y: 606, endPoint x: 1556, endPoint y: 636, distance: 30.3
click at [1556, 636] on div "English (6) New page Open all All Settings Home / Name Home ​ URL SLUG / ​ SEO …" at bounding box center [1337, 401] width 462 height 553
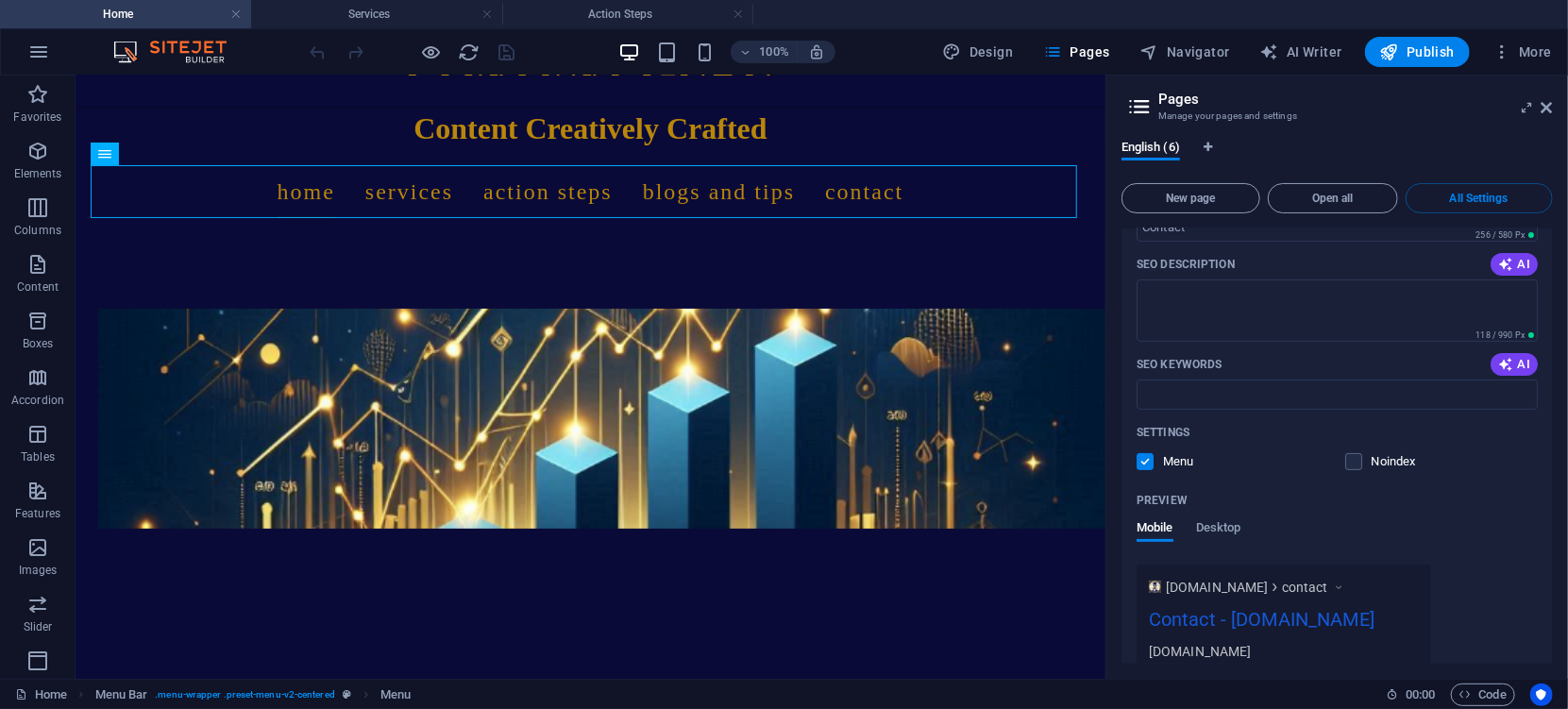
scroll to position [4074, 0]
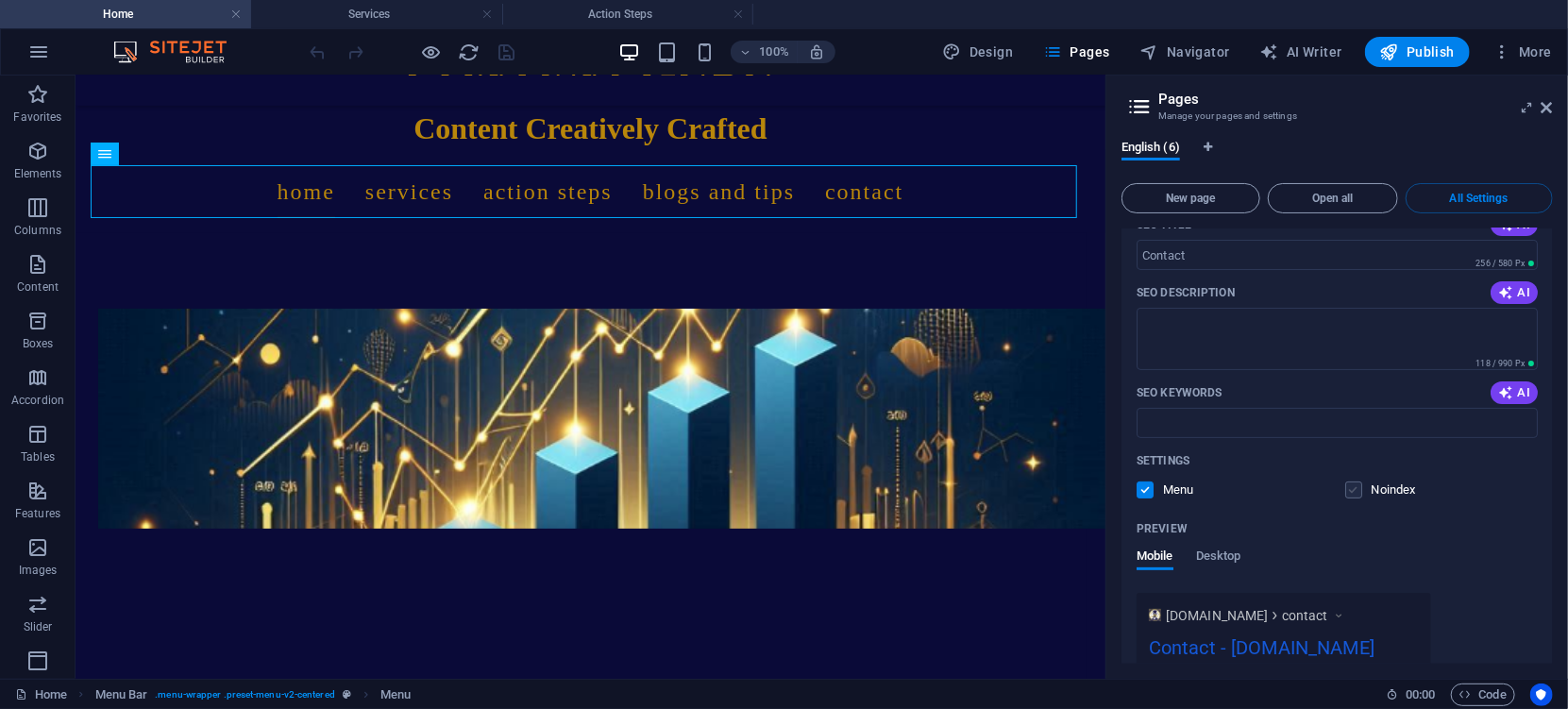
click at [1351, 498] on label at bounding box center [1352, 489] width 17 height 17
click at [0, 0] on input "checkbox" at bounding box center [0, 0] width 0 height 0
click at [1352, 498] on label at bounding box center [1352, 489] width 17 height 17
click at [0, 0] on input "checkbox" at bounding box center [0, 0] width 0 height 0
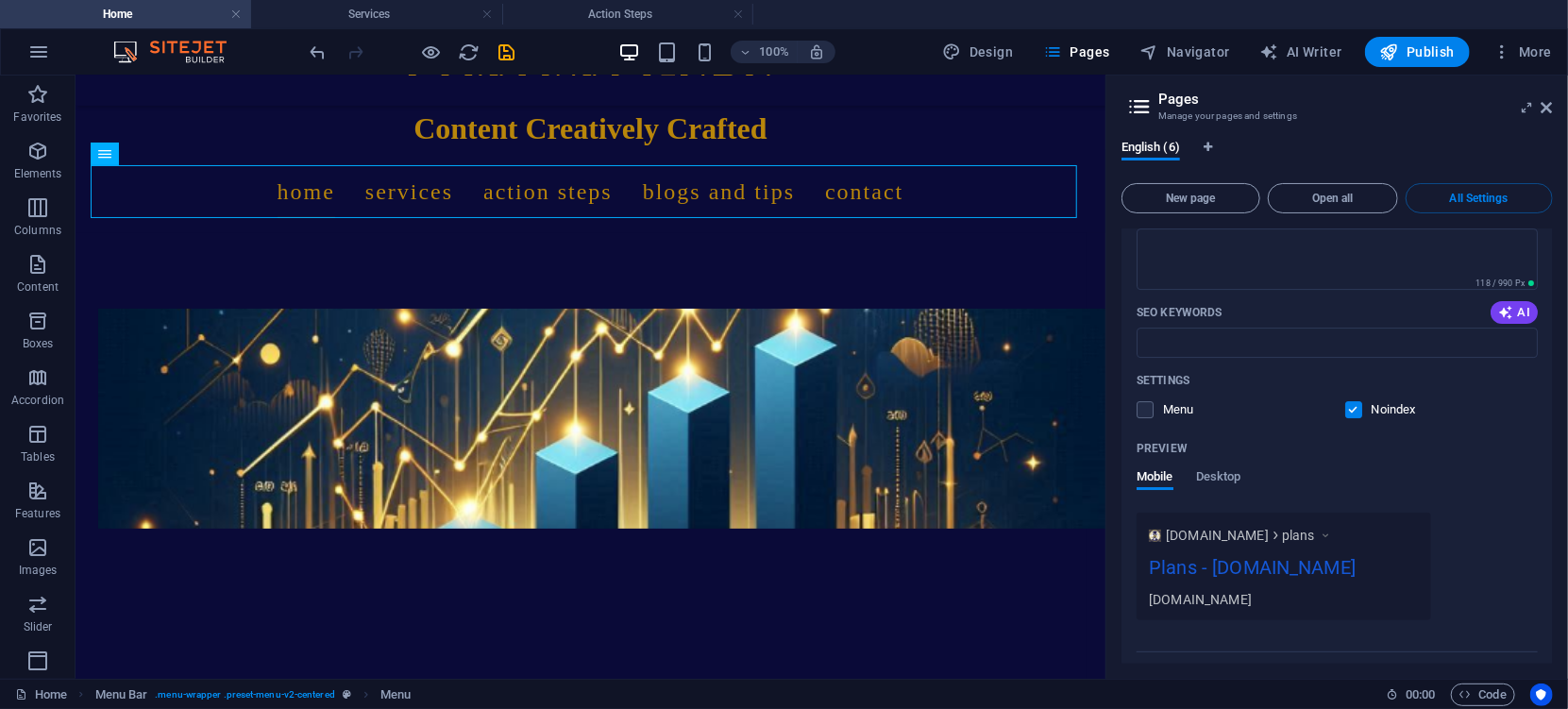
scroll to position [3372, 0]
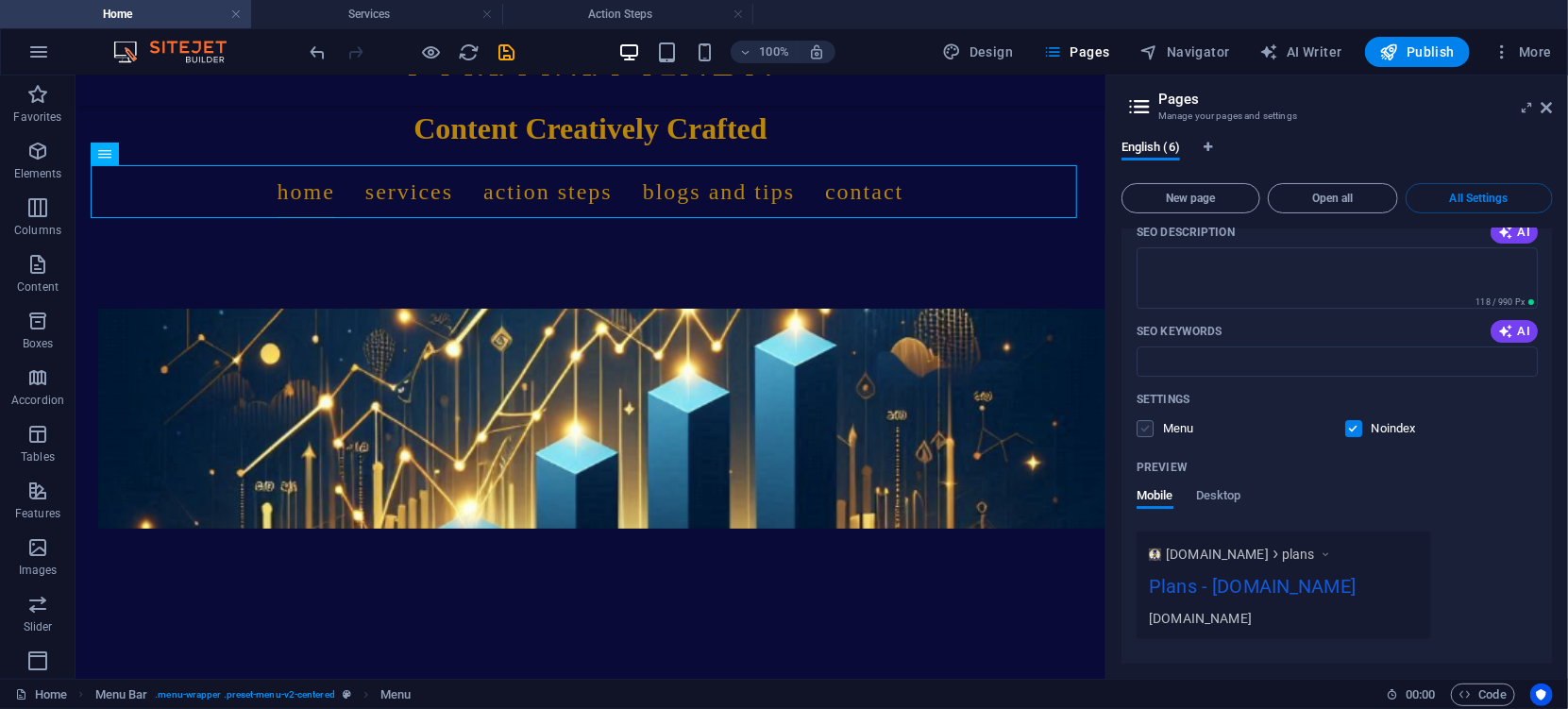
click at [1143, 437] on label at bounding box center [1144, 427] width 17 height 17
click at [0, 0] on input "checkbox" at bounding box center [0, 0] width 0 height 0
drag, startPoint x: 1554, startPoint y: 545, endPoint x: 1551, endPoint y: 498, distance: 47.1
click at [1551, 498] on div "English (6) New page Open all All Settings Home / Name Home ​ URL SLUG / ​ SEO …" at bounding box center [1337, 401] width 462 height 553
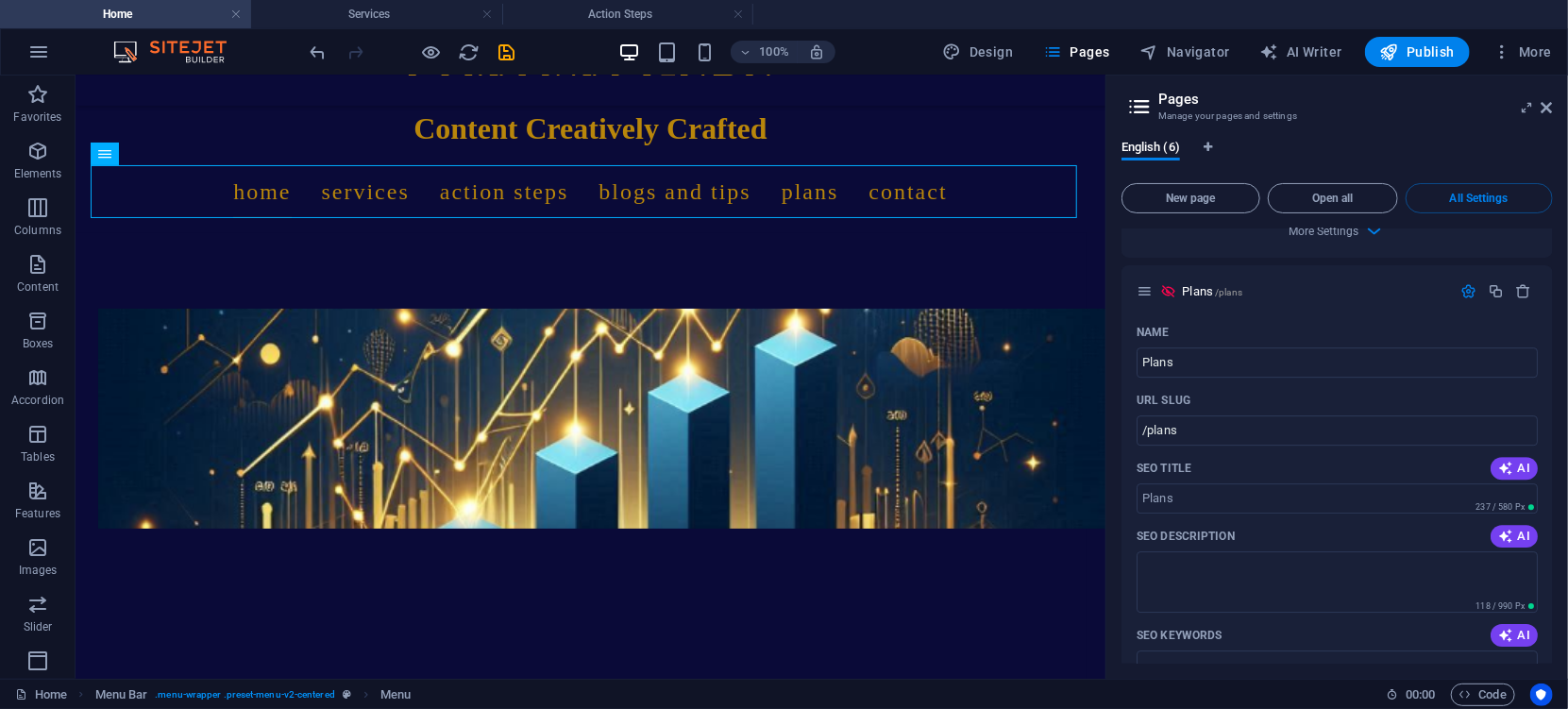
scroll to position [3030, 0]
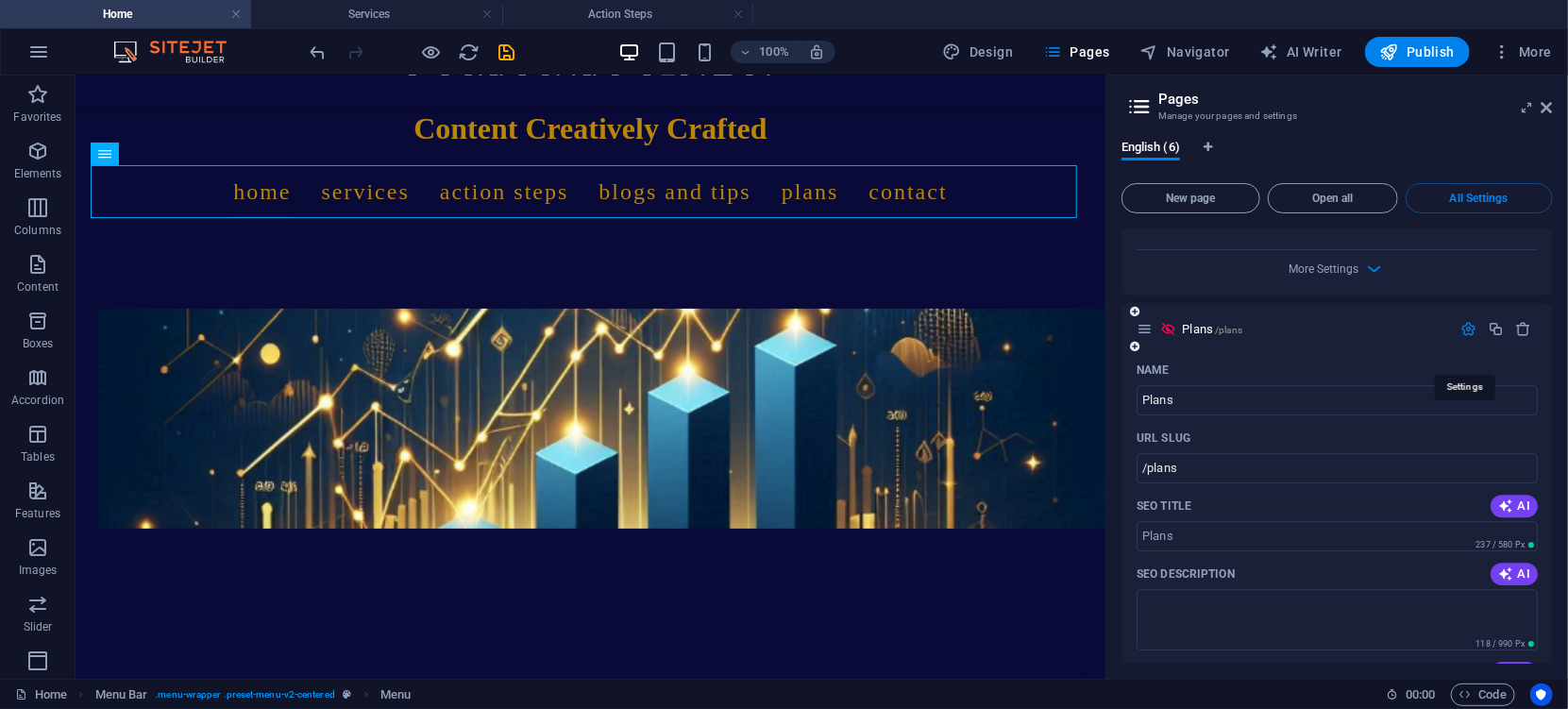
click at [1468, 337] on icon "button" at bounding box center [1468, 329] width 16 height 16
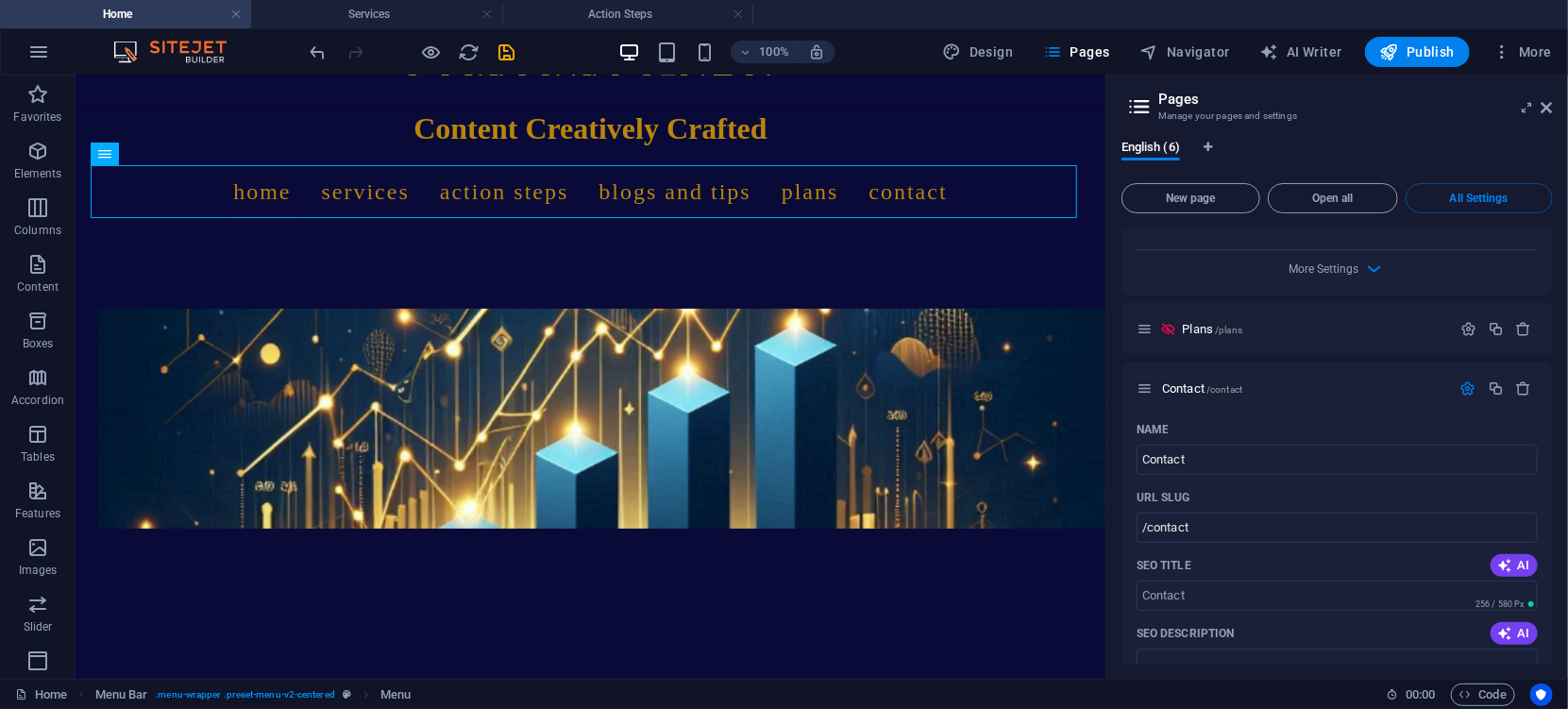
click at [1556, 548] on div "English (6) New page Open all All Settings Home / Name Home ​ URL SLUG / ​ SEO …" at bounding box center [1337, 401] width 462 height 553
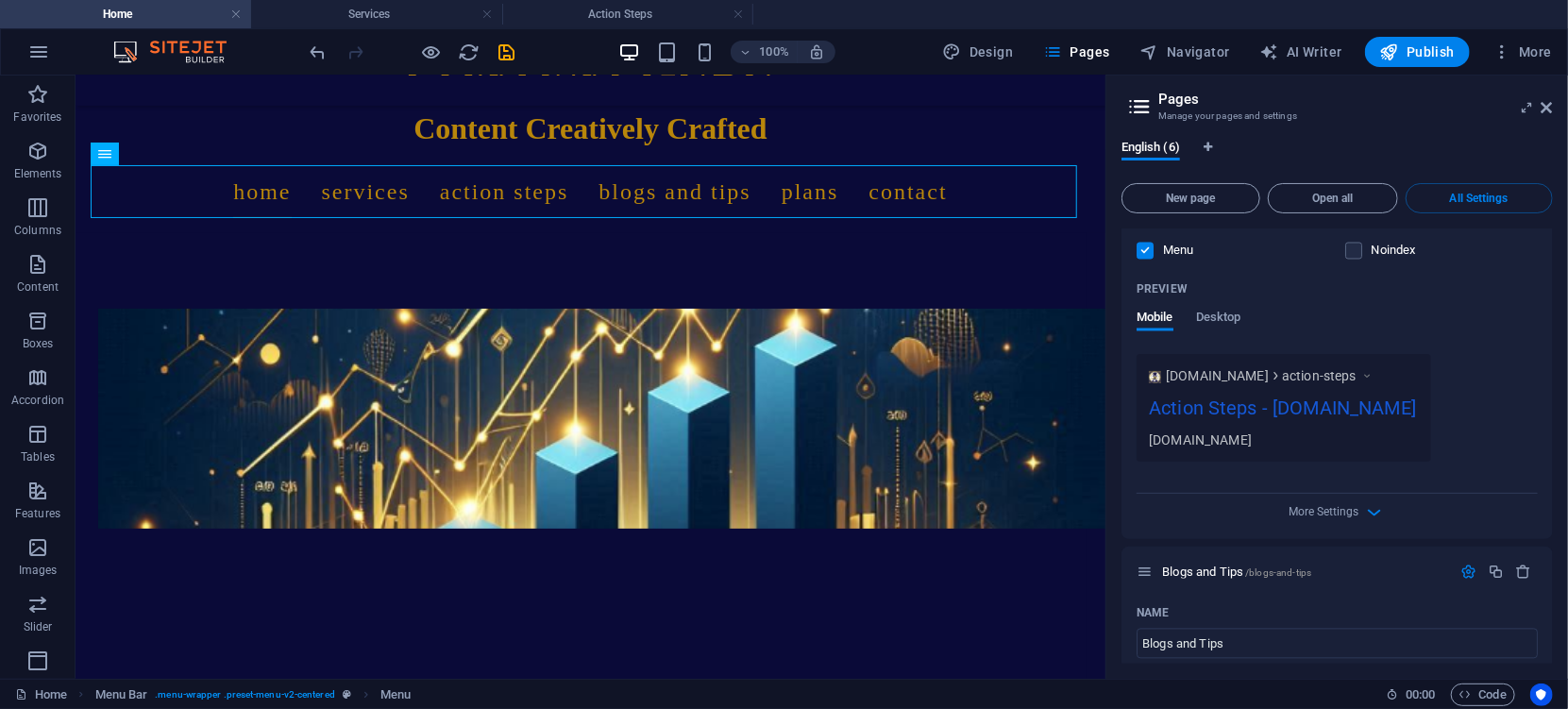
scroll to position [1805, 0]
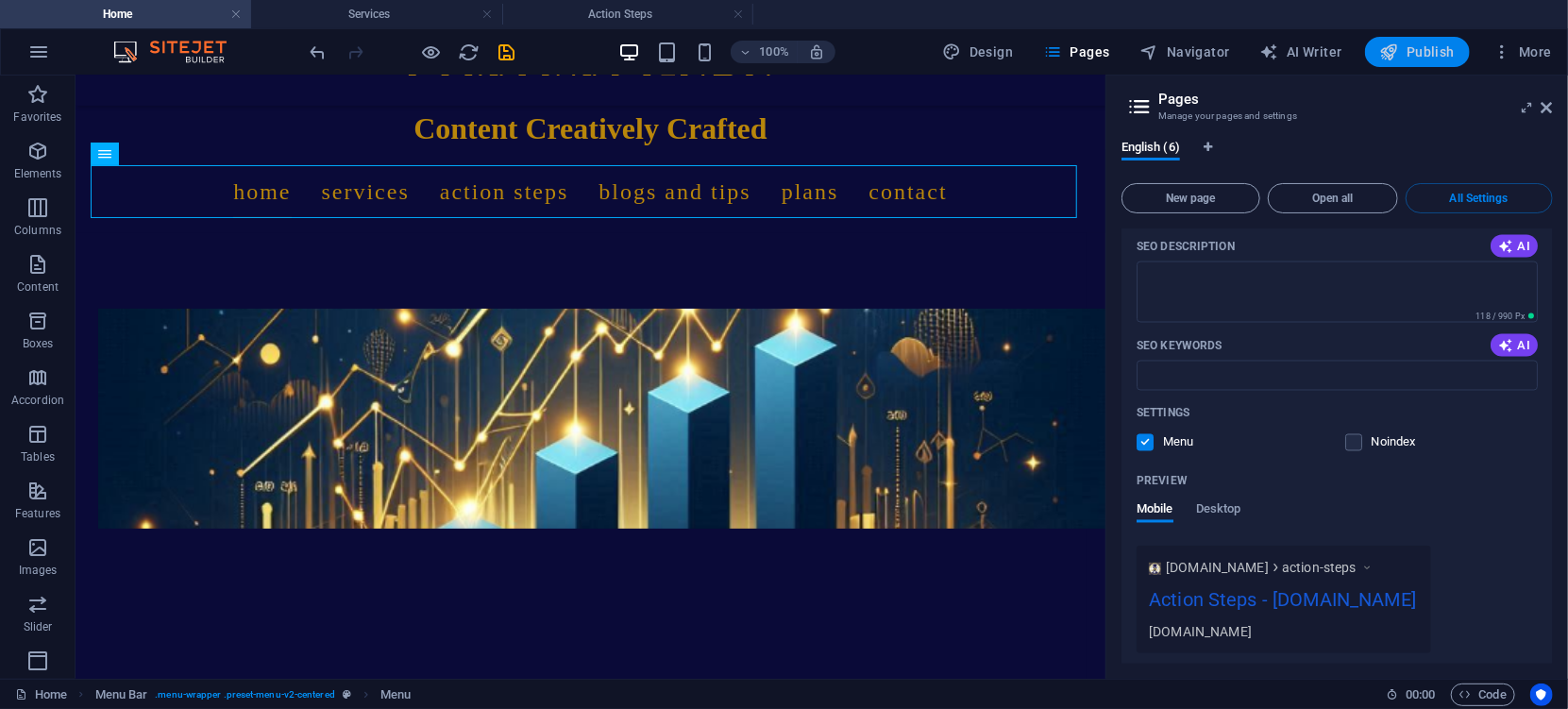
click at [1428, 50] on span "Publish" at bounding box center [1417, 51] width 75 height 19
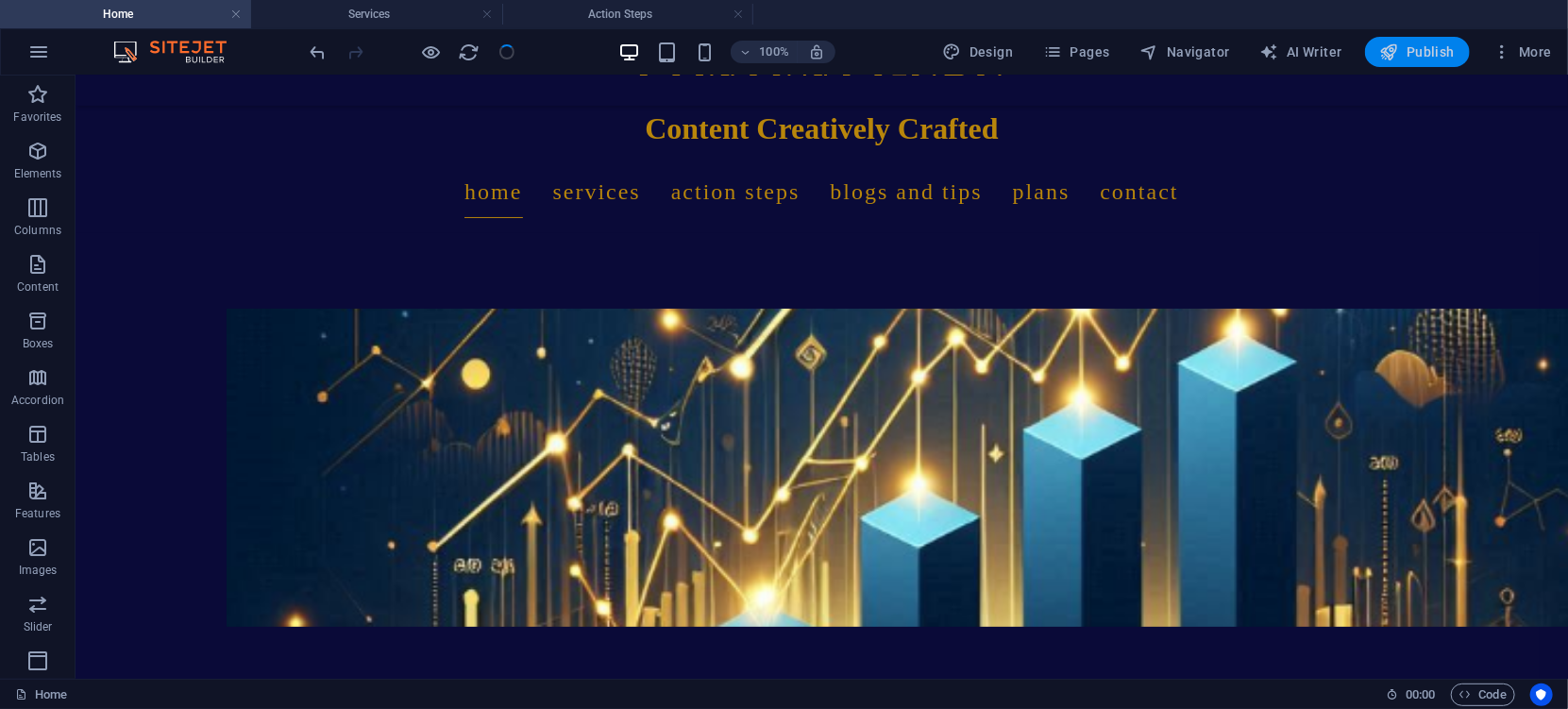
click at [1428, 50] on span "Publish" at bounding box center [1417, 51] width 75 height 19
click at [1417, 48] on span "Publish" at bounding box center [1417, 51] width 75 height 19
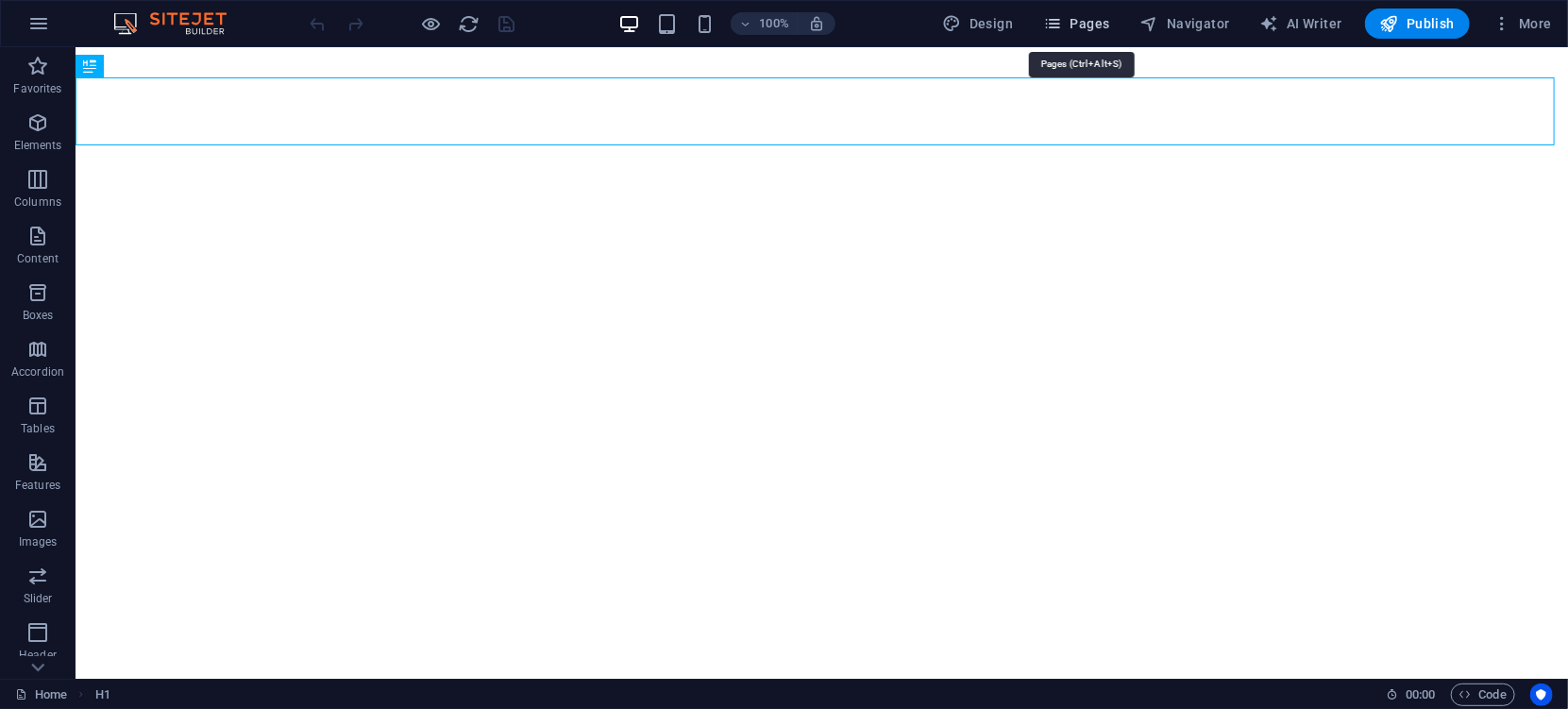
click at [1105, 25] on span "Pages" at bounding box center [1076, 23] width 66 height 19
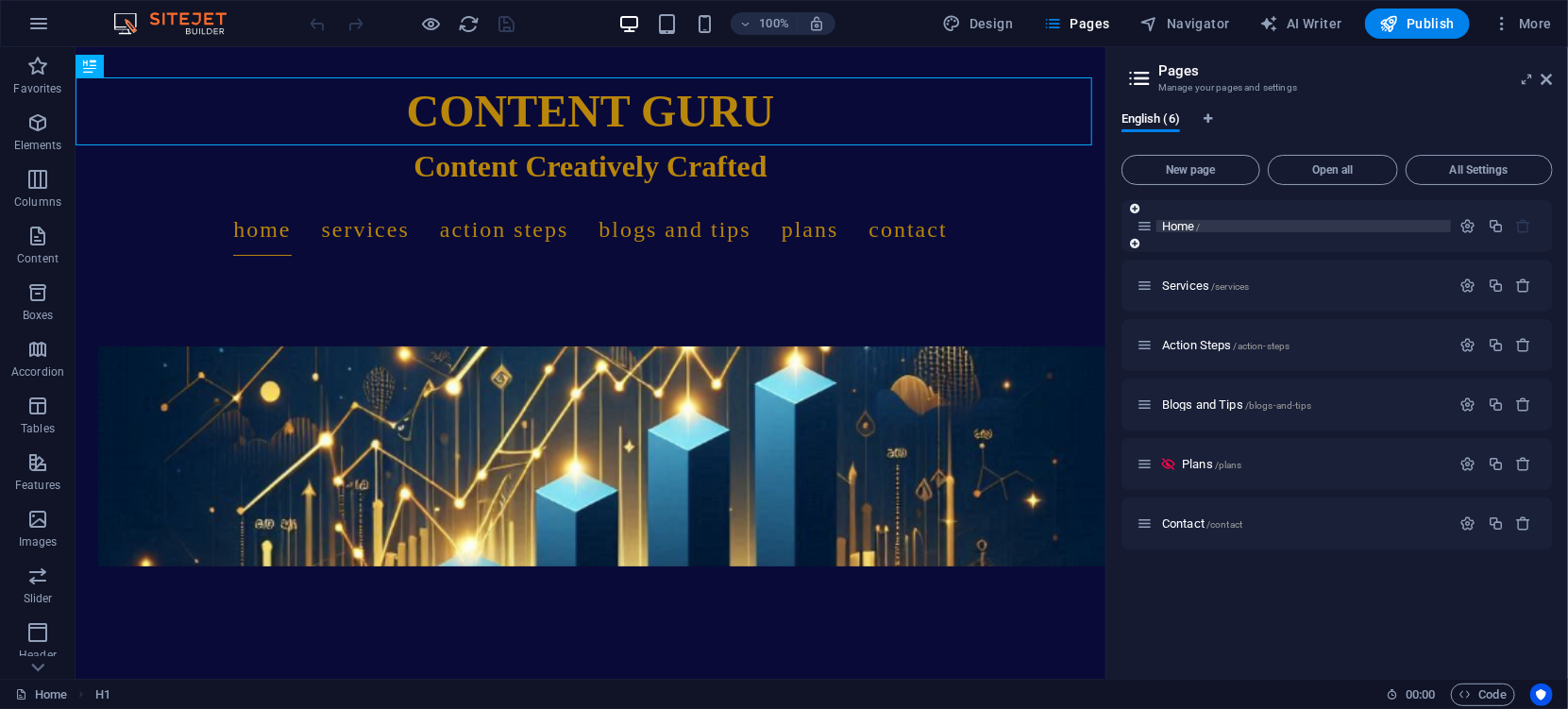
click at [1268, 221] on p "Home /" at bounding box center [1303, 226] width 283 height 12
click at [1141, 284] on icon at bounding box center [1144, 286] width 16 height 16
click at [1469, 339] on icon "button" at bounding box center [1468, 345] width 16 height 16
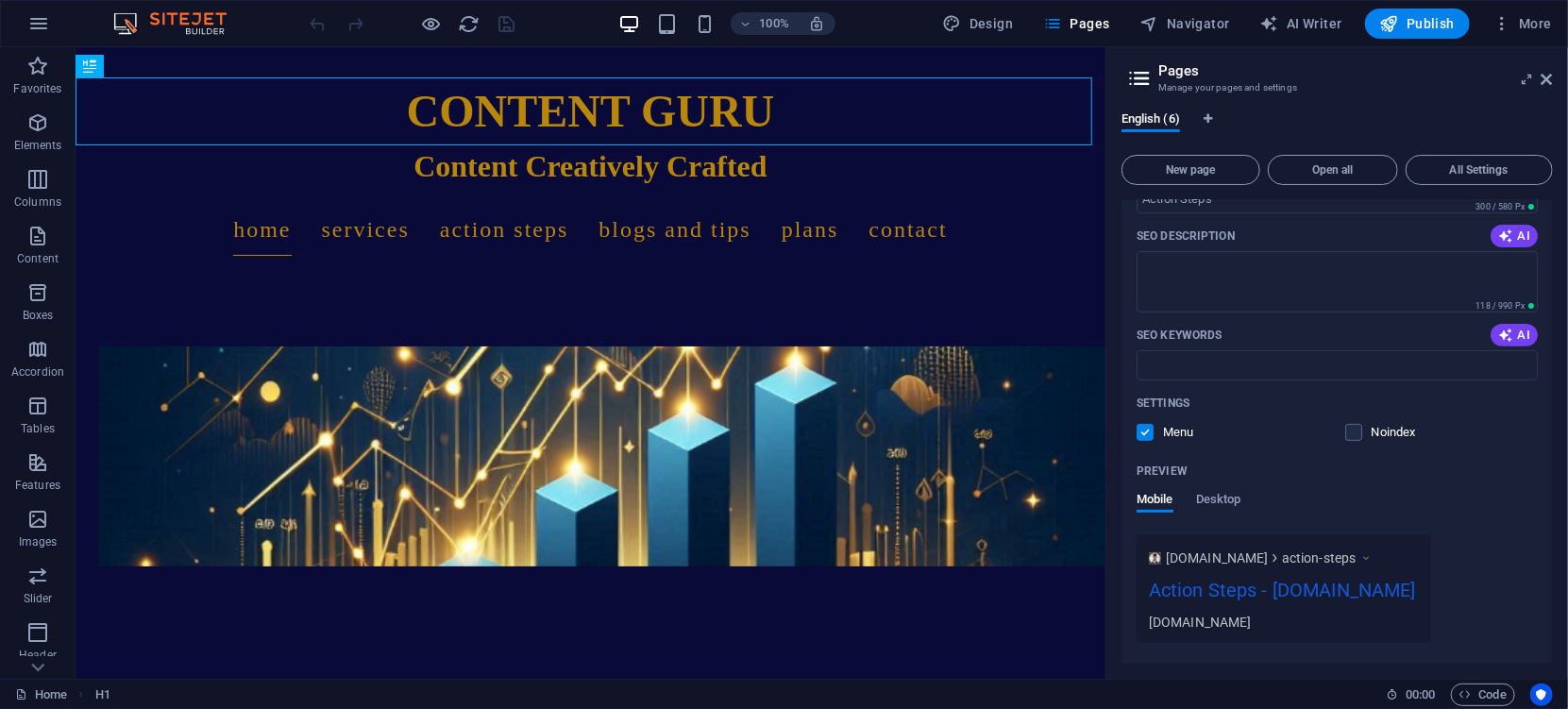
scroll to position [355, 0]
click at [1217, 499] on span "Desktop" at bounding box center [1218, 498] width 45 height 27
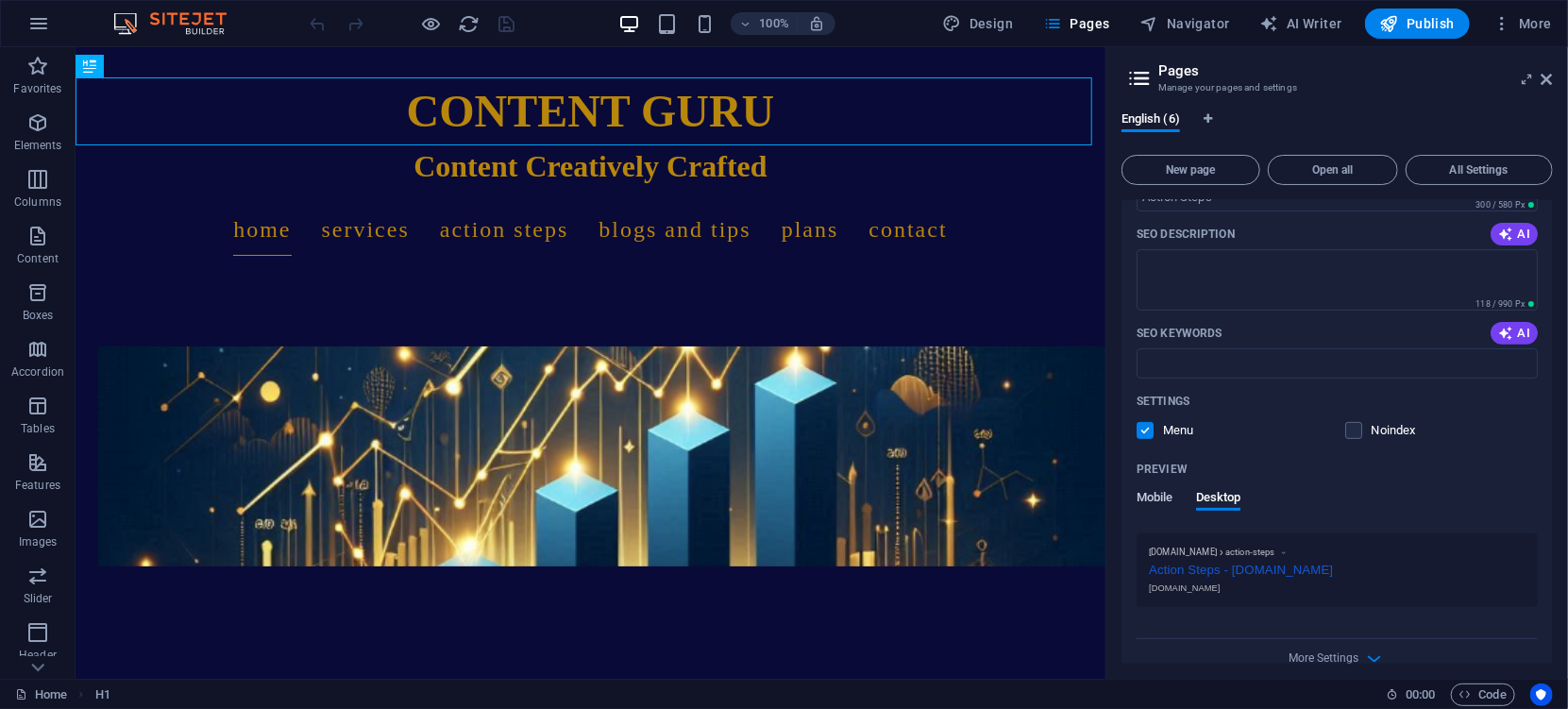
click at [1143, 499] on span "Mobile" at bounding box center [1154, 498] width 36 height 27
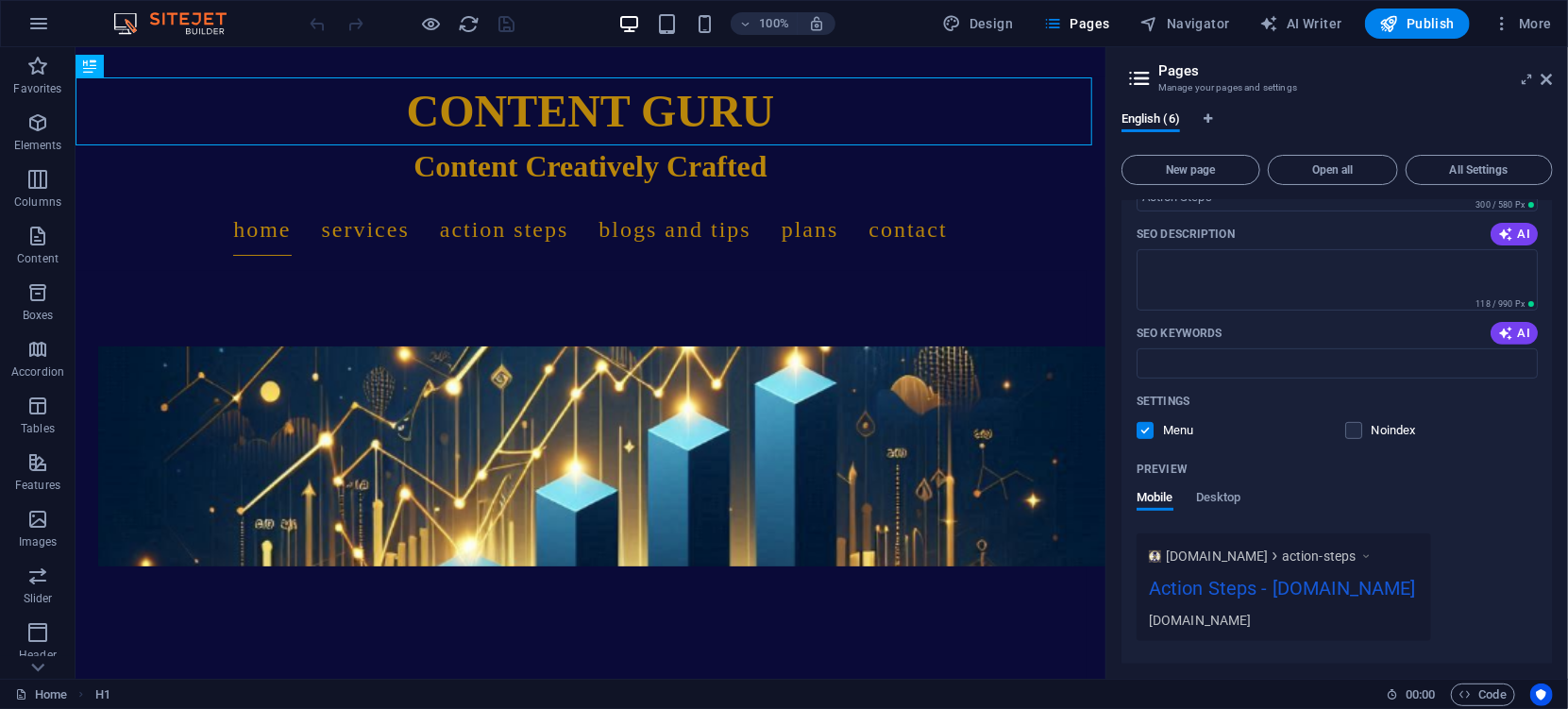
drag, startPoint x: 1547, startPoint y: 405, endPoint x: 1558, endPoint y: 450, distance: 46.3
click at [1558, 450] on div "English (6) New page Open all All Settings Home / Services /services Action Ste…" at bounding box center [1337, 387] width 462 height 582
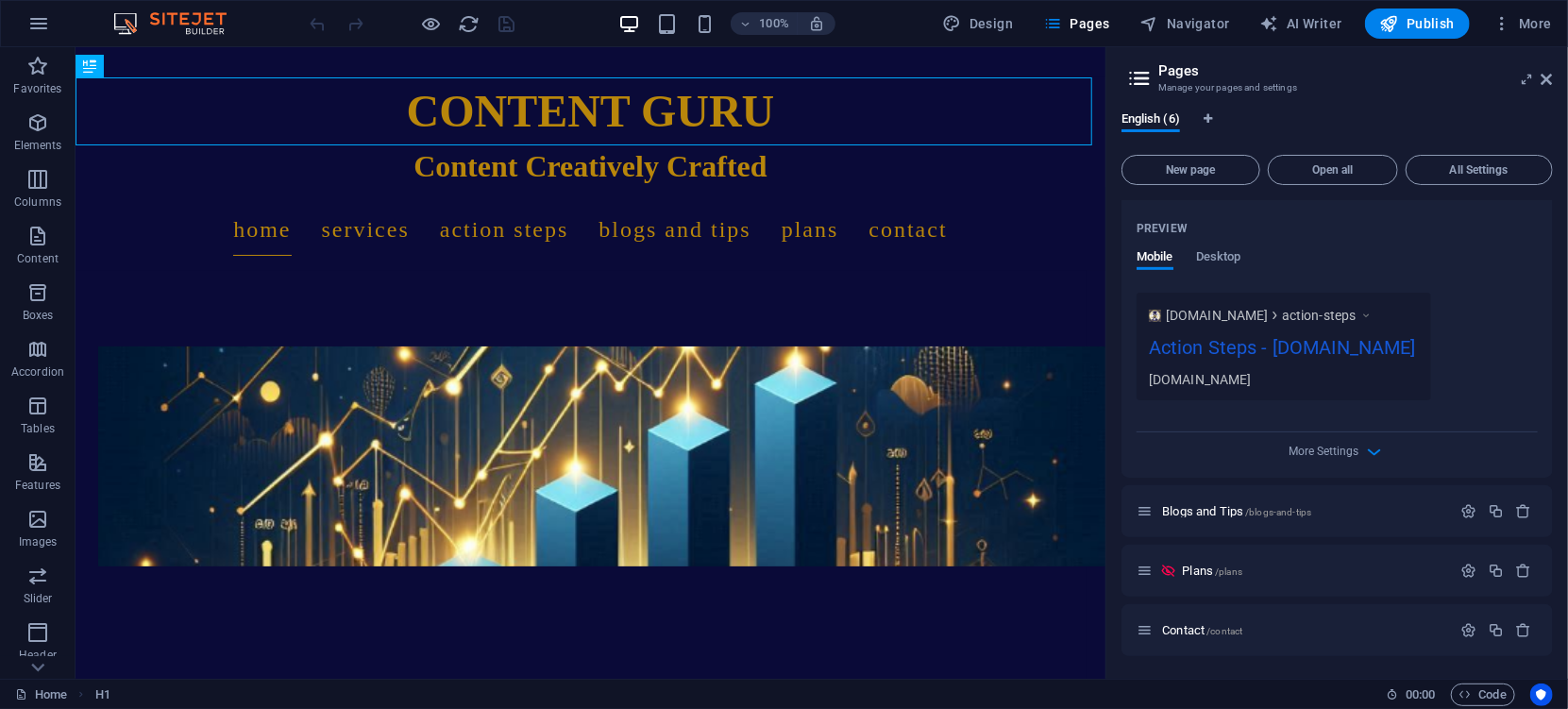
scroll to position [621, 0]
click at [1180, 503] on div "Blogs and Tips /blogs-and-tips" at bounding box center [1293, 511] width 314 height 22
click at [1181, 510] on span "Blogs and Tips /blogs-and-tips" at bounding box center [1236, 511] width 149 height 14
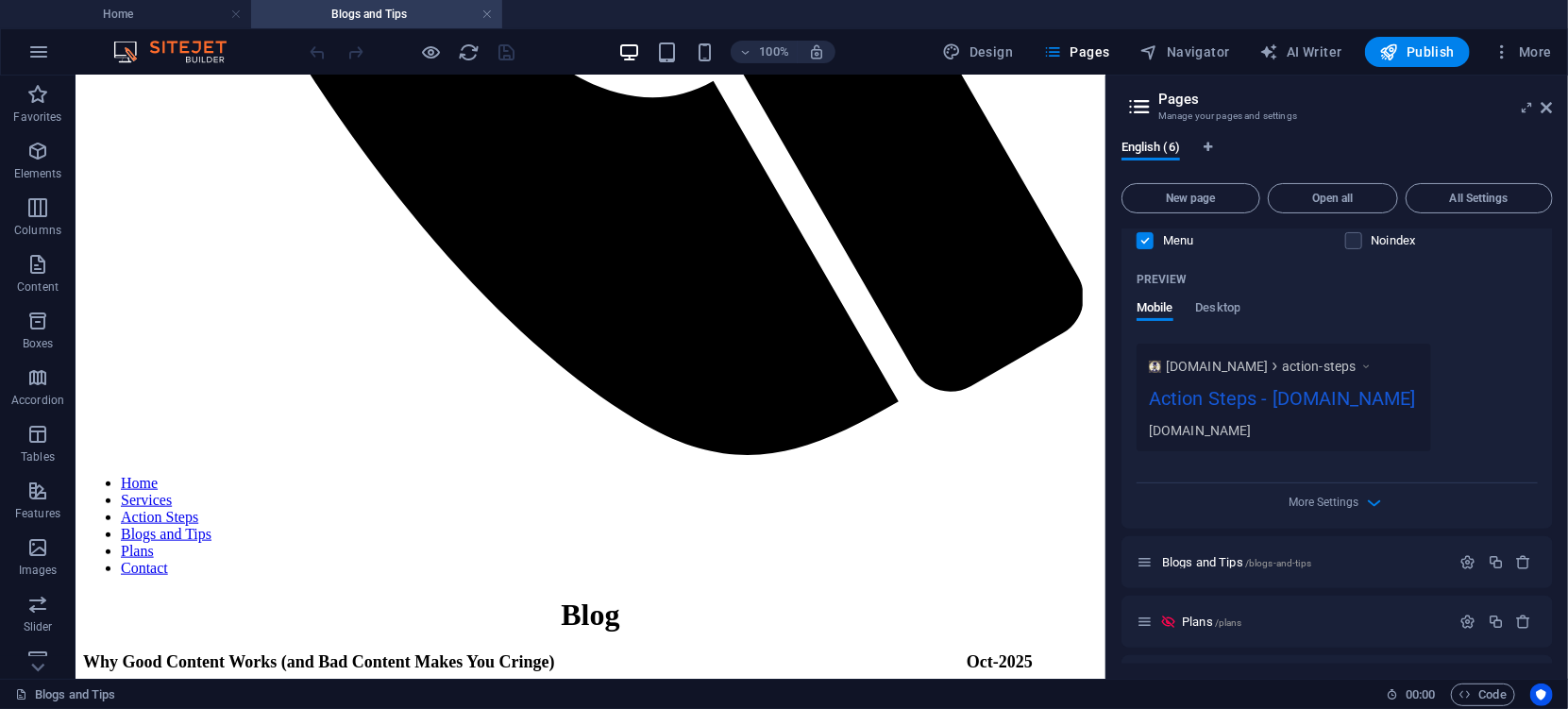
scroll to position [651, 0]
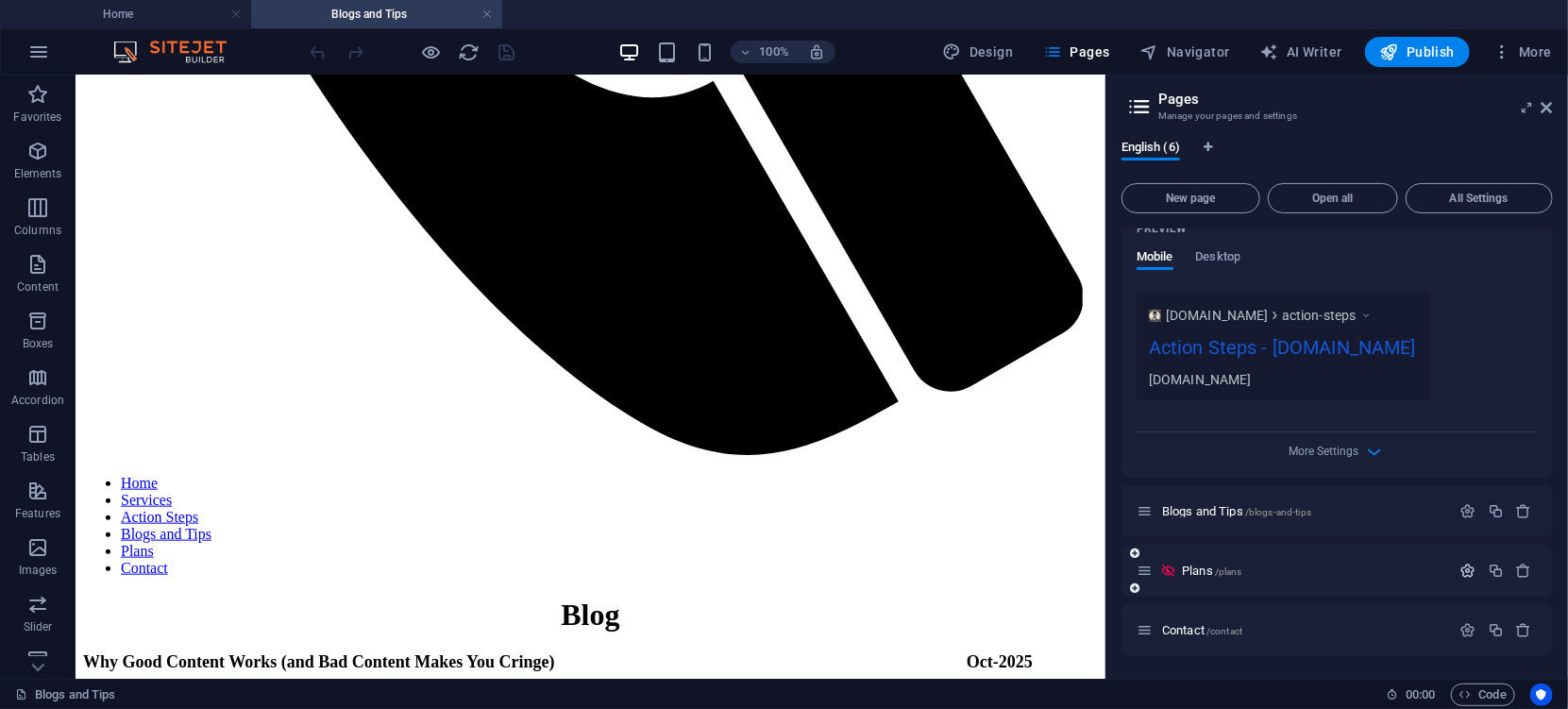
click at [1461, 572] on icon "button" at bounding box center [1468, 570] width 16 height 16
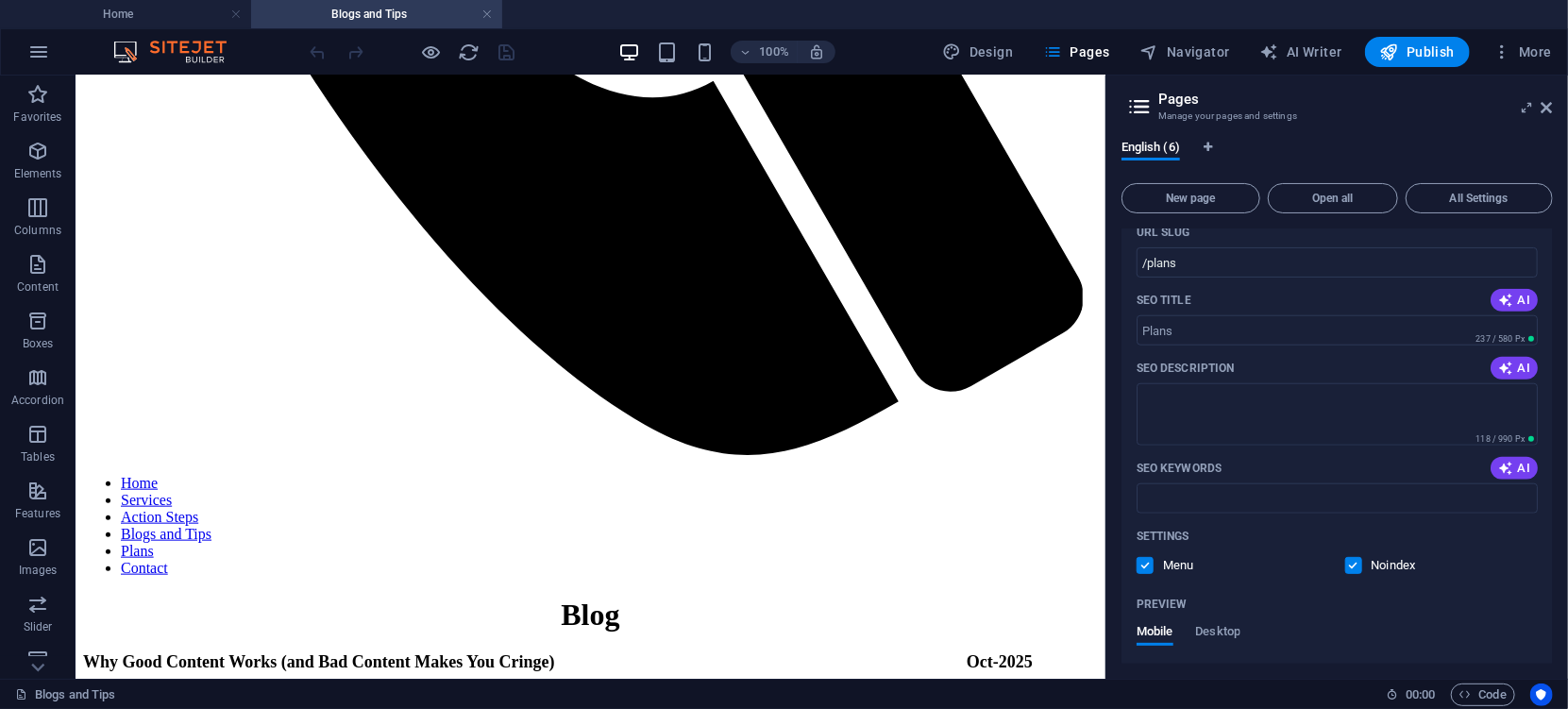
scroll to position [1074, 0]
click at [1353, 571] on label at bounding box center [1352, 561] width 17 height 17
click at [0, 0] on input "checkbox" at bounding box center [0, 0] width 0 height 0
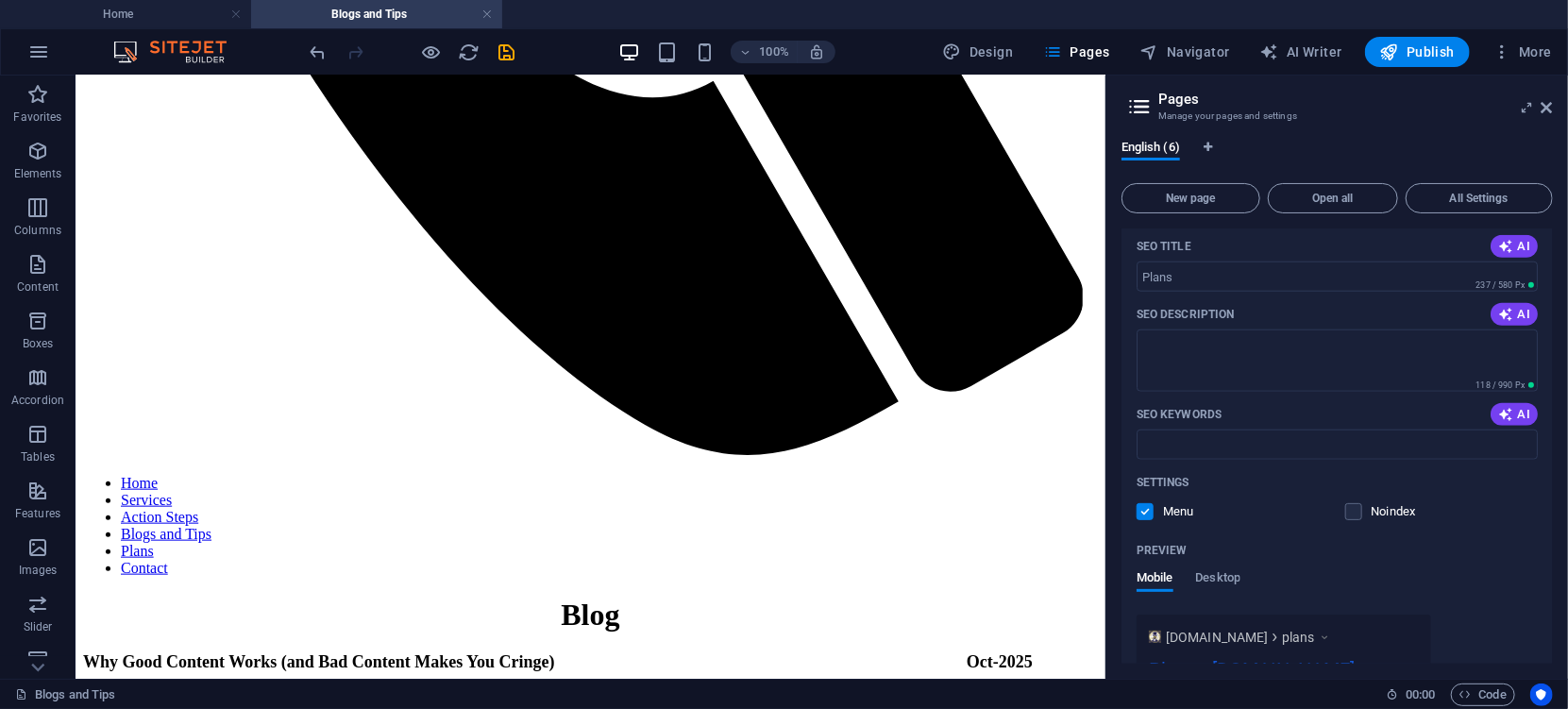
scroll to position [1136, 0]
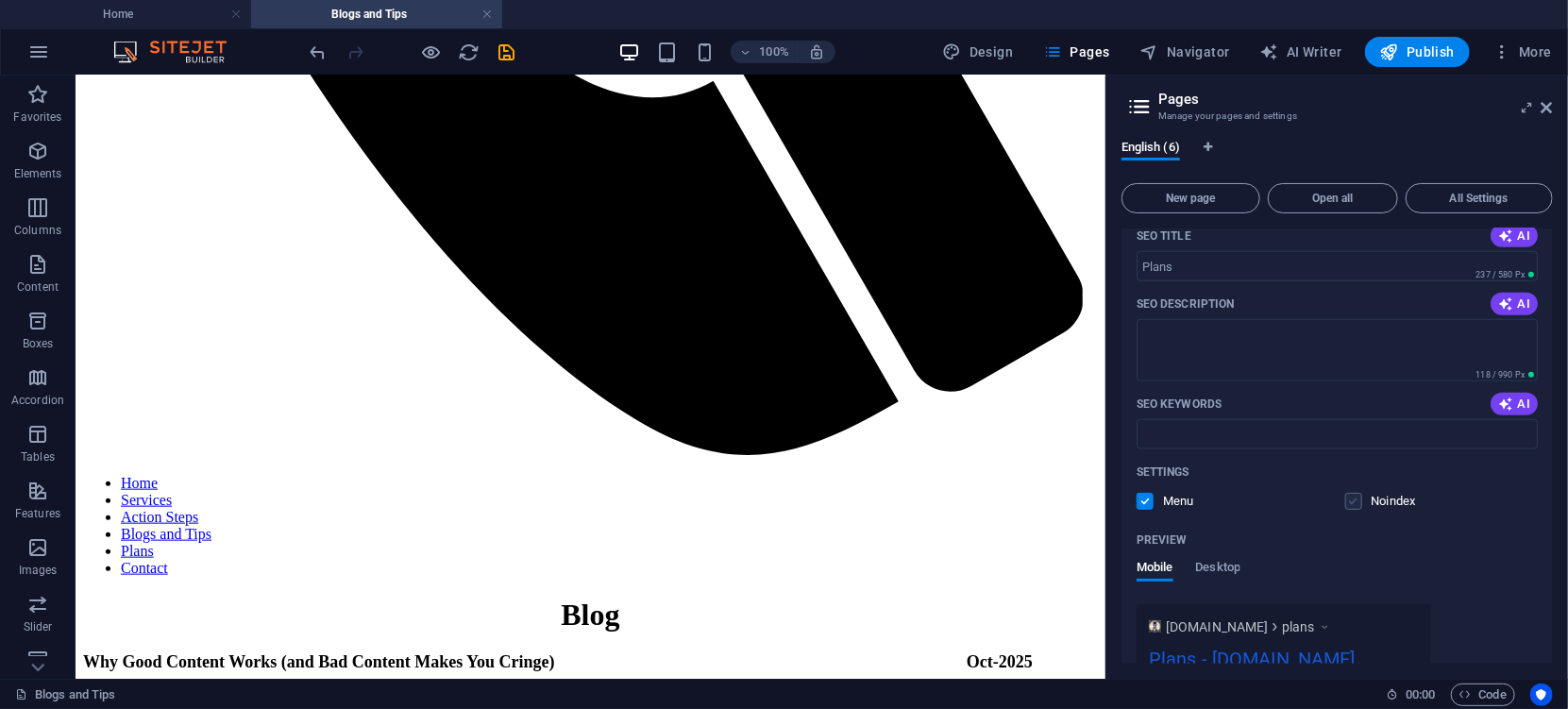
click at [1352, 509] on label at bounding box center [1352, 500] width 17 height 17
click at [0, 0] on input "checkbox" at bounding box center [0, 0] width 0 height 0
click at [1352, 509] on label at bounding box center [1352, 500] width 17 height 17
click at [0, 0] on input "checkbox" at bounding box center [0, 0] width 0 height 0
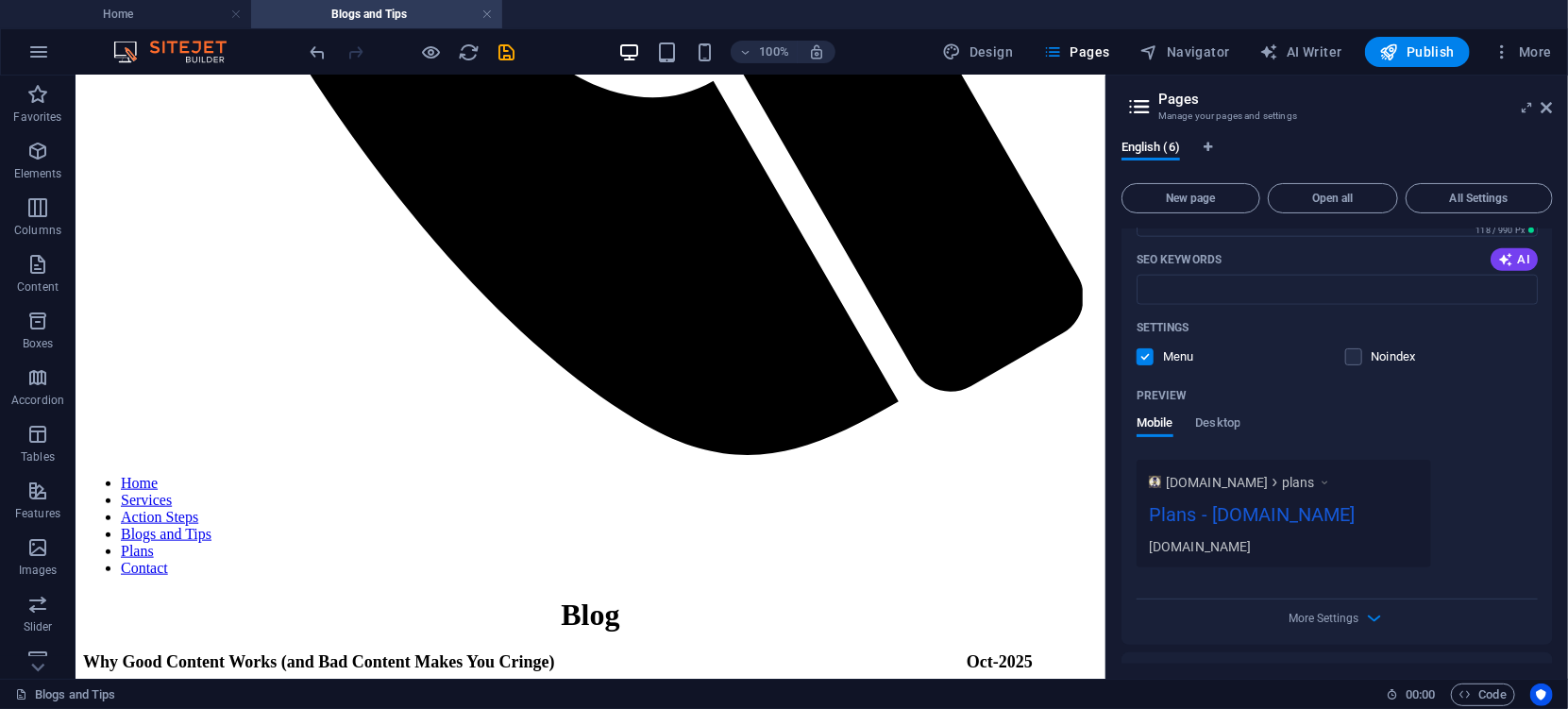
scroll to position [1353, 0]
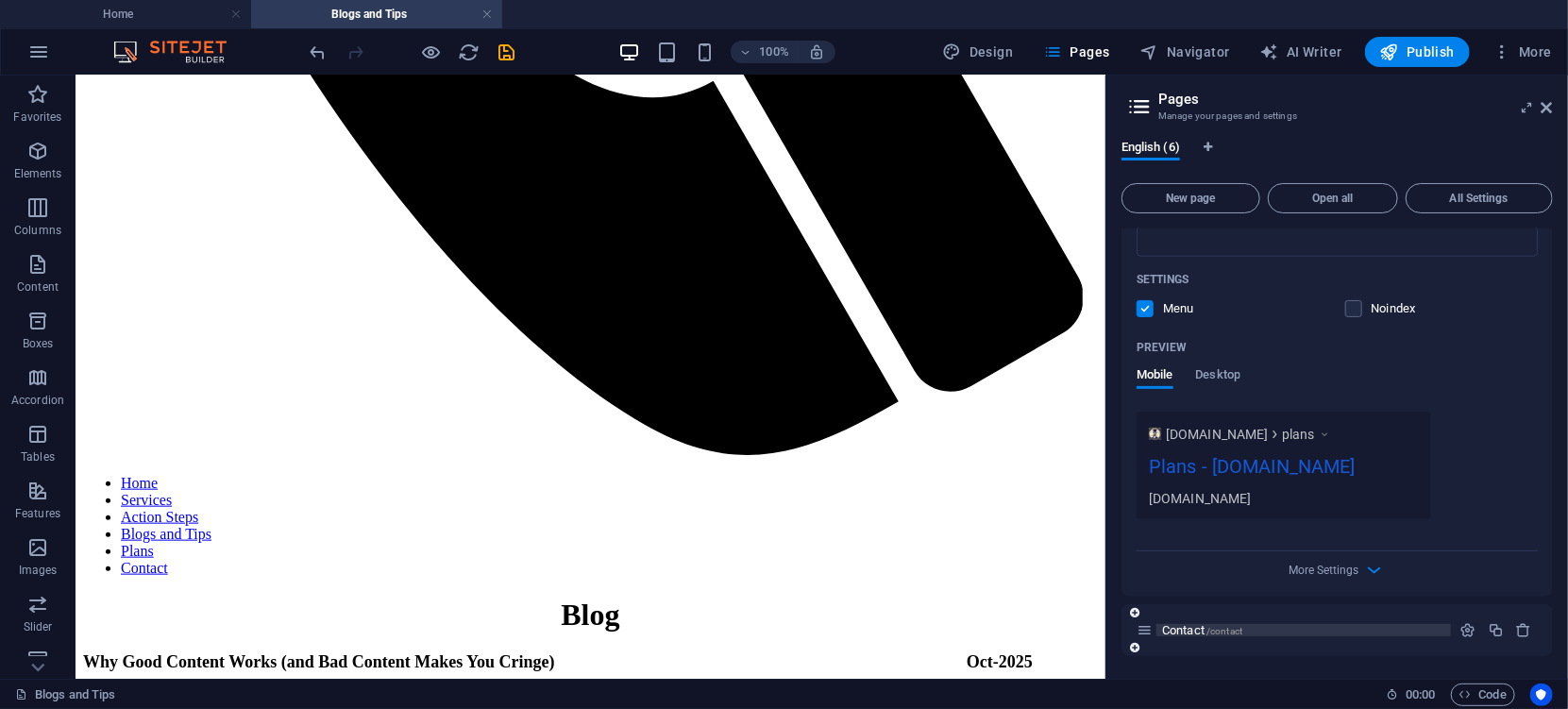
click at [1172, 628] on span "Contact /contact" at bounding box center [1202, 629] width 80 height 14
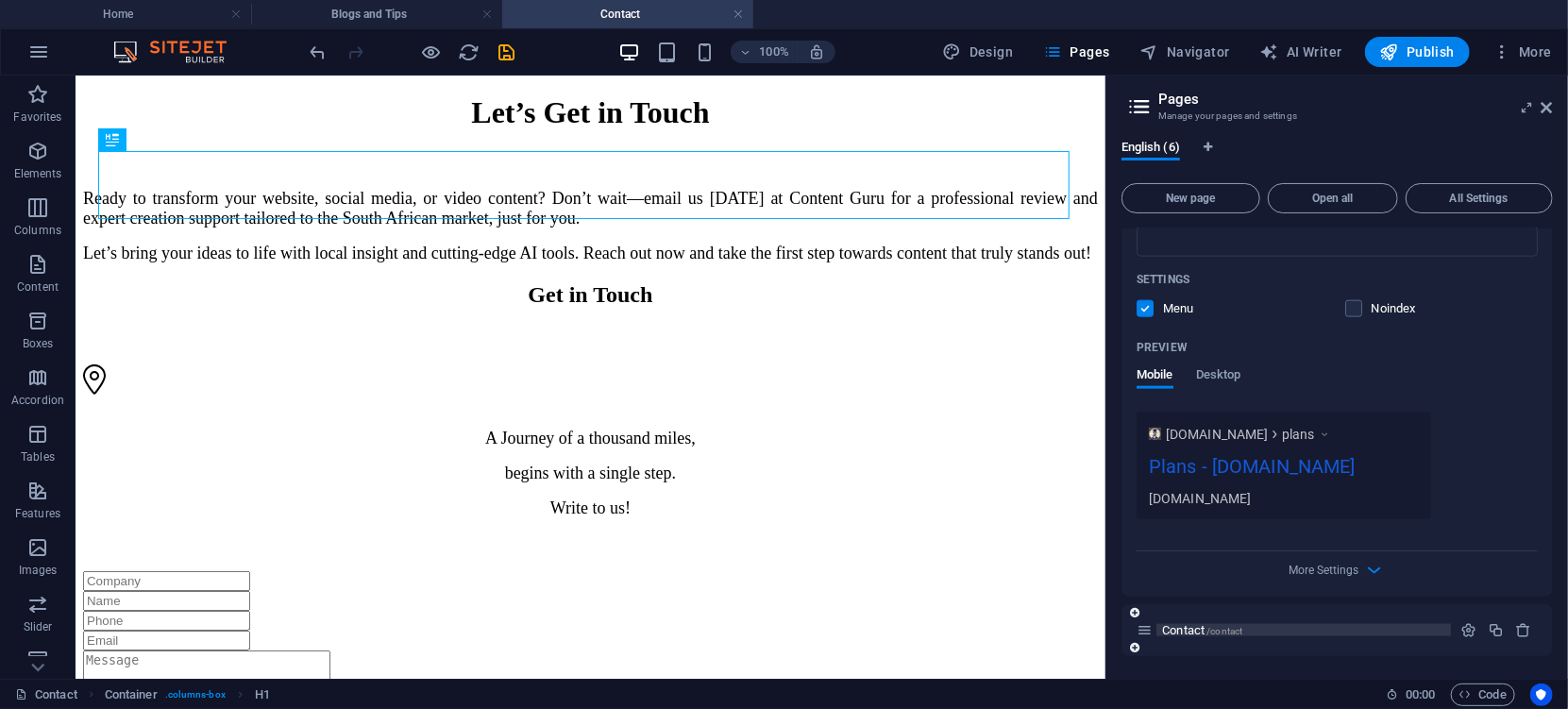
click at [1180, 622] on span "Contact /contact" at bounding box center [1202, 629] width 80 height 14
click at [1464, 628] on icon "button" at bounding box center [1468, 629] width 16 height 16
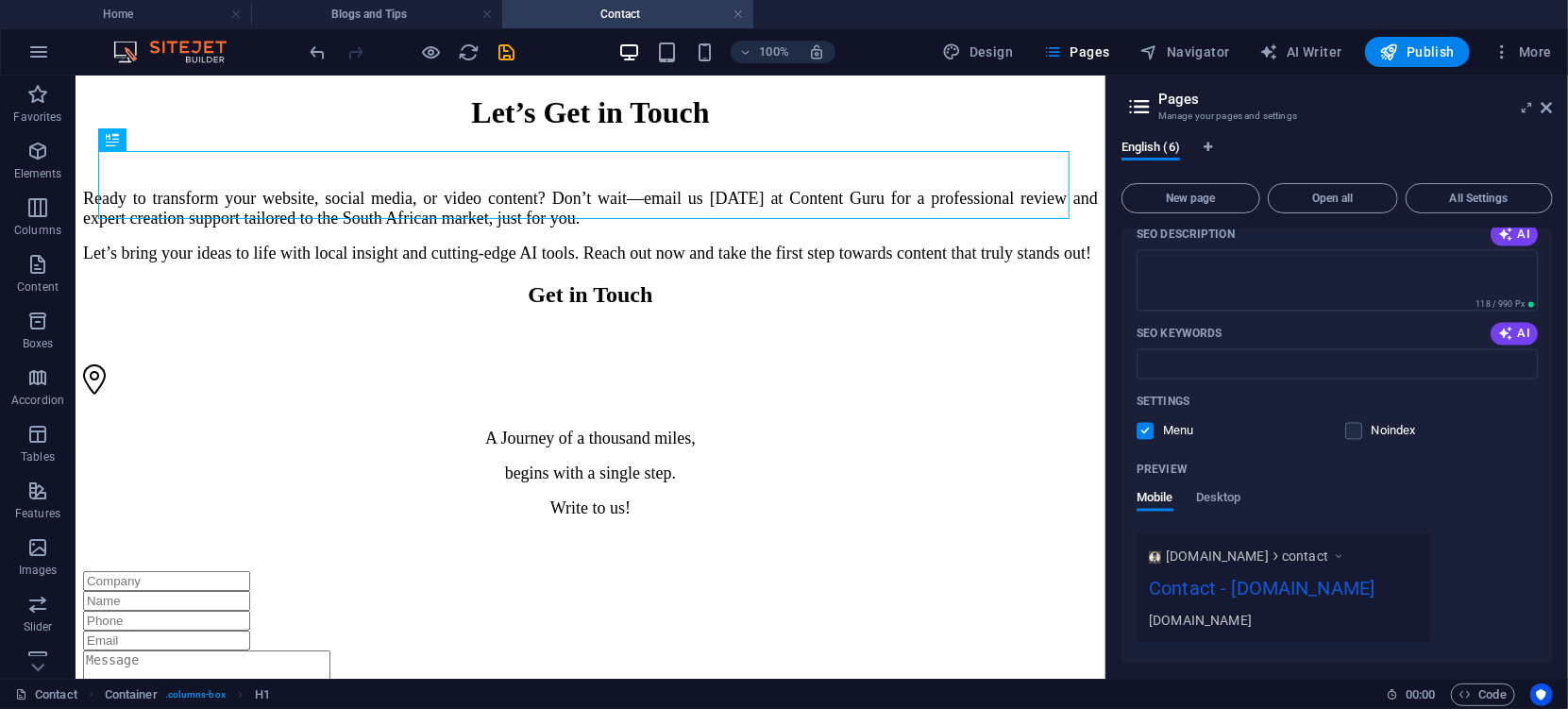
scroll to position [1982, 0]
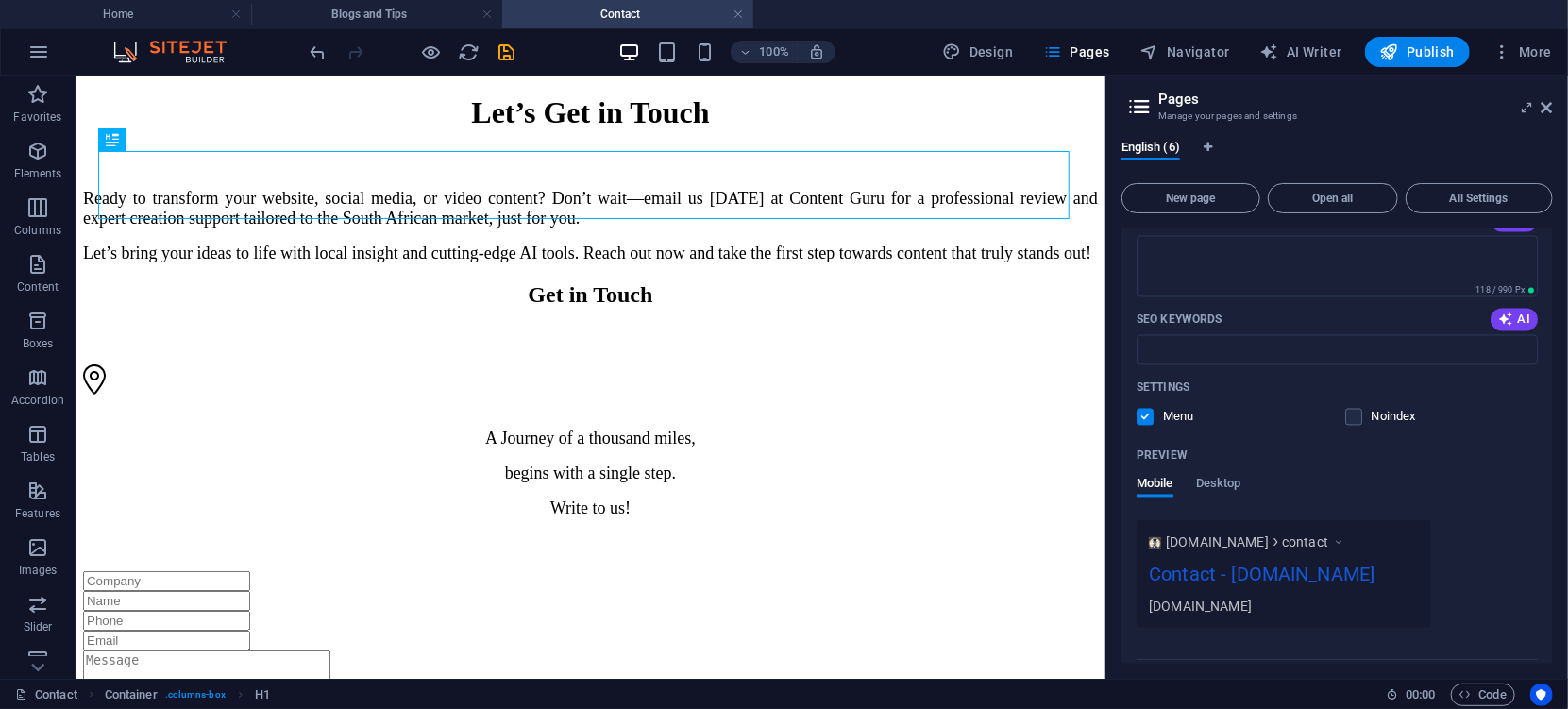
drag, startPoint x: 1552, startPoint y: 585, endPoint x: 1525, endPoint y: 460, distance: 127.9
click at [1525, 460] on div "English (6) New page Open all All Settings Home / Services /services Action Ste…" at bounding box center [1337, 401] width 462 height 553
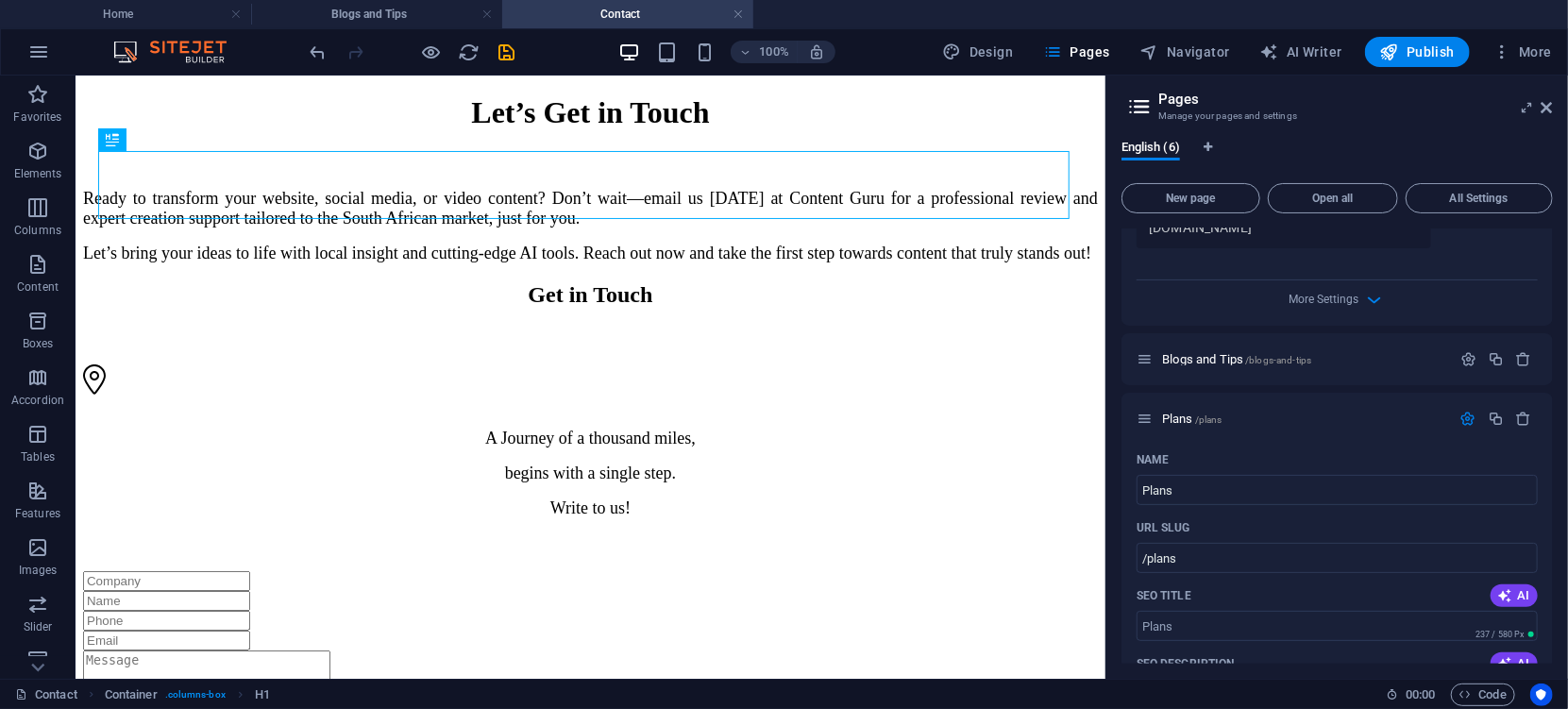
scroll to position [0, 0]
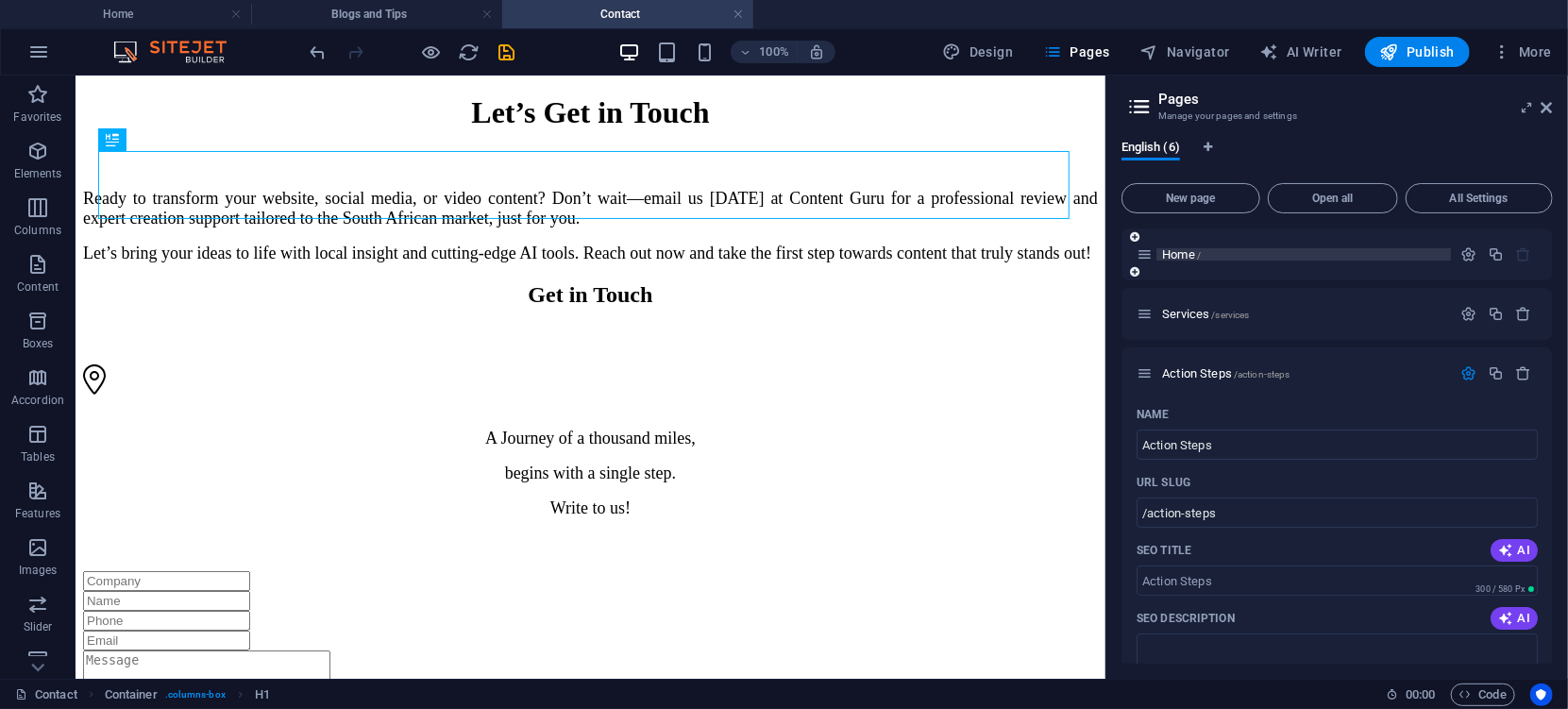
click at [1178, 254] on span "Home /" at bounding box center [1181, 254] width 38 height 14
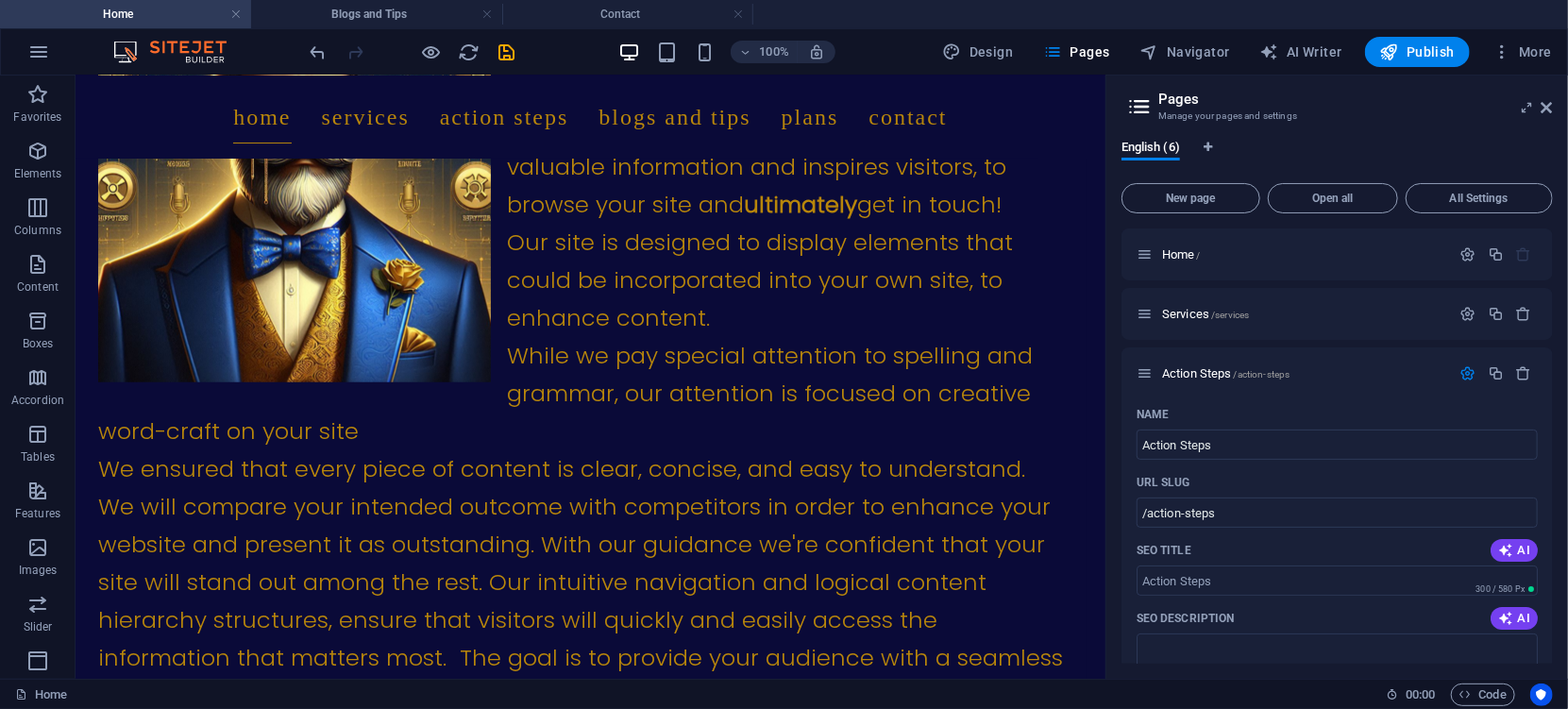
scroll to position [774, 0]
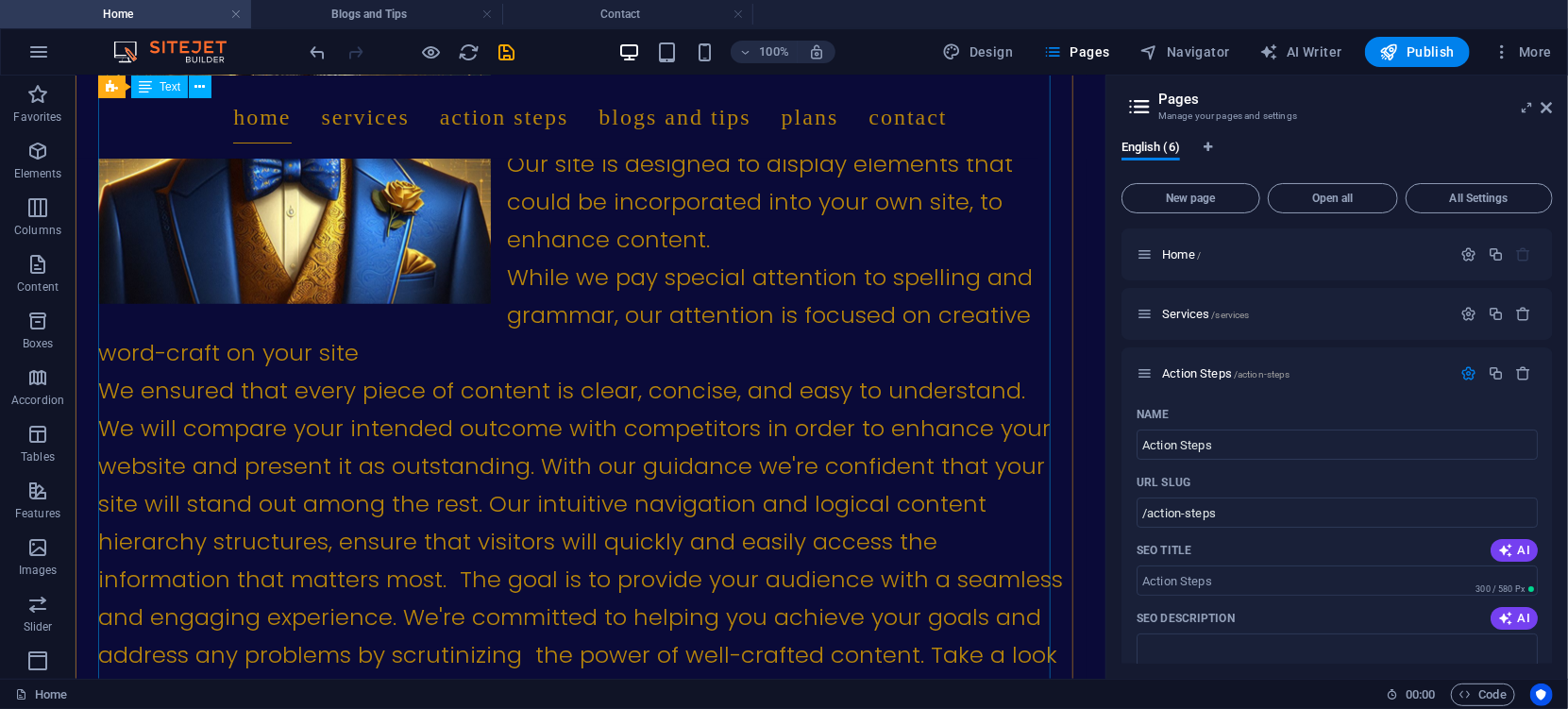
click at [653, 493] on div "The success of any brilliant website is its content. At Content Guru we are exc…" at bounding box center [580, 333] width 965 height 830
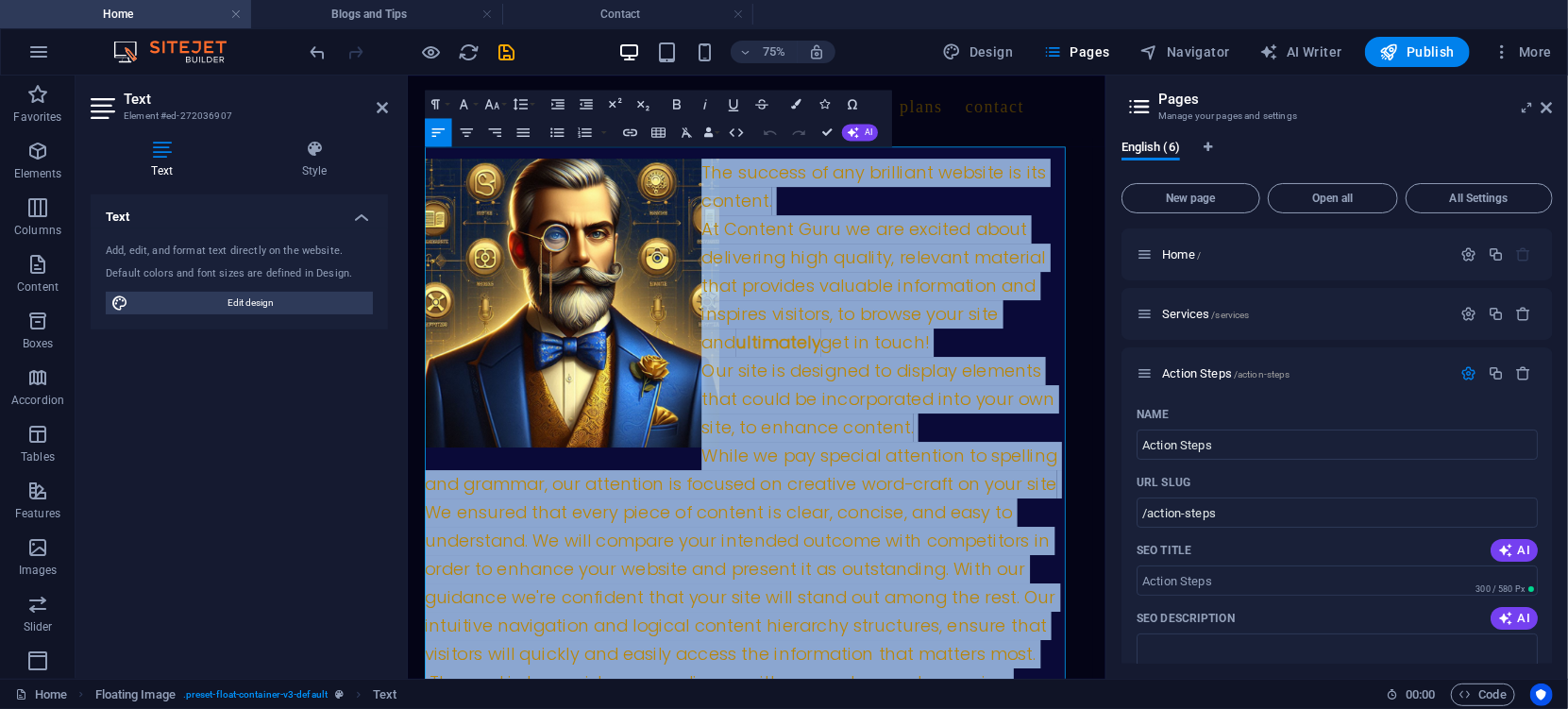
scroll to position [404, 0]
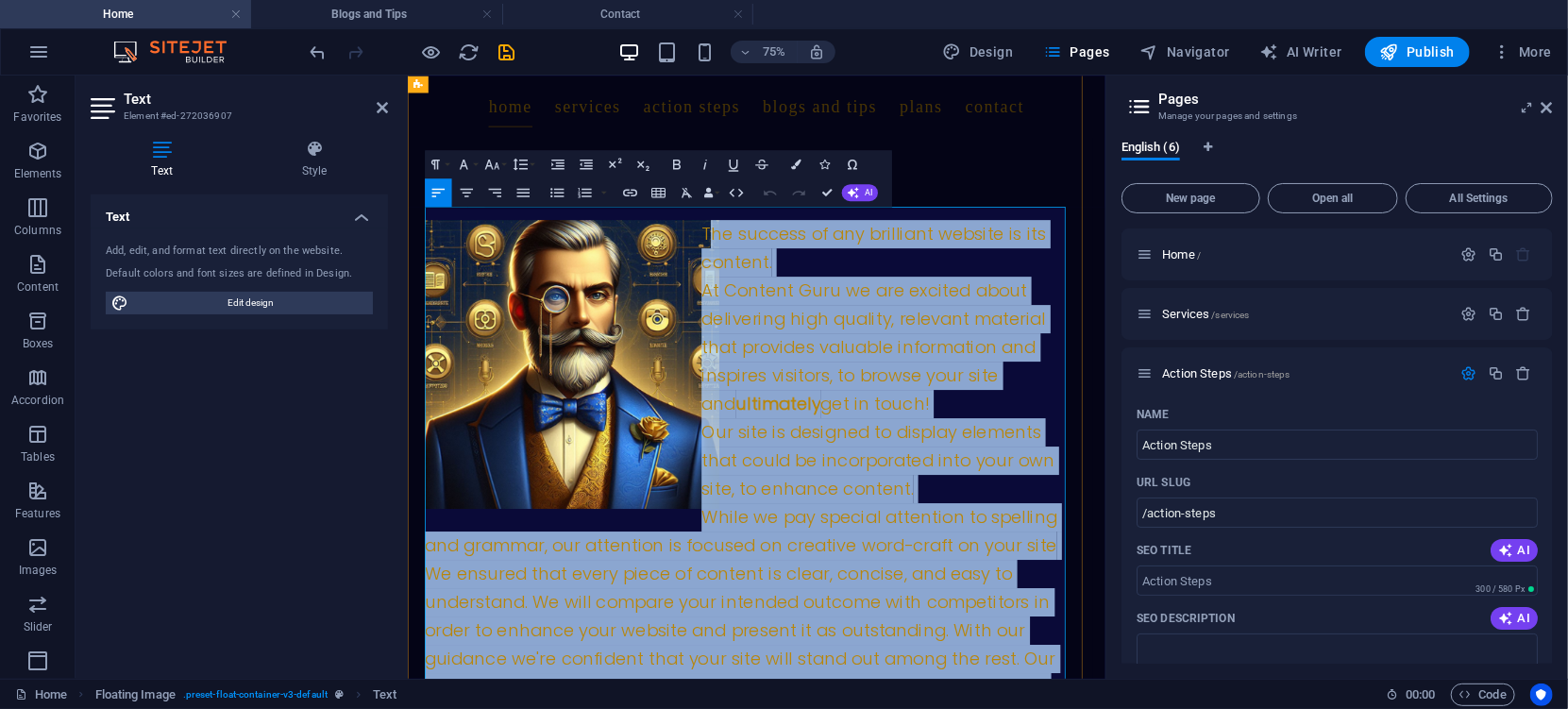
drag, startPoint x: 671, startPoint y: 713, endPoint x: 802, endPoint y: 251, distance: 480.2
click at [802, 267] on div "The success of any brilliant website is its content. At Content Guru we are exc…" at bounding box center [863, 701] width 868 height 869
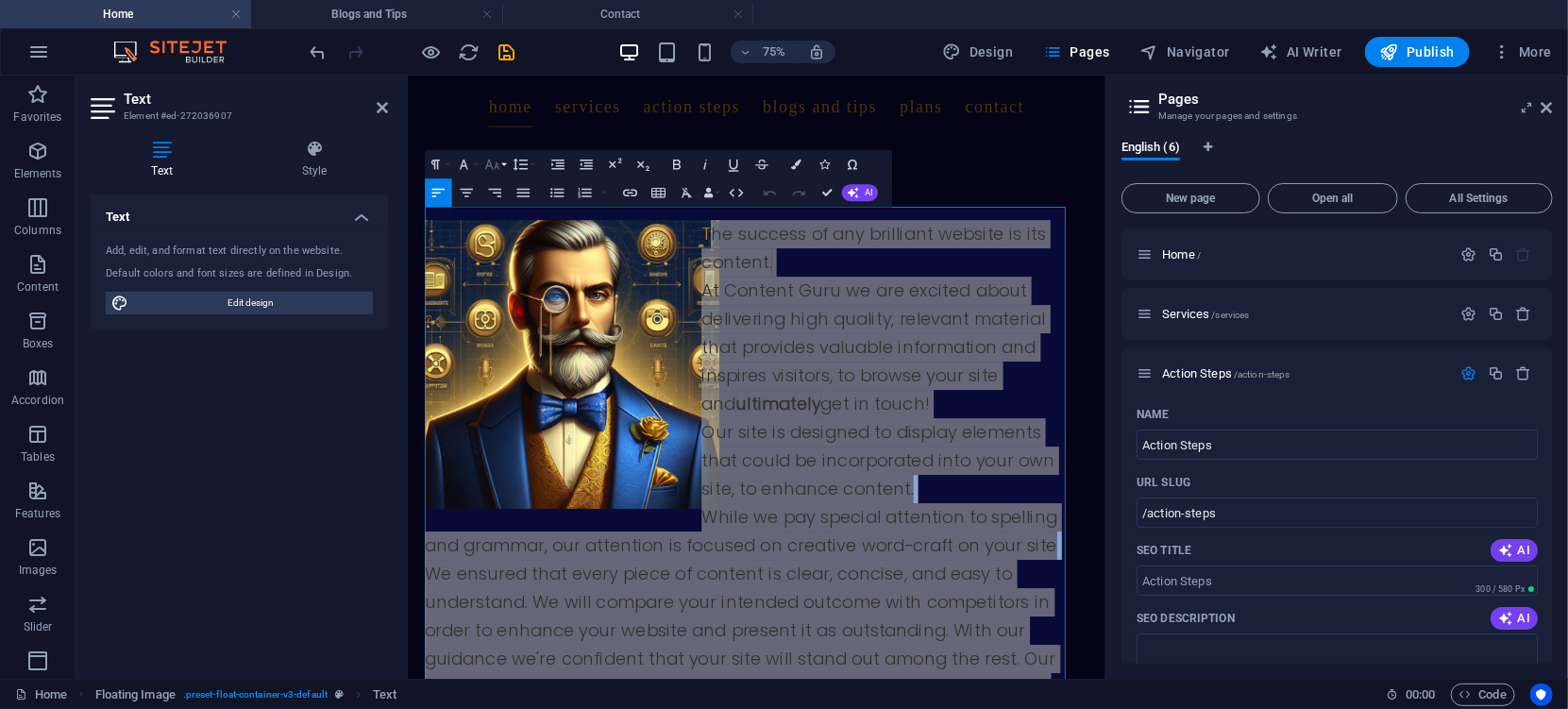
click at [500, 163] on icon "button" at bounding box center [491, 163] width 17 height 17
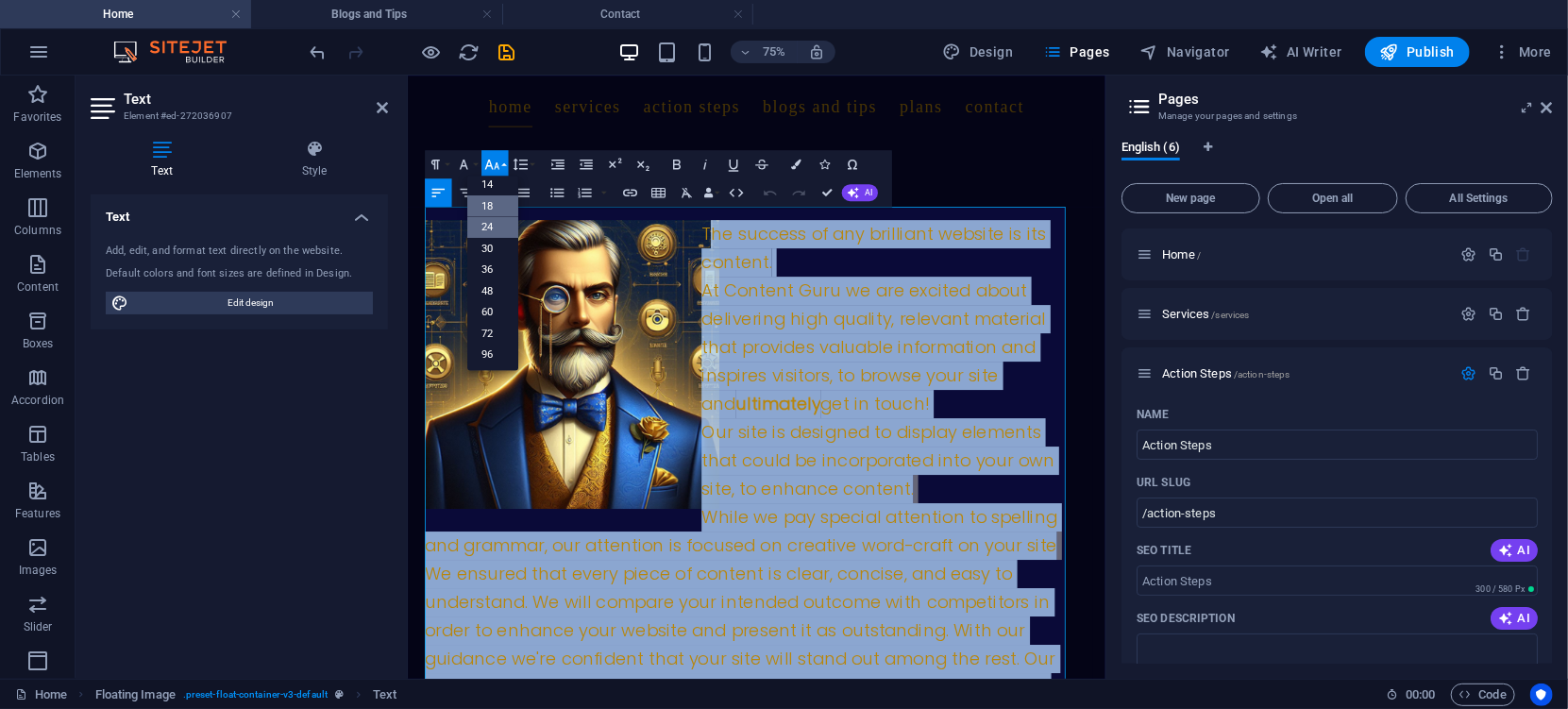
click at [485, 203] on link "18" at bounding box center [492, 206] width 51 height 22
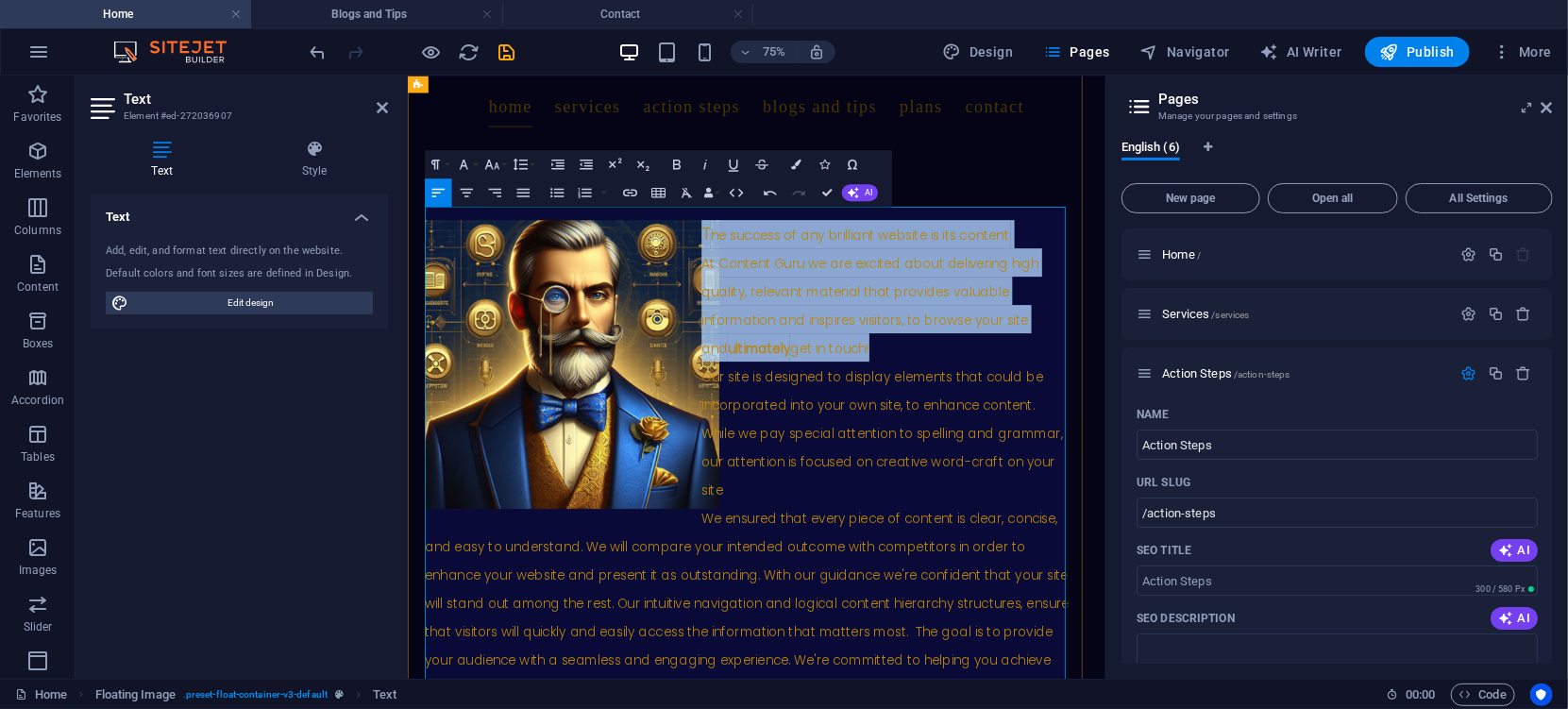
click at [1075, 432] on div "T he success of any brilliant website is its content. At Content Guru we are ex…" at bounding box center [872, 361] width 848 height 189
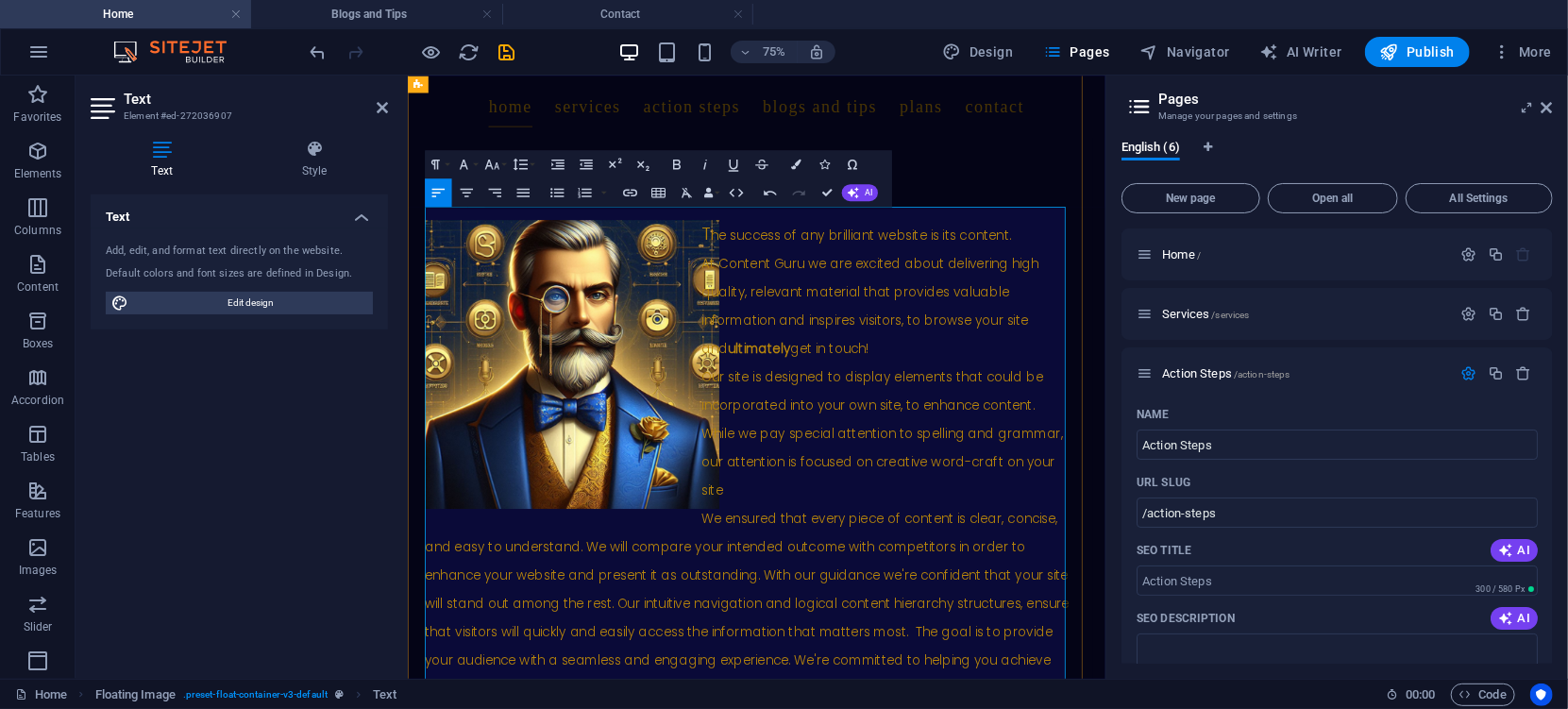
click at [934, 621] on div "T he success of any brilliant website is its content. At Content Guru we are ex…" at bounding box center [863, 607] width 868 height 679
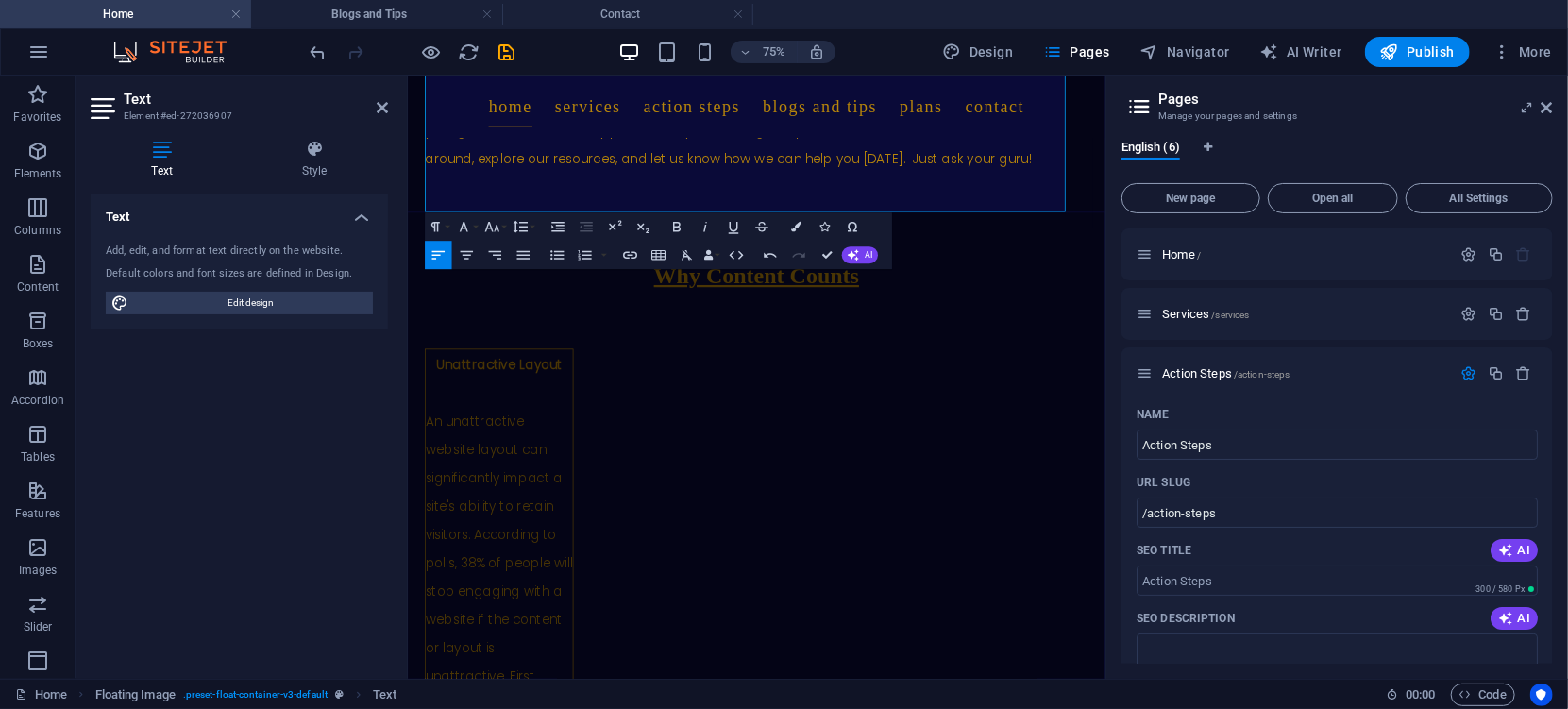
scroll to position [1206, 0]
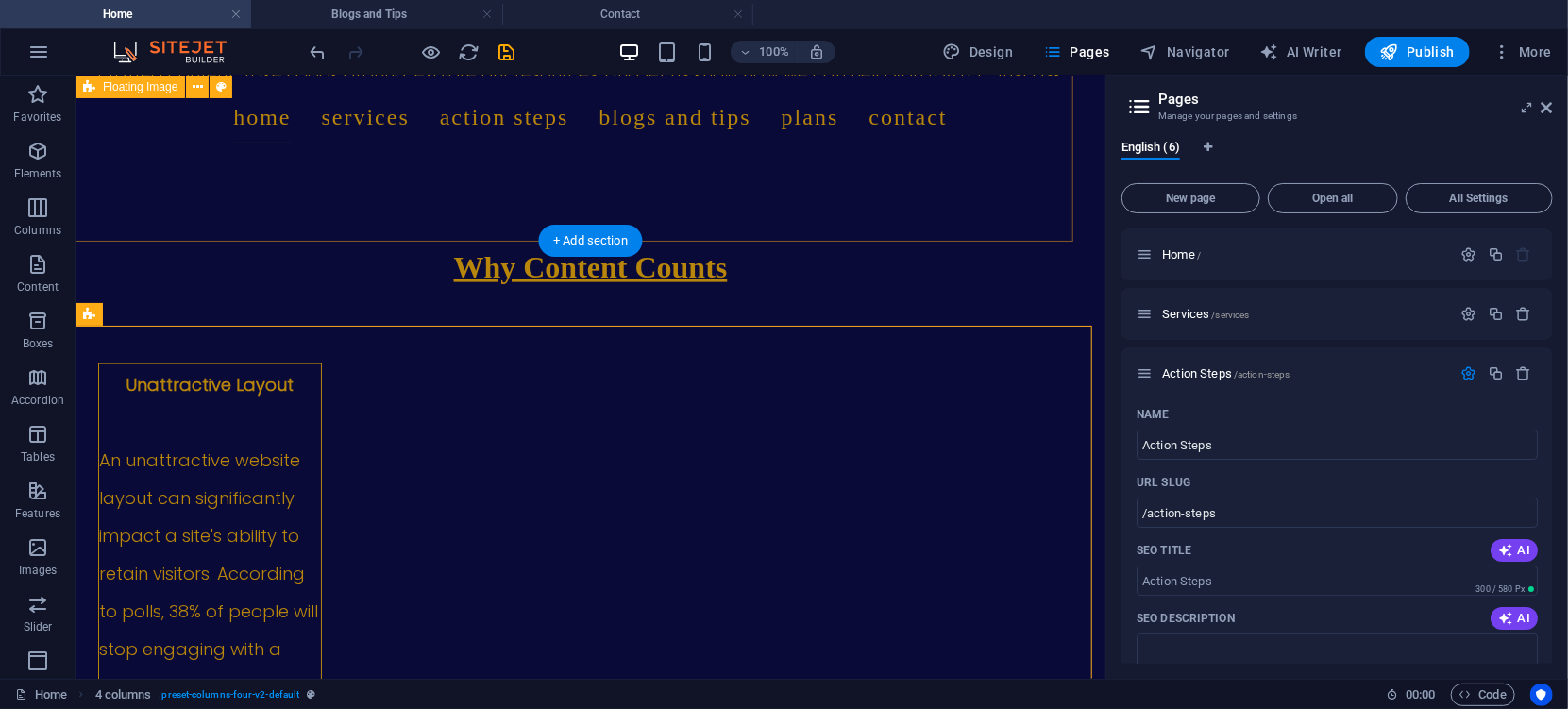
scroll to position [1151, 0]
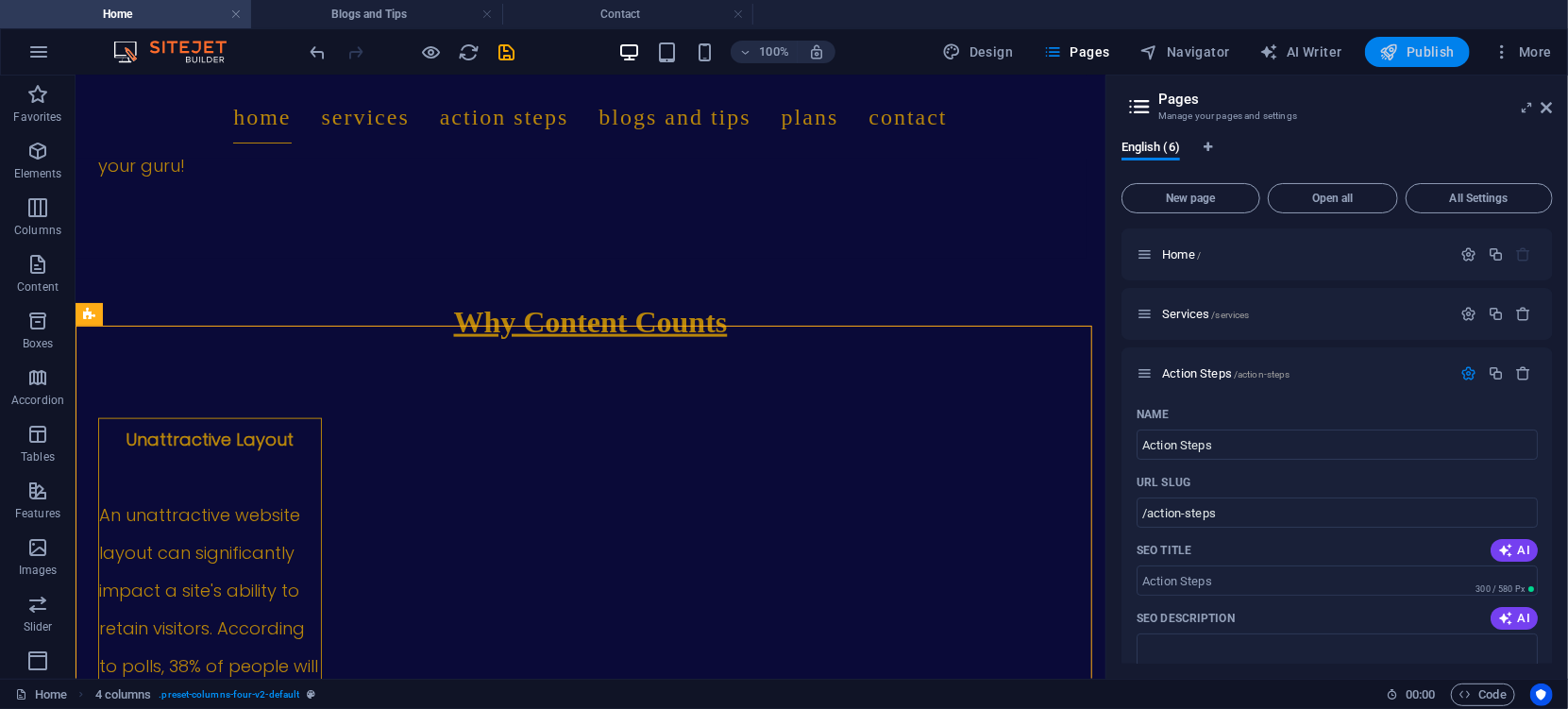
click at [1417, 54] on span "Publish" at bounding box center [1417, 51] width 75 height 19
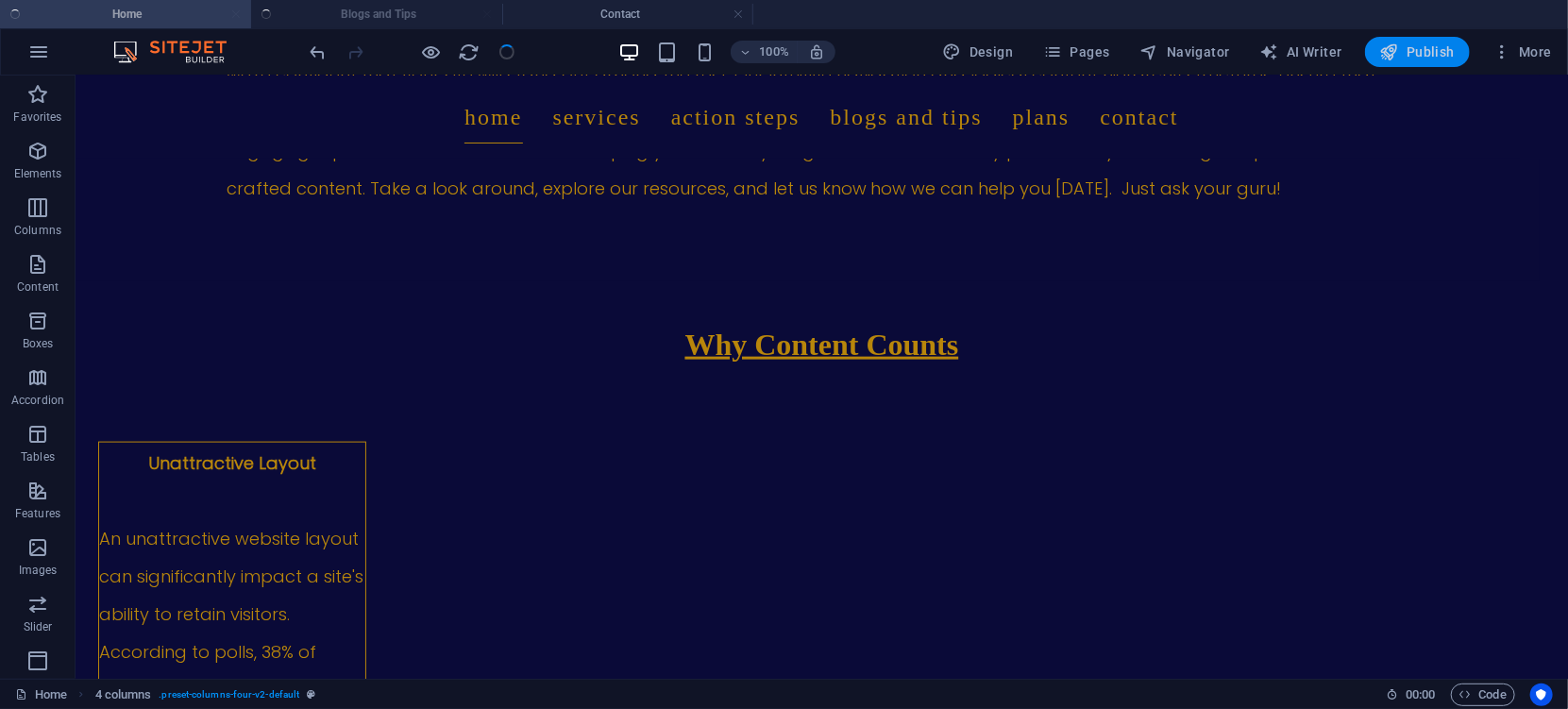
scroll to position [1195, 0]
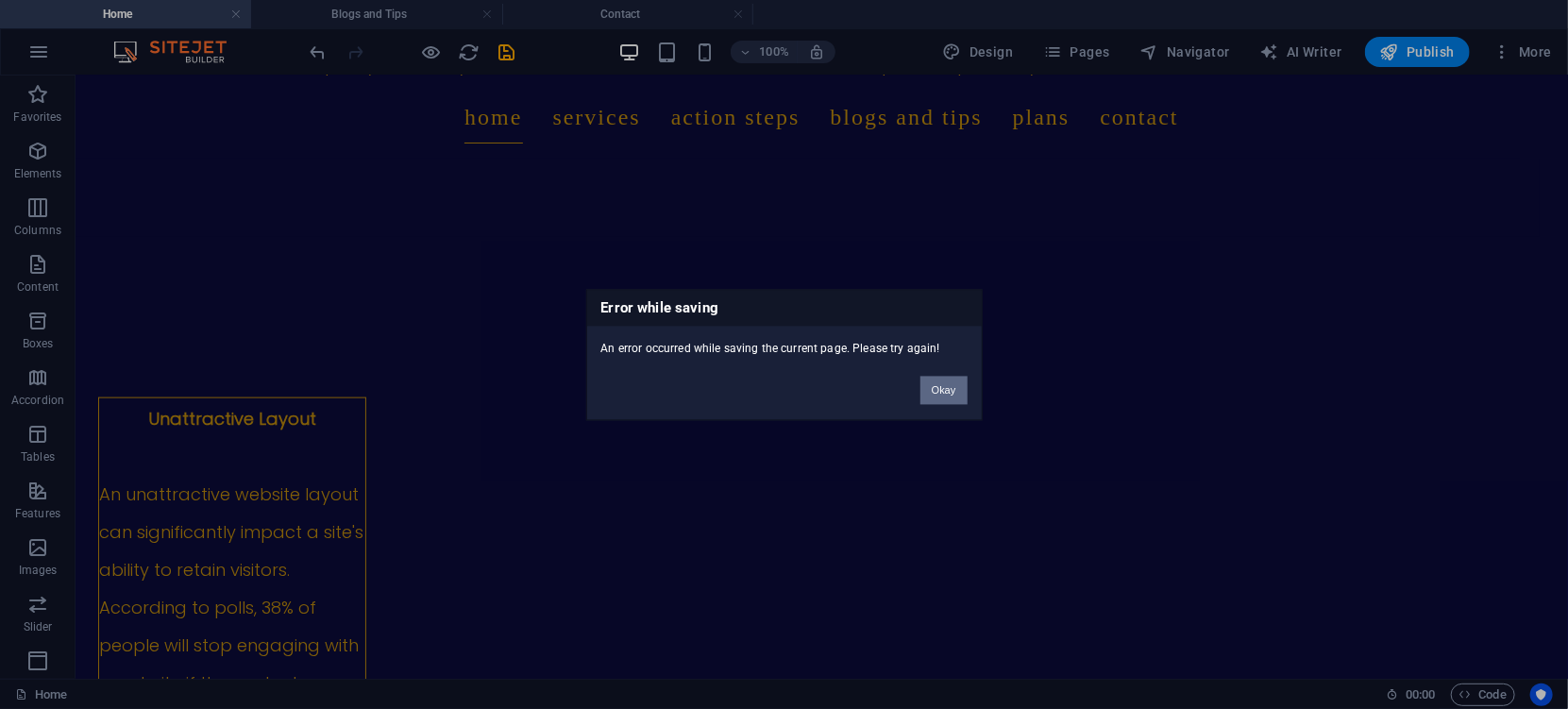
click at [952, 387] on button "Okay" at bounding box center [944, 389] width 47 height 29
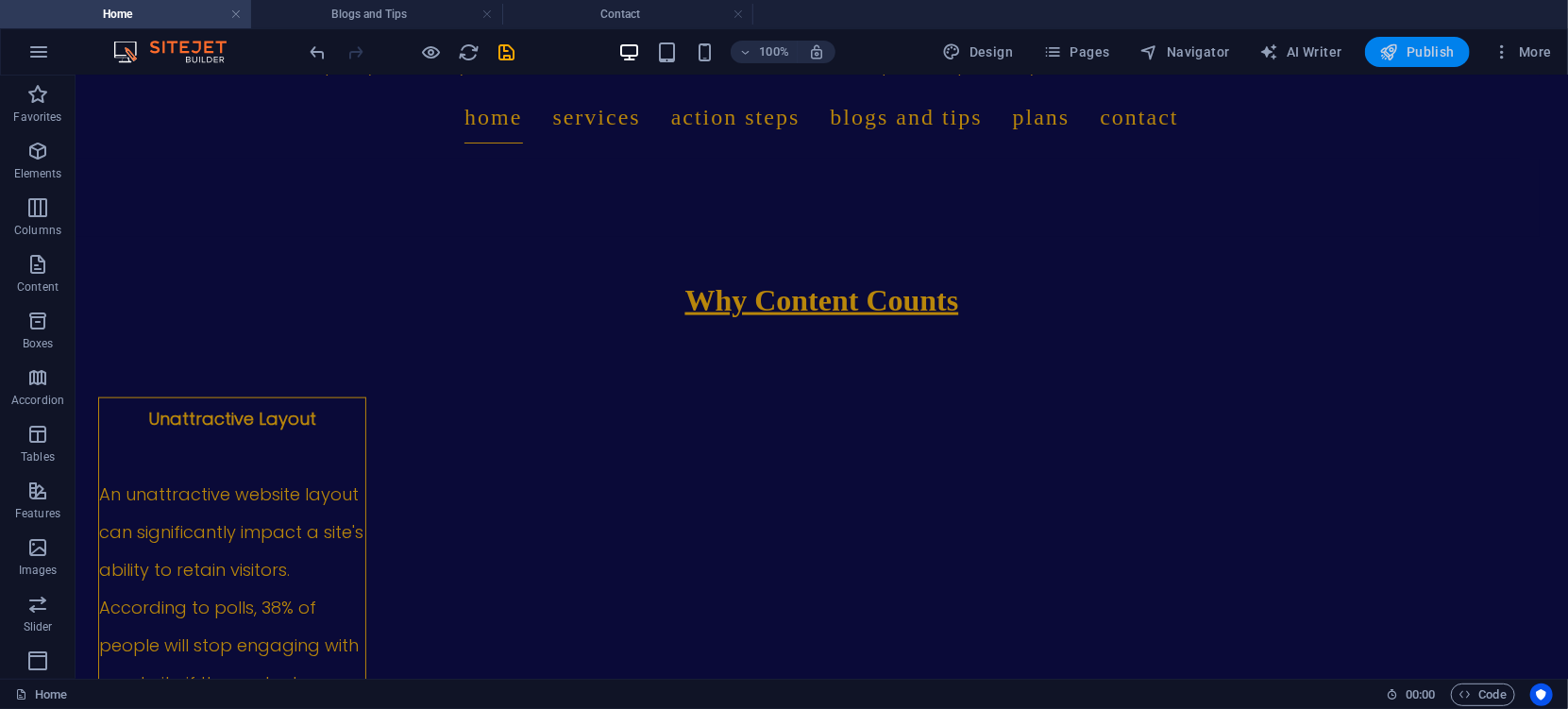
click at [1416, 57] on span "Publish" at bounding box center [1417, 51] width 75 height 19
click at [1421, 53] on span "Publish" at bounding box center [1417, 51] width 75 height 19
click at [1410, 52] on span "Publish" at bounding box center [1417, 51] width 75 height 19
